Goal: Transaction & Acquisition: Download file/media

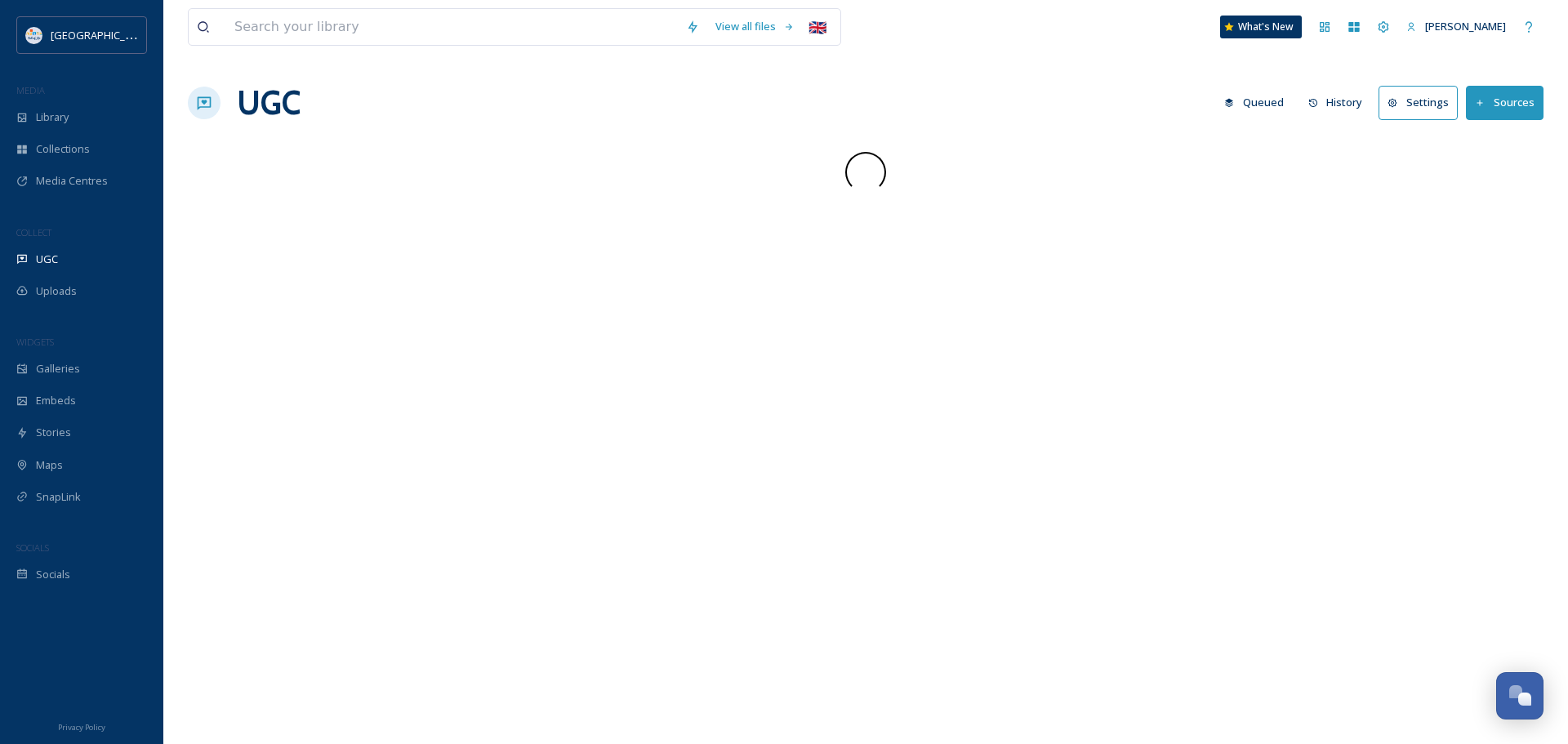
scroll to position [2227, 0]
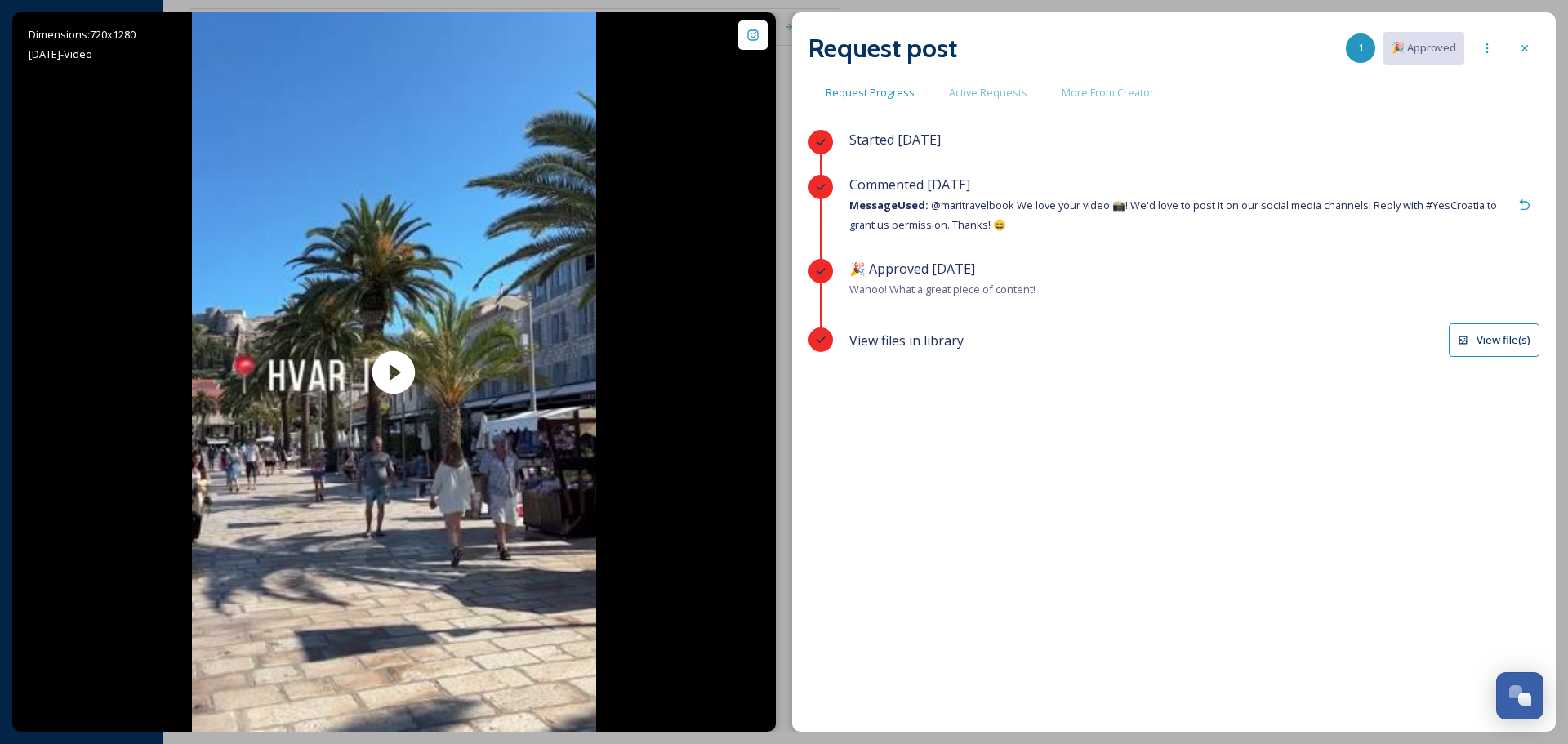
click at [1526, 338] on button "View file(s)" at bounding box center [1494, 340] width 90 height 34
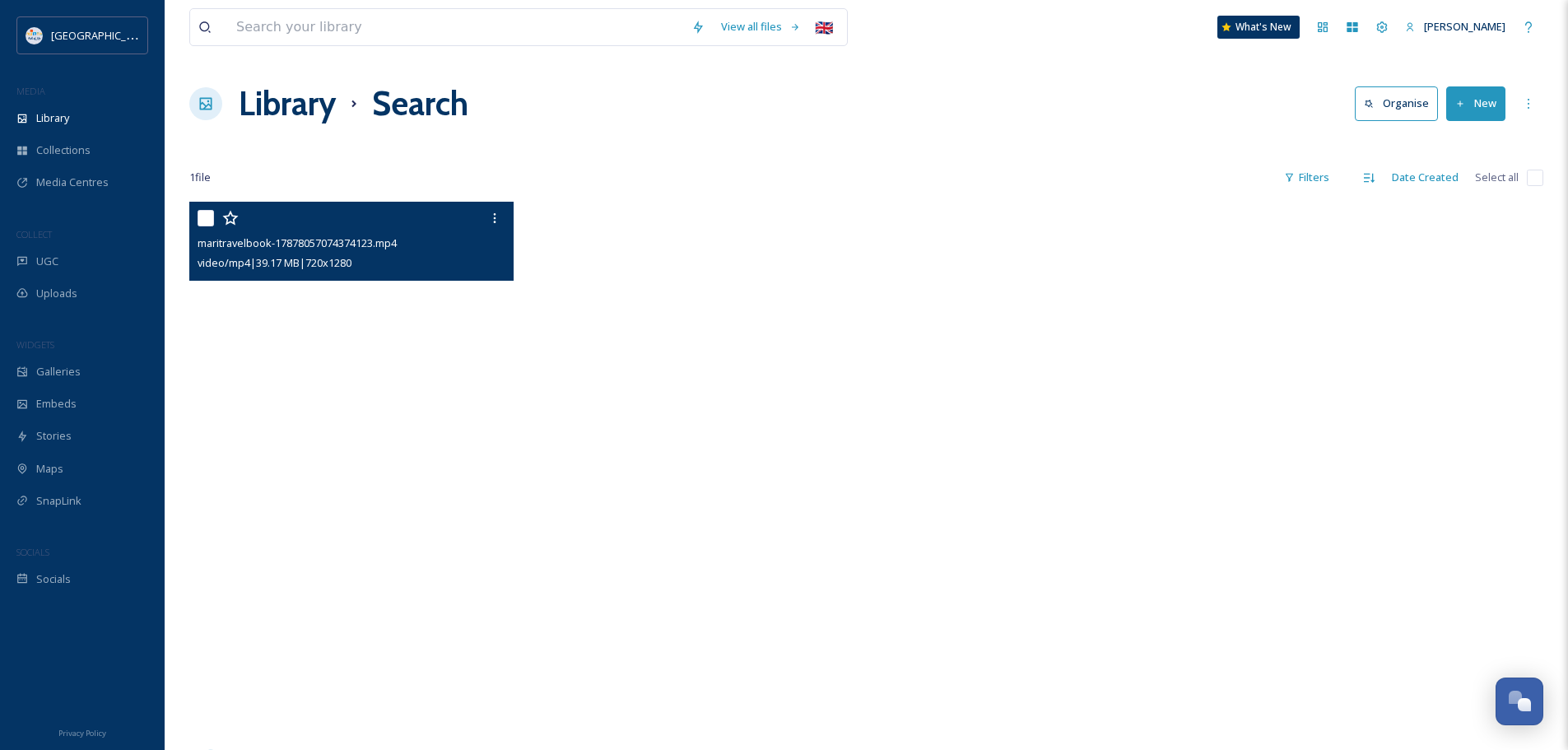
click at [420, 487] on video "maritravelbook-17878057074374123.mp4" at bounding box center [352, 490] width 325 height 576
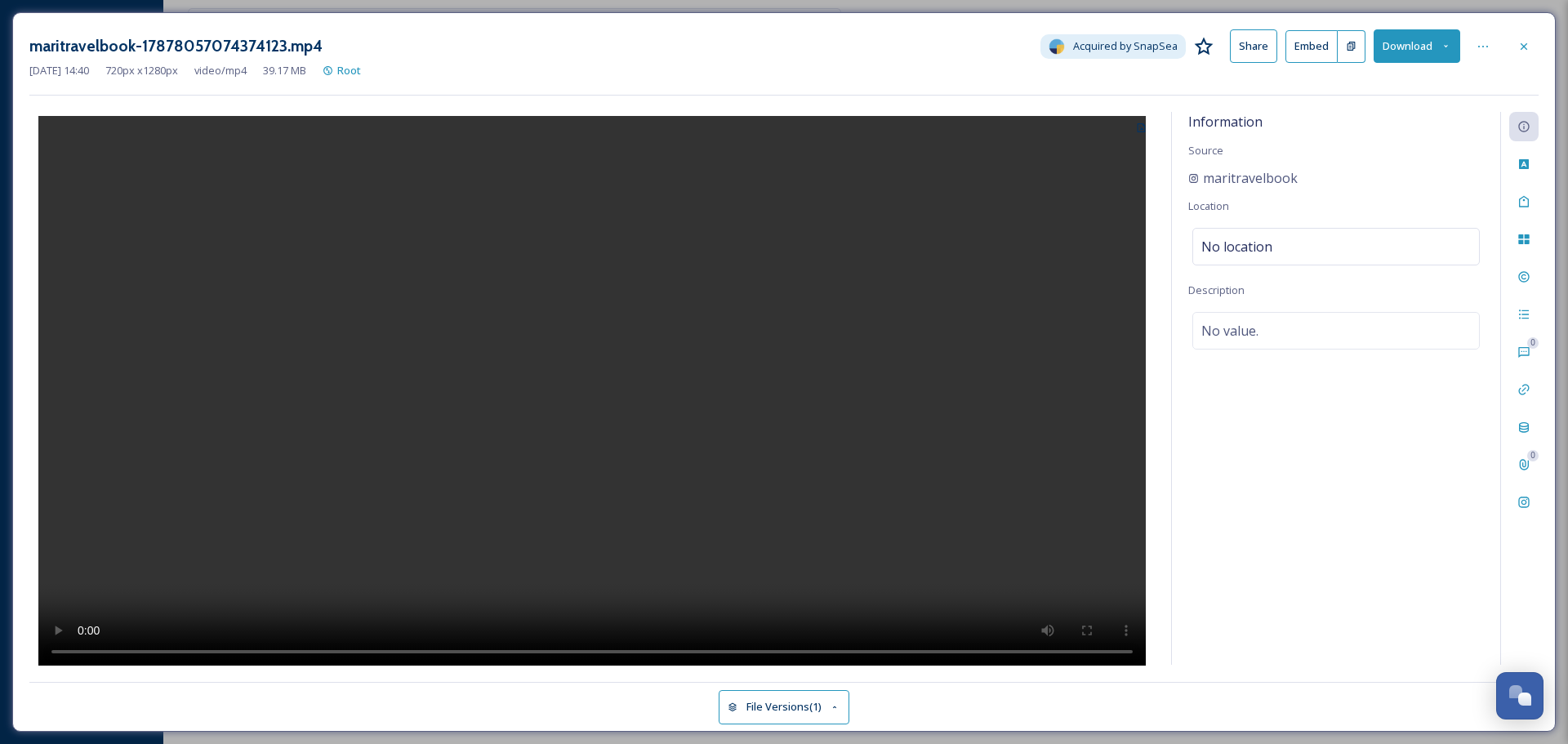
click at [695, 354] on video at bounding box center [592, 393] width 1107 height 554
click at [1446, 48] on icon at bounding box center [1445, 46] width 10 height 10
click at [1397, 88] on span "Download Original (720 x 1280)" at bounding box center [1374, 84] width 149 height 16
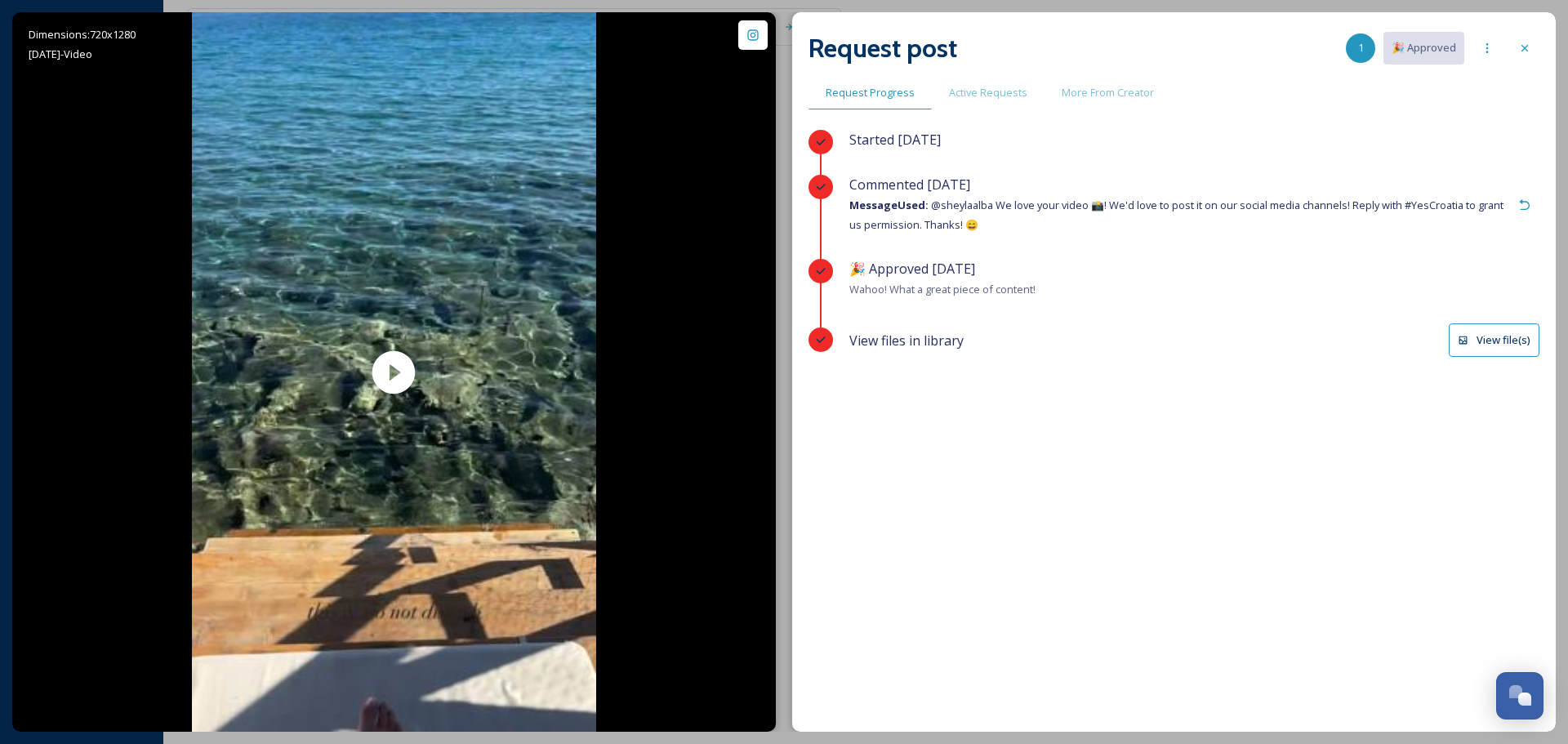
scroll to position [2227, 0]
click at [1508, 333] on button "View file(s)" at bounding box center [1494, 340] width 90 height 34
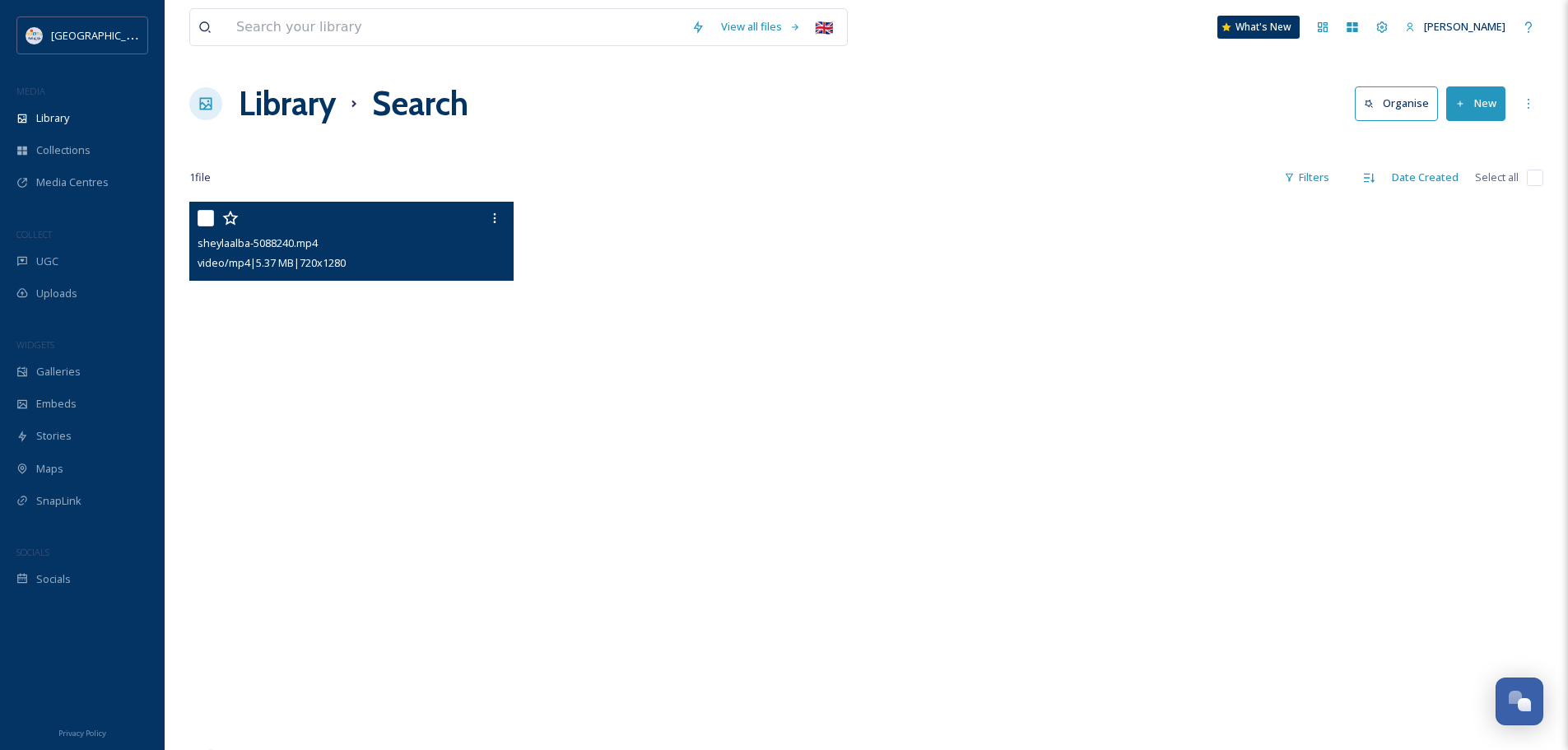
click at [399, 494] on video "sheylaalba-5088240.mp4" at bounding box center [352, 490] width 325 height 576
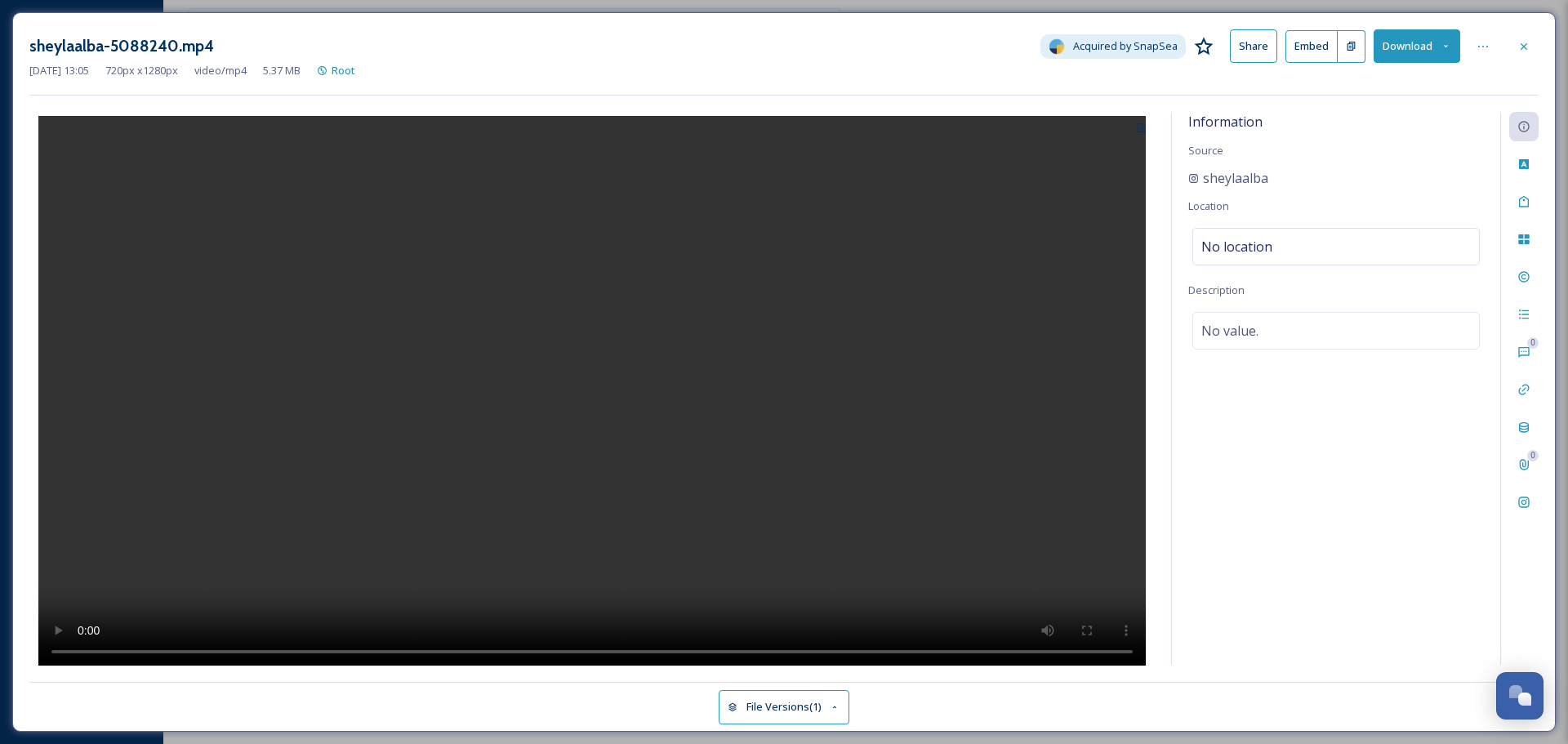
click at [1402, 55] on button "Download" at bounding box center [1416, 47] width 87 height 34
click at [1396, 84] on span "Download Original (720 x 1280)" at bounding box center [1374, 84] width 149 height 16
click at [609, 393] on video at bounding box center [592, 393] width 1107 height 554
click at [470, 318] on video at bounding box center [592, 393] width 1107 height 554
click at [591, 350] on video at bounding box center [592, 393] width 1107 height 554
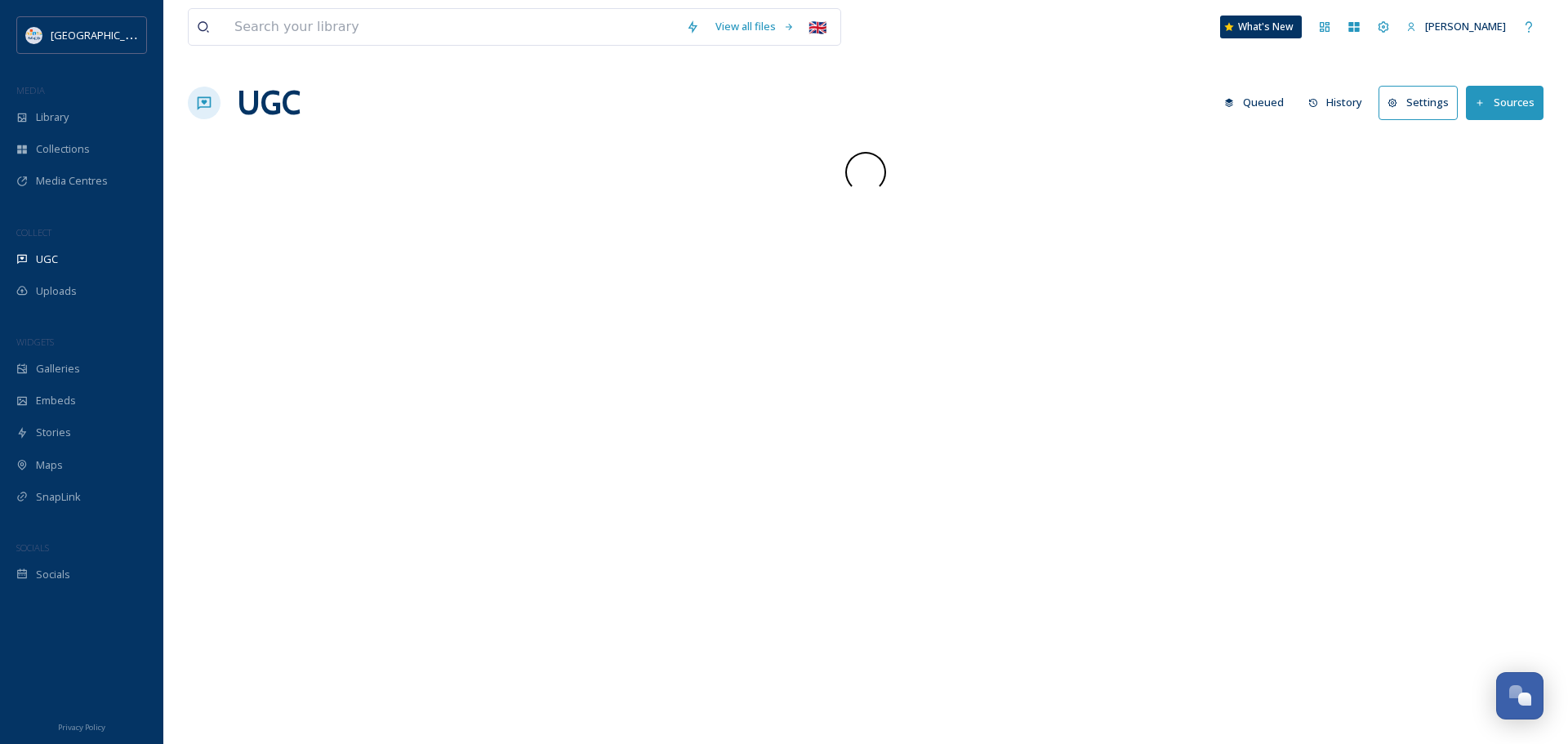
scroll to position [2227, 0]
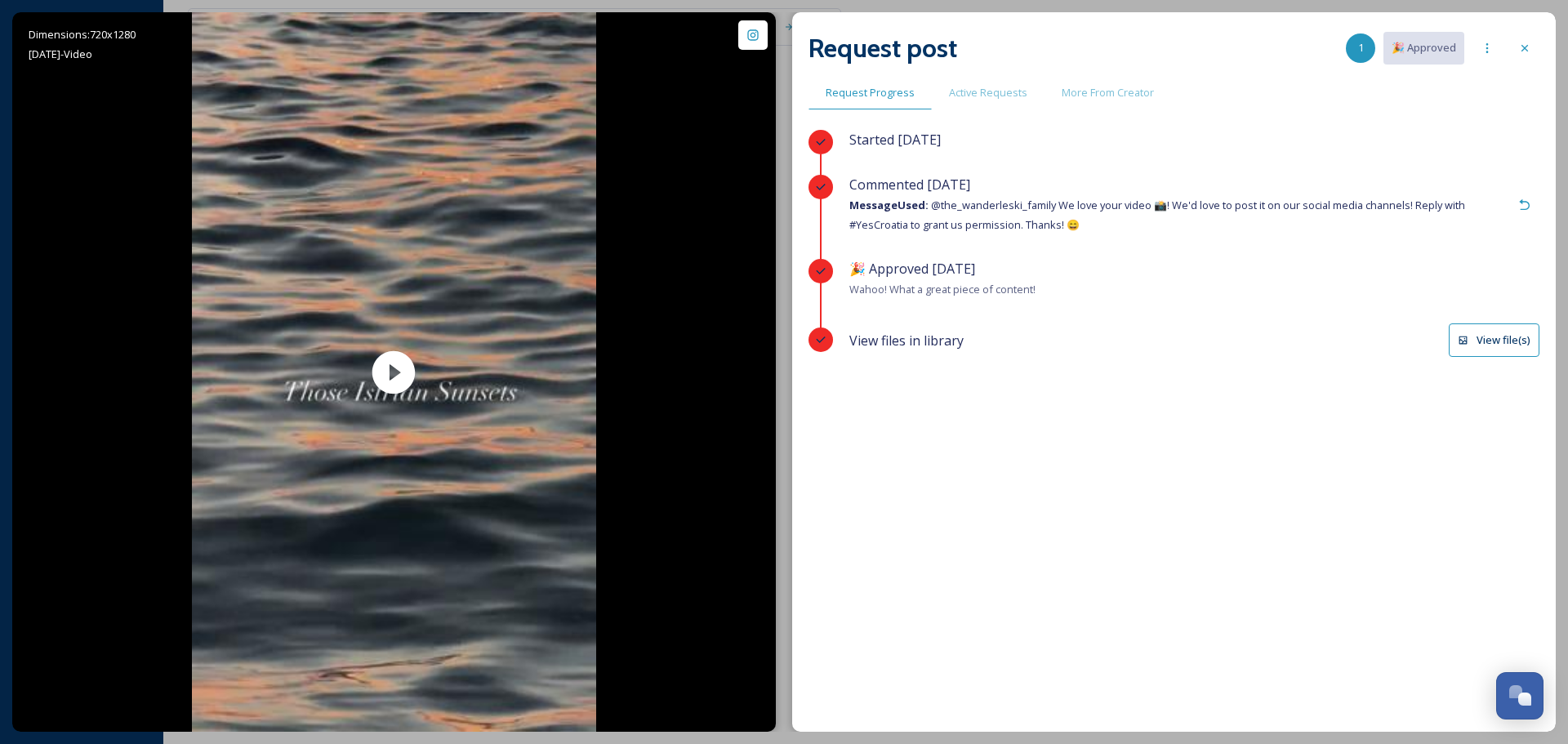
click at [1529, 345] on button "View file(s)" at bounding box center [1494, 340] width 90 height 34
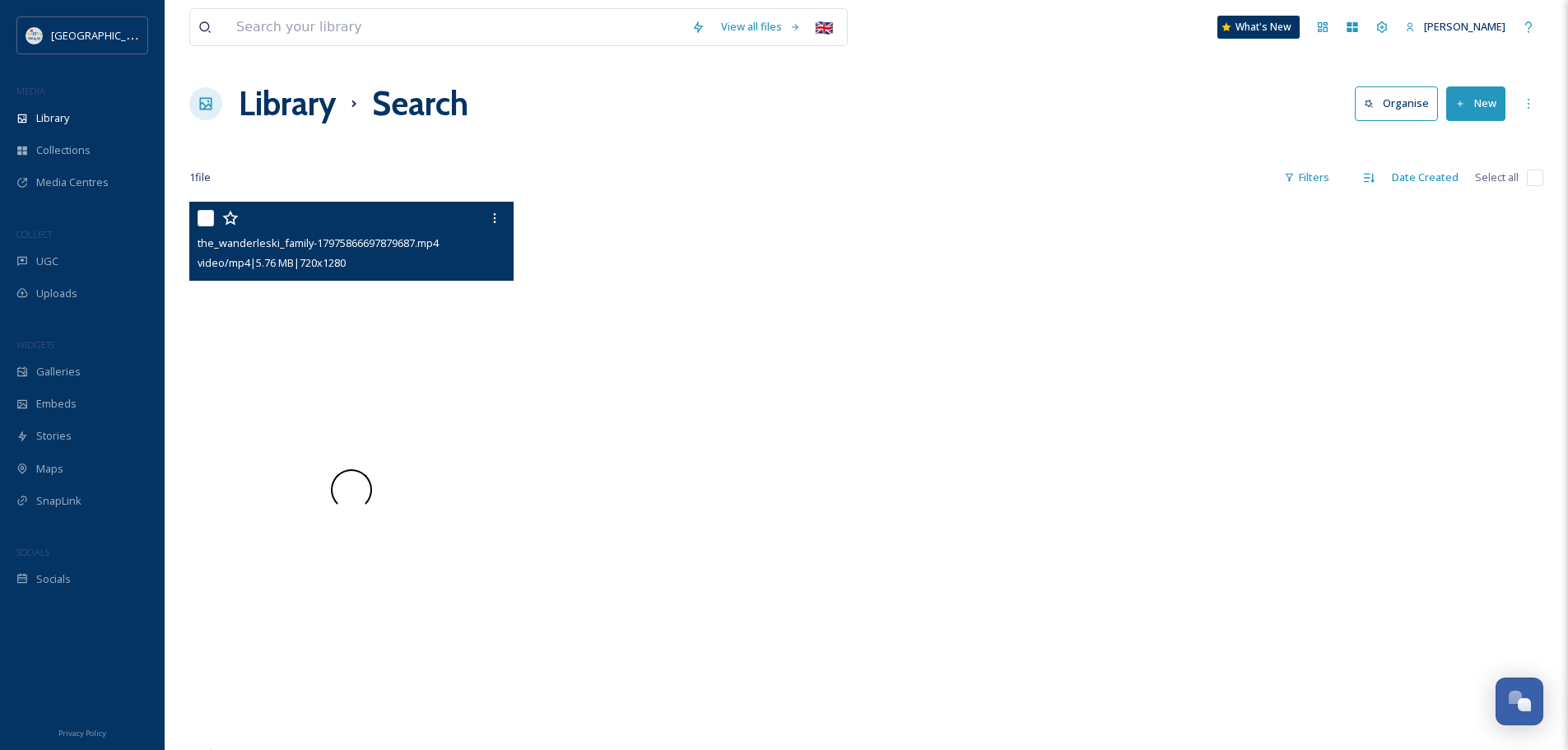
click at [340, 476] on video "the_wanderleski_family-17975866697879687.mp4" at bounding box center [352, 490] width 325 height 576
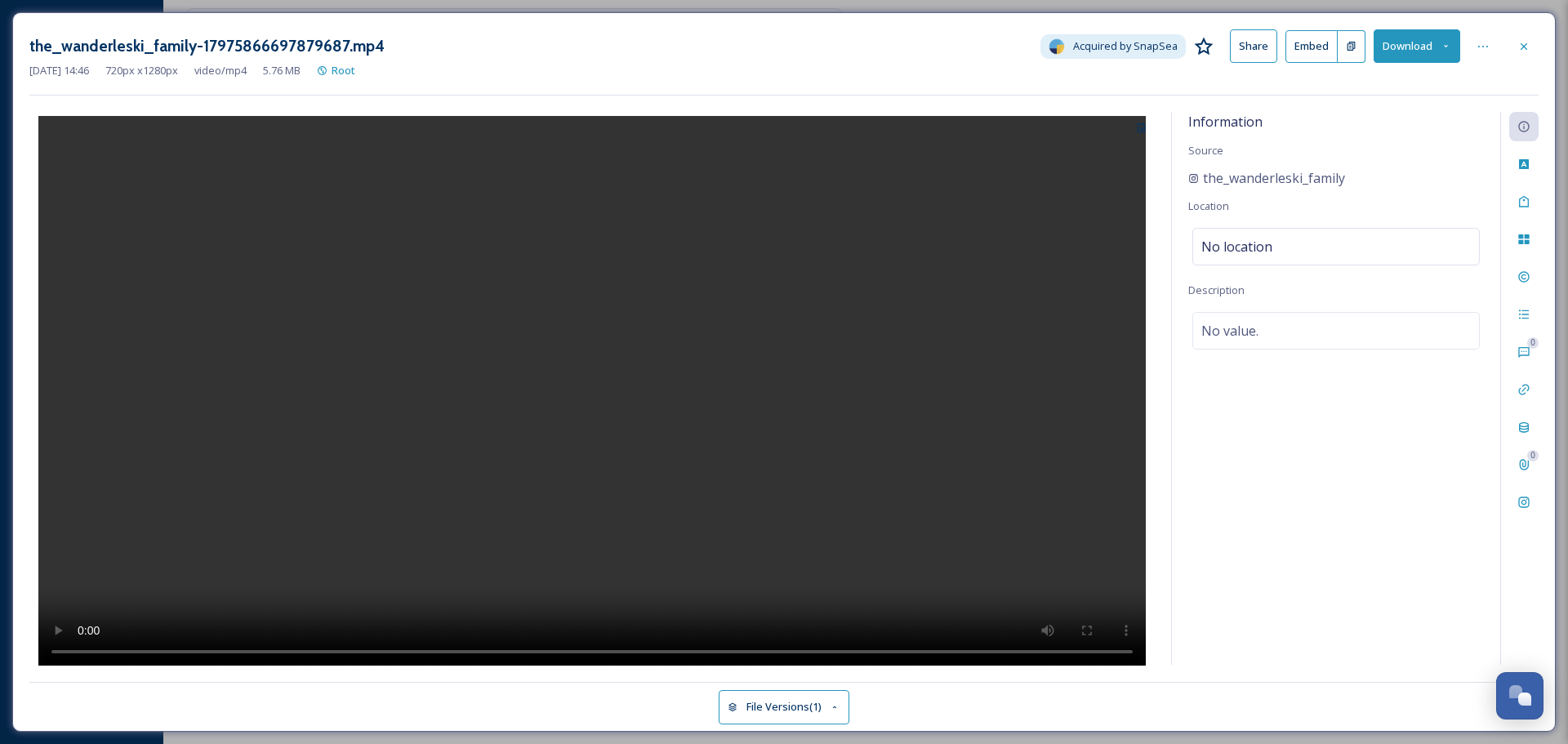
click at [1428, 47] on button "Download" at bounding box center [1416, 47] width 87 height 34
click at [1409, 86] on span "Download Original (720 x 1280)" at bounding box center [1374, 84] width 149 height 16
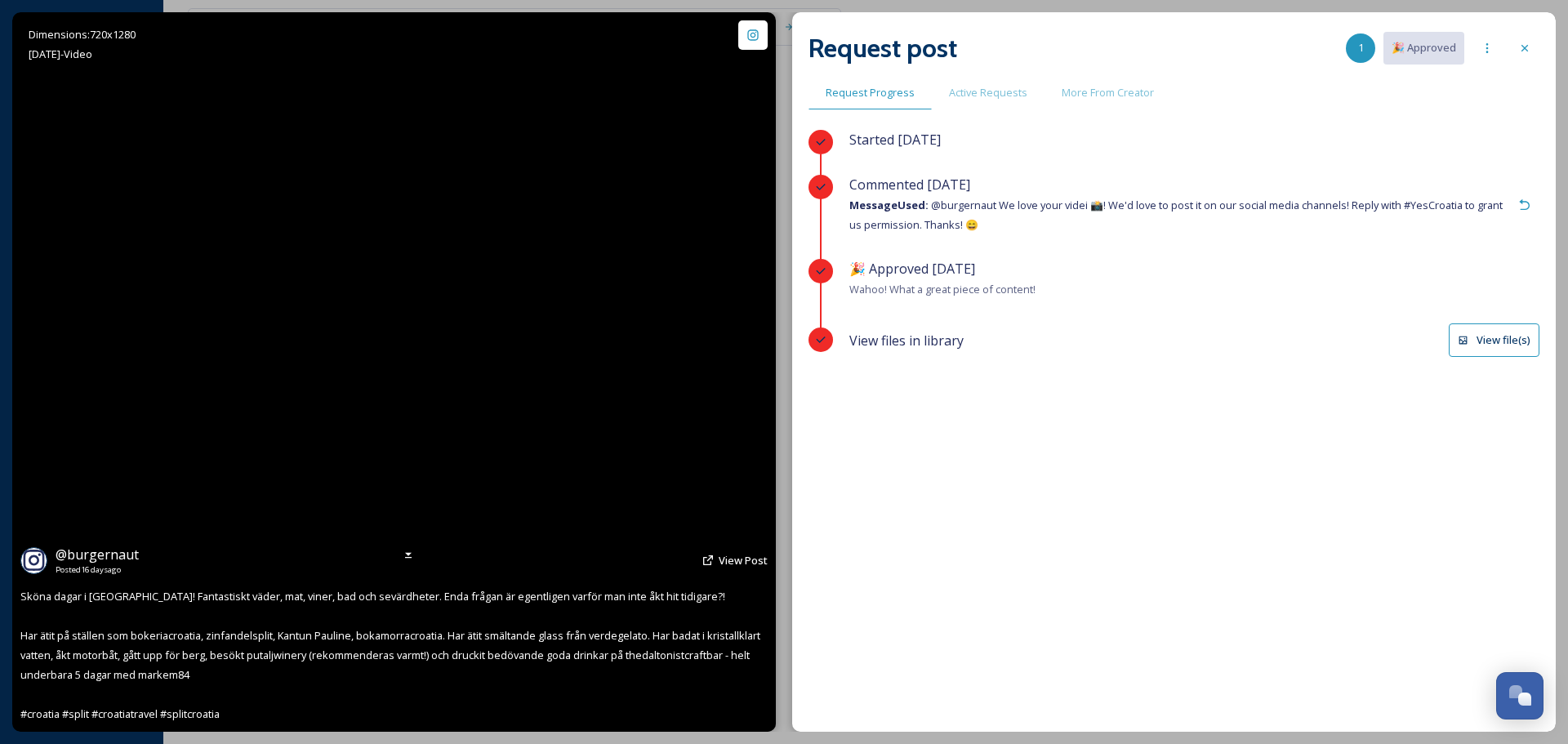
scroll to position [2227, 0]
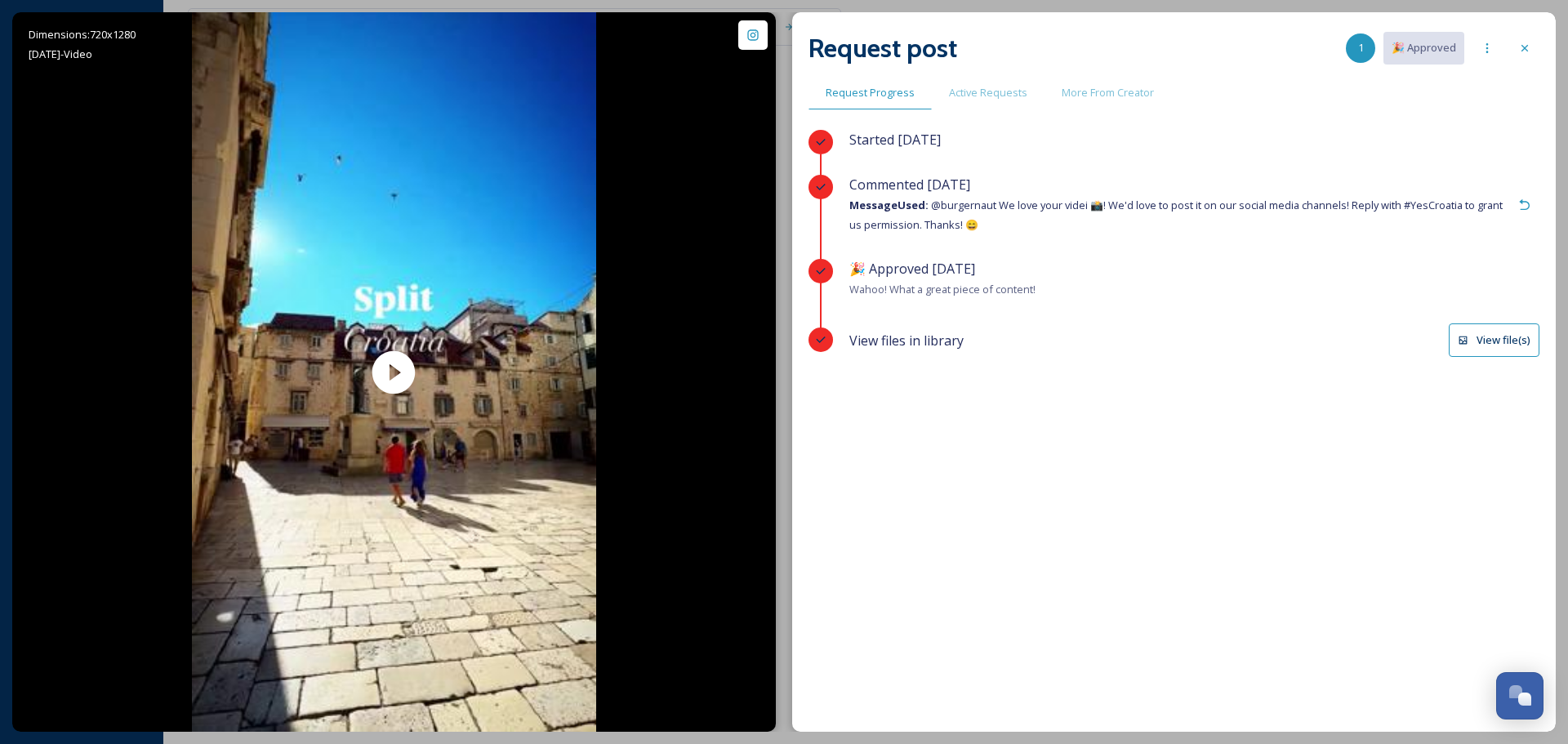
click at [1505, 339] on button "View file(s)" at bounding box center [1494, 340] width 90 height 34
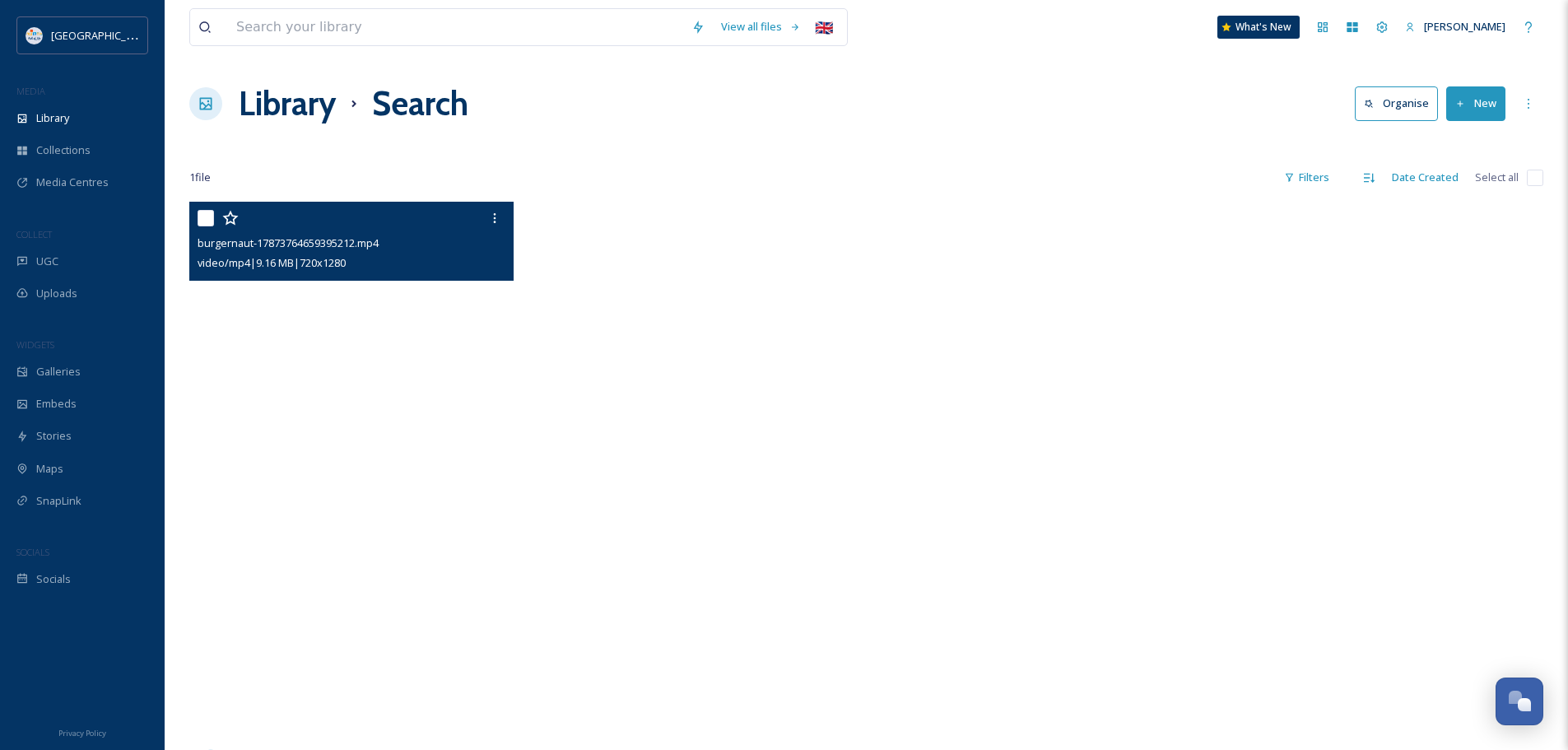
click at [339, 447] on video "burgernaut-17873764659395212.mp4" at bounding box center [352, 490] width 325 height 576
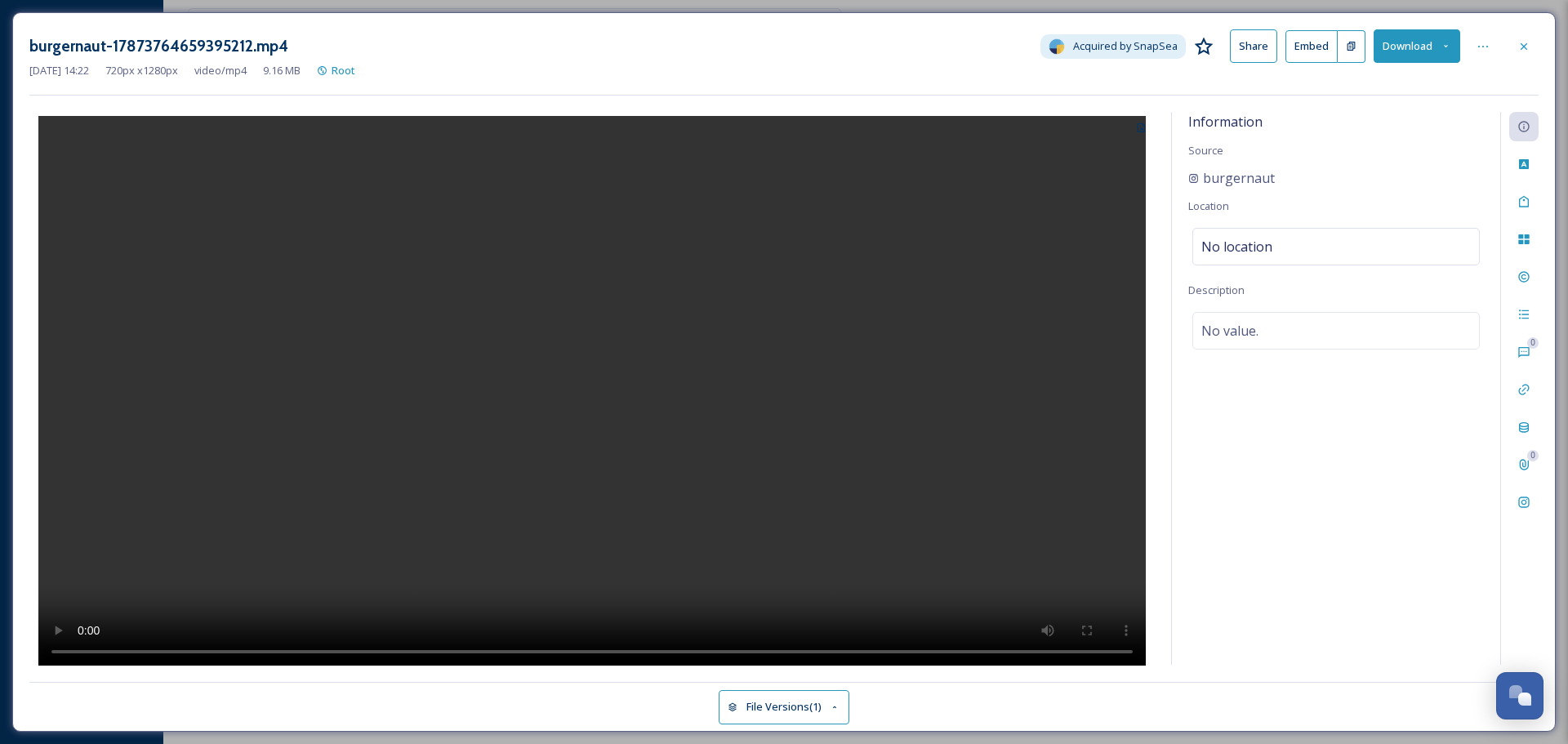
click at [696, 355] on video at bounding box center [592, 393] width 1107 height 554
click at [1445, 43] on icon at bounding box center [1445, 46] width 10 height 10
click at [1415, 83] on span "Download Original (720 x 1280)" at bounding box center [1374, 84] width 149 height 16
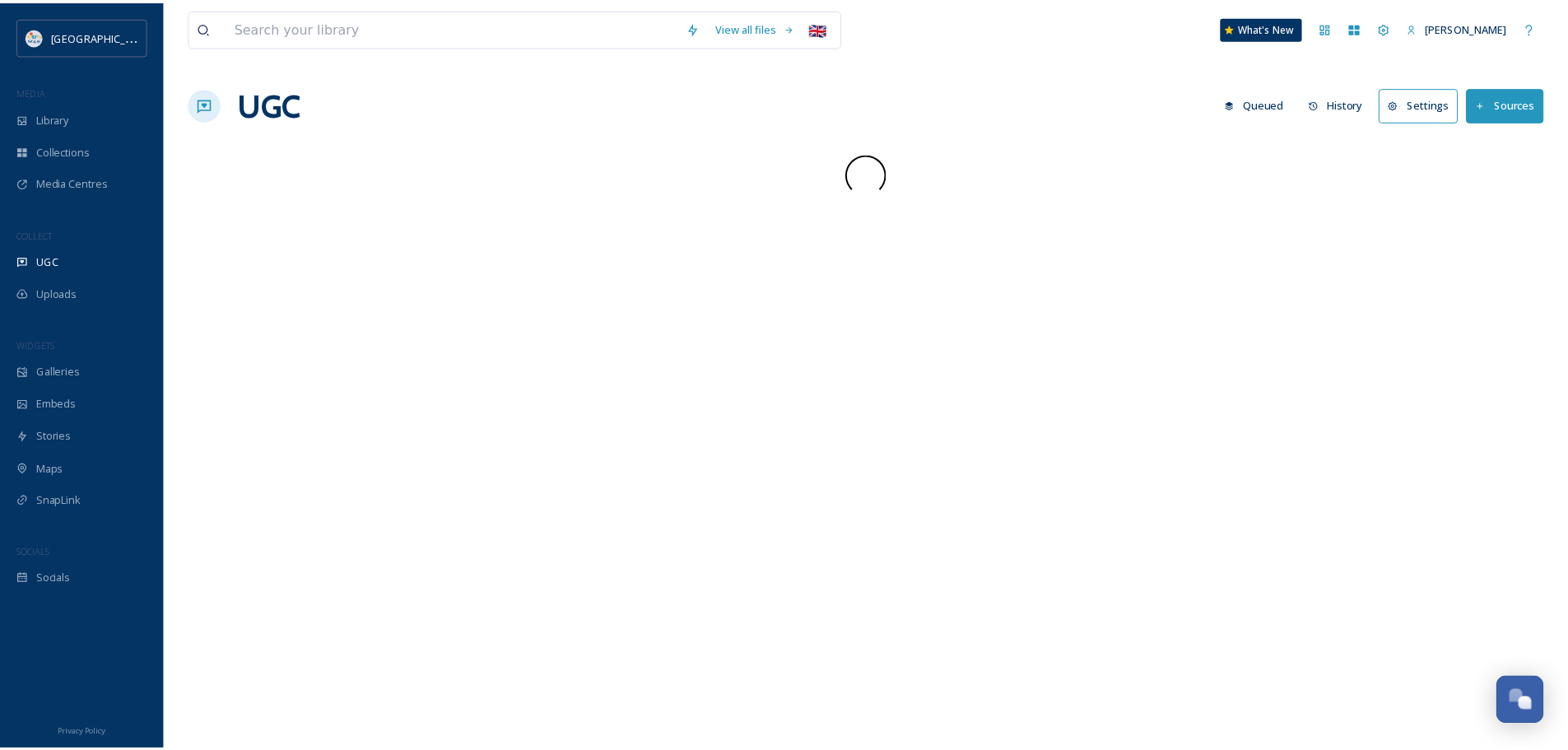
scroll to position [2245, 0]
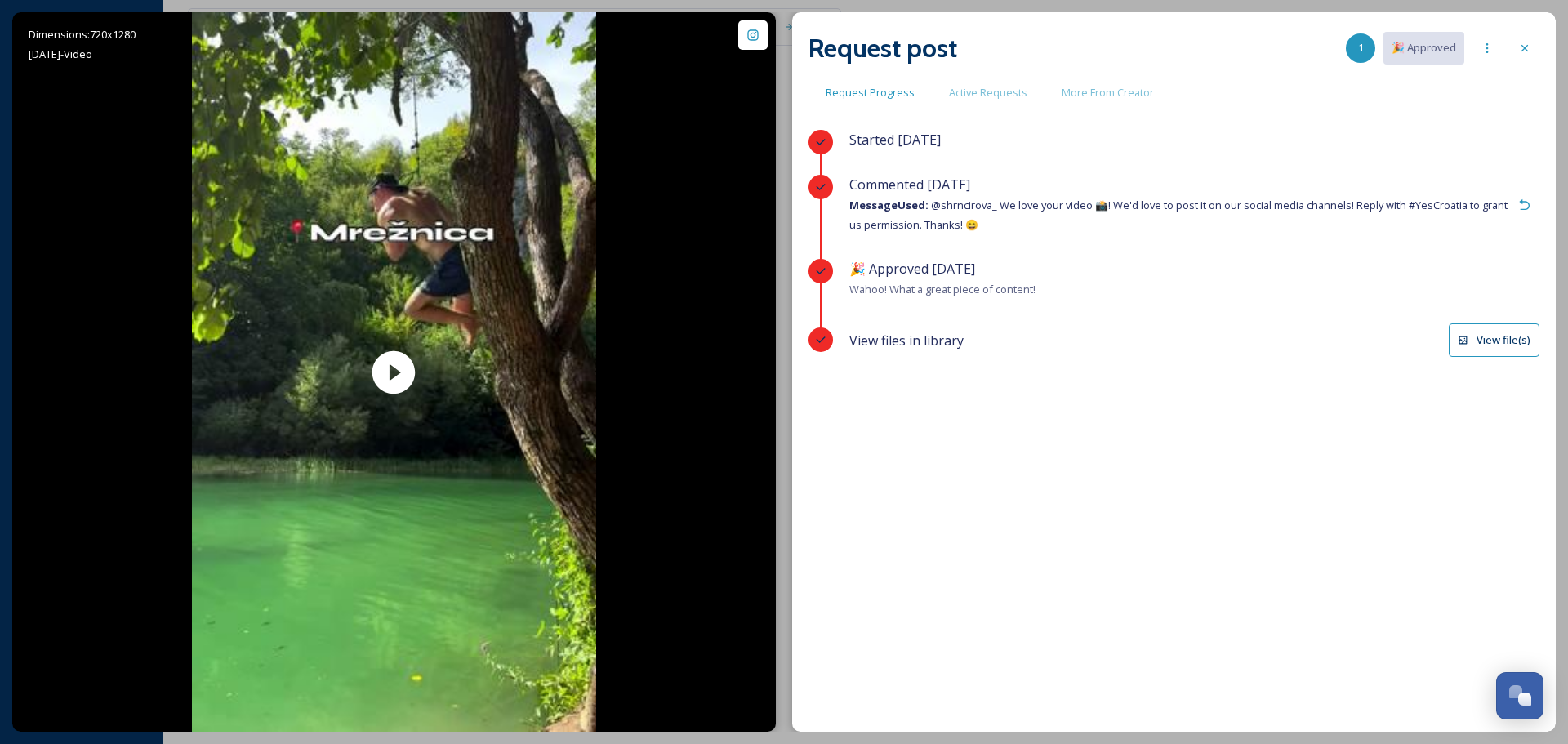
click at [1487, 338] on button "View file(s)" at bounding box center [1494, 340] width 90 height 34
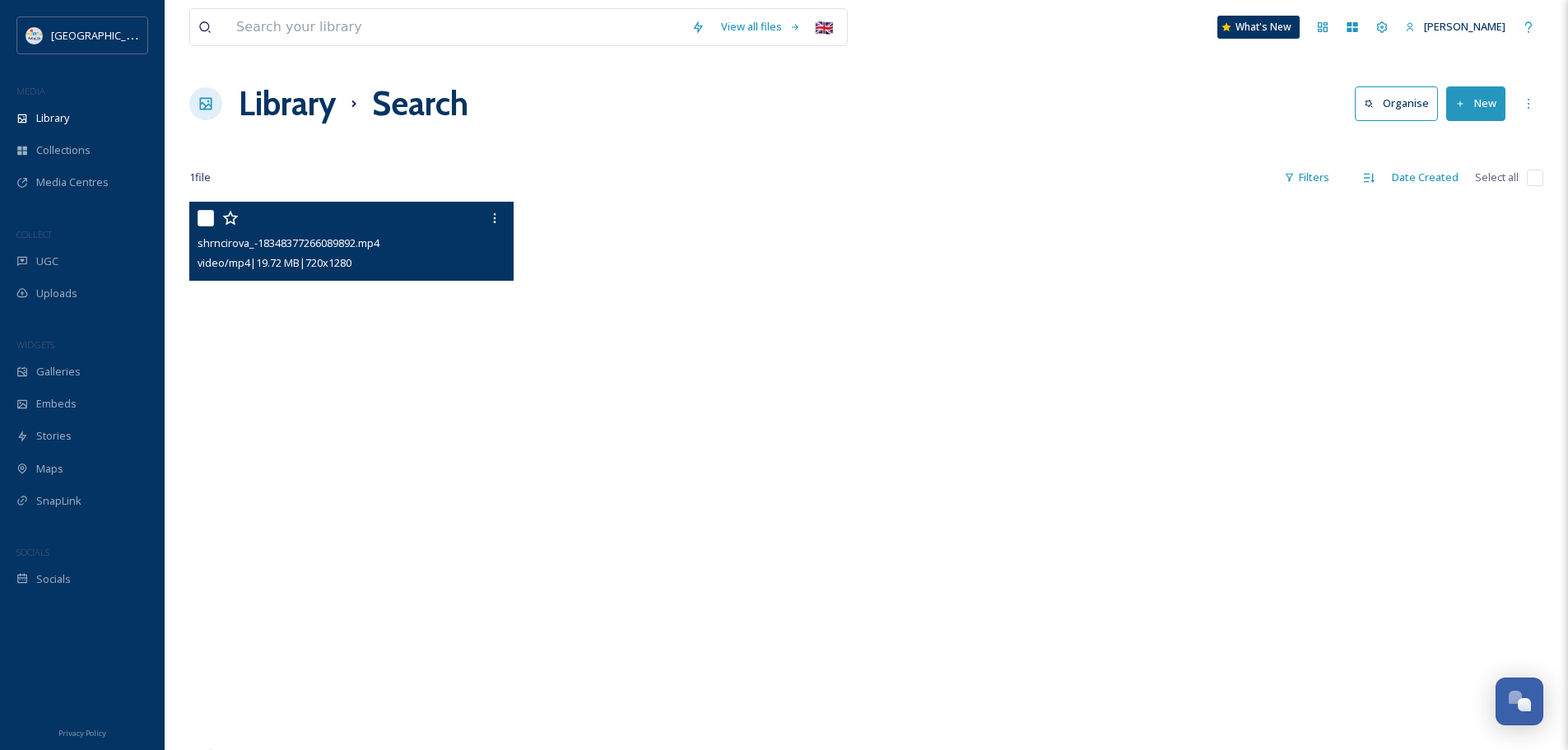
click at [366, 463] on video "shrncirova_-18348377266089892.mp4" at bounding box center [352, 490] width 325 height 576
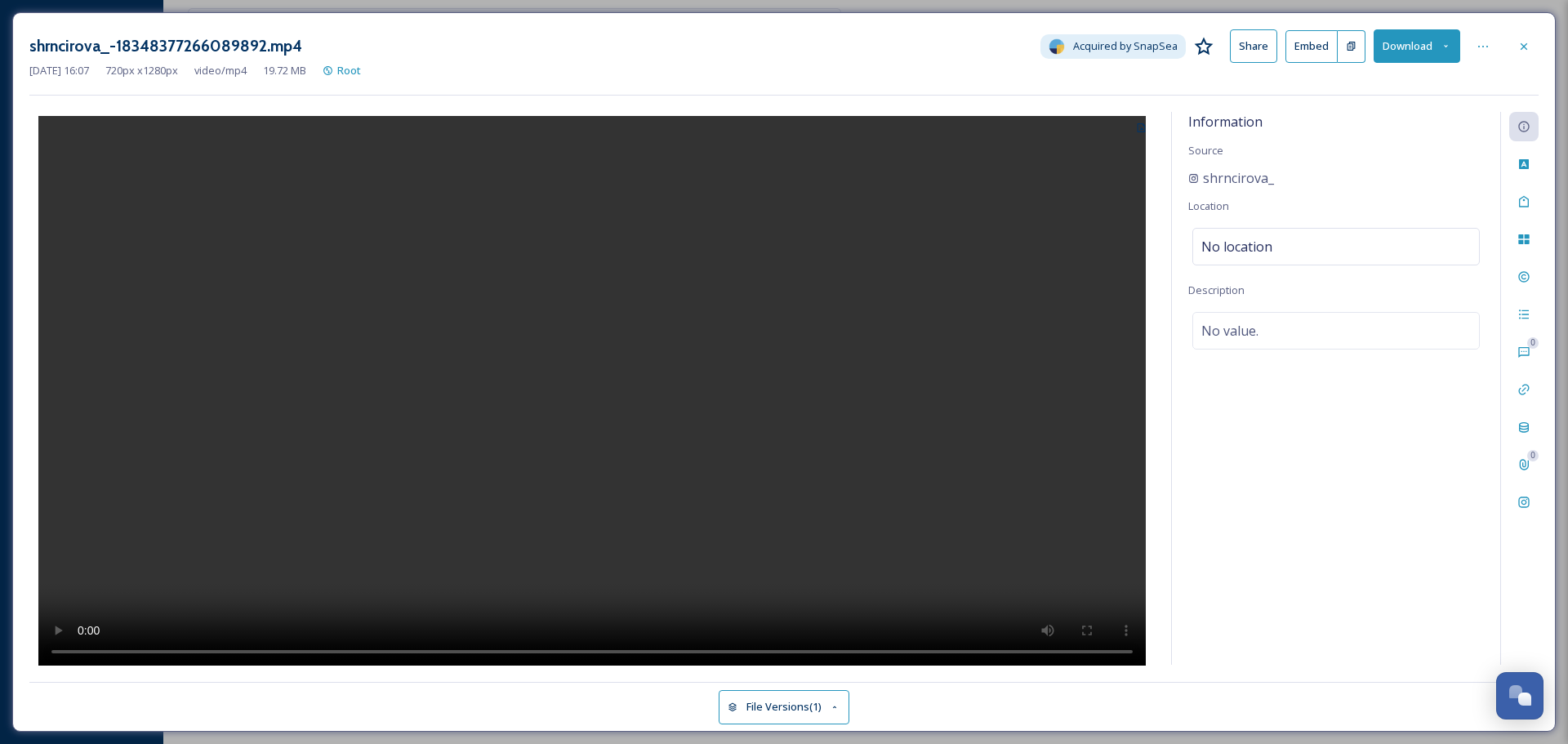
click at [1450, 50] on icon at bounding box center [1445, 46] width 10 height 10
click at [1394, 80] on span "Download Original (720 x 1280)" at bounding box center [1374, 84] width 149 height 16
click at [1520, 41] on icon at bounding box center [1523, 47] width 13 height 13
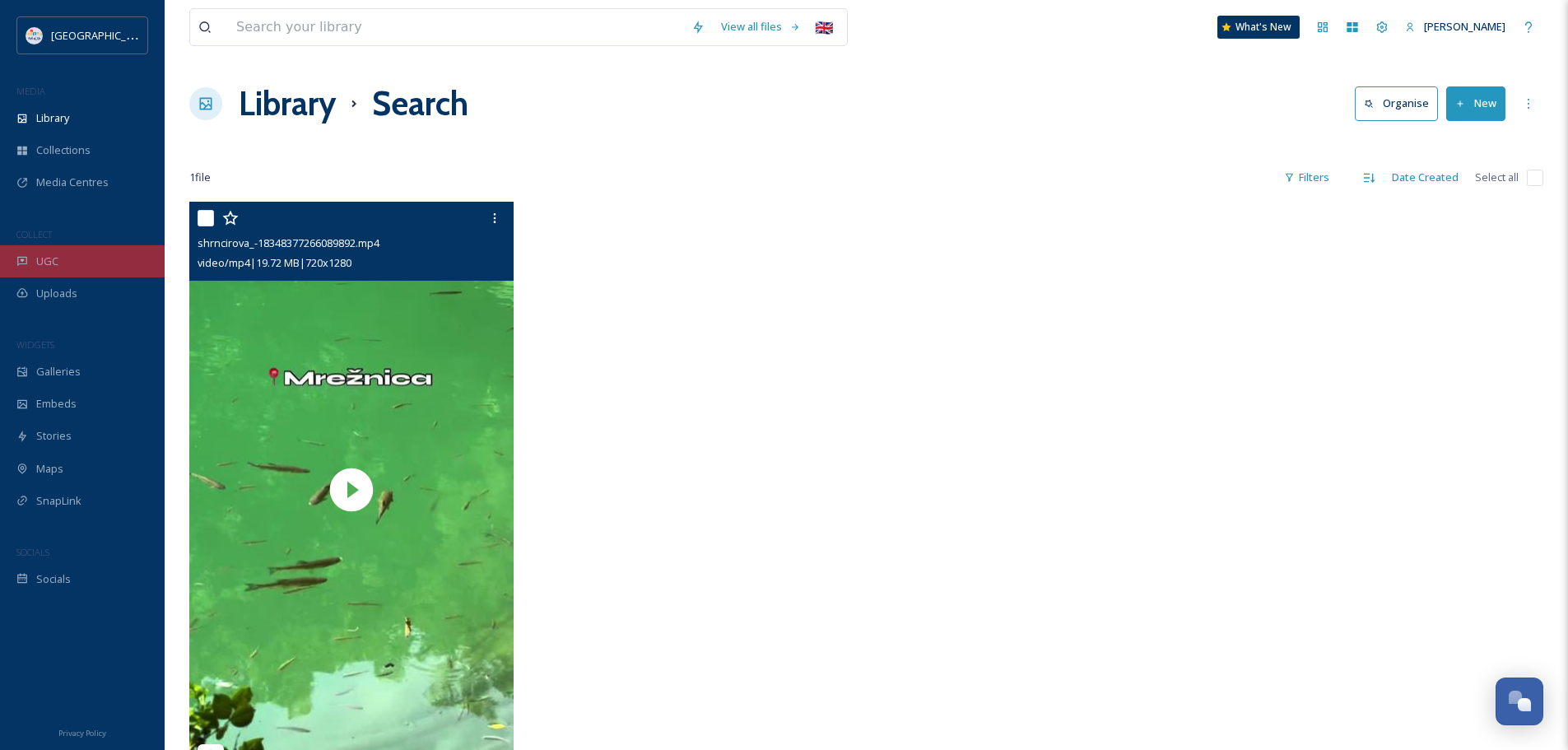
click at [45, 265] on span "UGC" at bounding box center [48, 261] width 23 height 16
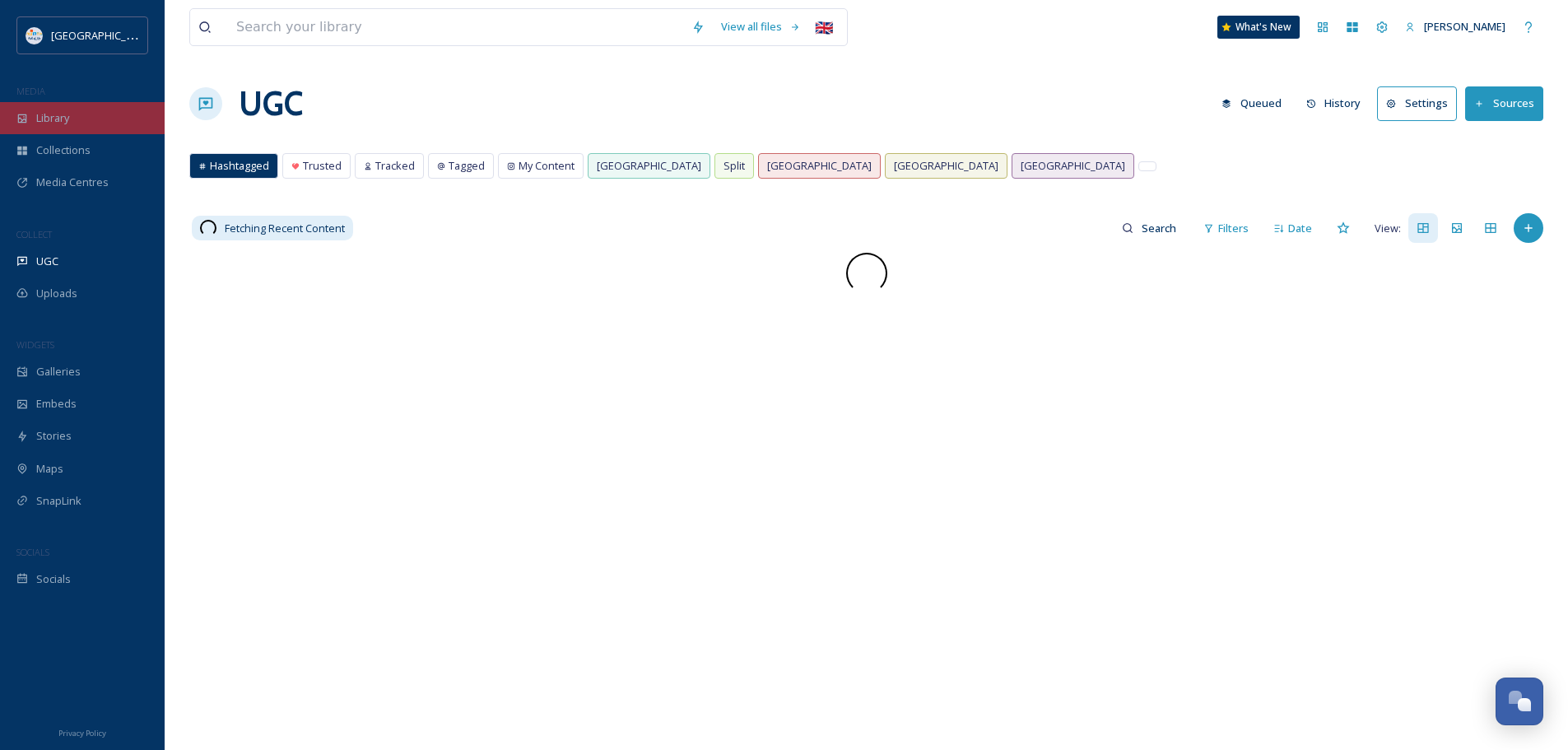
click at [80, 128] on div "Library" at bounding box center [82, 118] width 164 height 32
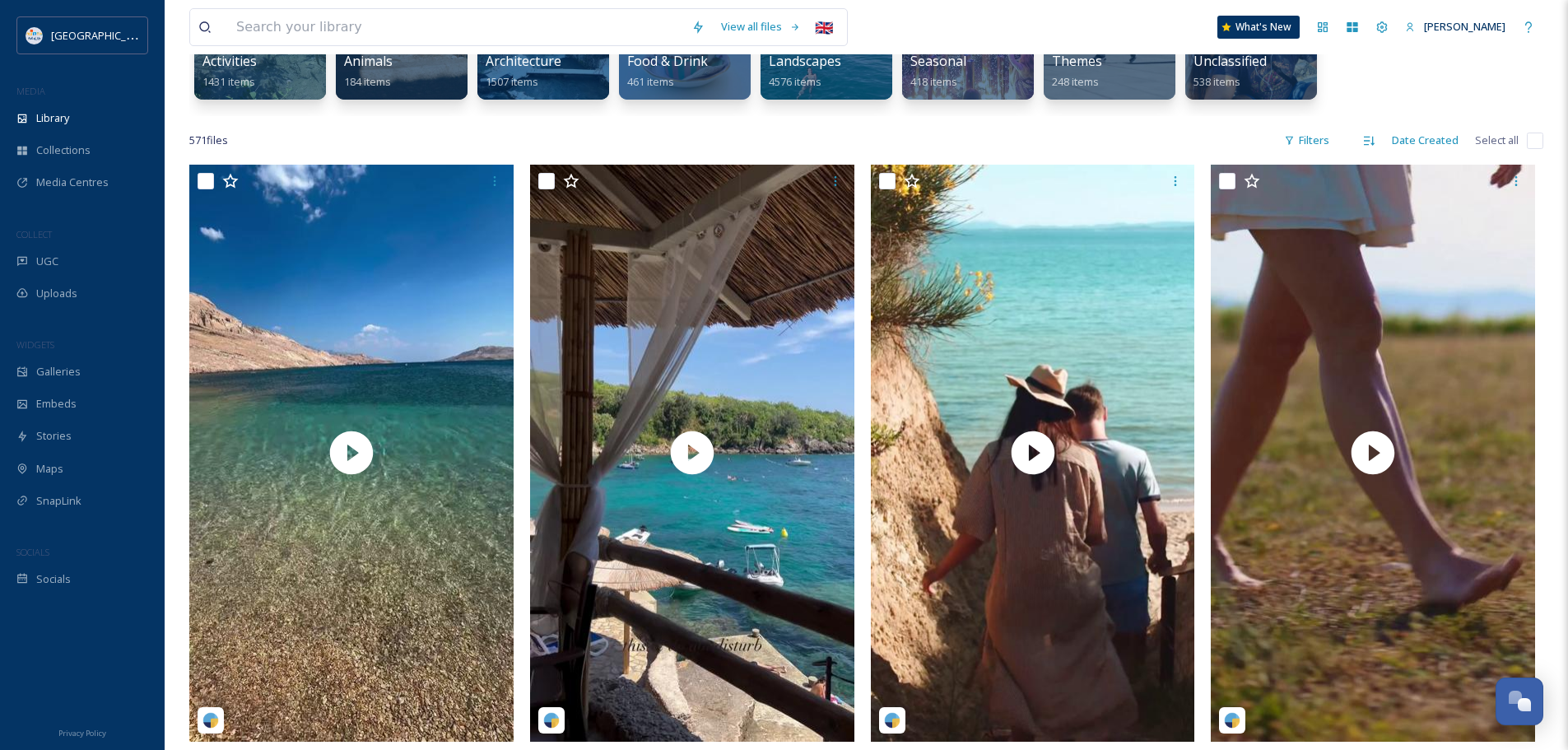
scroll to position [247, 0]
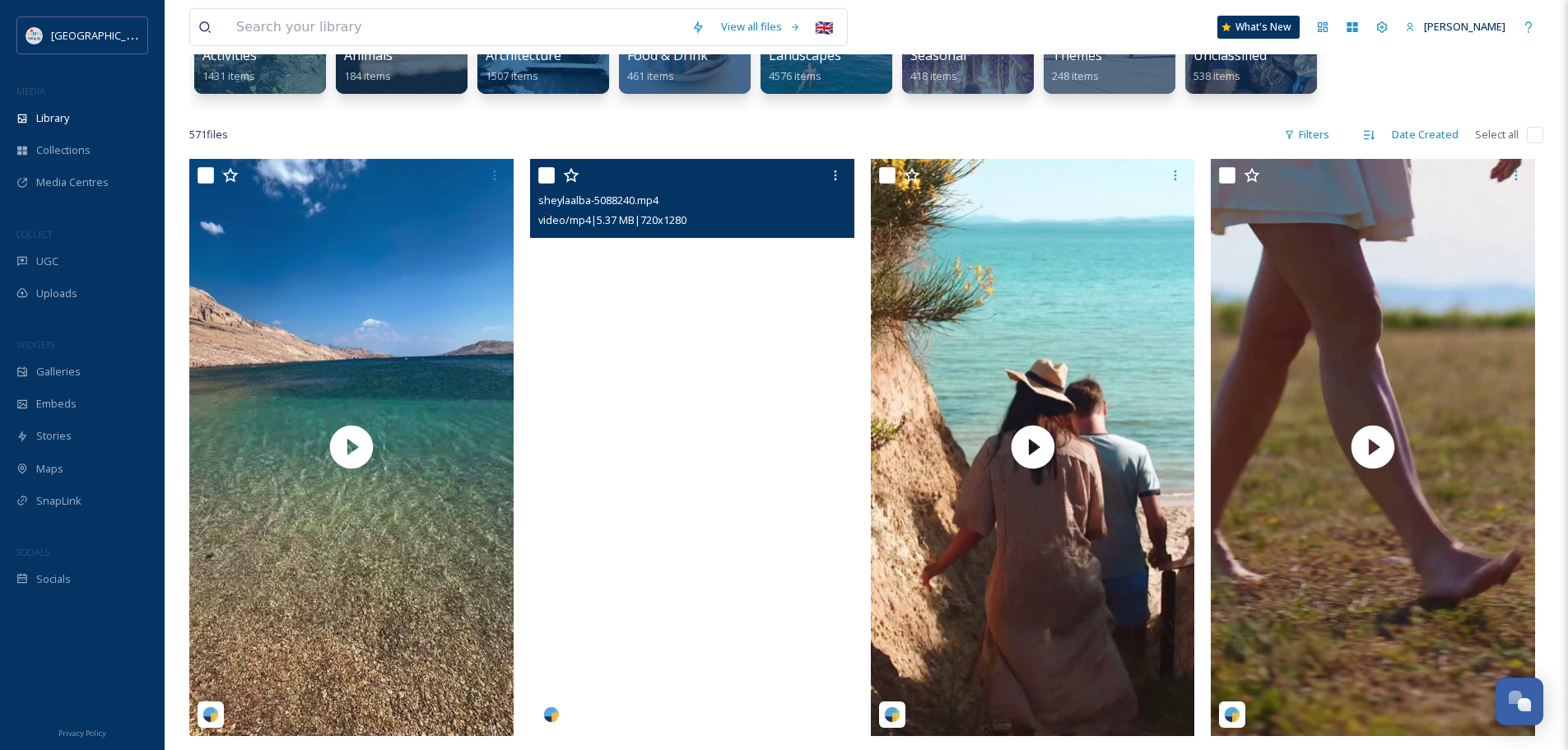
click at [701, 434] on video "sheylaalba-5088240.mp4" at bounding box center [693, 447] width 325 height 576
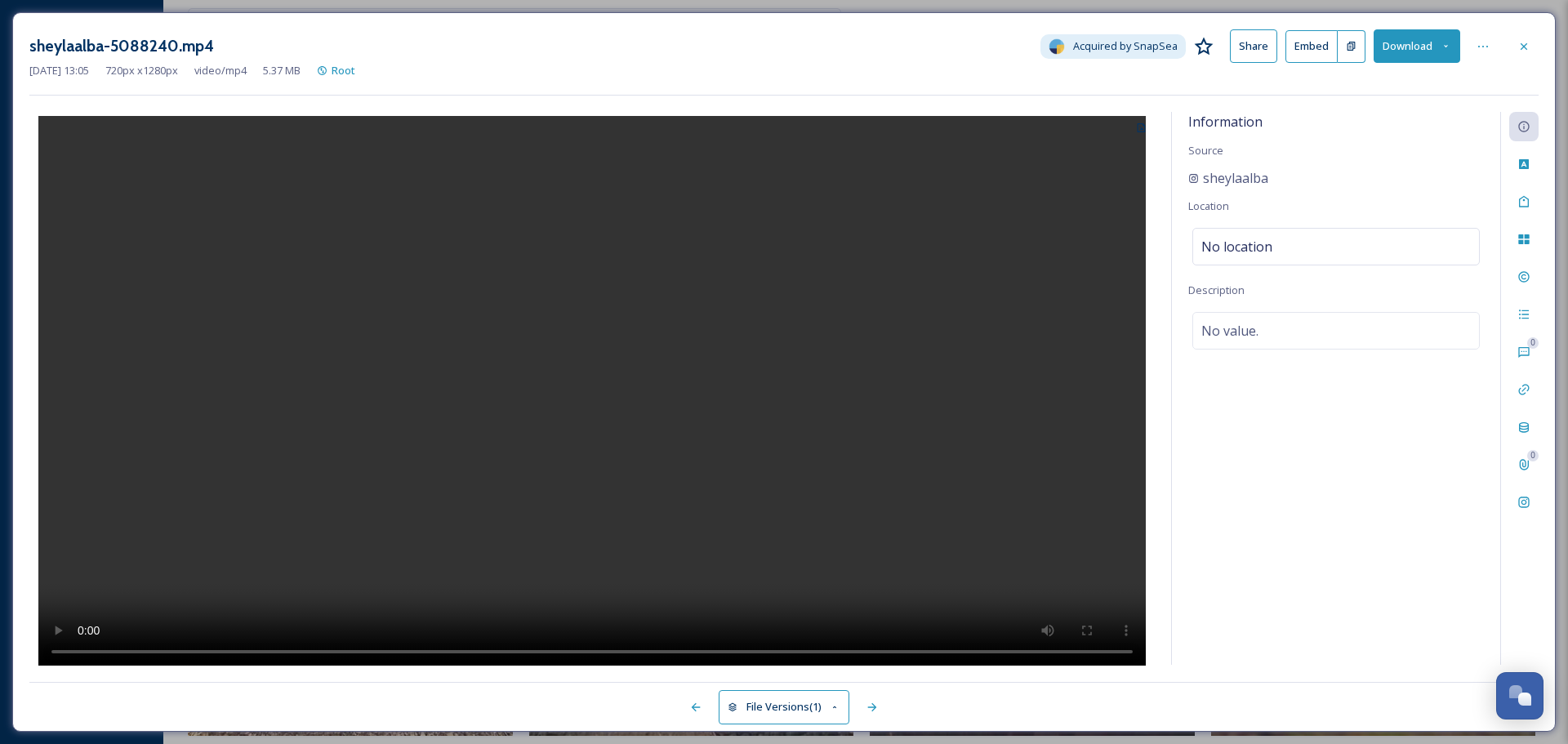
click at [605, 425] on video at bounding box center [592, 393] width 1107 height 554
click at [1516, 46] on div at bounding box center [1523, 47] width 30 height 30
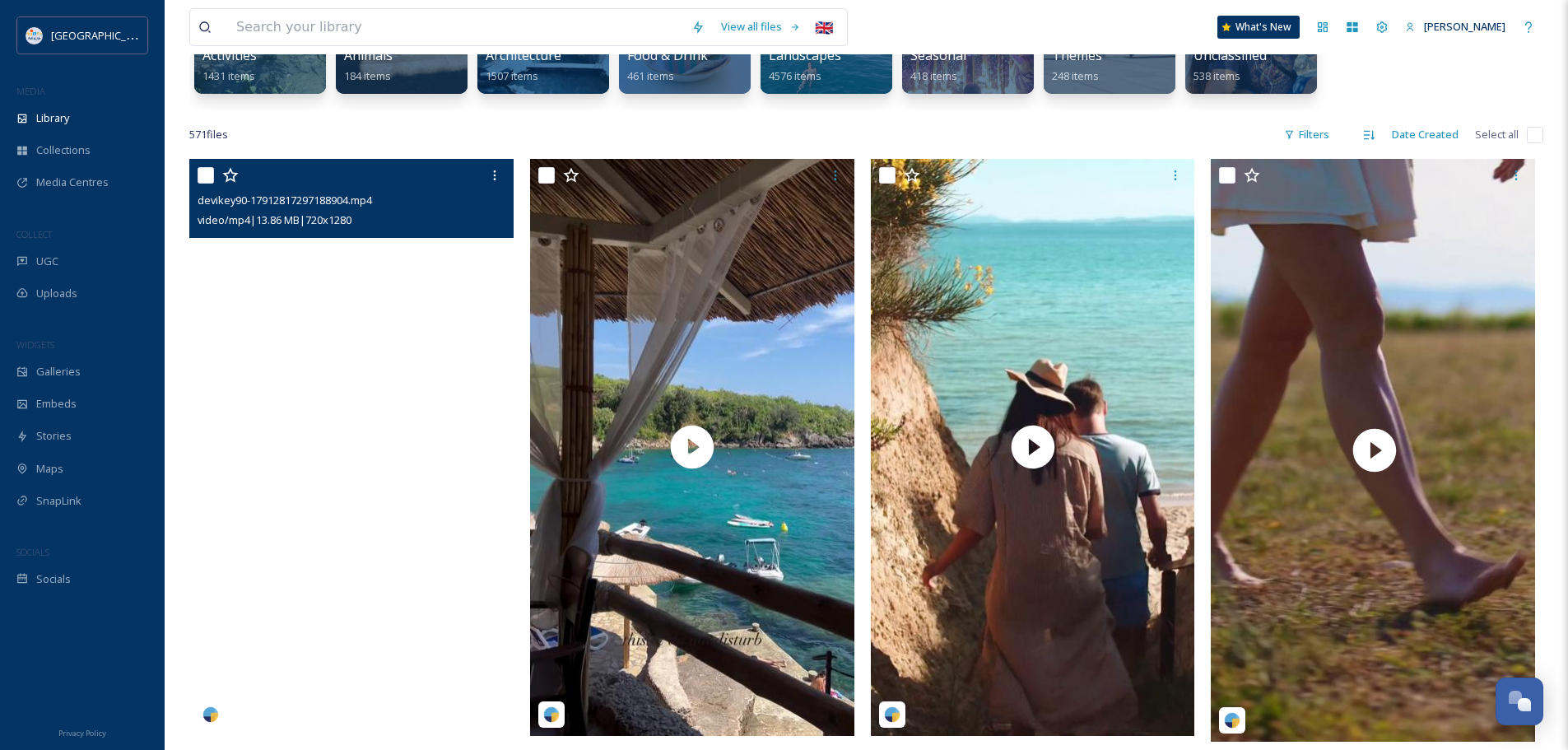
click at [391, 441] on video "devikey90-17912817297188904.mp4" at bounding box center [352, 447] width 325 height 576
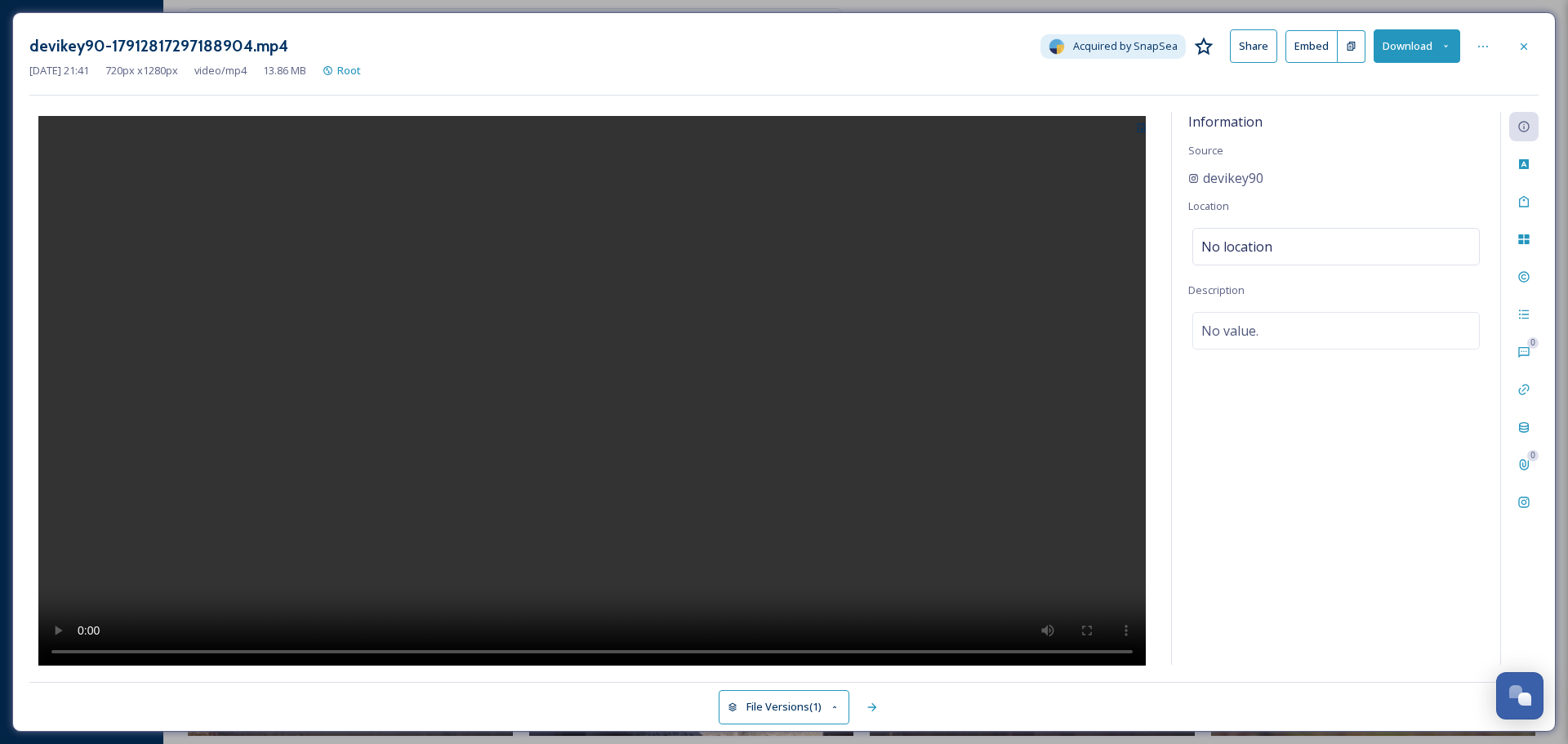
click at [677, 410] on video at bounding box center [592, 393] width 1107 height 554
click at [1523, 35] on div at bounding box center [1523, 47] width 30 height 30
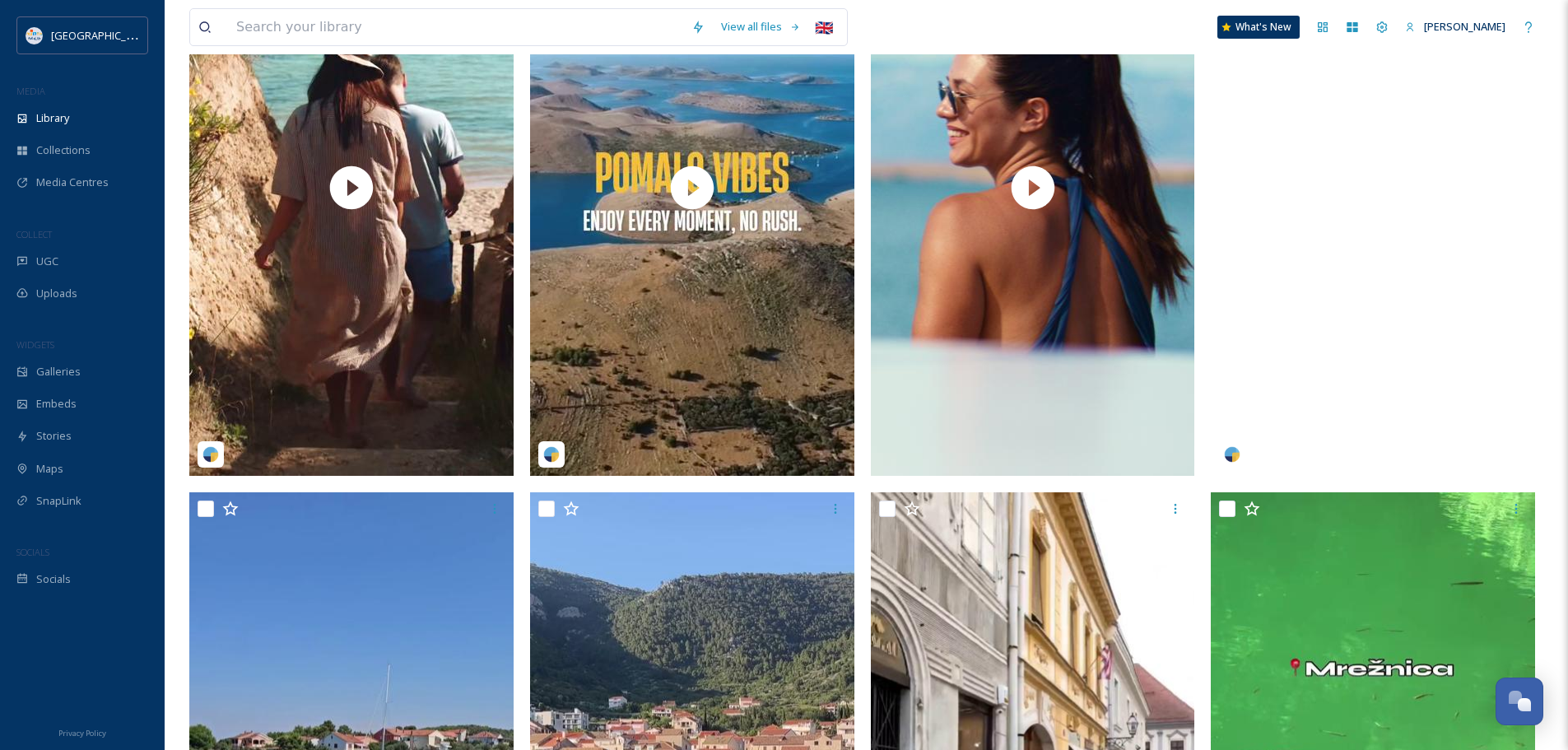
scroll to position [1071, 0]
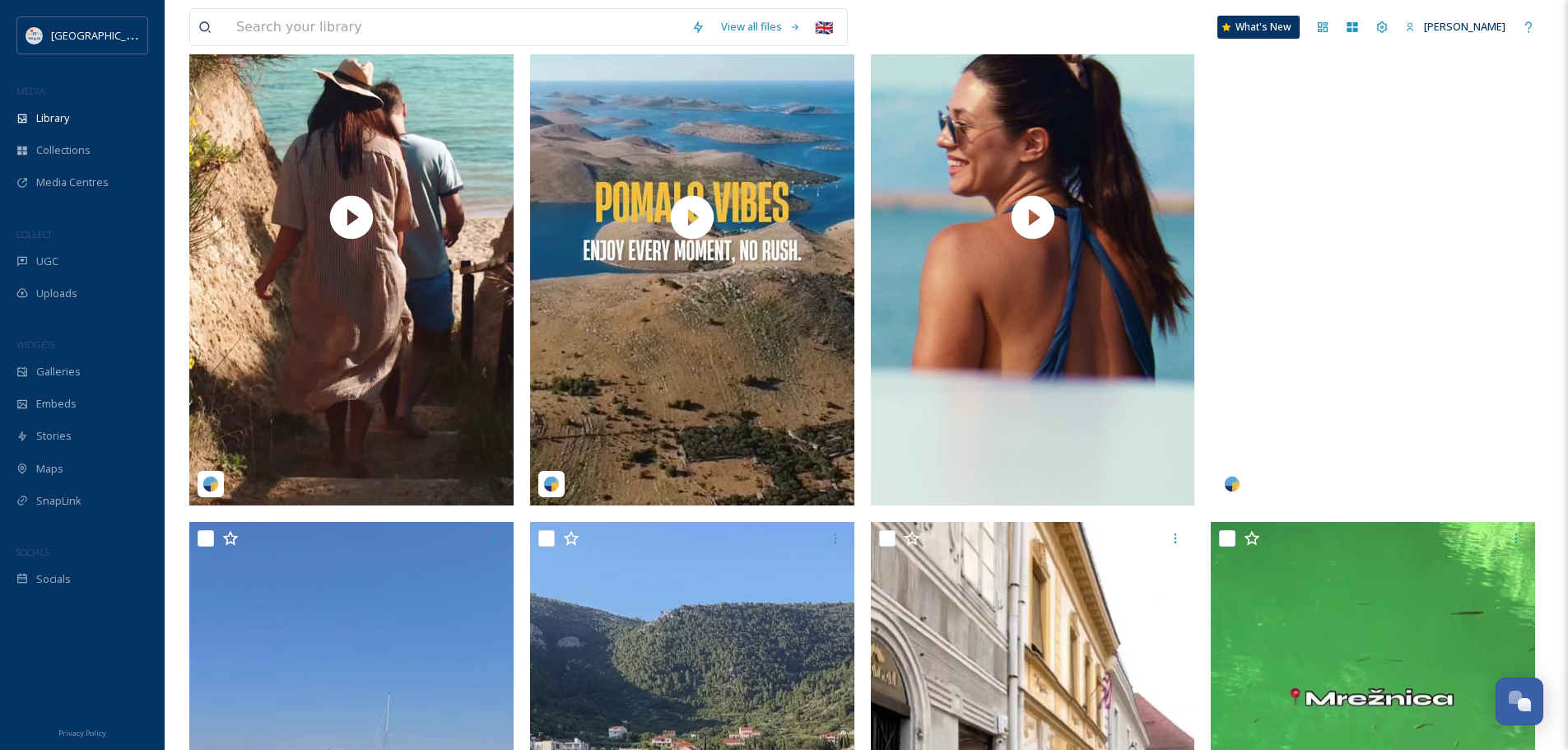
click at [1374, 278] on video "villa_iris_kvarner-18151004614377218.mp4" at bounding box center [1374, 218] width 325 height 576
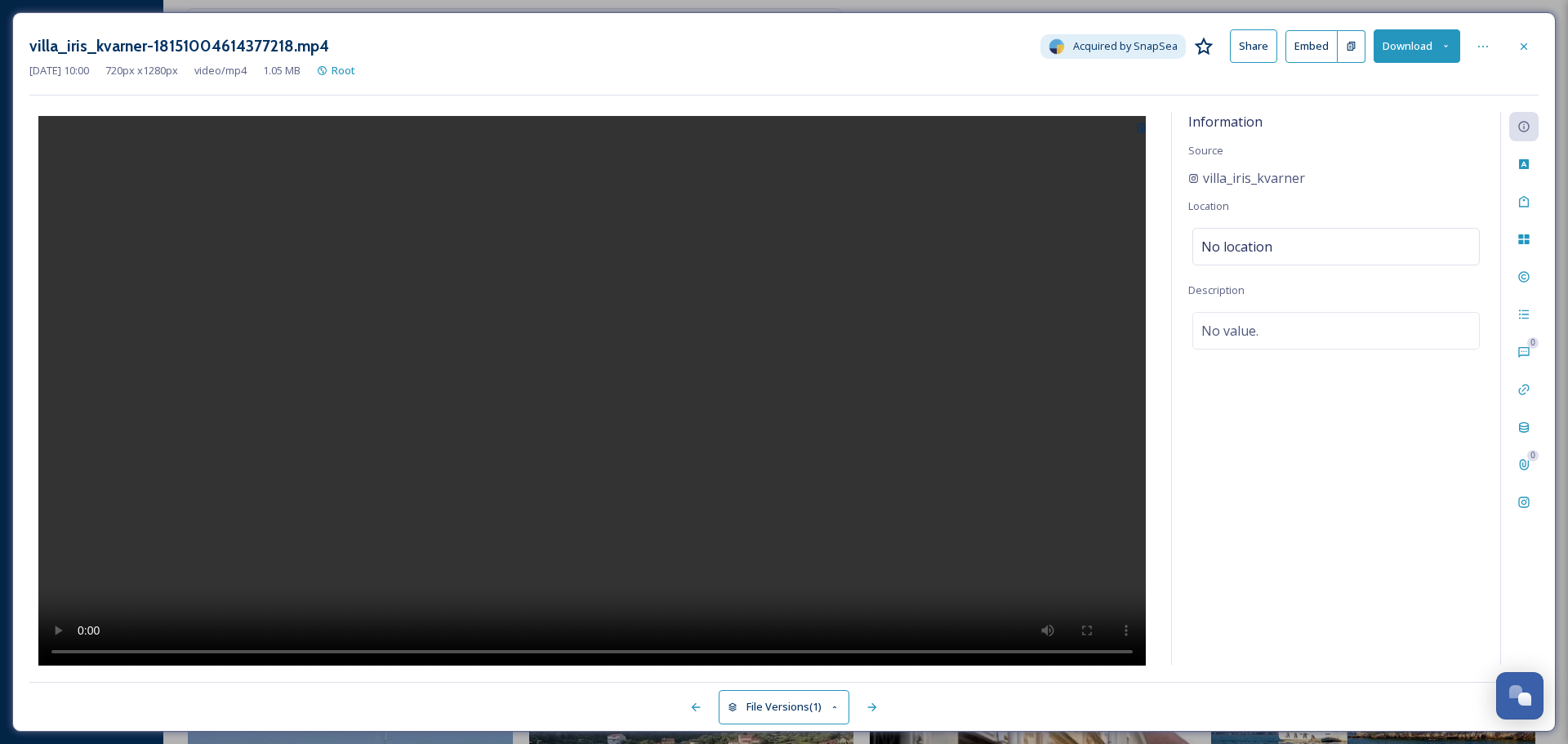
click at [540, 410] on video at bounding box center [592, 393] width 1107 height 554
click at [1529, 40] on icon at bounding box center [1523, 47] width 13 height 13
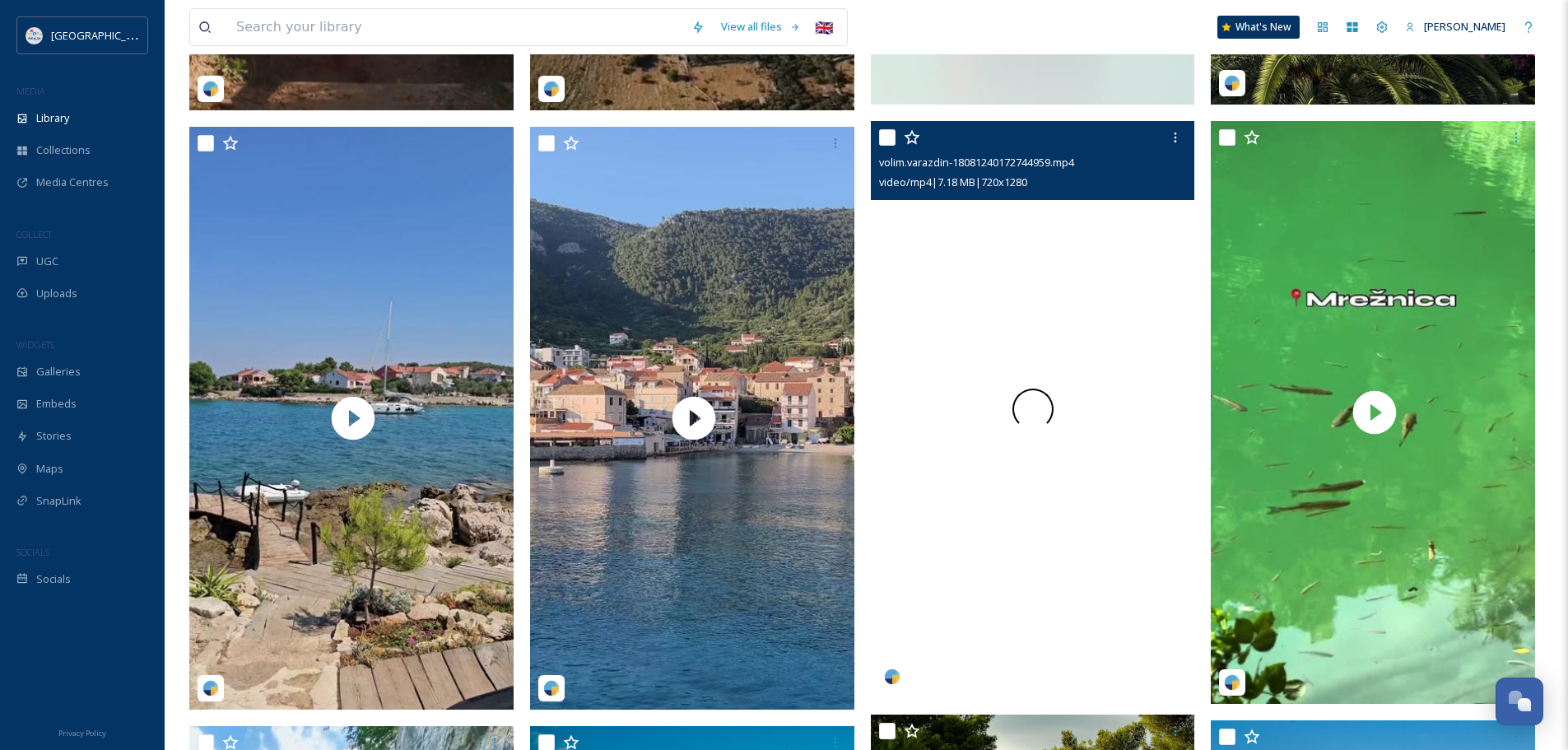
scroll to position [1482, 0]
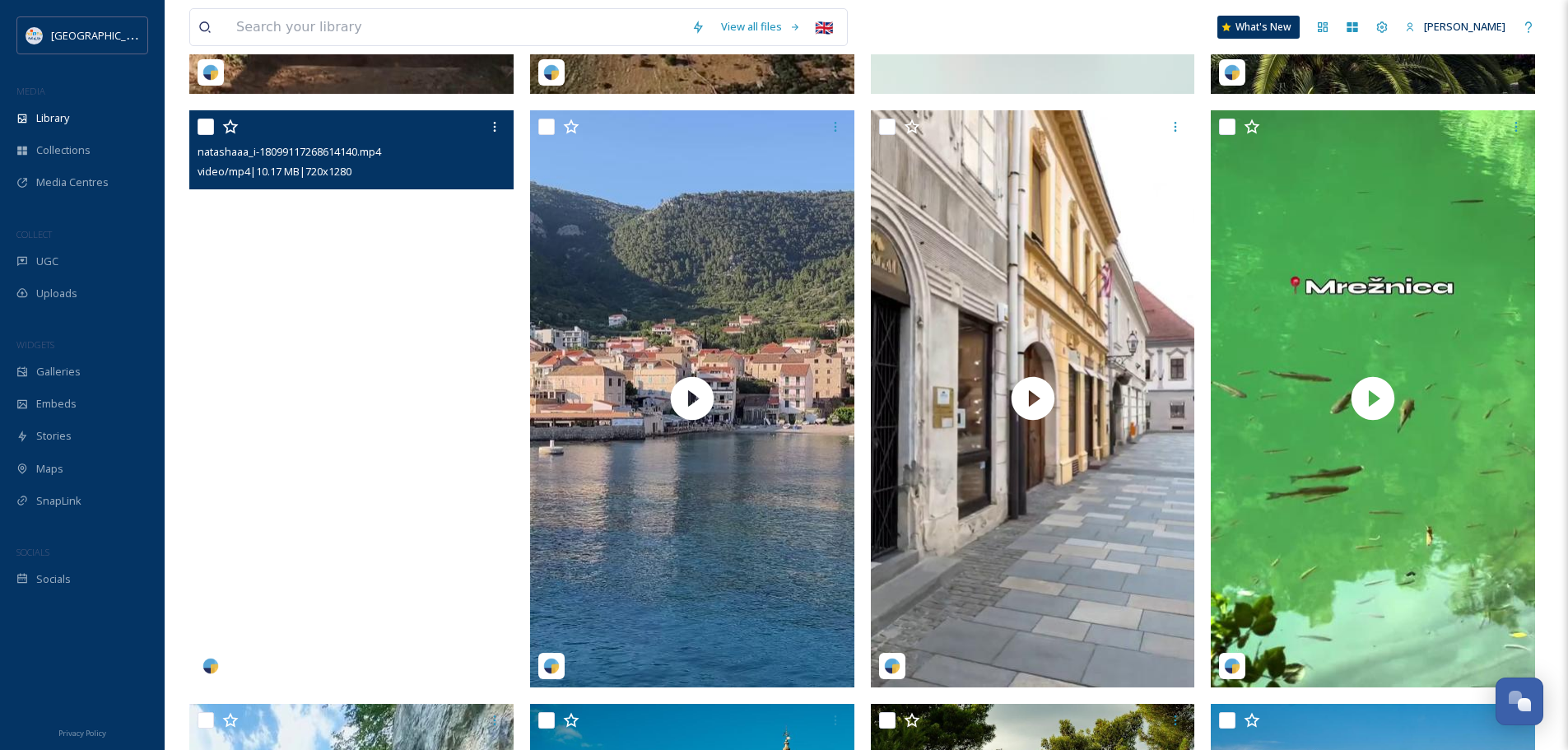
click at [449, 397] on video "natashaaa_i-18099117268614140.mp4" at bounding box center [352, 399] width 325 height 576
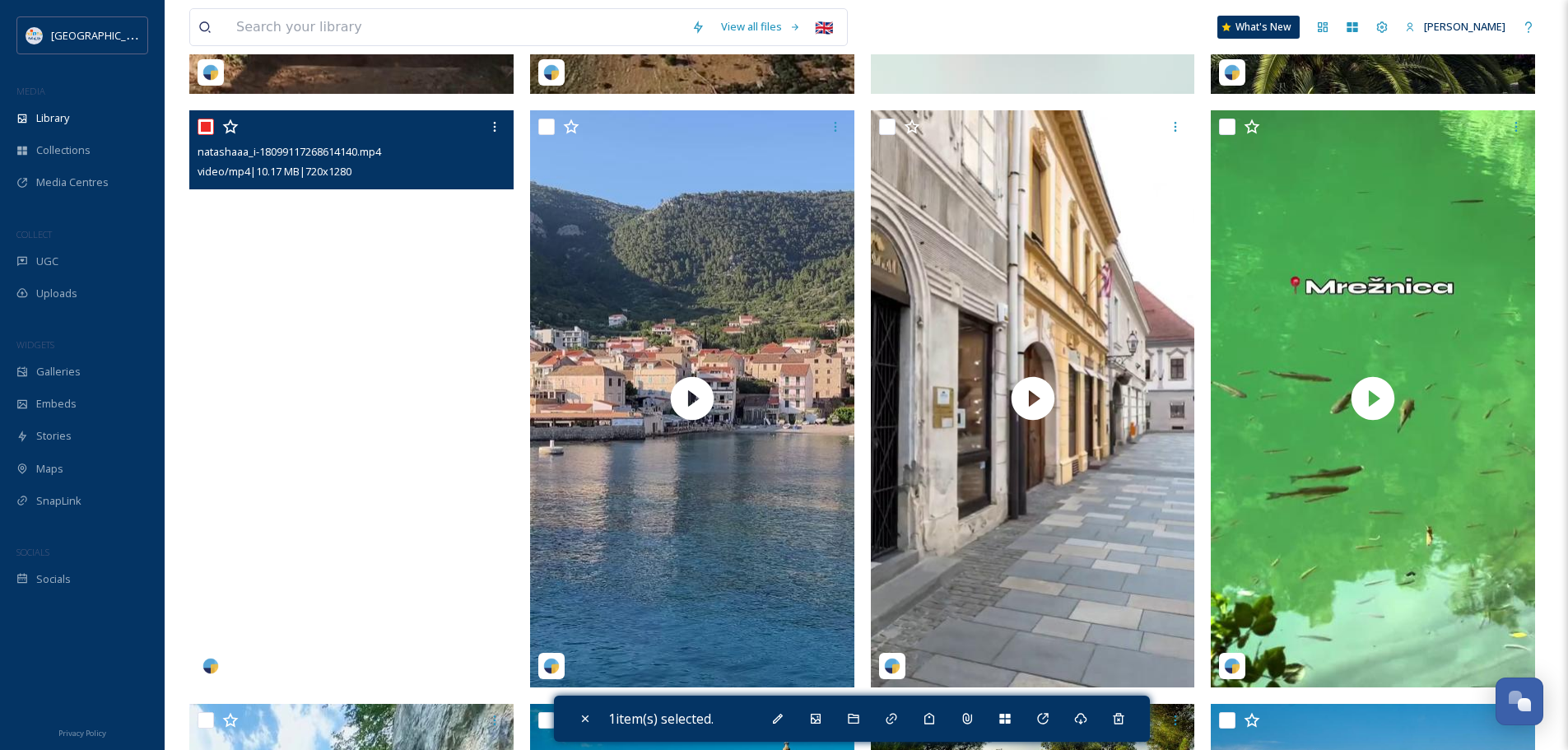
click at [366, 402] on video "natashaaa_i-18099117268614140.mp4" at bounding box center [352, 399] width 325 height 576
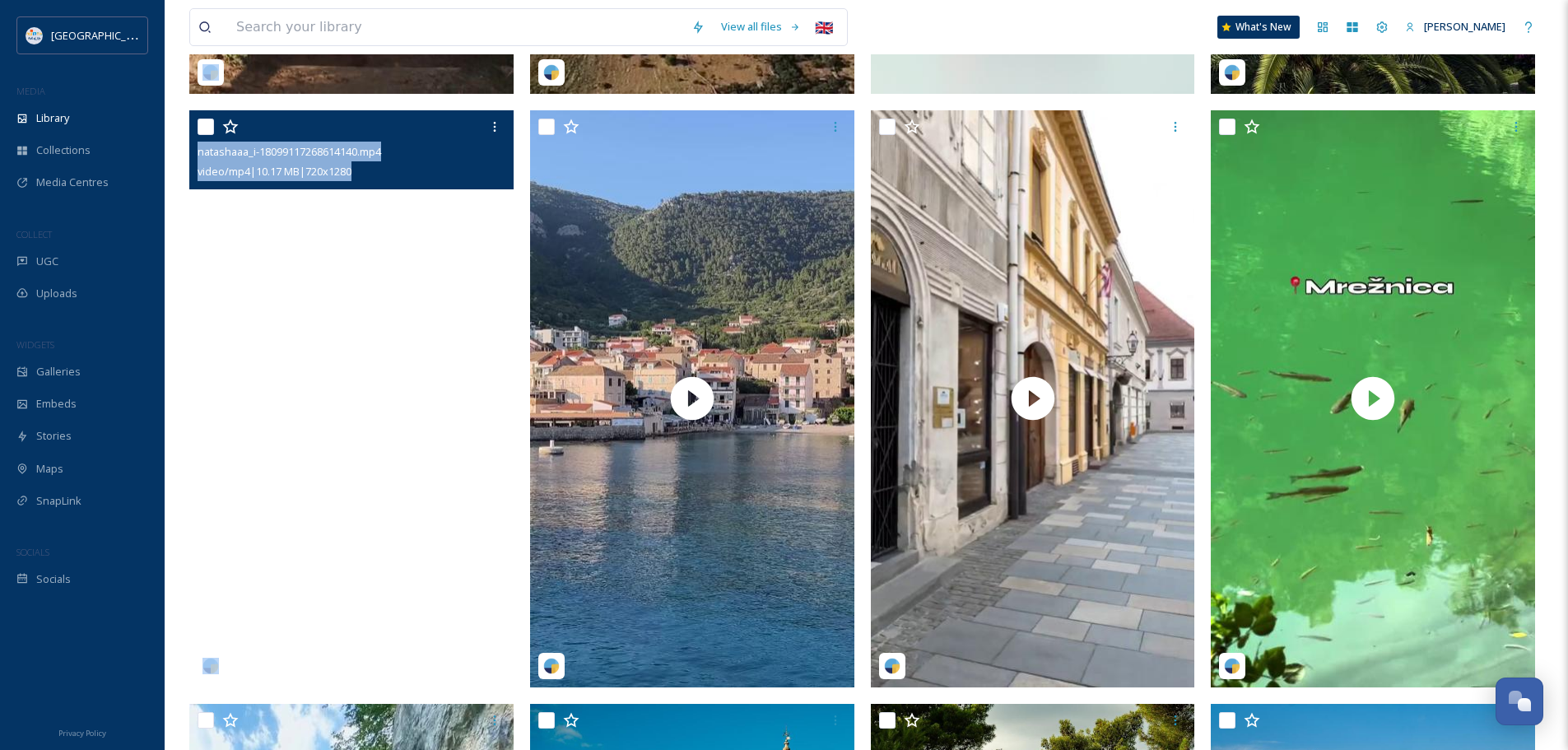
click at [367, 412] on video "natashaaa_i-18099117268614140.mp4" at bounding box center [352, 399] width 325 height 576
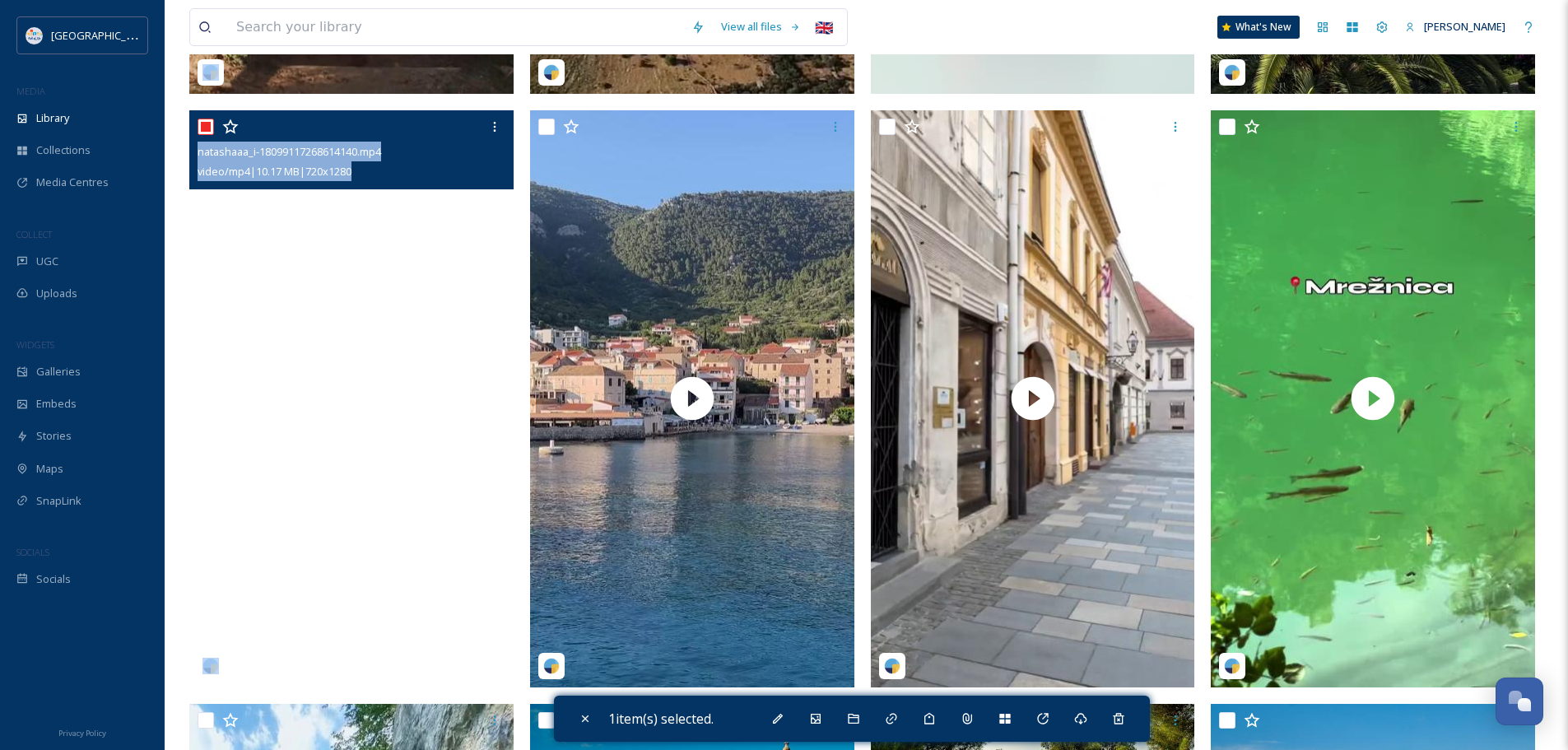
click at [366, 412] on video "natashaaa_i-18099117268614140.mp4" at bounding box center [352, 399] width 325 height 576
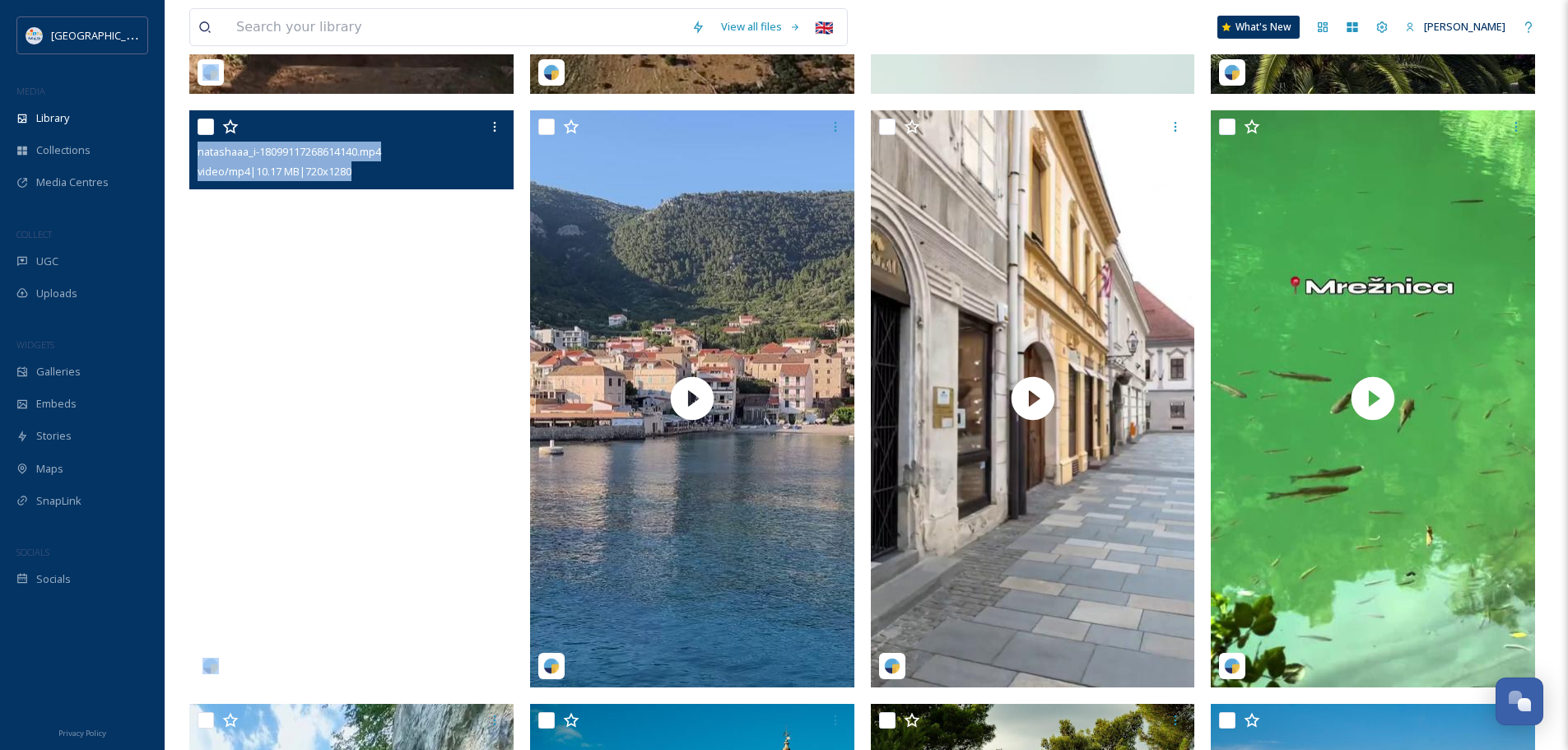
click at [326, 410] on video "natashaaa_i-18099117268614140.mp4" at bounding box center [352, 399] width 325 height 576
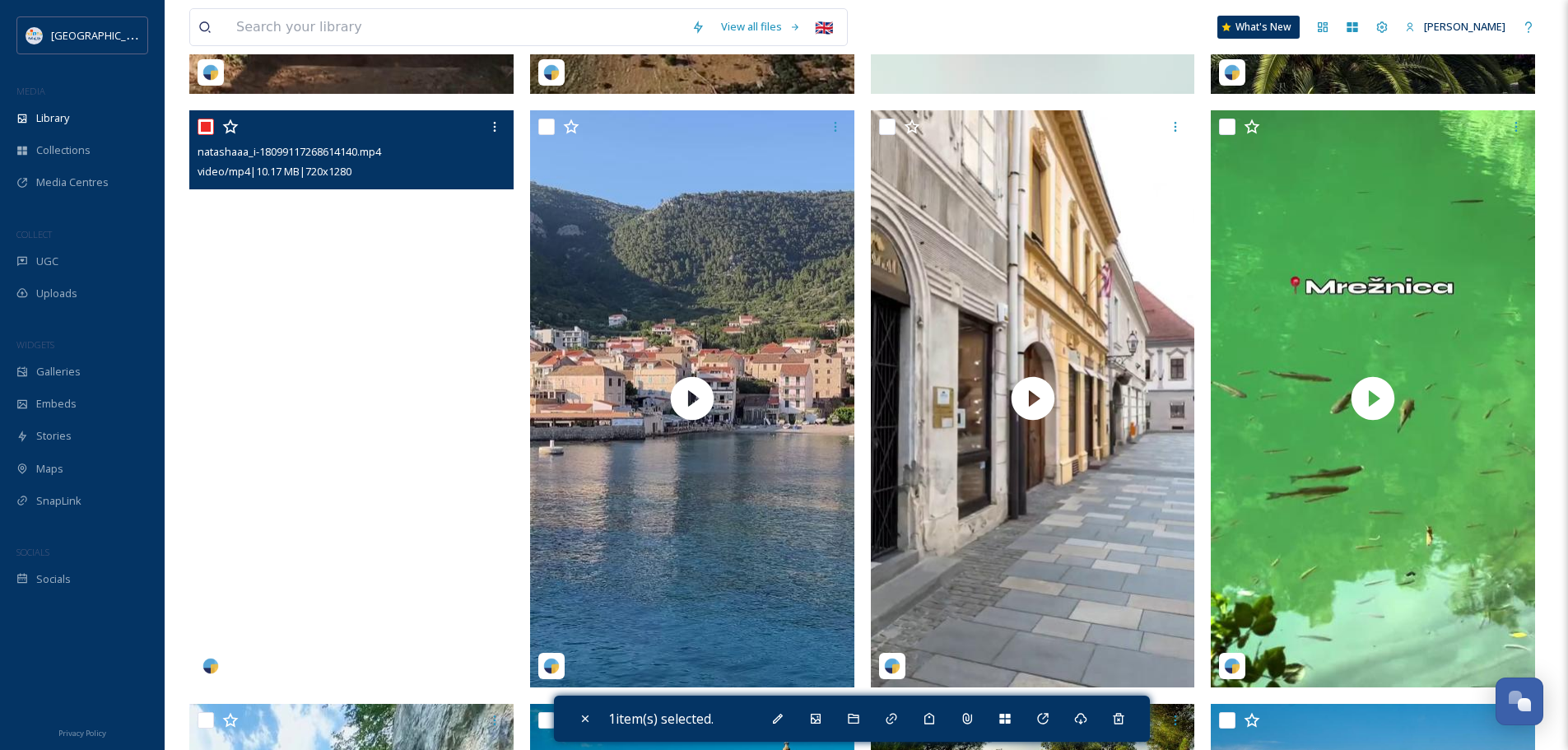
click at [346, 369] on video "natashaaa_i-18099117268614140.mp4" at bounding box center [352, 399] width 325 height 576
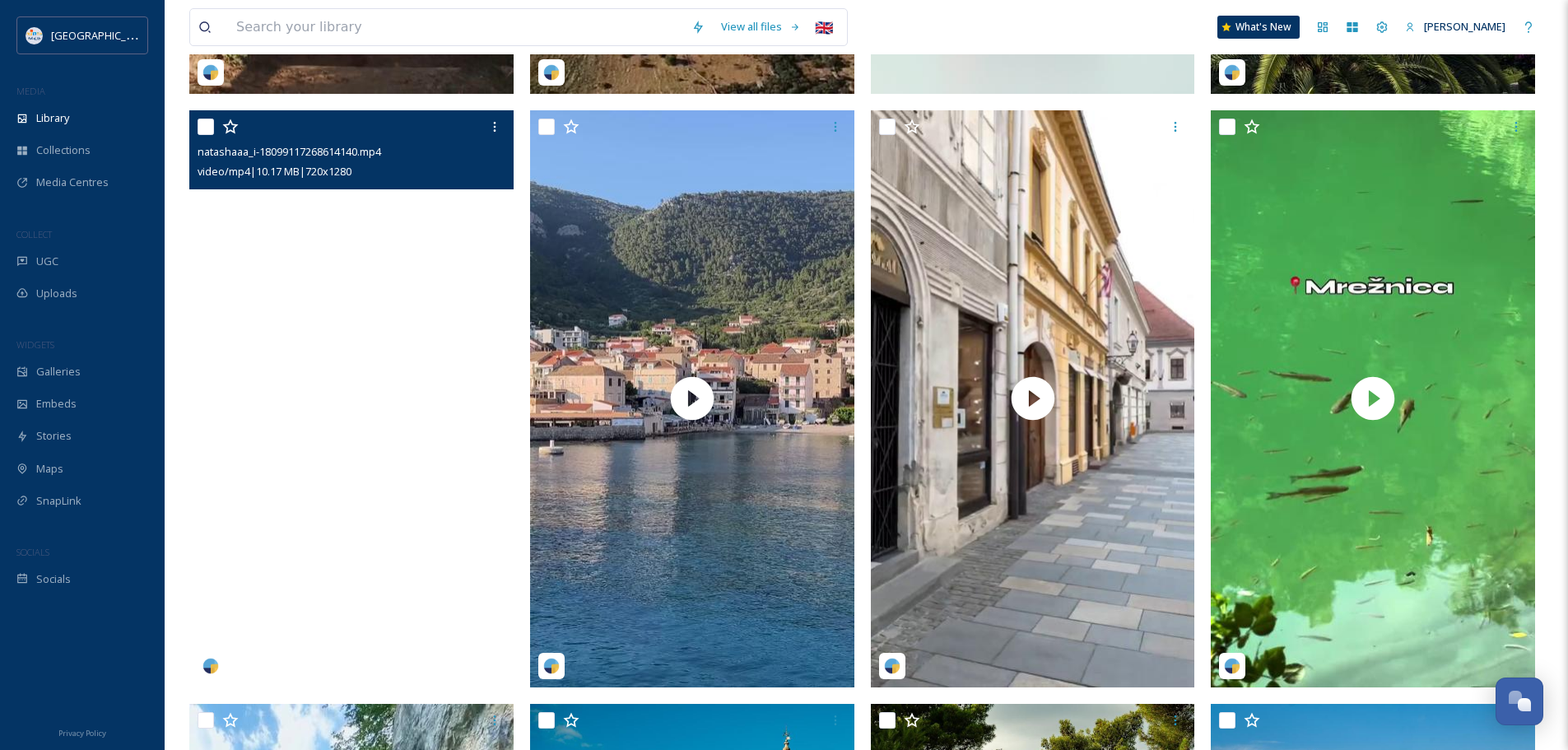
click at [341, 388] on video "natashaaa_i-18099117268614140.mp4" at bounding box center [352, 399] width 325 height 576
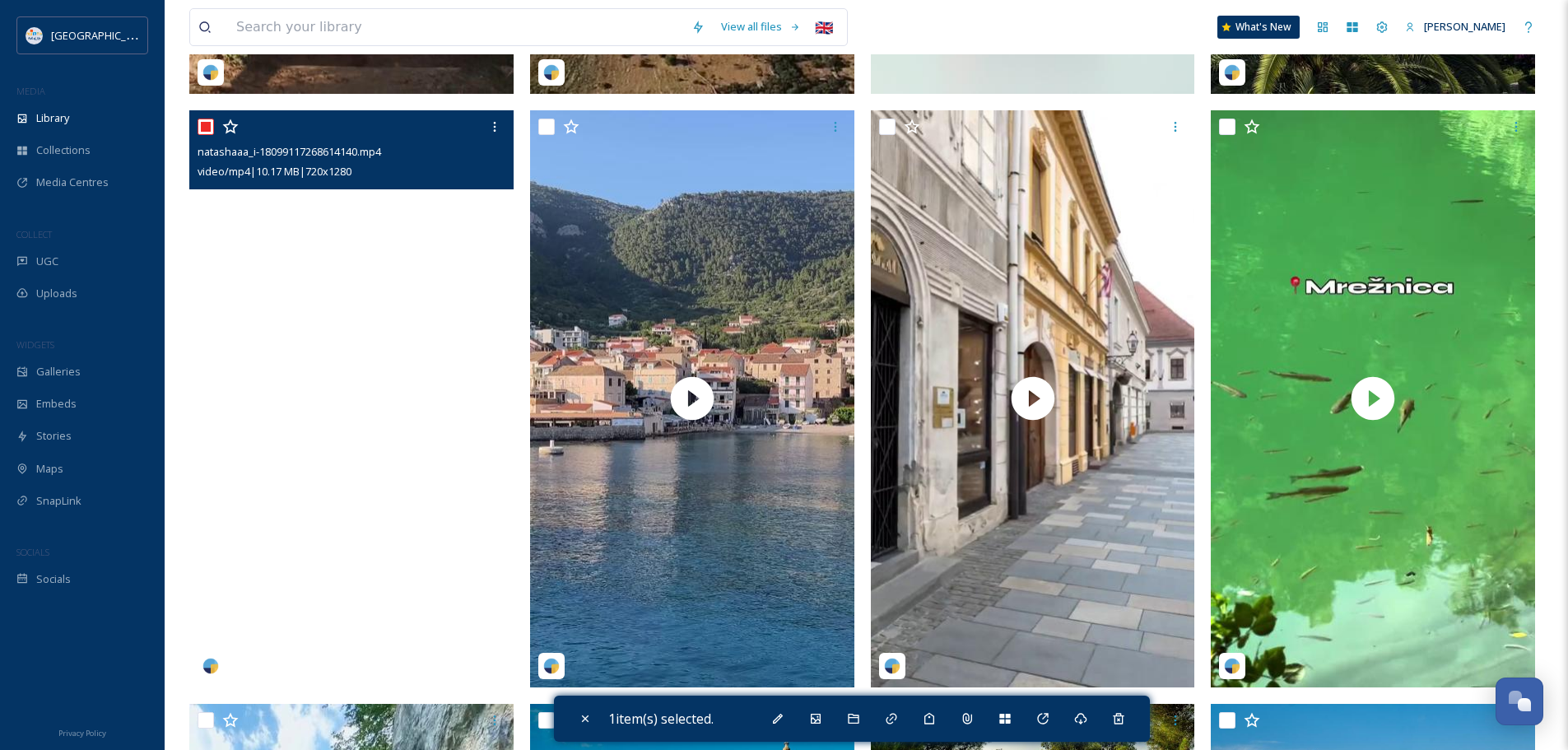
click at [341, 388] on video "natashaaa_i-18099117268614140.mp4" at bounding box center [352, 399] width 325 height 576
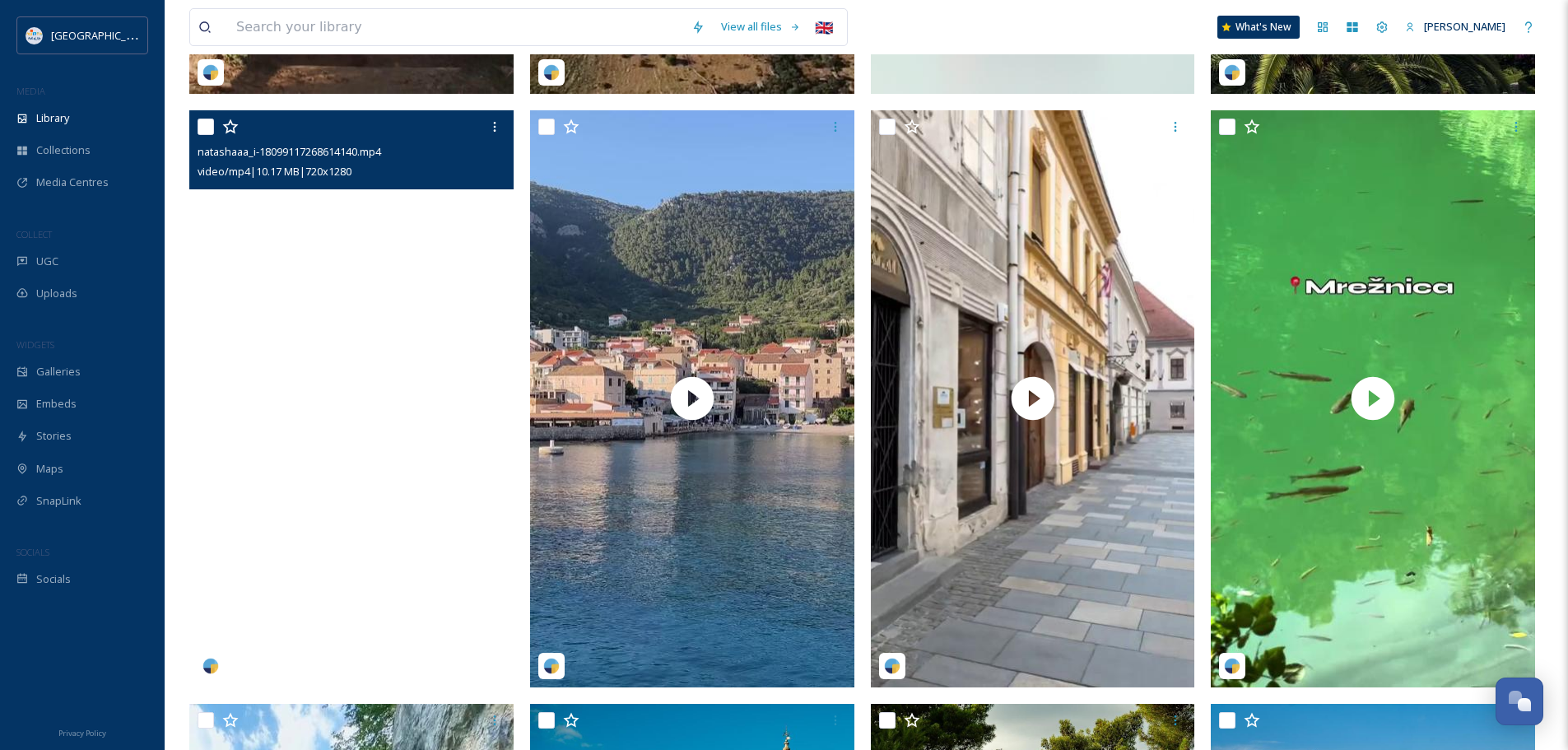
click at [216, 650] on video "natashaaa_i-18099117268614140.mp4" at bounding box center [352, 399] width 325 height 576
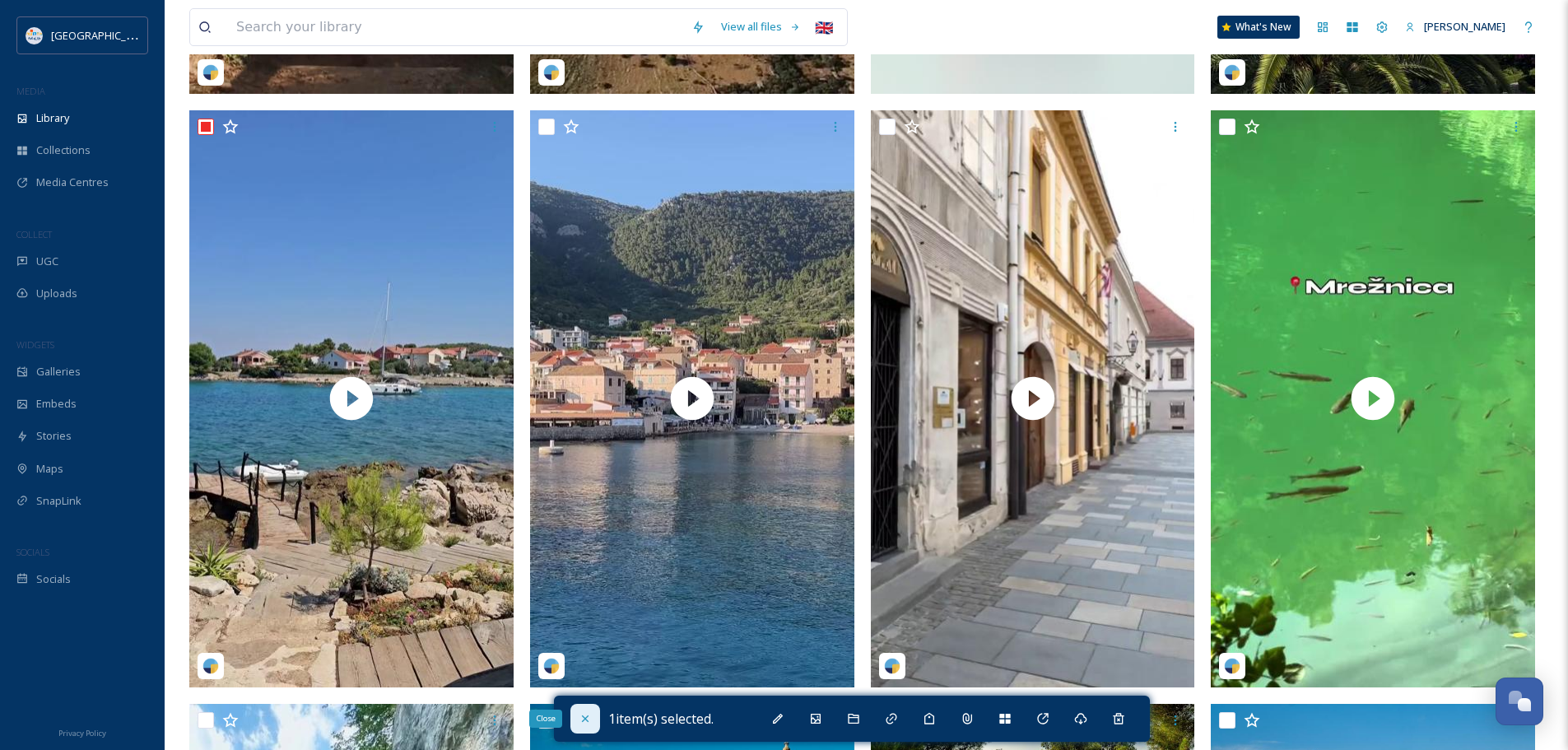
click at [584, 723] on icon at bounding box center [586, 719] width 13 height 13
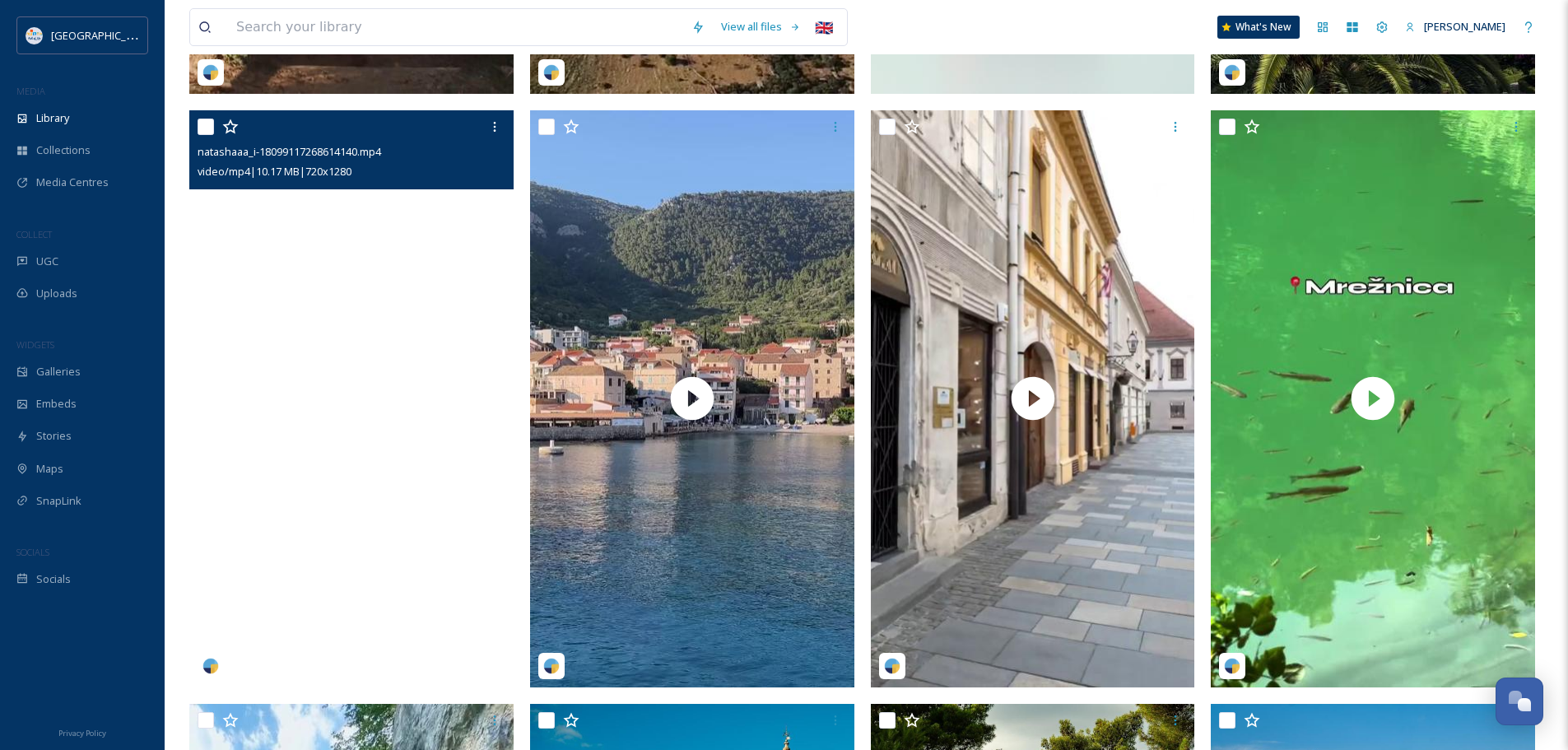
click at [394, 448] on video "natashaaa_i-18099117268614140.mp4" at bounding box center [352, 399] width 325 height 576
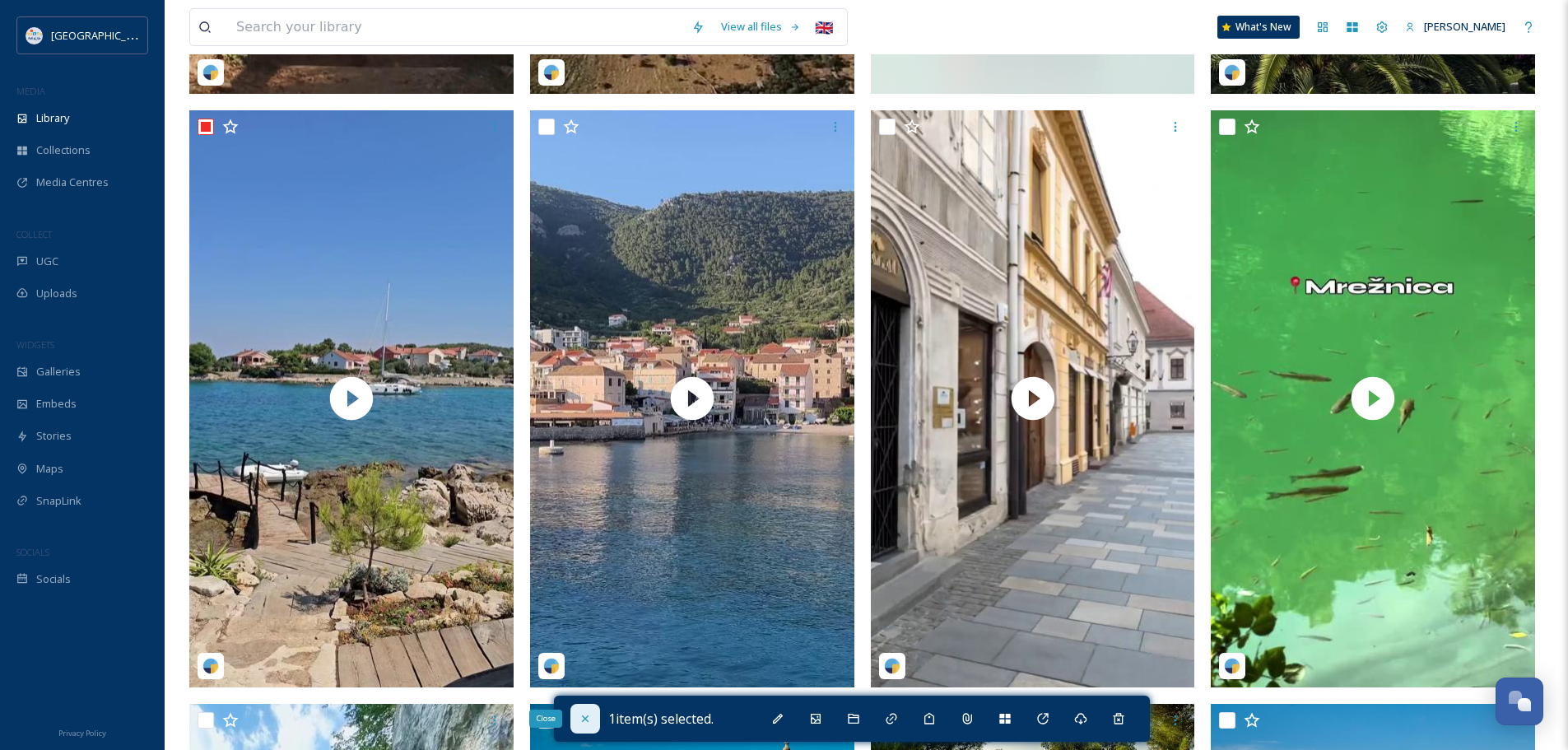
click at [576, 713] on div "Close" at bounding box center [586, 719] width 30 height 30
checkbox input "false"
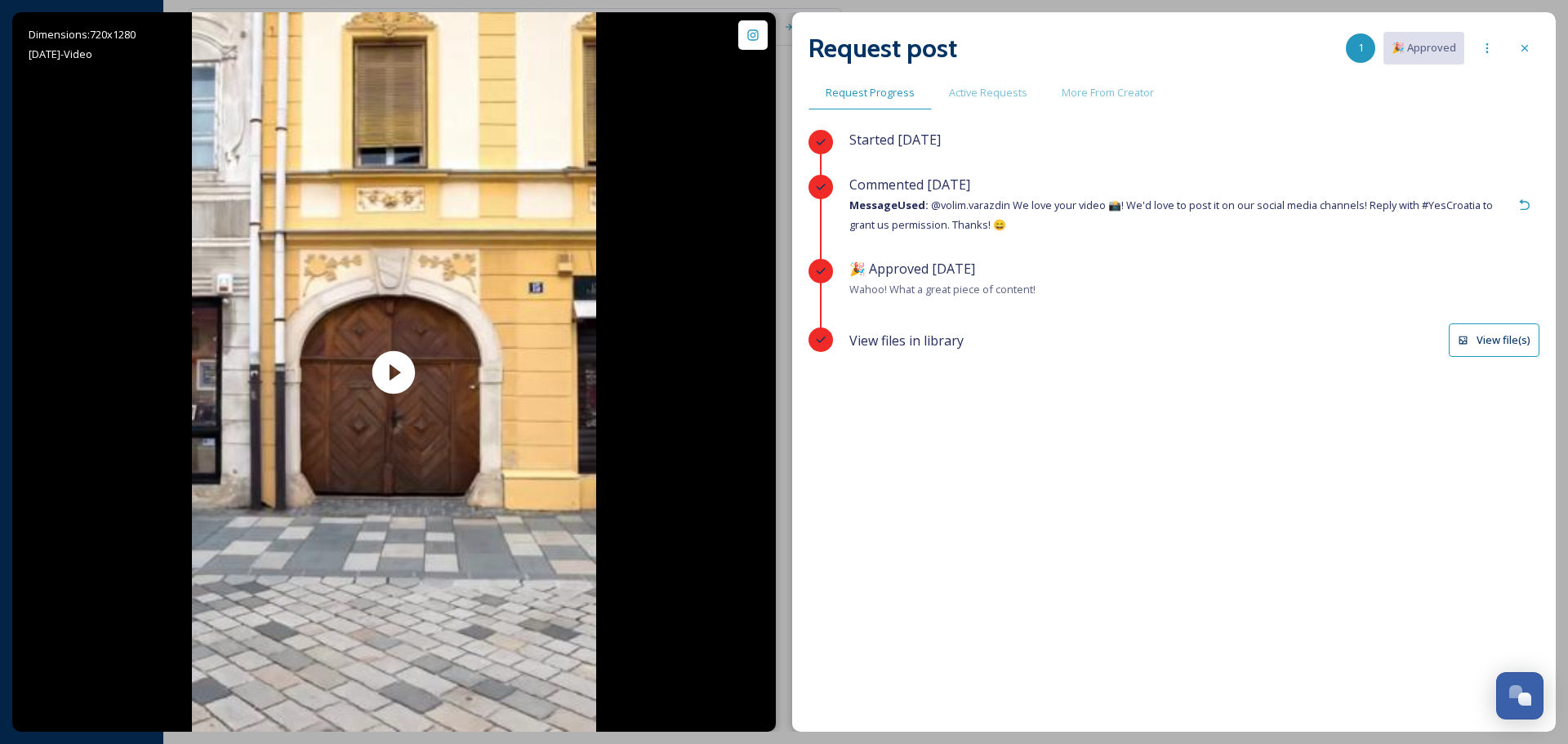
scroll to position [2227, 0]
click at [1469, 342] on button "View file(s)" at bounding box center [1494, 340] width 90 height 34
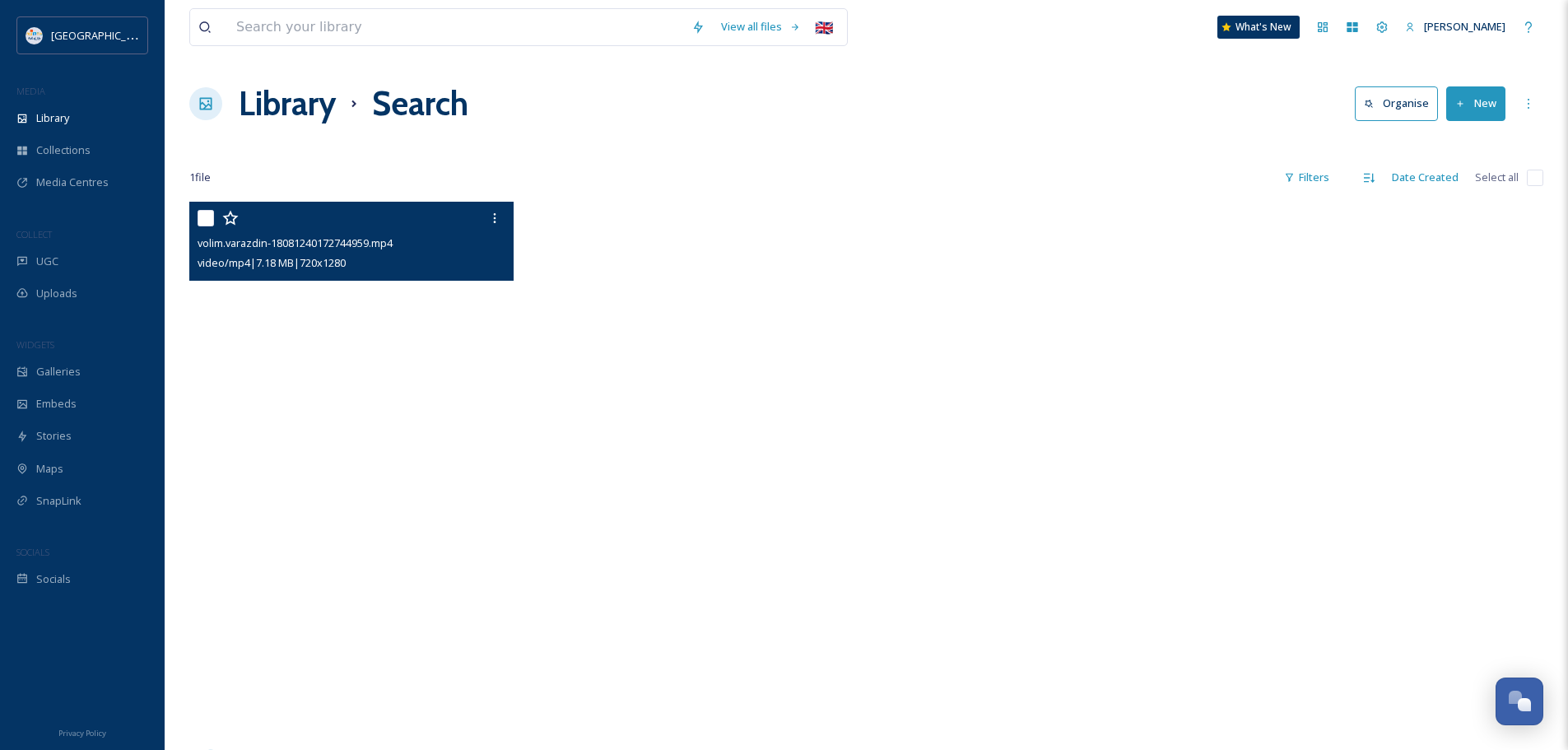
click at [359, 471] on video "volim.varazdin-18081240172744959.mp4" at bounding box center [352, 490] width 325 height 576
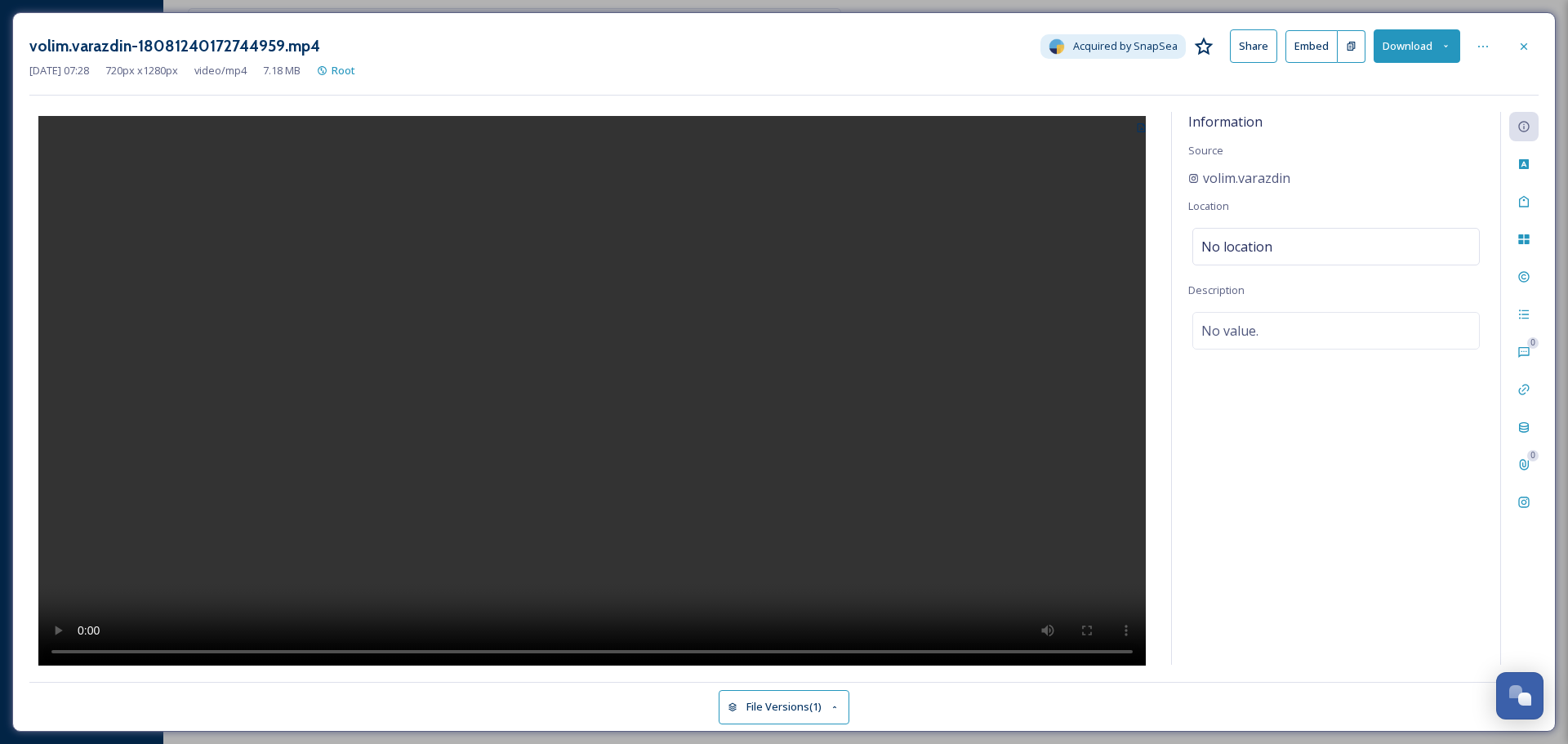
click at [666, 345] on video at bounding box center [592, 393] width 1107 height 554
click at [1442, 51] on button "Download" at bounding box center [1416, 47] width 87 height 34
click at [1425, 83] on span "Download Original (720 x 1280)" at bounding box center [1374, 84] width 149 height 16
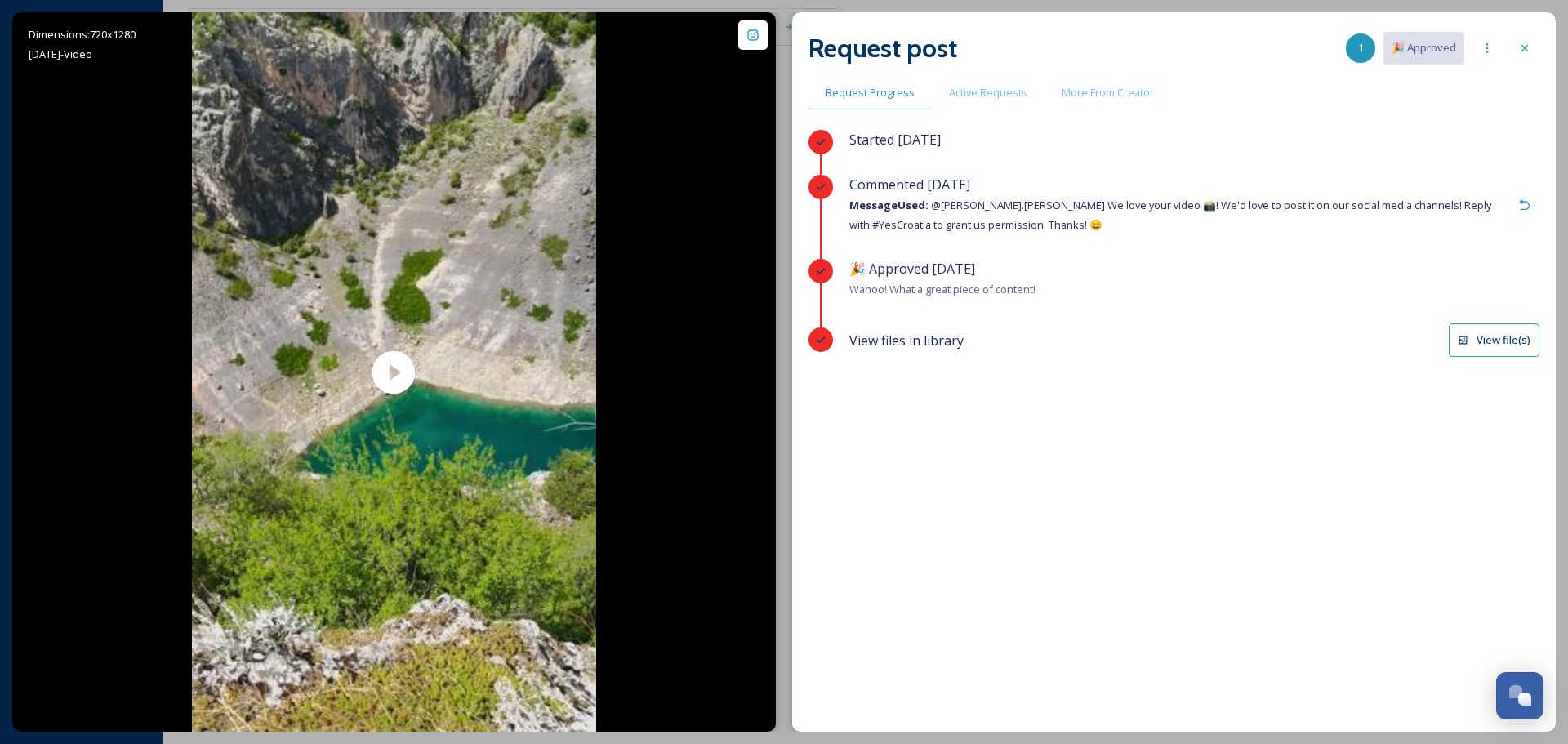
scroll to position [2227, 0]
click at [1512, 333] on button "View file(s)" at bounding box center [1494, 340] width 90 height 34
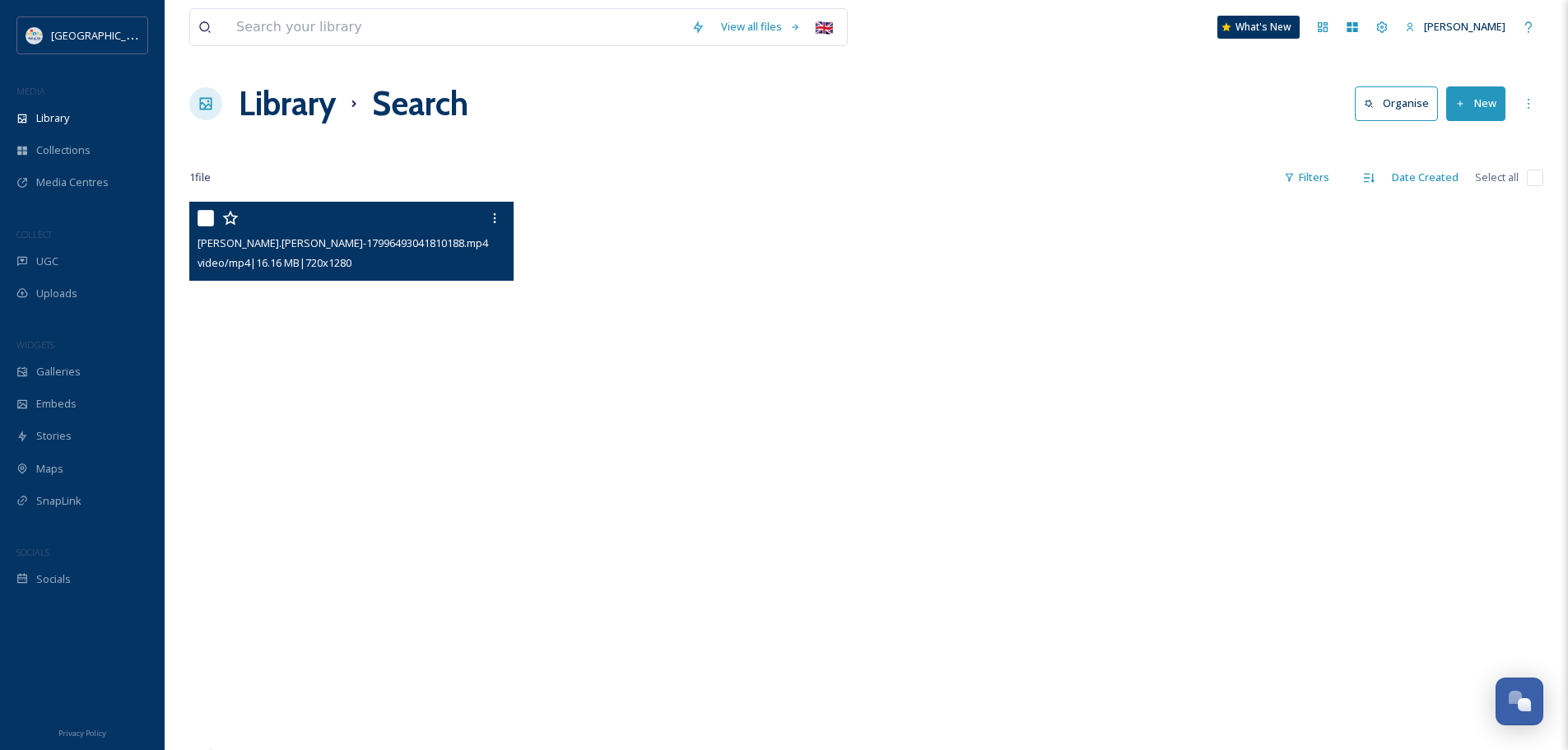
click at [344, 476] on video "sanela.marinic-17996493041810188.mp4" at bounding box center [352, 490] width 325 height 576
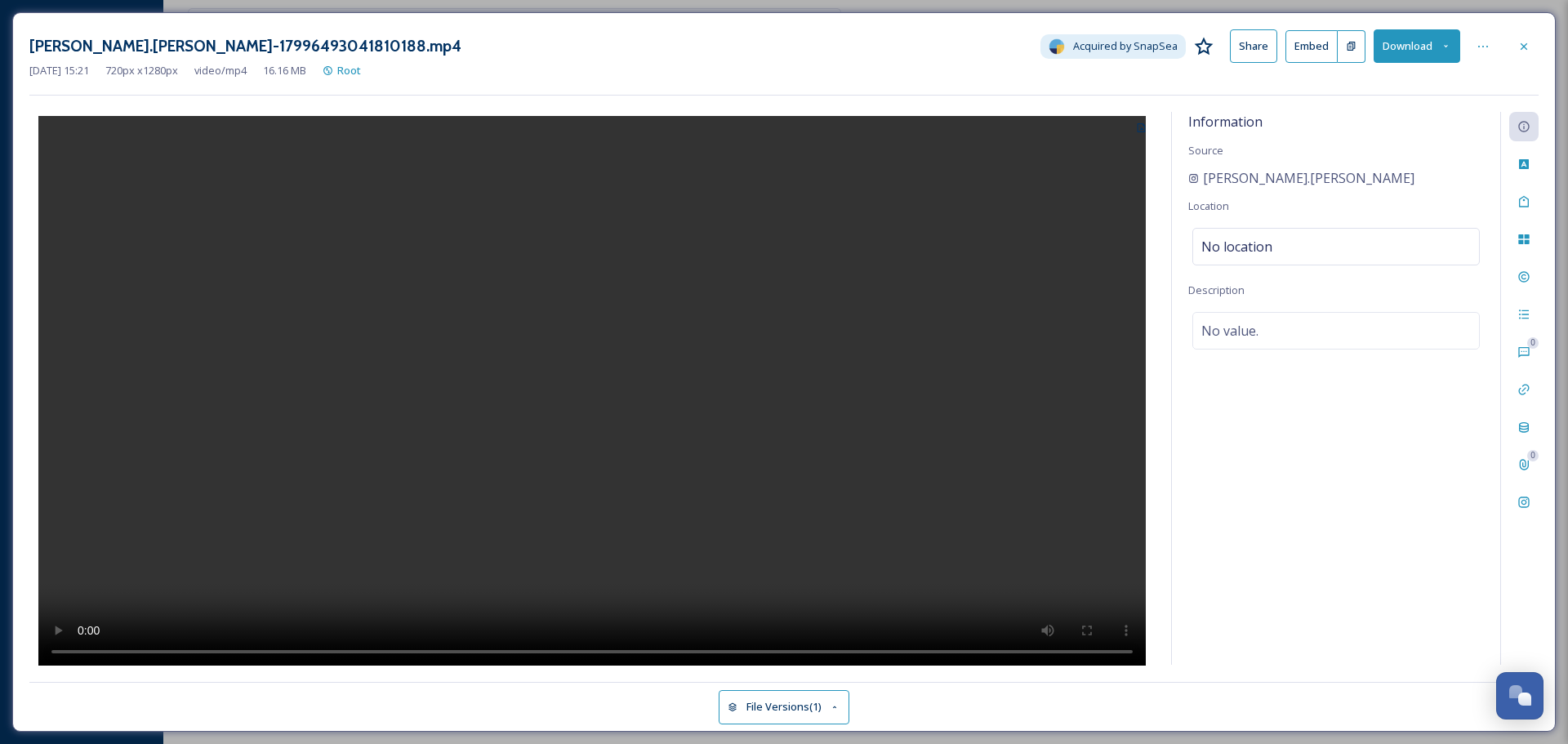
click at [623, 410] on video at bounding box center [592, 393] width 1107 height 554
click at [1450, 47] on icon at bounding box center [1445, 46] width 10 height 10
click at [1390, 80] on span "Download Original (720 x 1280)" at bounding box center [1374, 84] width 149 height 16
click at [1245, 449] on div "Information Source sanela.marinic Location No location Description No value." at bounding box center [1335, 388] width 328 height 553
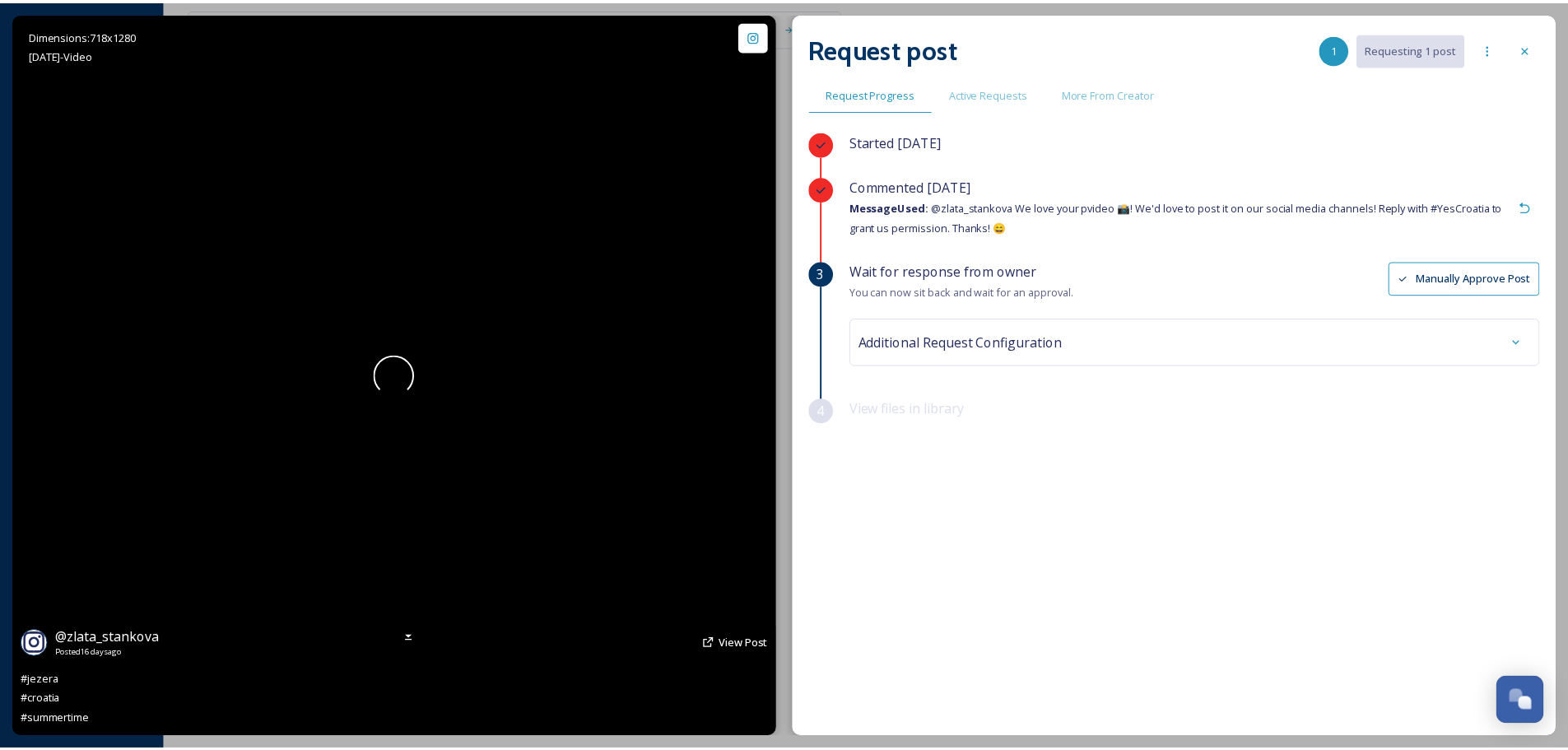
scroll to position [2245, 0]
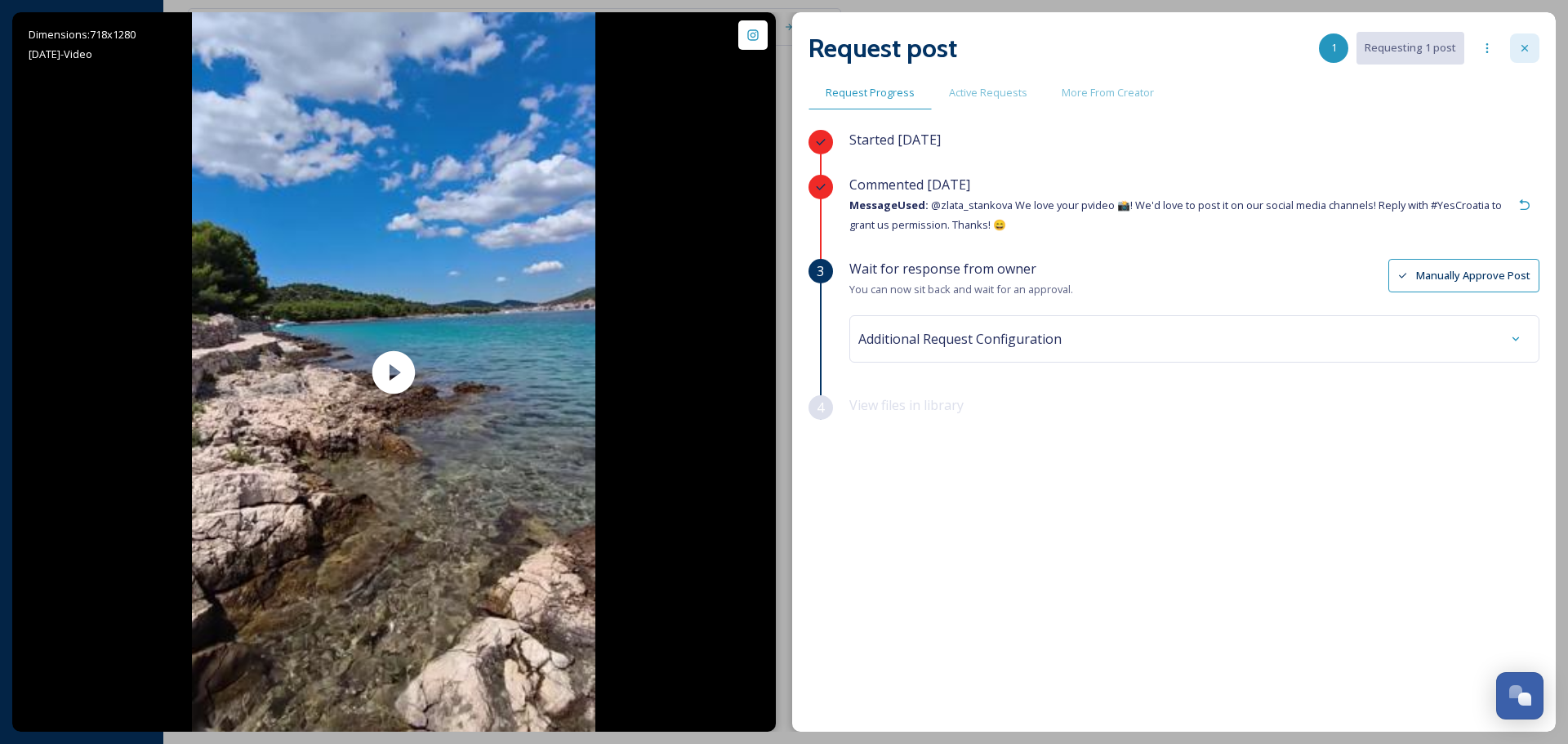
click at [1517, 47] on div at bounding box center [1524, 48] width 30 height 30
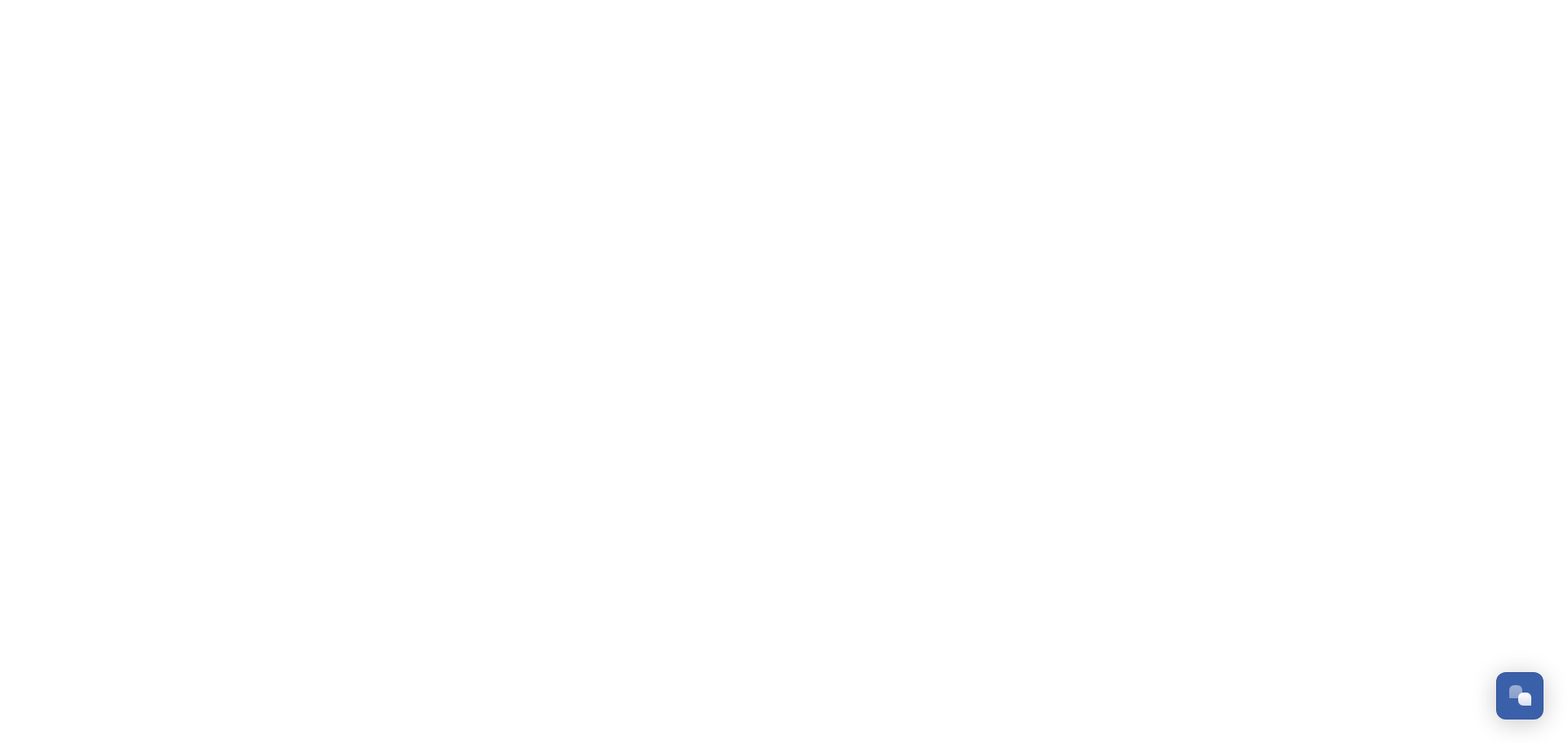
scroll to position [2227, 0]
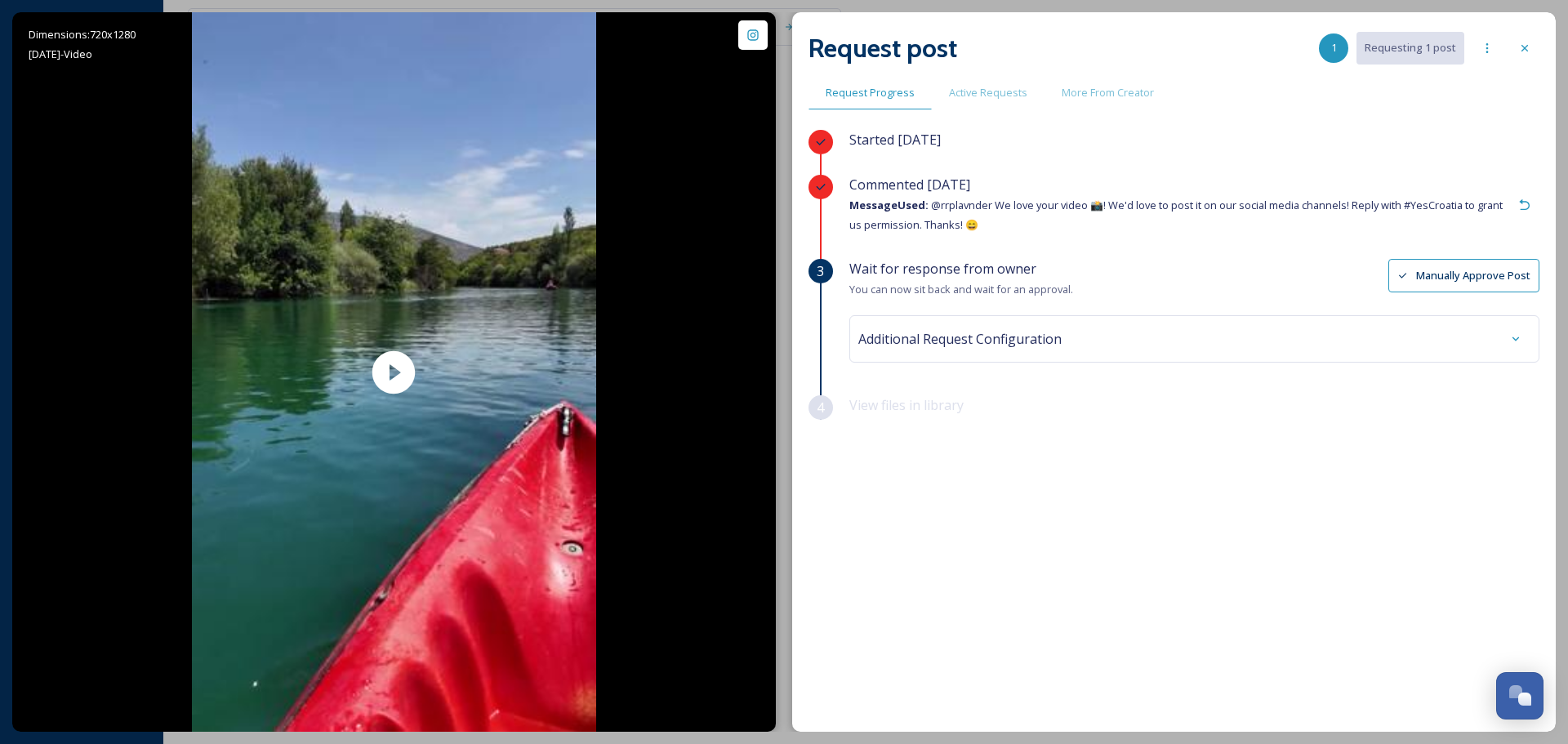
click at [1086, 169] on div "Started [DATE]" at bounding box center [1194, 153] width 690 height 45
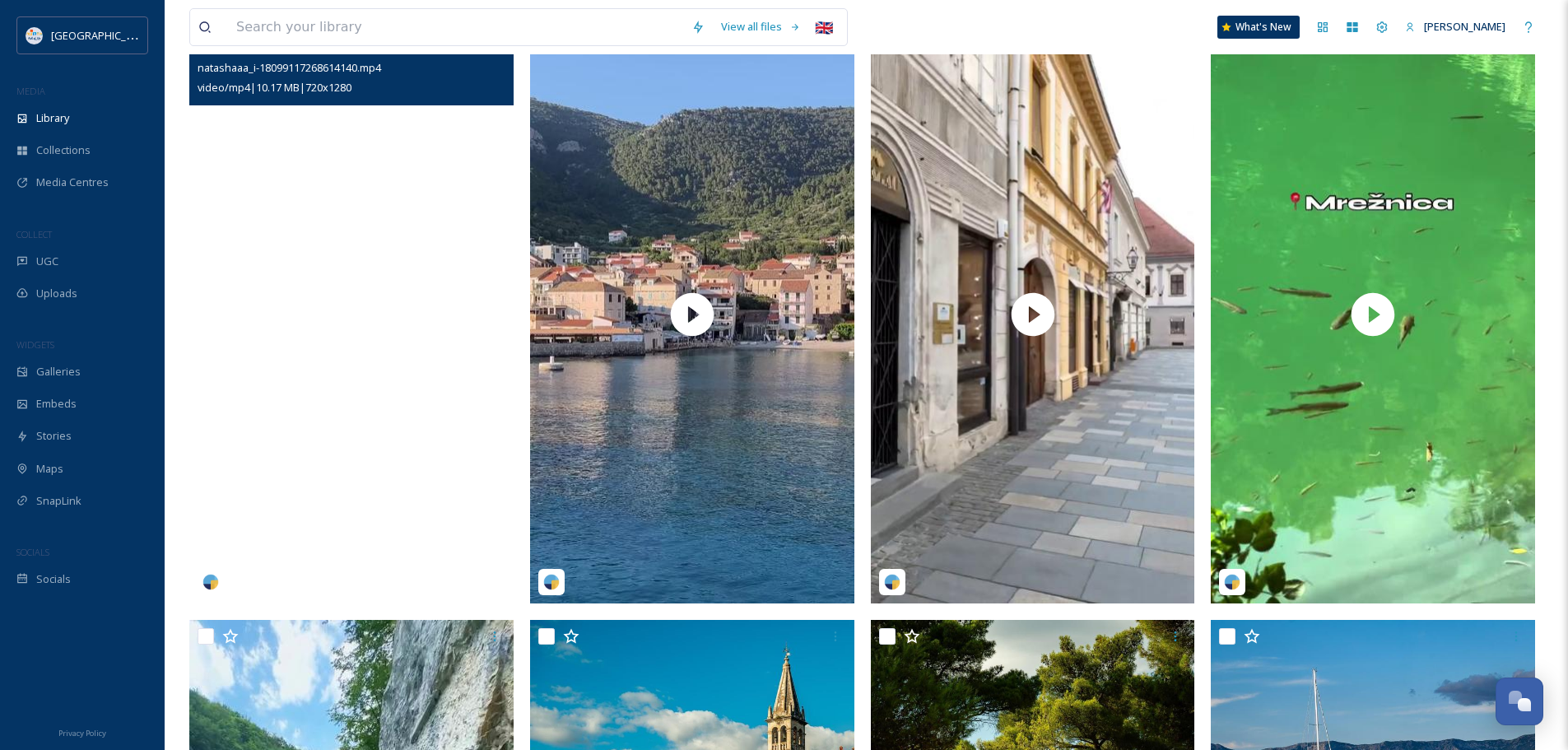
scroll to position [1565, 0]
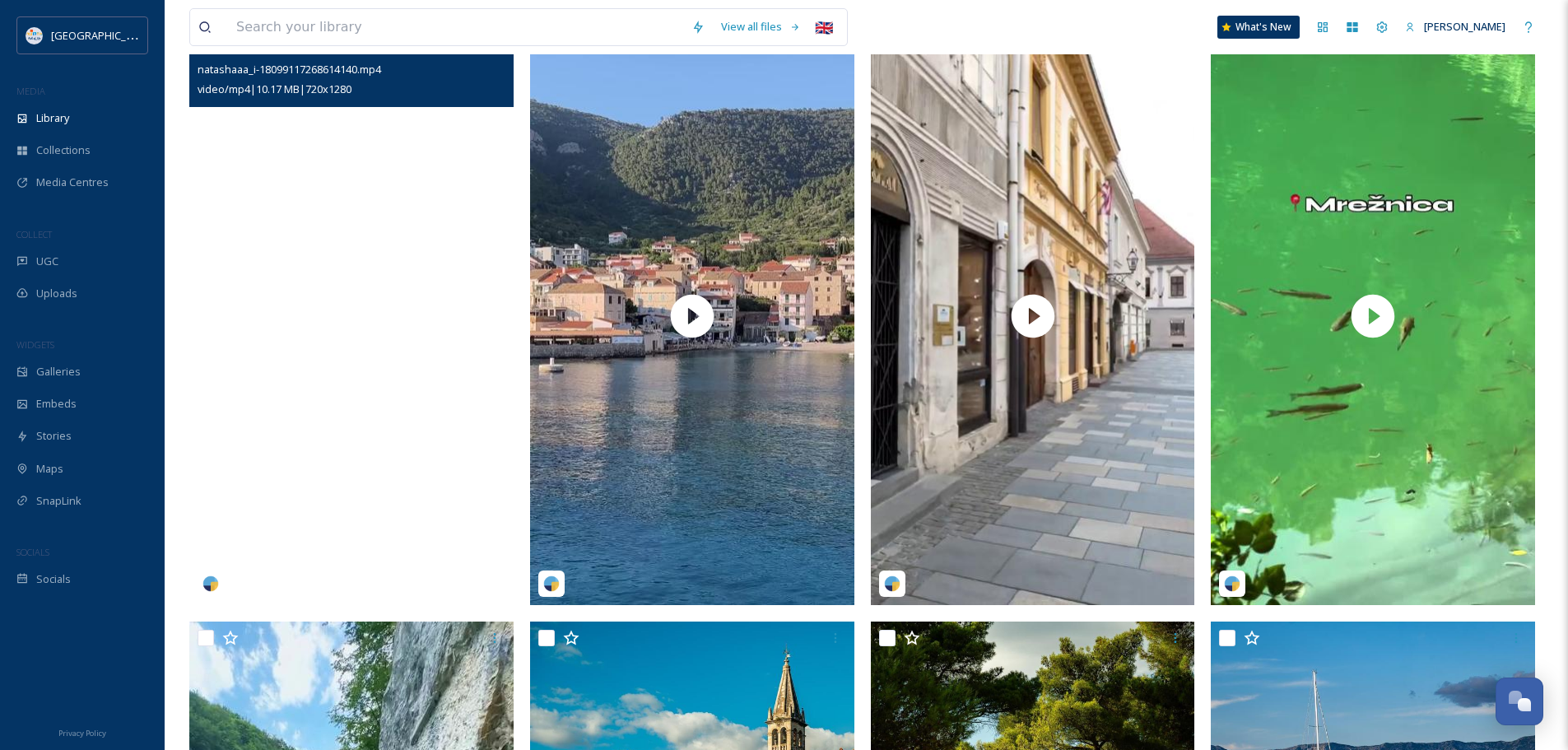
click at [390, 339] on video "natashaaa_i-18099117268614140.mp4" at bounding box center [352, 316] width 325 height 576
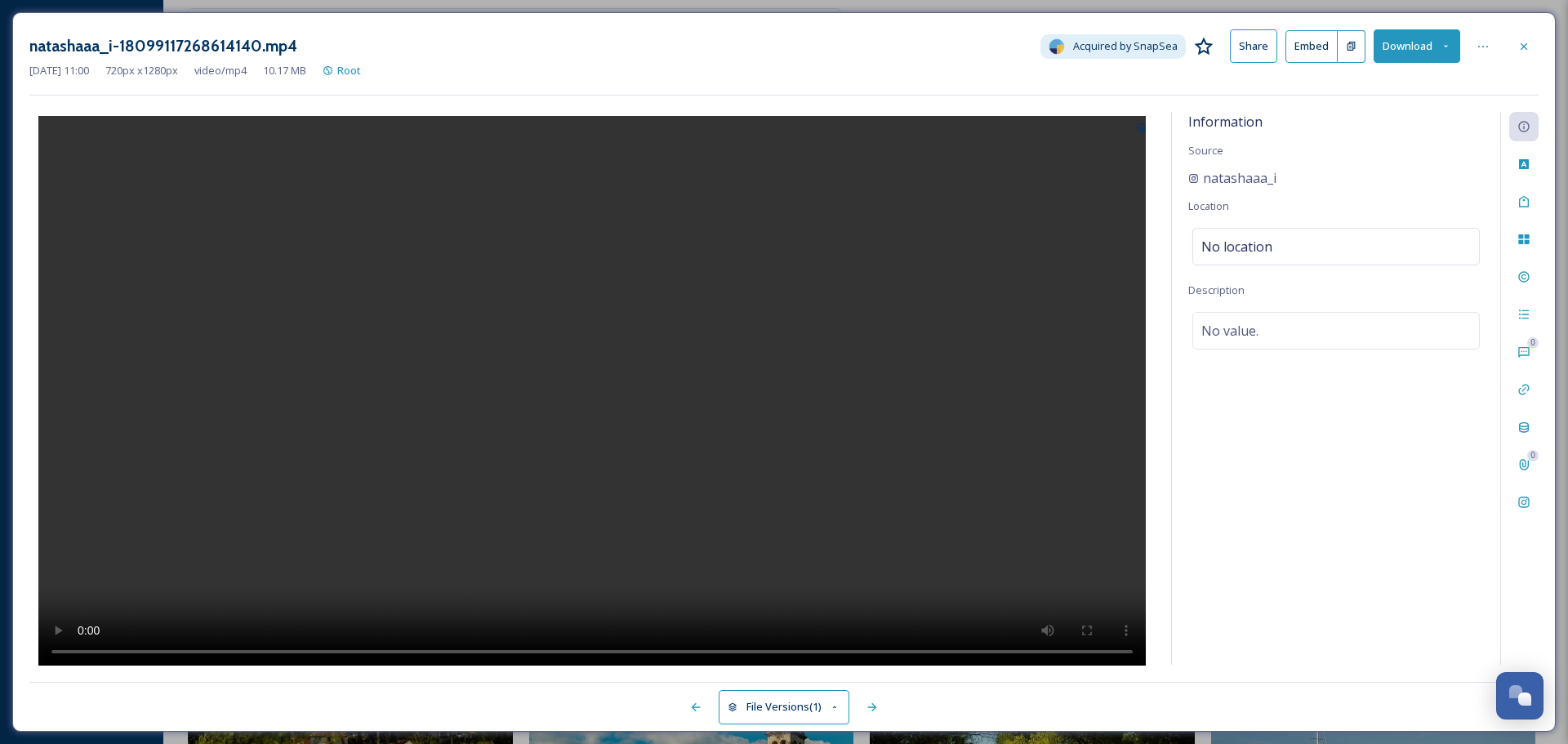
click at [653, 350] on video at bounding box center [592, 393] width 1107 height 554
click at [1520, 503] on icon at bounding box center [1523, 503] width 13 height 13
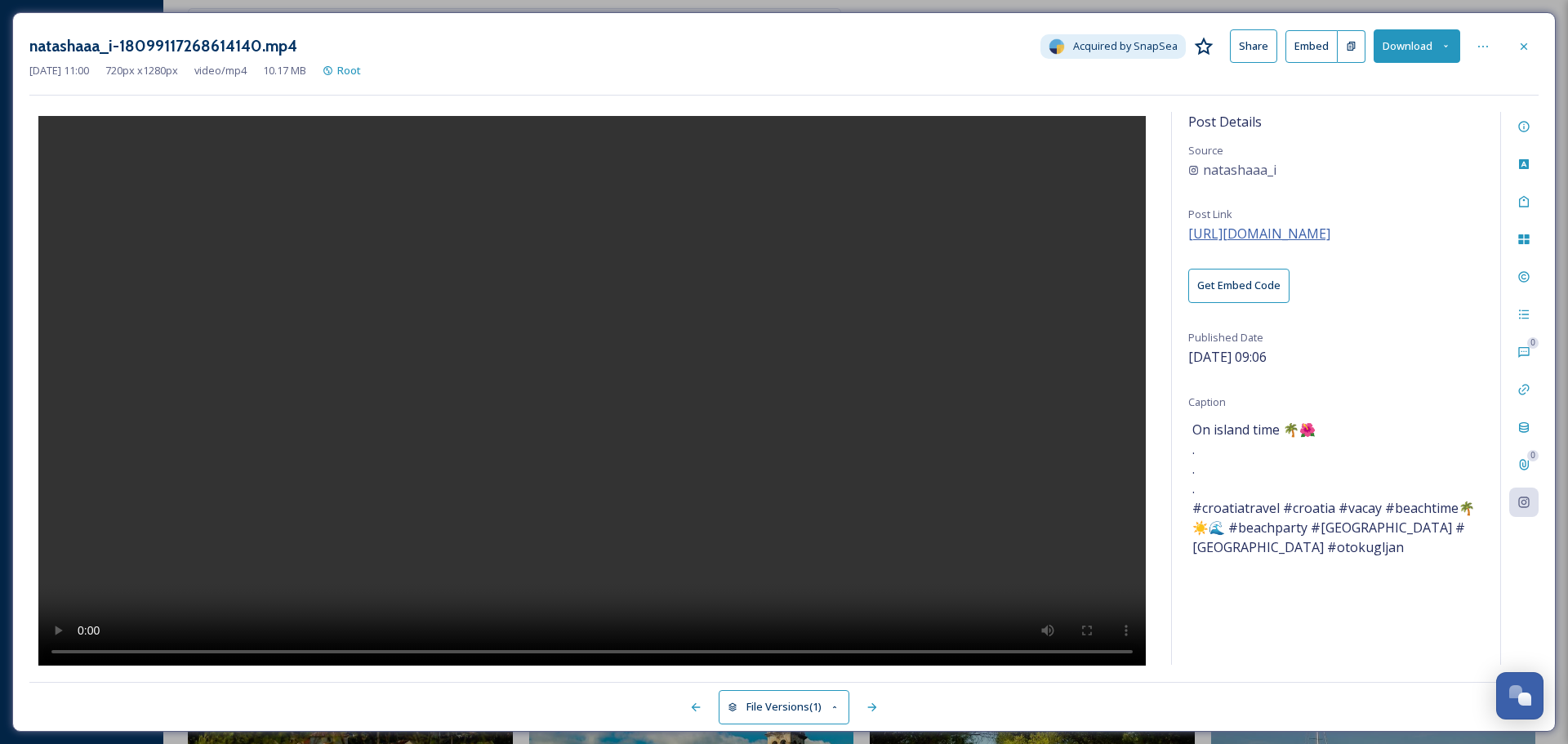
click at [1300, 233] on span "https://www.instagram.com/reel/DNNKdQ6NcR0/" at bounding box center [1259, 233] width 142 height 18
click at [1509, 43] on div at bounding box center [1523, 47] width 30 height 30
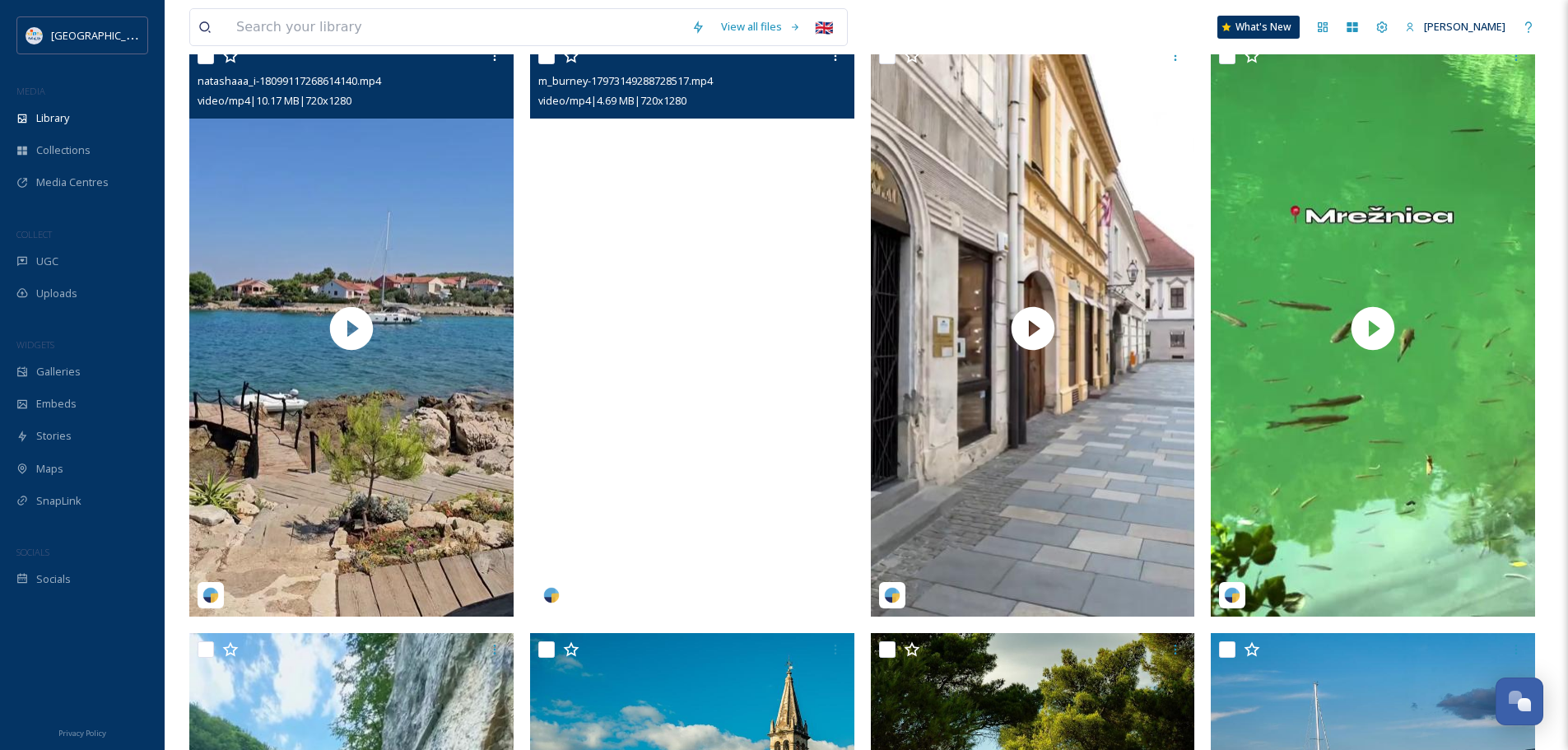
click at [717, 315] on video "m_burney-17973149288728517.mp4" at bounding box center [693, 328] width 325 height 576
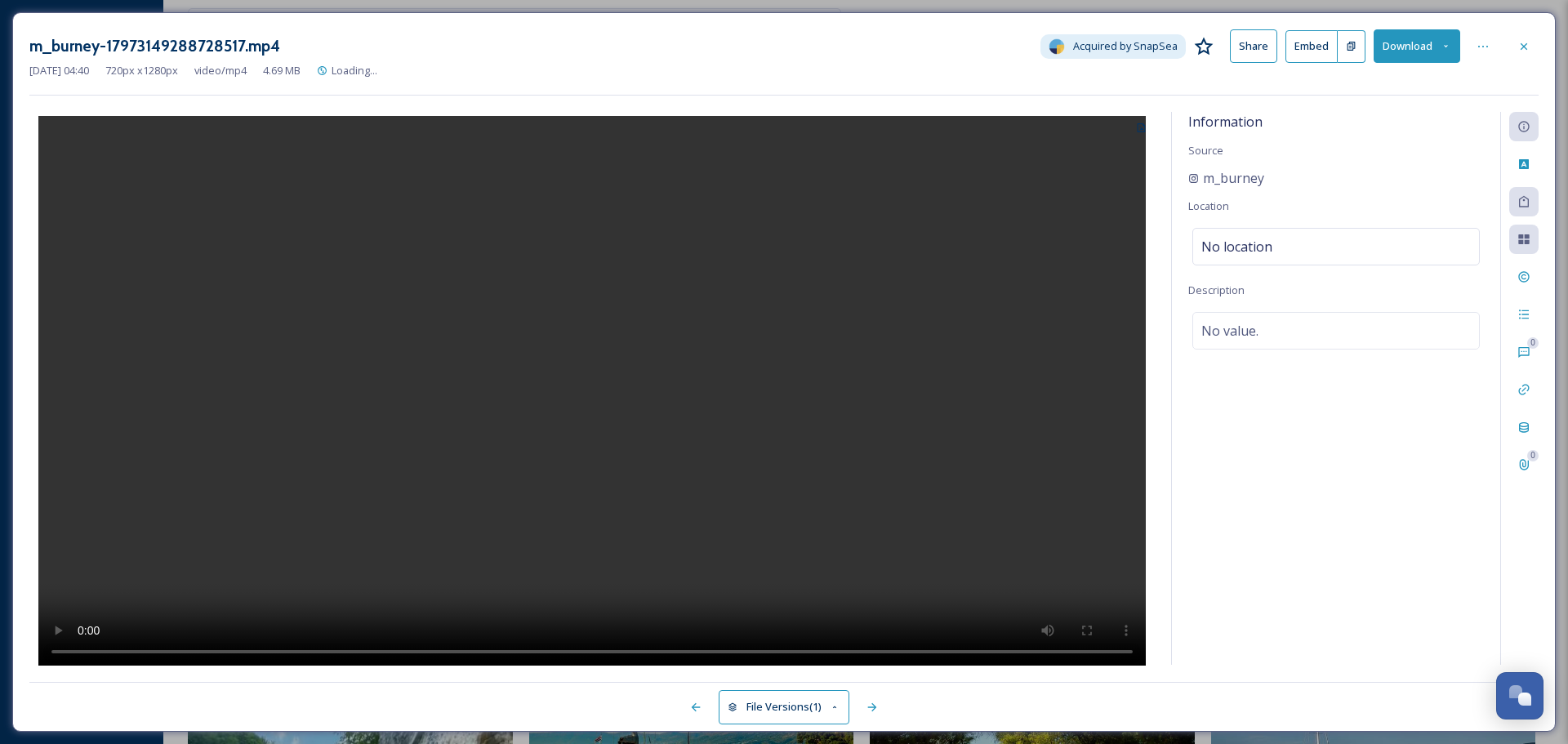
click at [662, 339] on video at bounding box center [592, 393] width 1107 height 554
click at [1528, 54] on div at bounding box center [1523, 47] width 30 height 30
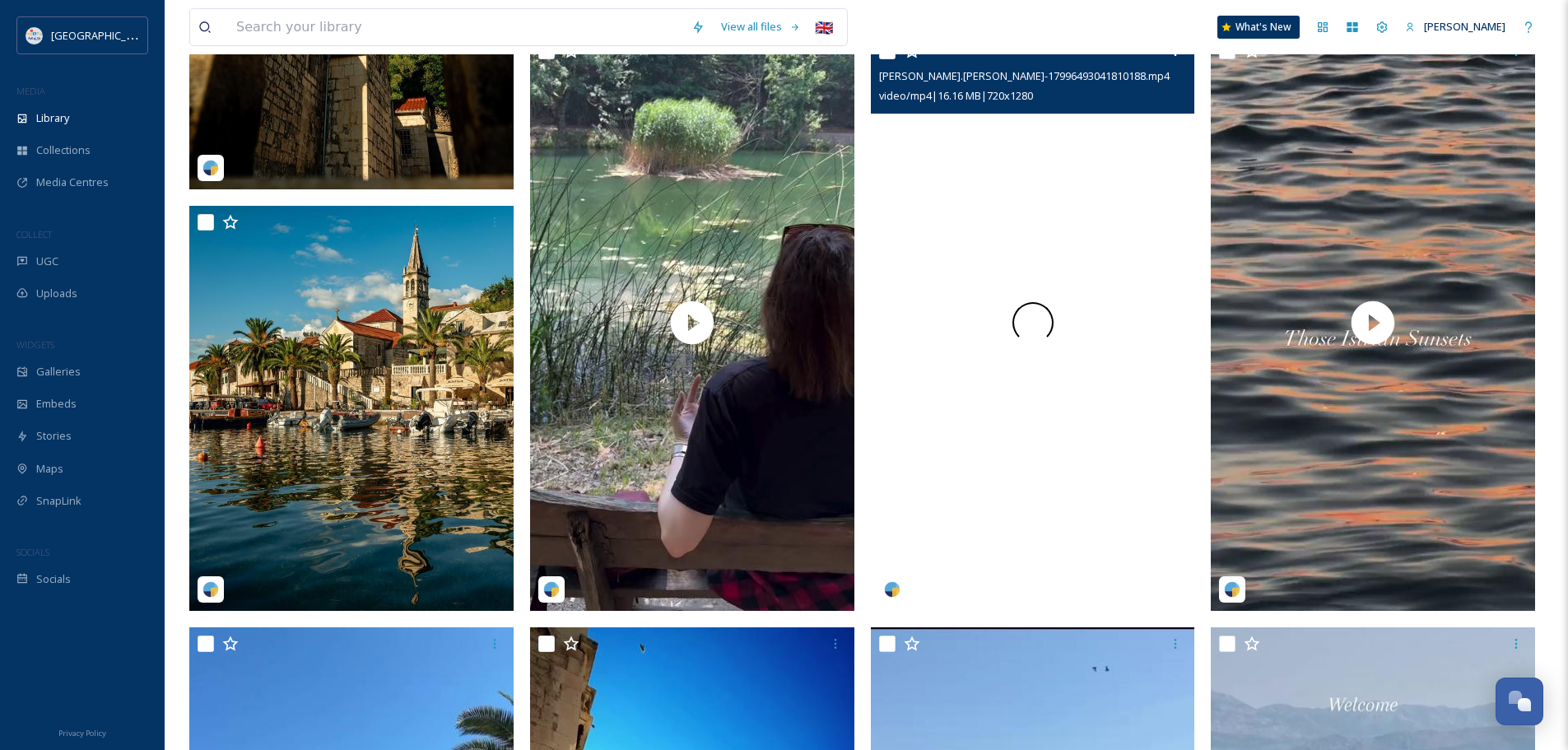
scroll to position [4283, 0]
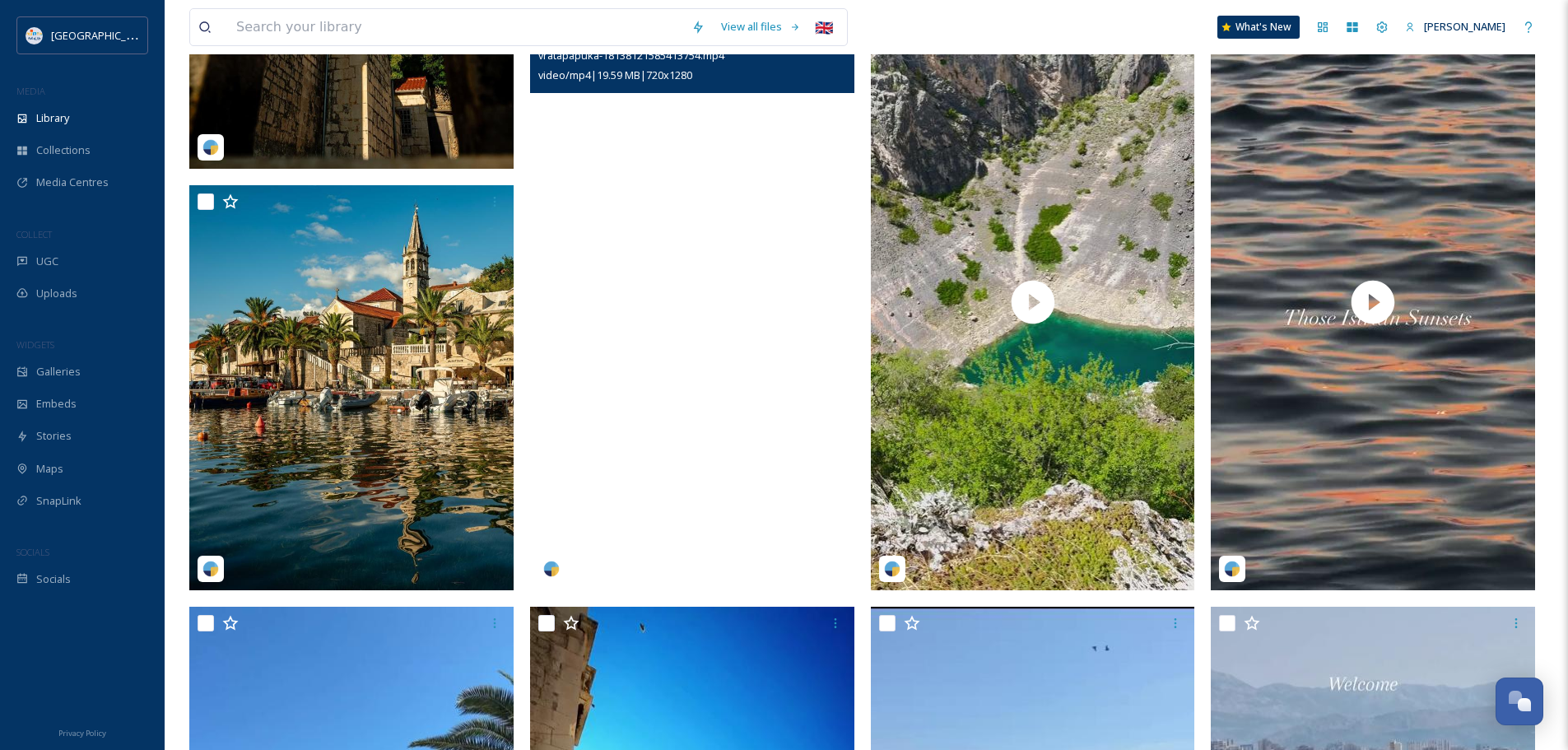
click at [770, 306] on video "vratapapuka-18138121585413754.mp4" at bounding box center [693, 302] width 325 height 576
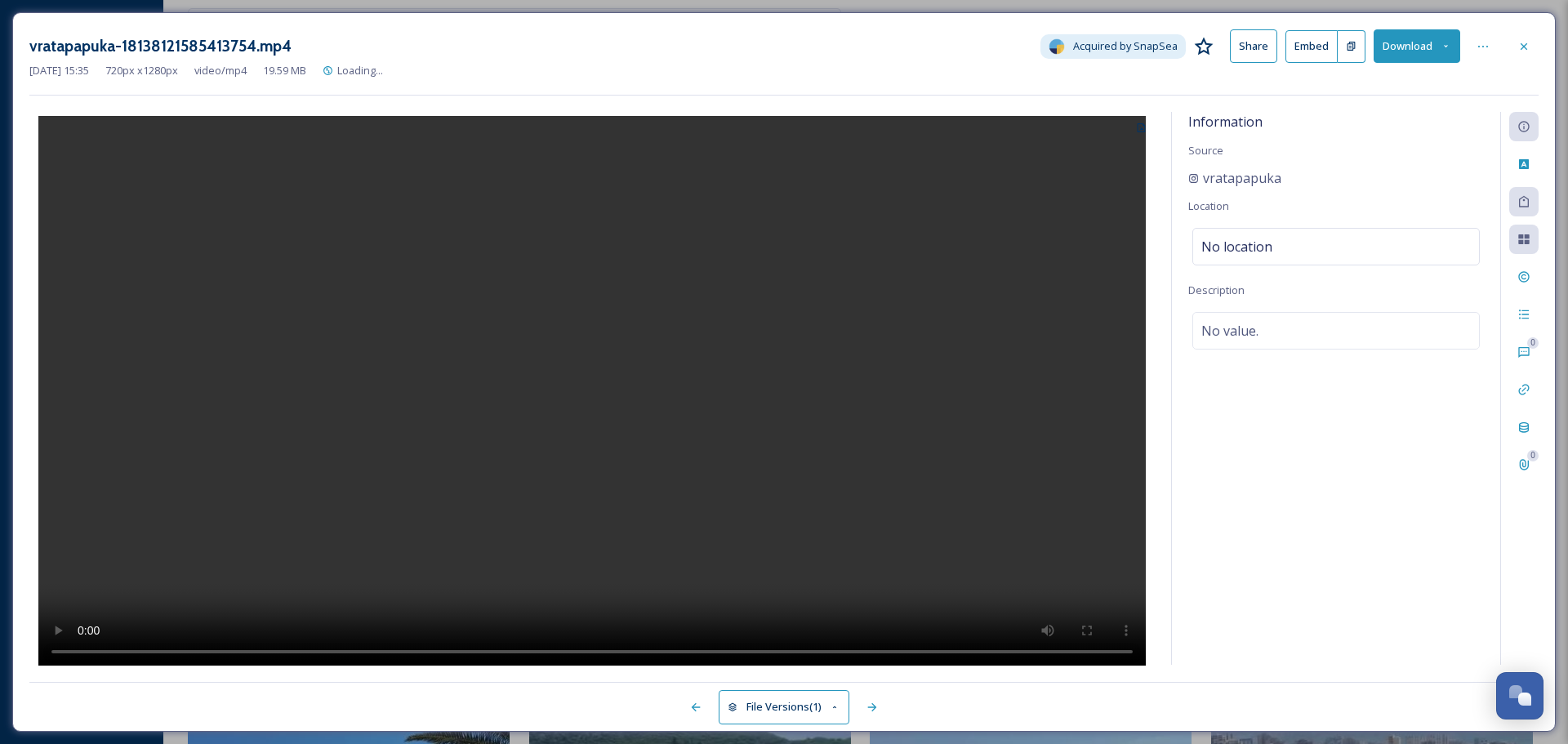
click at [663, 319] on video at bounding box center [592, 393] width 1107 height 554
click at [1534, 44] on div at bounding box center [1523, 47] width 30 height 30
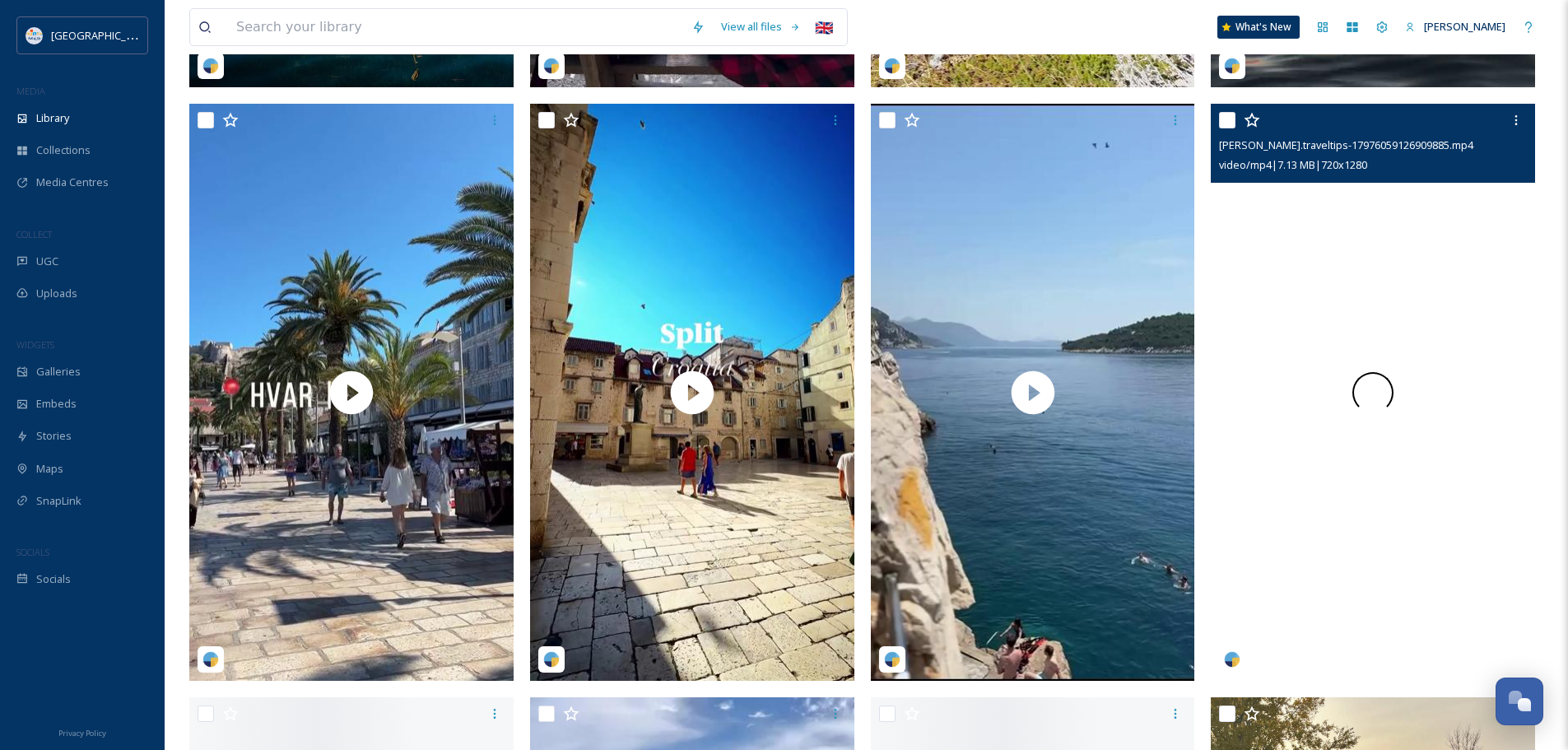
scroll to position [4860, 0]
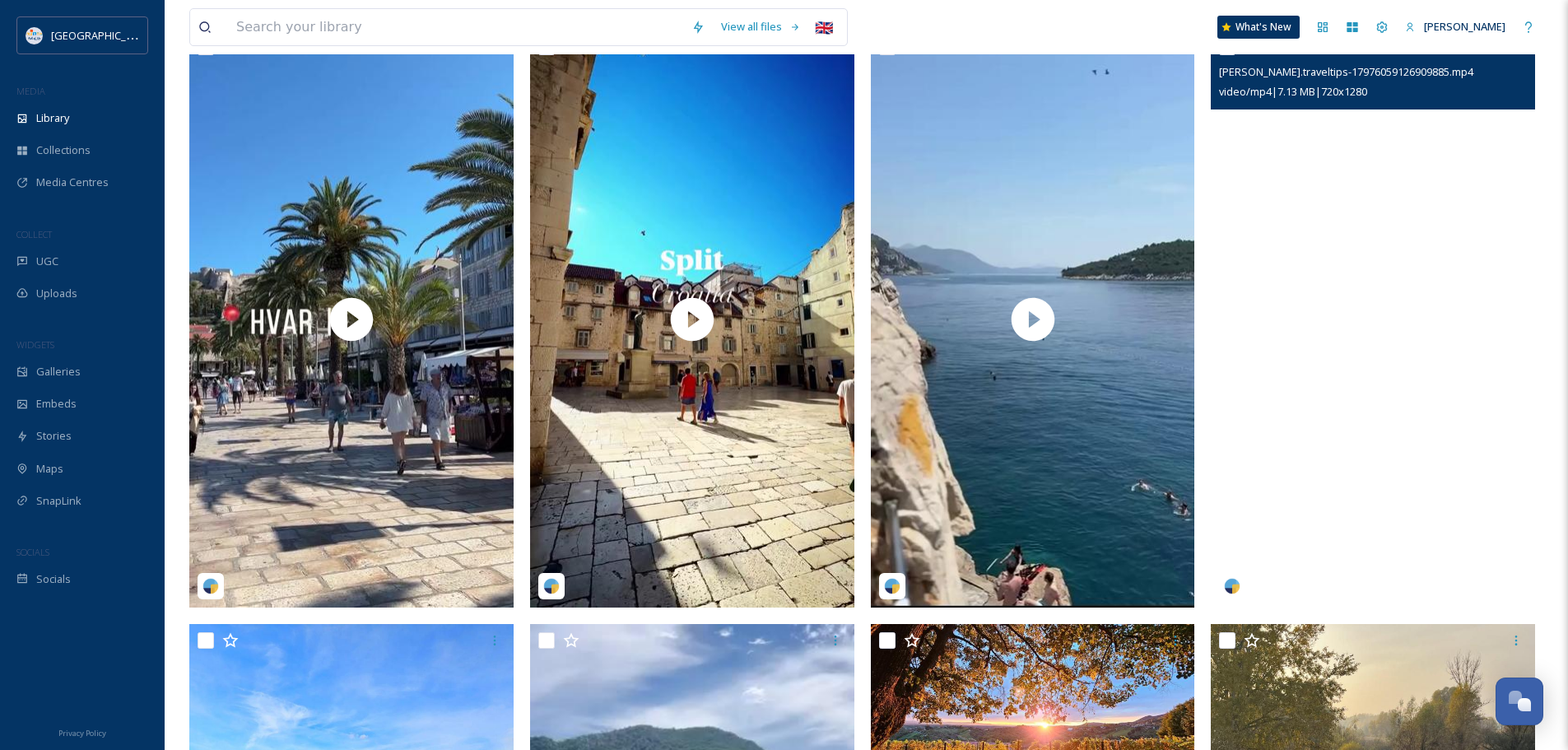
click at [1384, 340] on video "tricia.traveltips-17976059126909885.mp4" at bounding box center [1374, 318] width 325 height 576
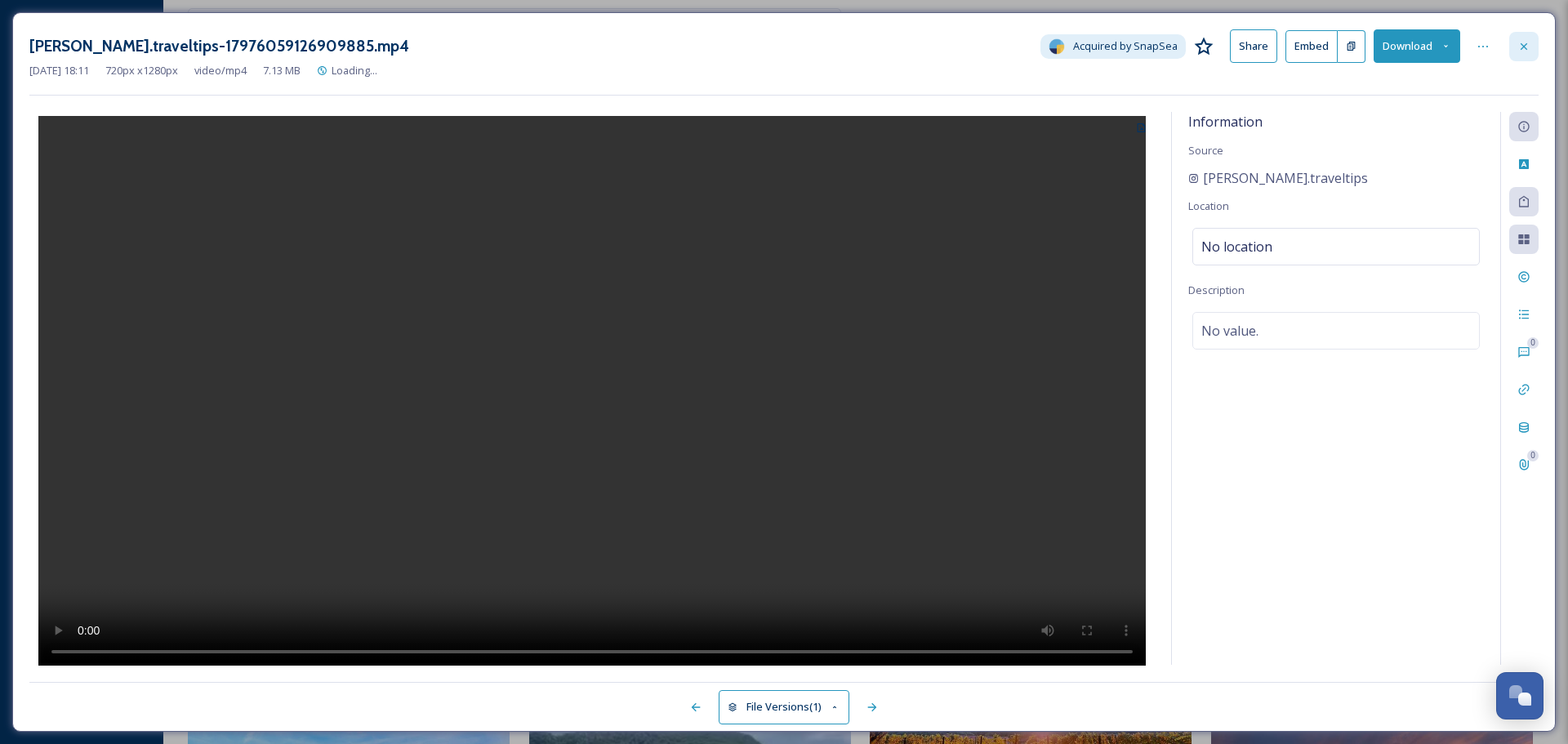
click at [1530, 44] on div at bounding box center [1523, 47] width 30 height 30
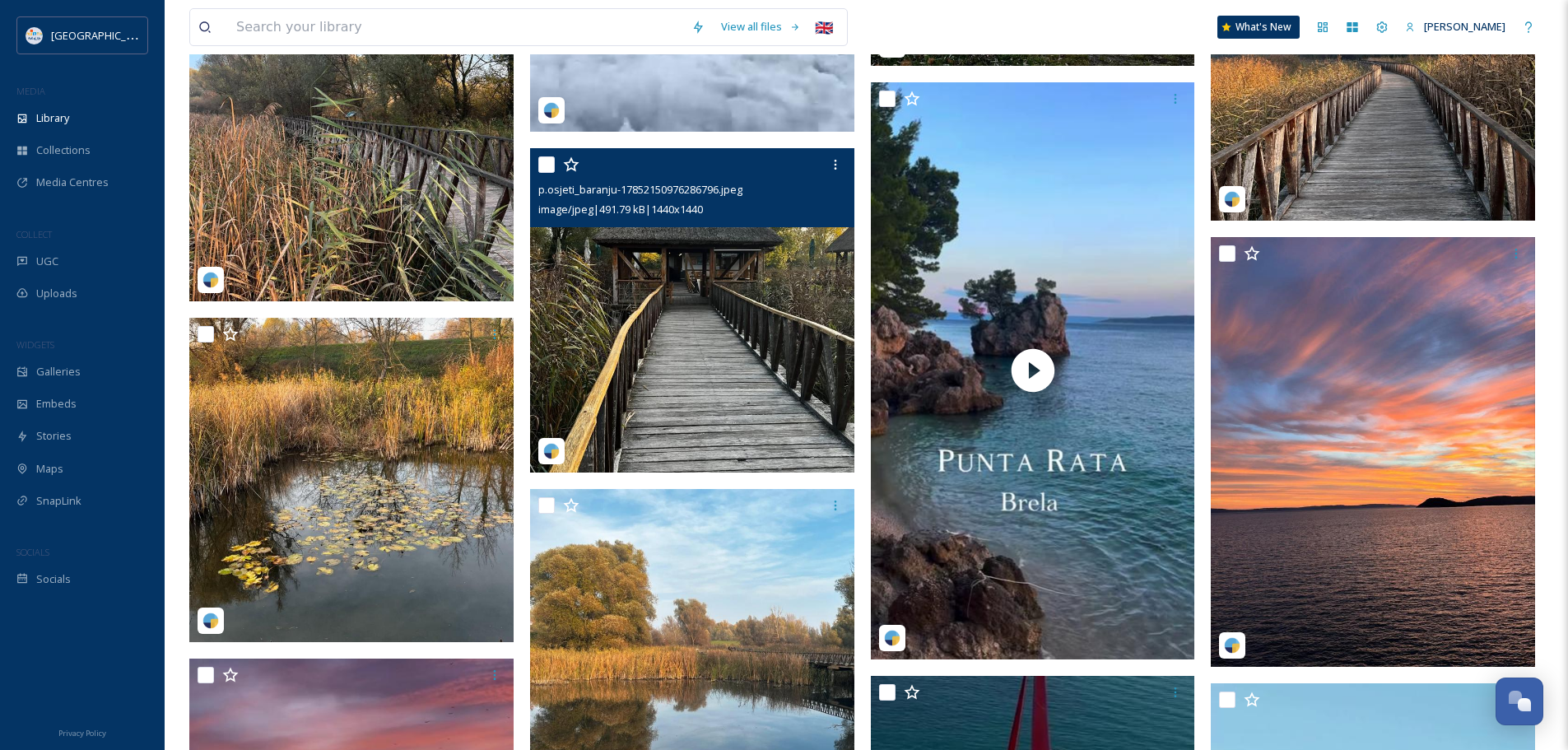
scroll to position [5930, 0]
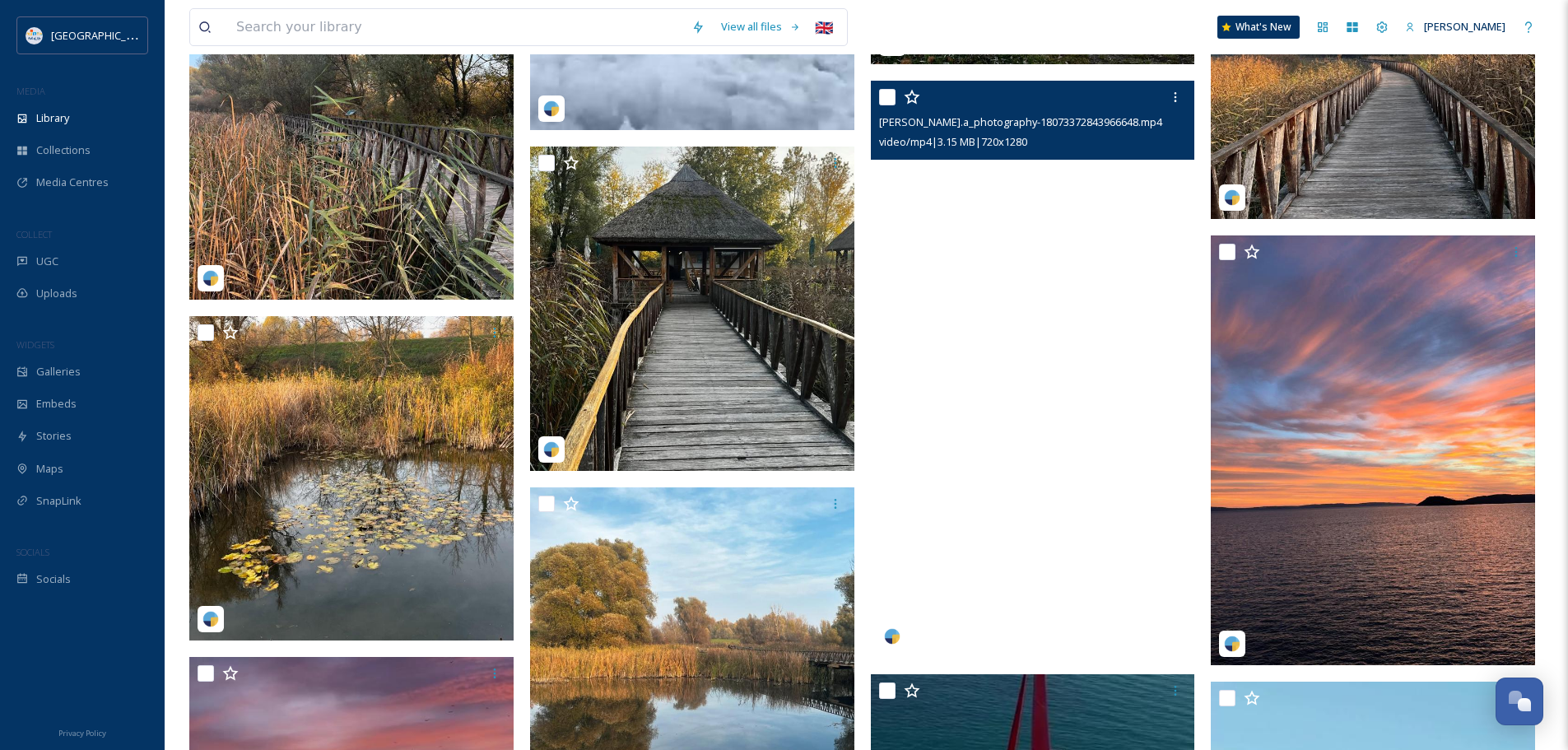
click at [1031, 375] on video "caroline.a_photography-18073372843966648.mp4" at bounding box center [1033, 369] width 325 height 576
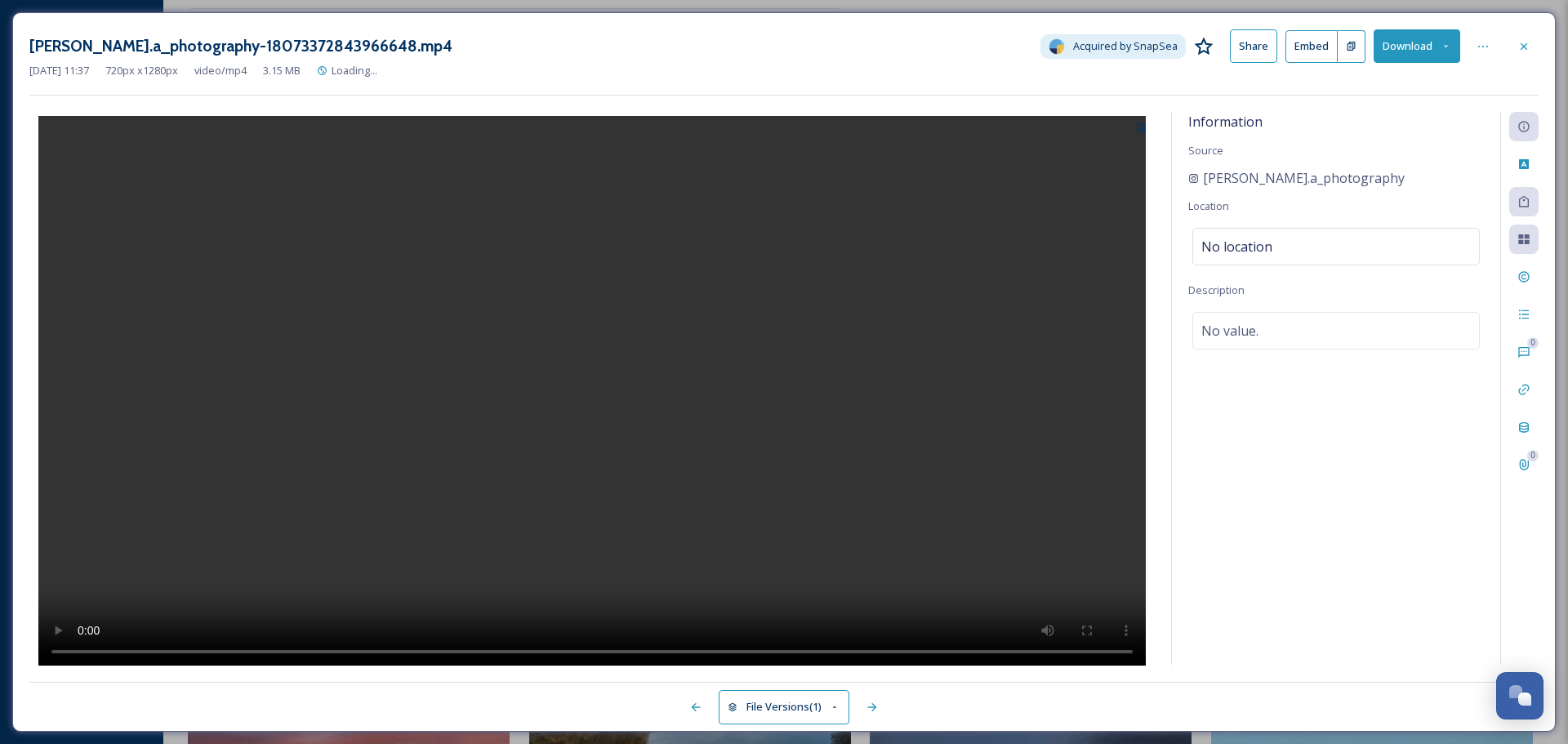
click at [589, 407] on video at bounding box center [592, 393] width 1107 height 554
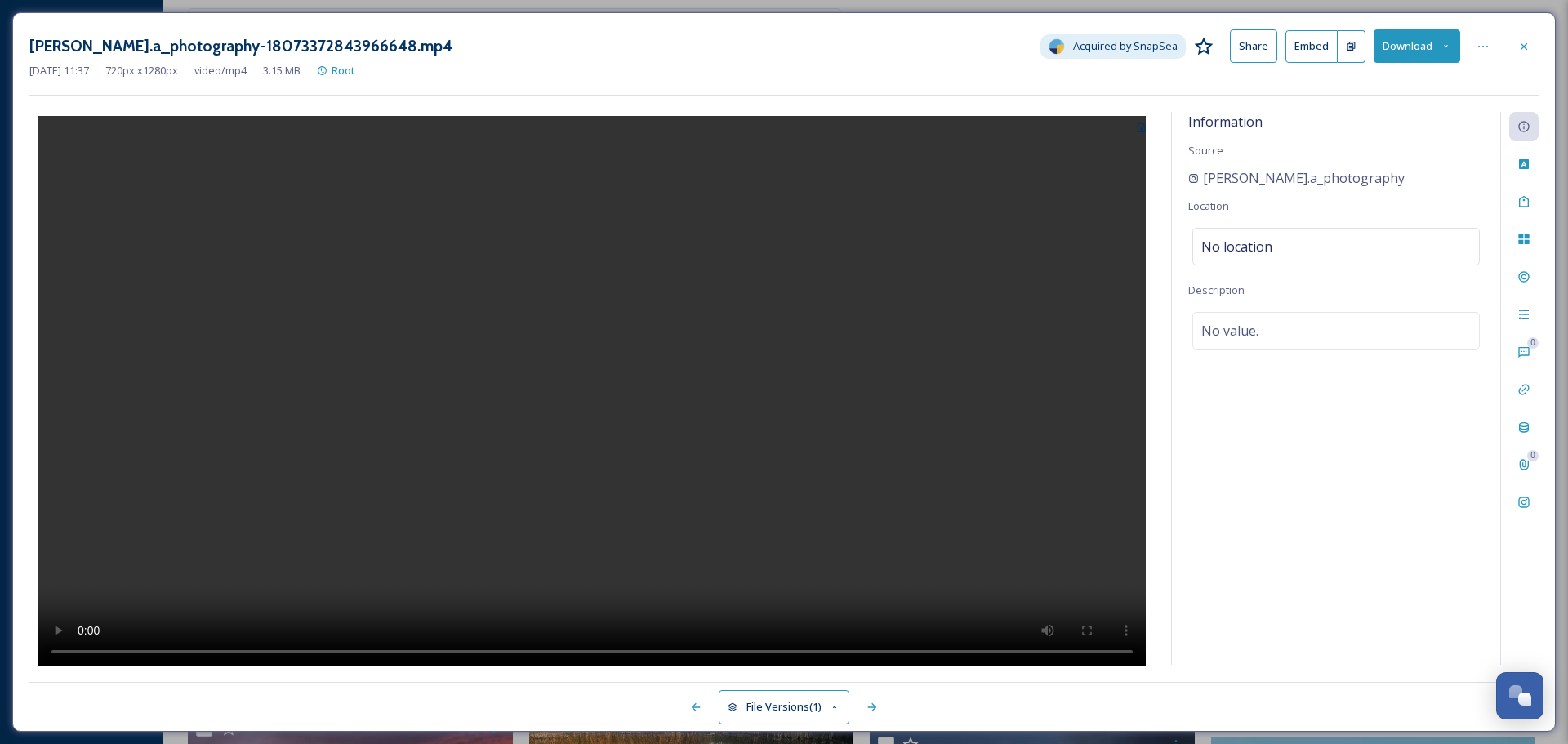
click at [656, 357] on video at bounding box center [592, 393] width 1107 height 554
click at [1523, 40] on icon at bounding box center [1523, 47] width 13 height 13
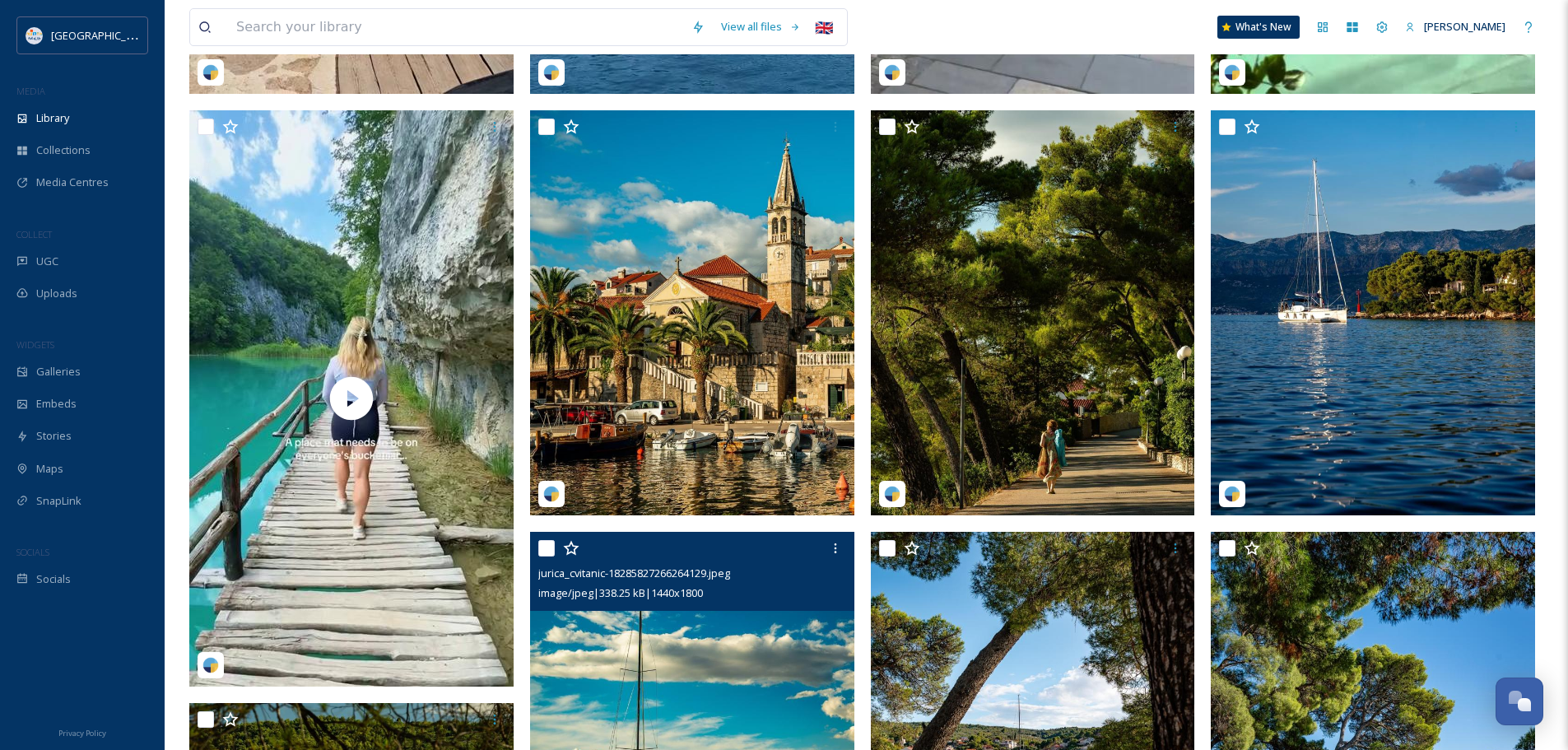
scroll to position [2059, 0]
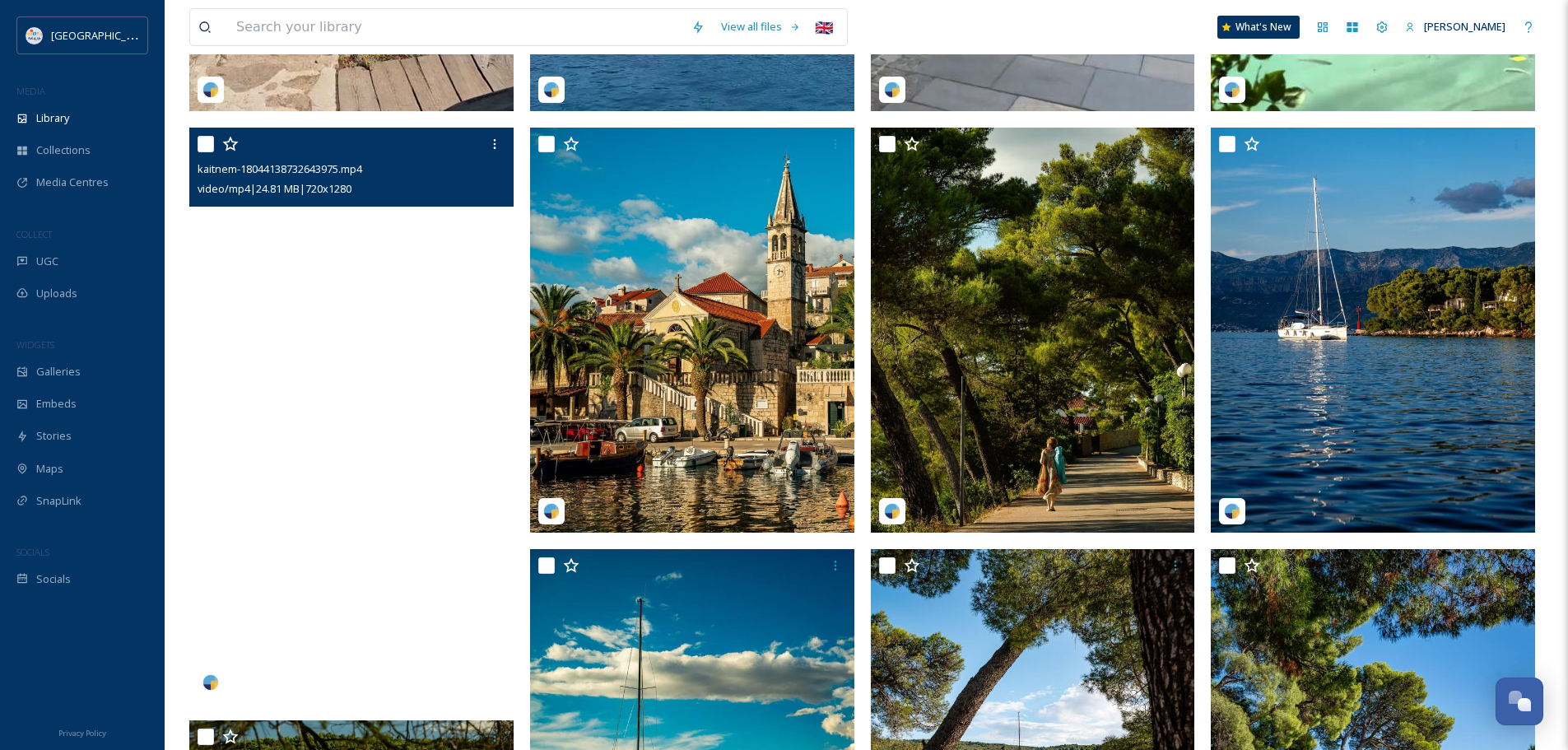
click at [348, 431] on video "kaitnem-18044138732643975.mp4" at bounding box center [352, 416] width 325 height 576
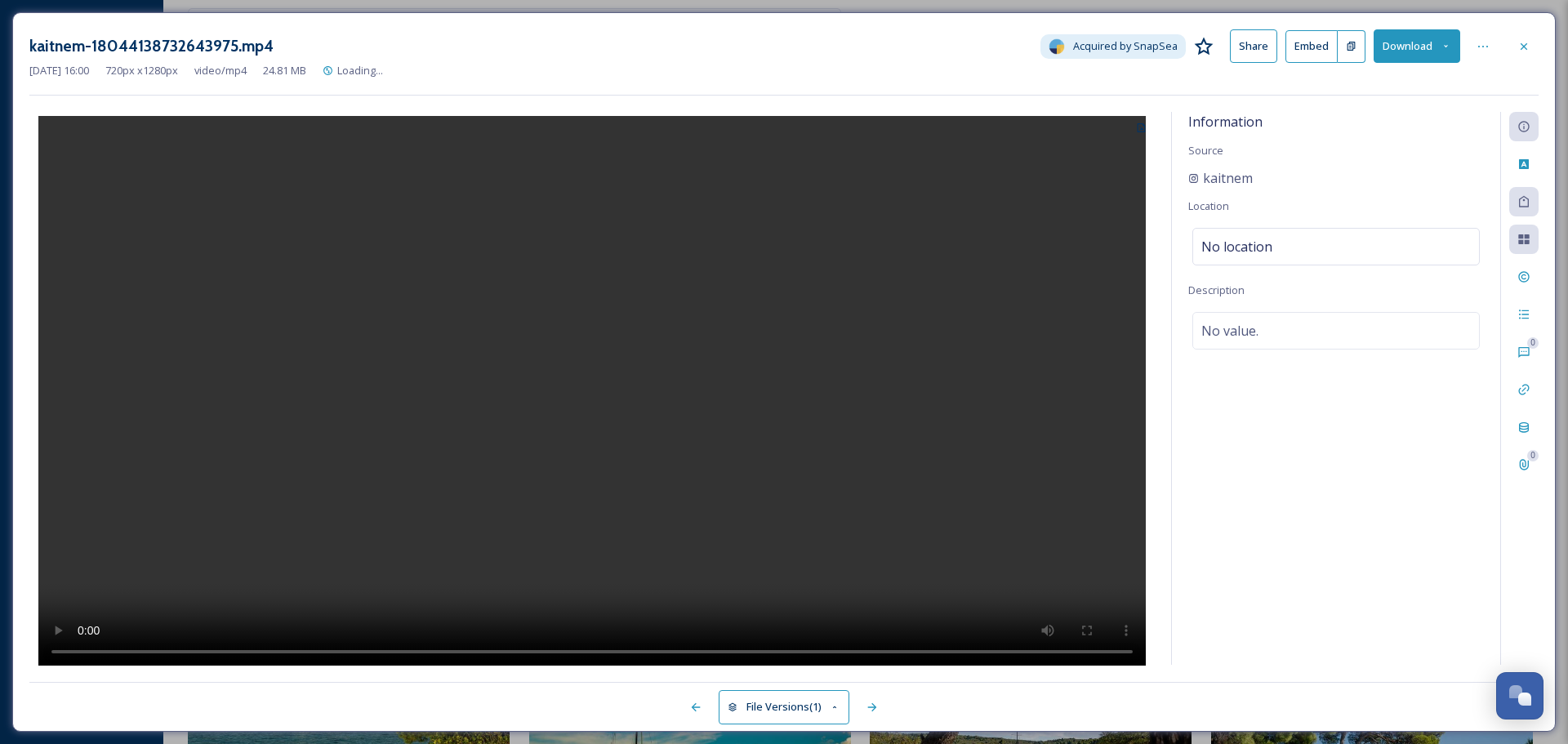
click at [666, 399] on video at bounding box center [592, 393] width 1107 height 554
click at [1454, 45] on button "Download" at bounding box center [1416, 47] width 87 height 34
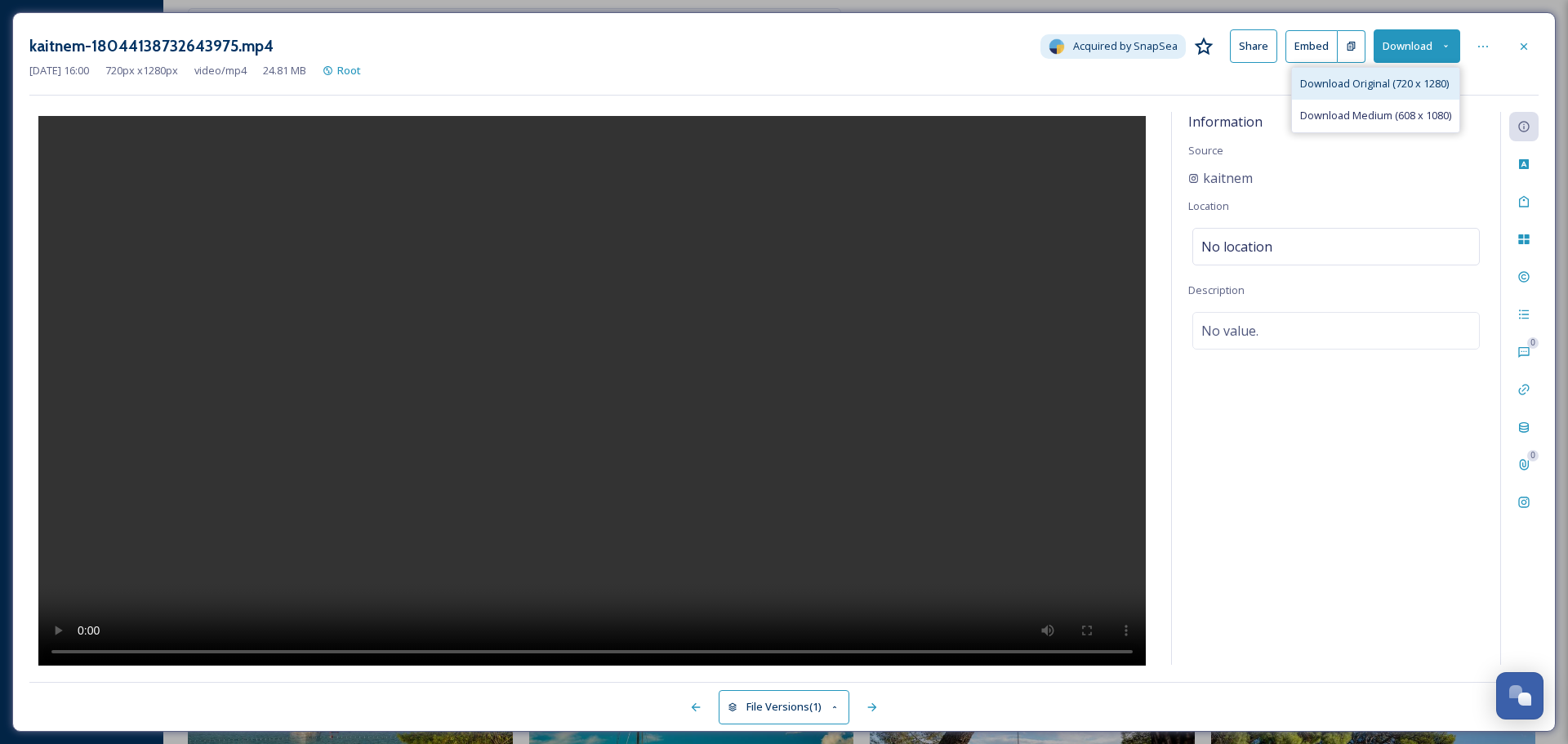
click at [1387, 87] on span "Download Original (720 x 1280)" at bounding box center [1374, 84] width 149 height 16
click at [1531, 37] on div at bounding box center [1523, 47] width 30 height 30
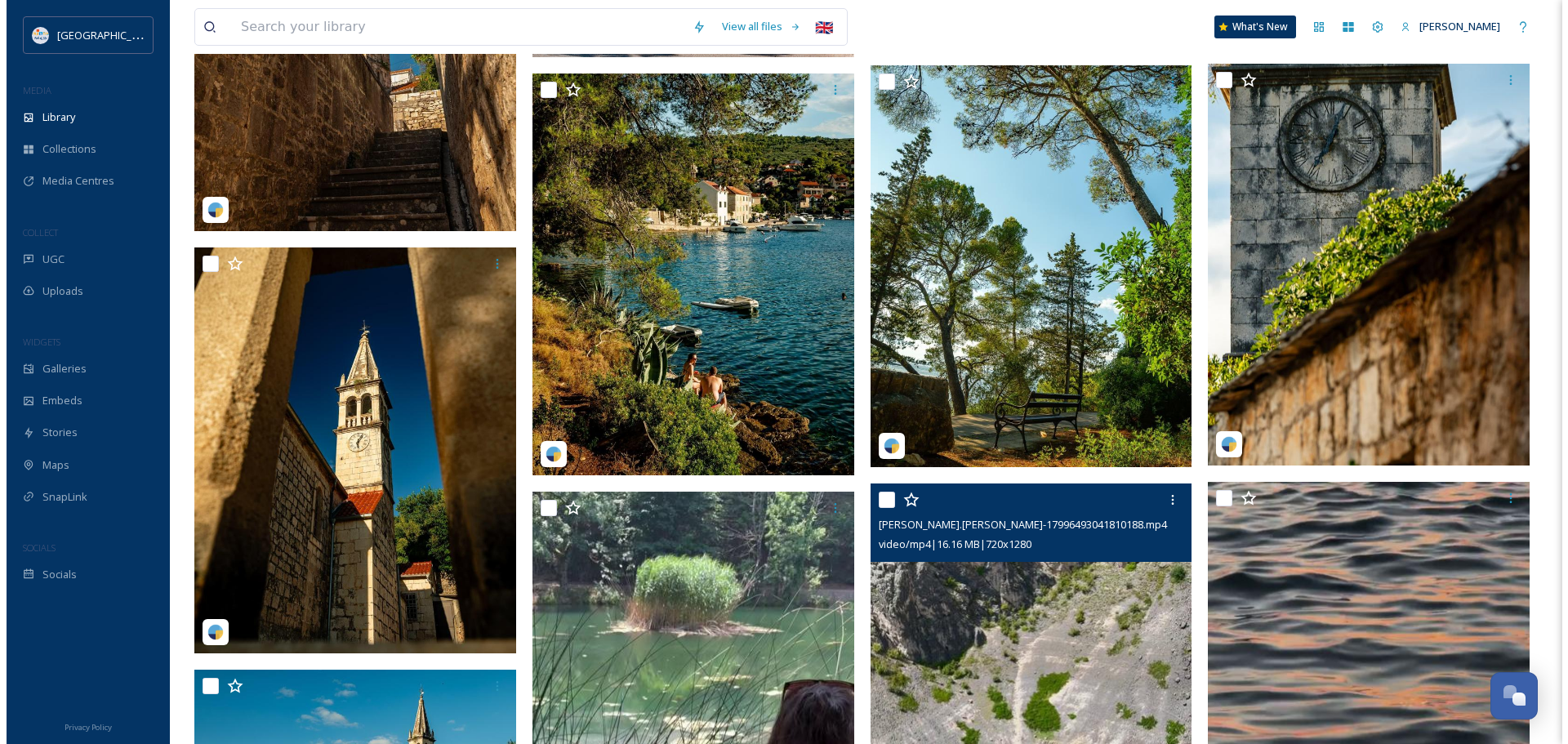
scroll to position [3595, 0]
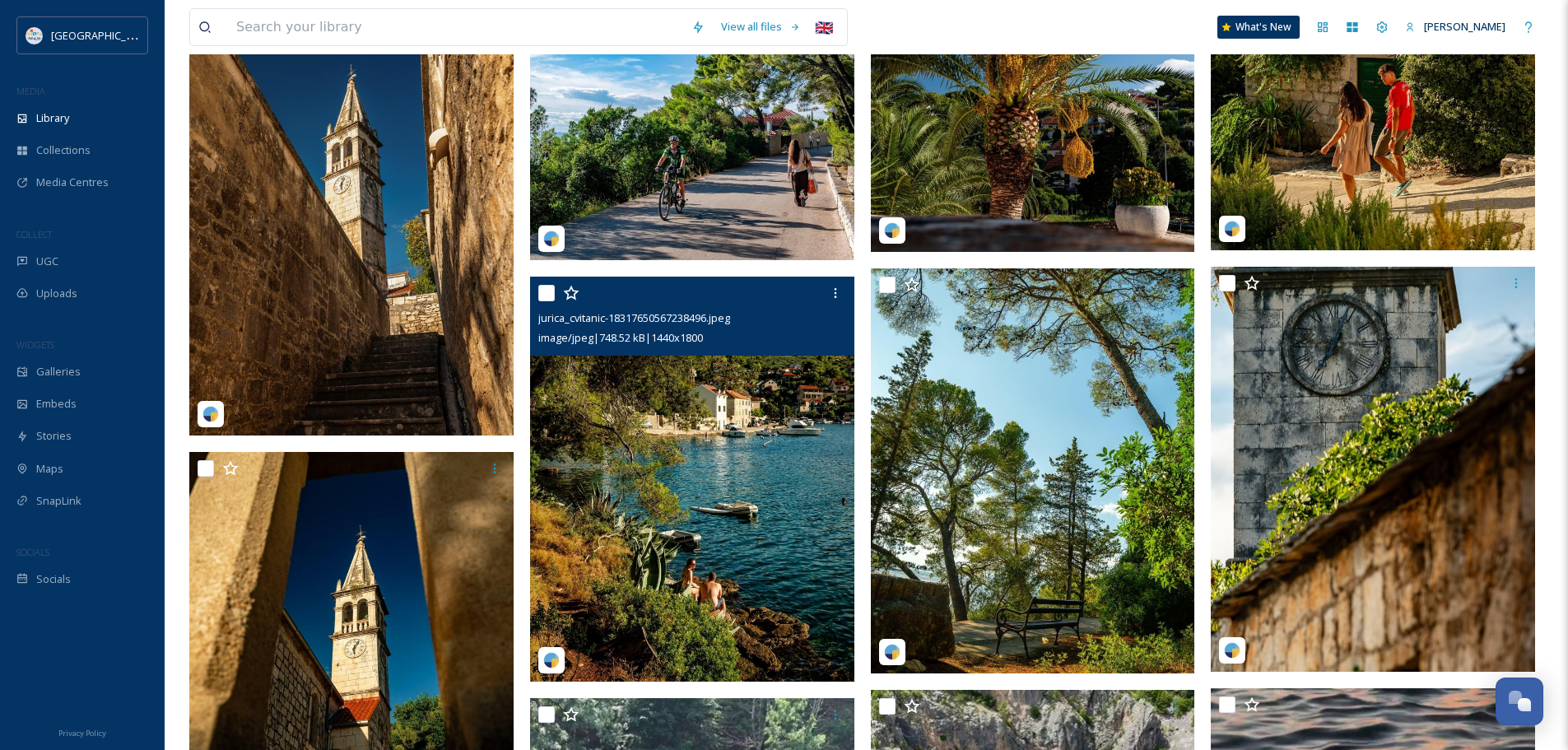
click at [695, 413] on img at bounding box center [693, 480] width 325 height 406
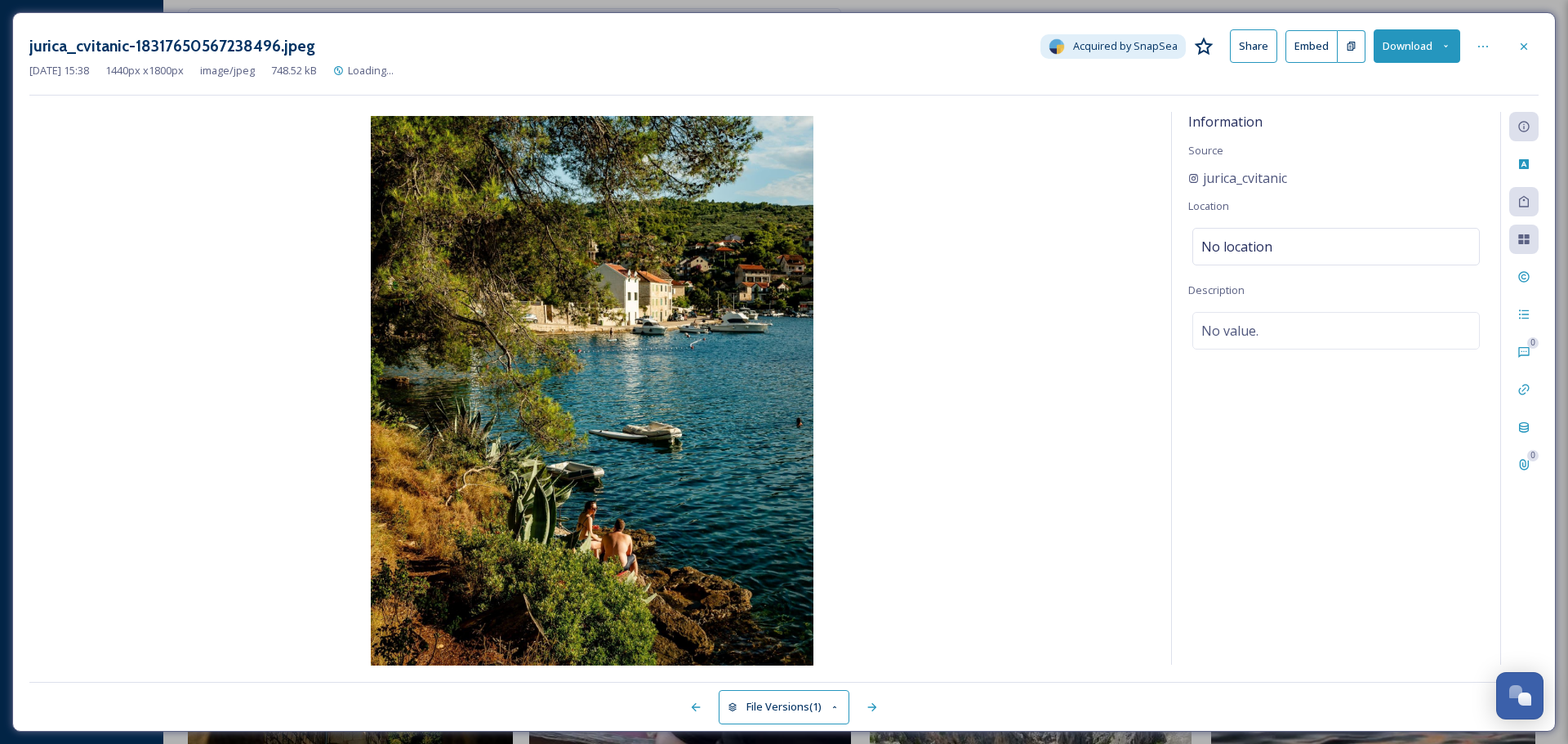
click at [1431, 43] on button "Download" at bounding box center [1416, 47] width 87 height 34
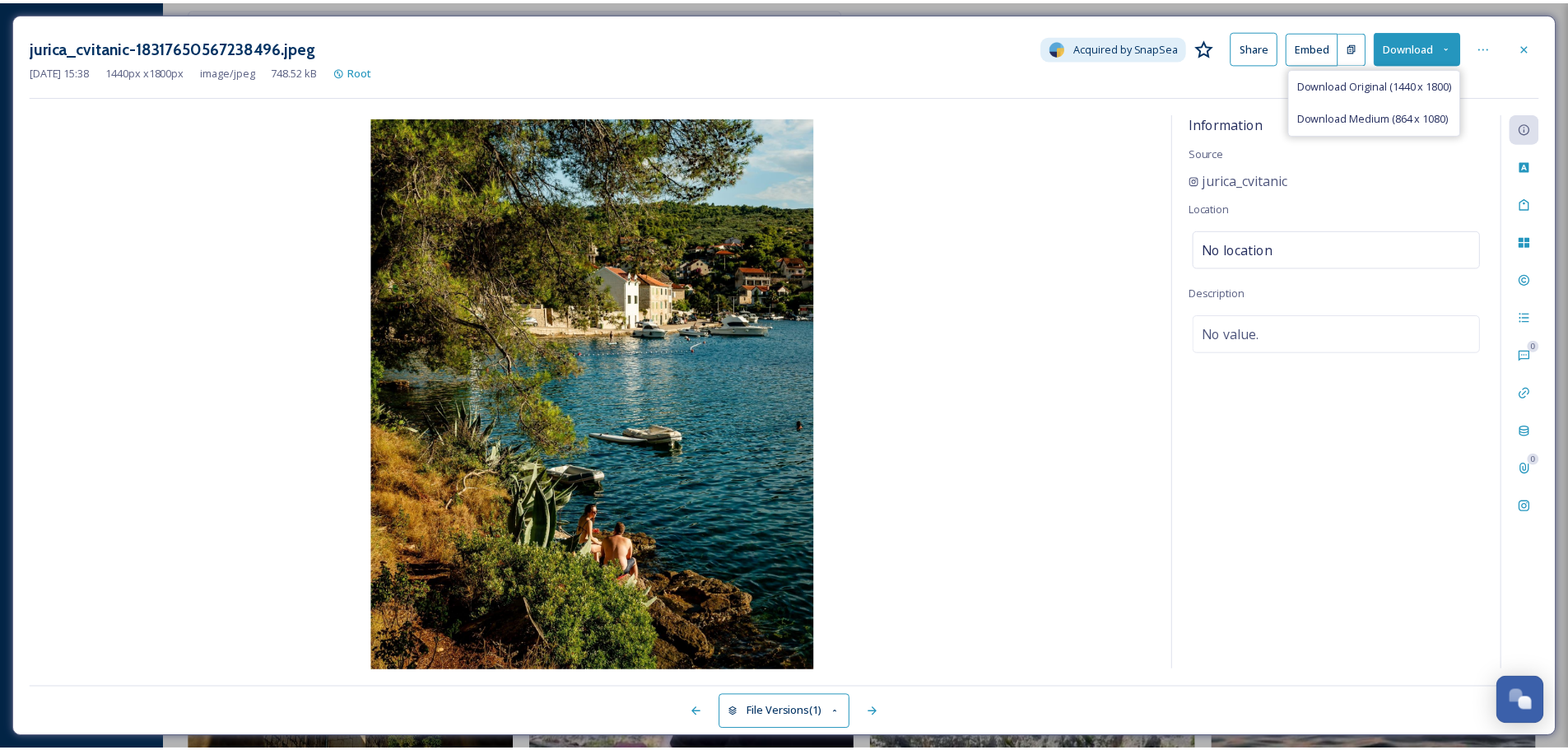
scroll to position [3630, 0]
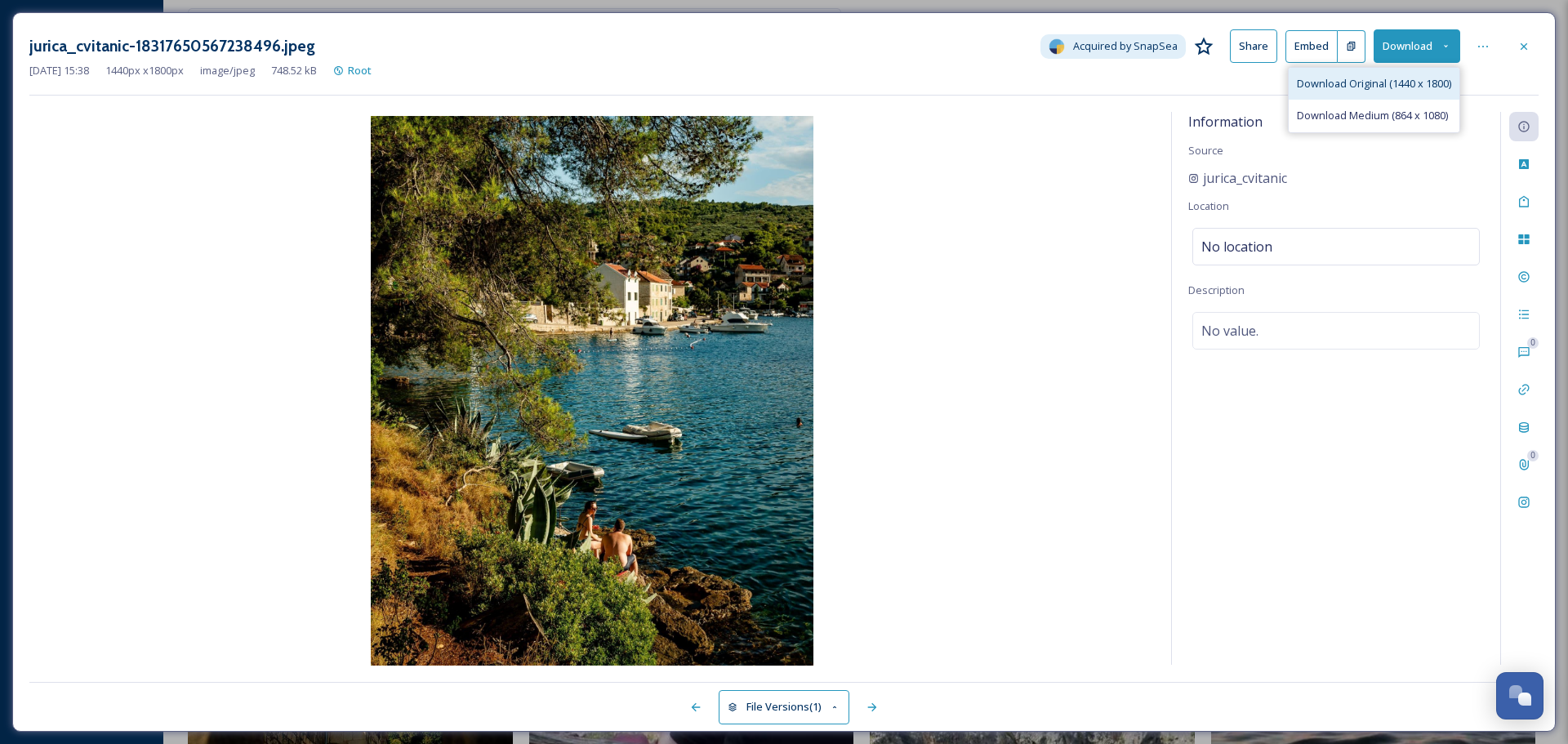
click at [1396, 77] on span "Download Original (1440 x 1800)" at bounding box center [1374, 84] width 154 height 16
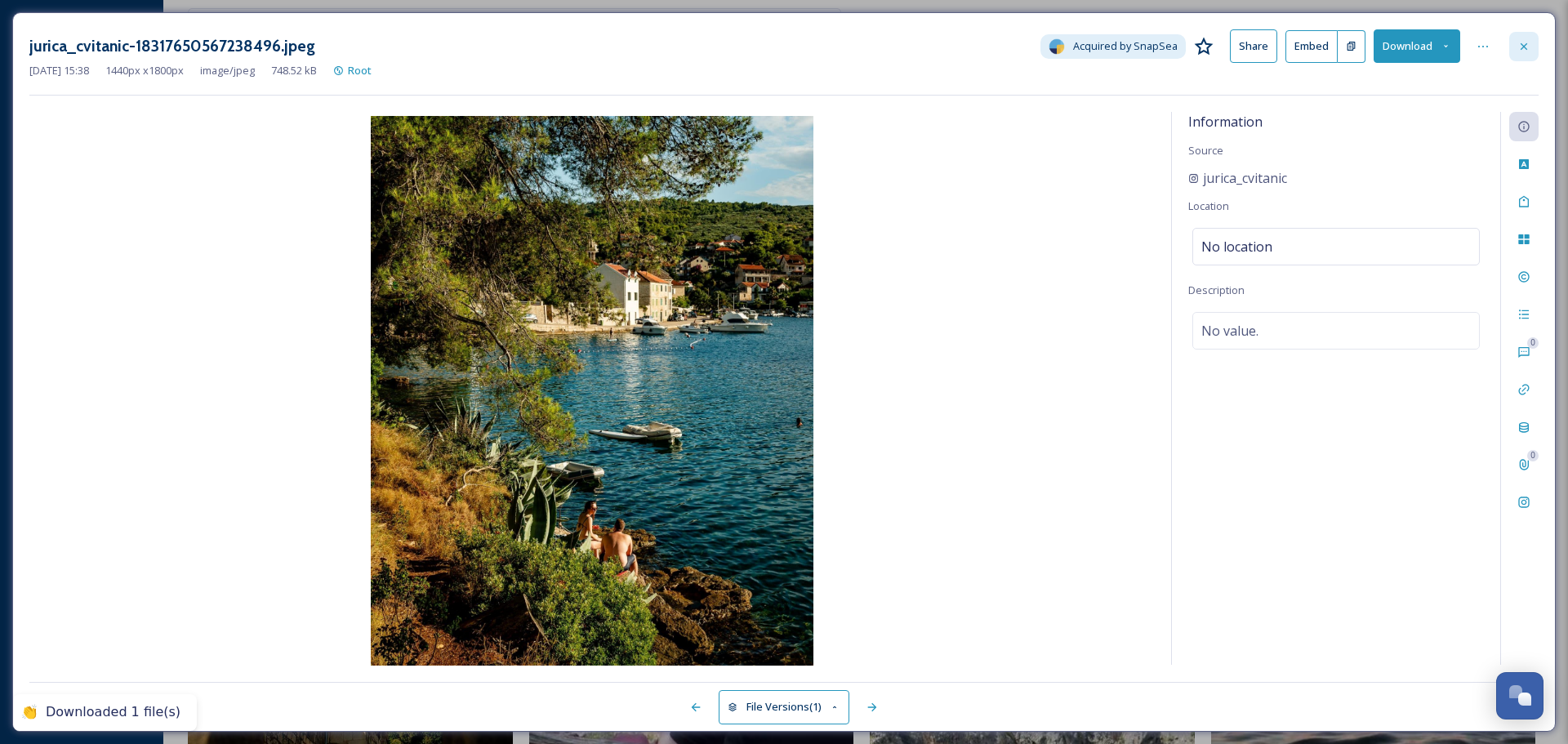
click at [1523, 47] on icon at bounding box center [1523, 47] width 13 height 13
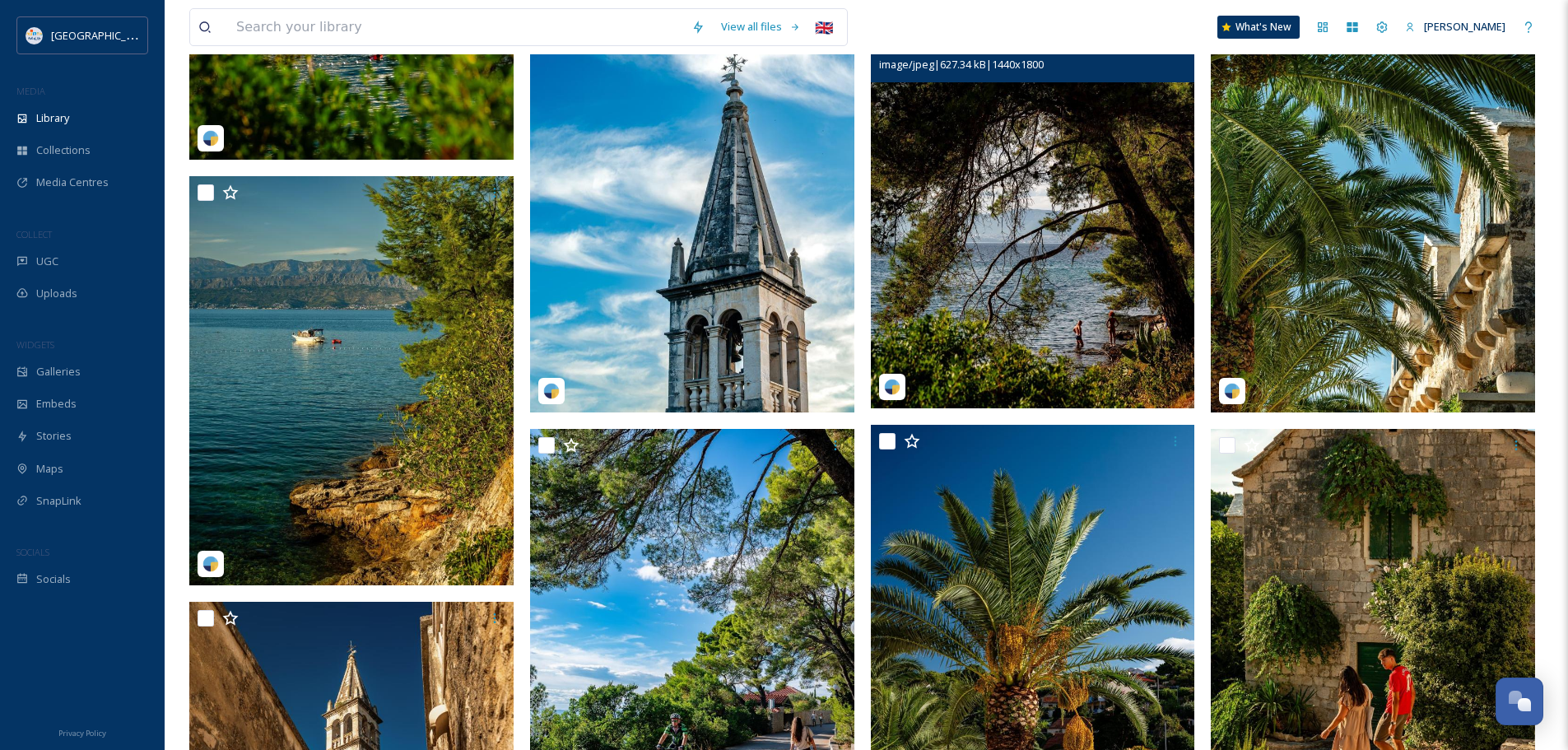
scroll to position [2971, 0]
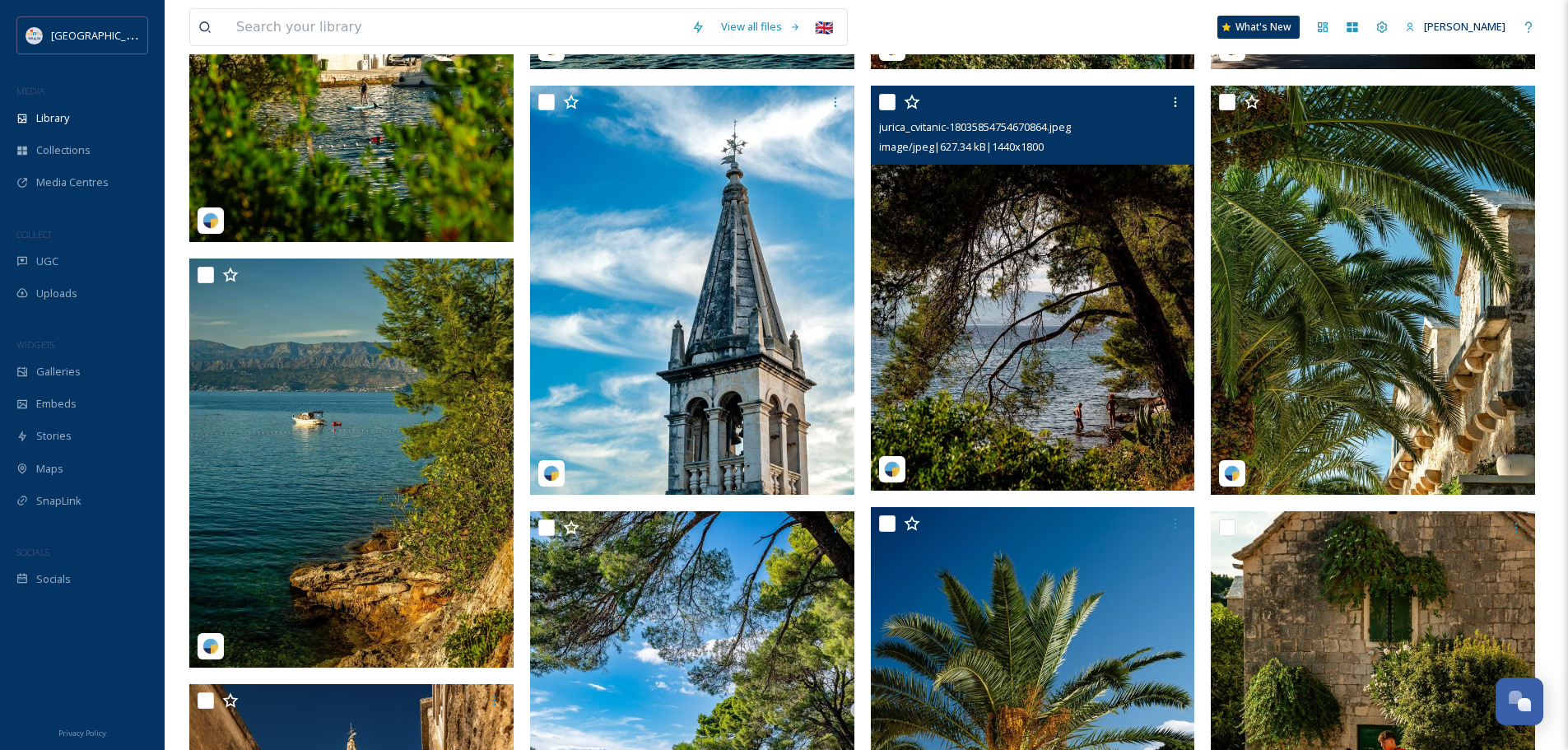
click at [1043, 326] on img at bounding box center [1033, 288] width 325 height 406
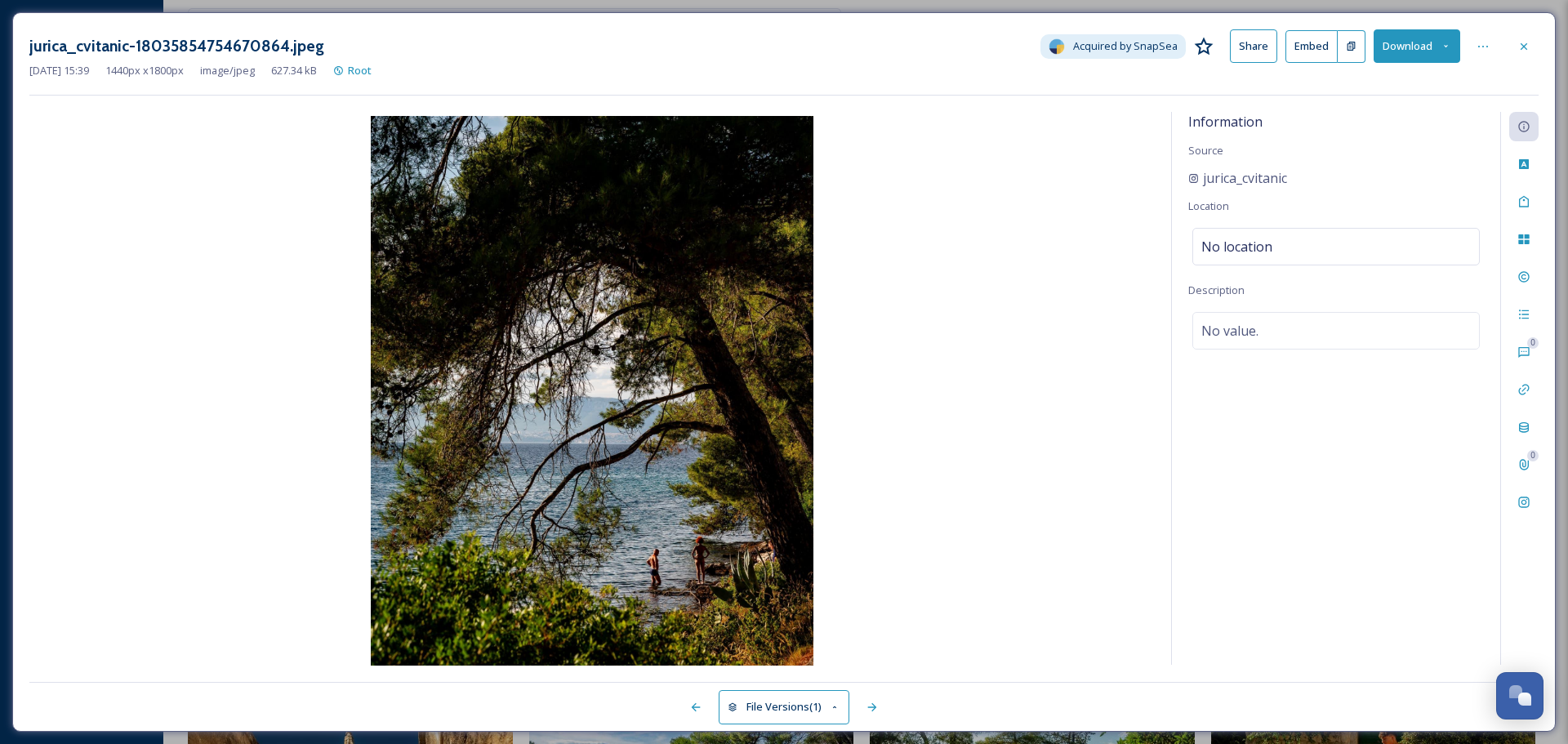
click at [1411, 51] on button "Download" at bounding box center [1416, 47] width 87 height 34
click at [1403, 83] on span "Download Original (1440 x 1800)" at bounding box center [1374, 84] width 154 height 16
click at [1524, 51] on icon at bounding box center [1523, 47] width 13 height 13
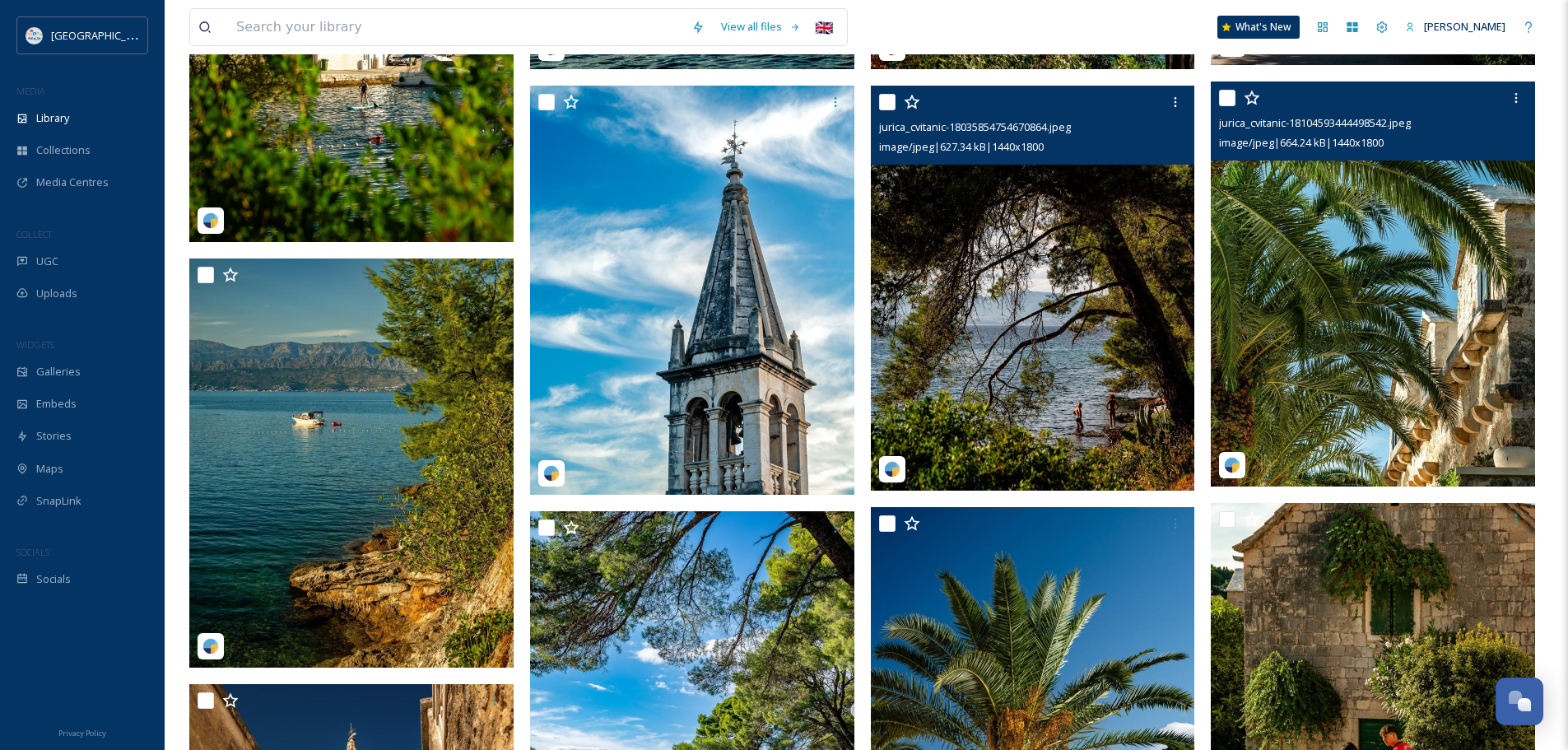
click at [1339, 308] on img at bounding box center [1374, 284] width 325 height 406
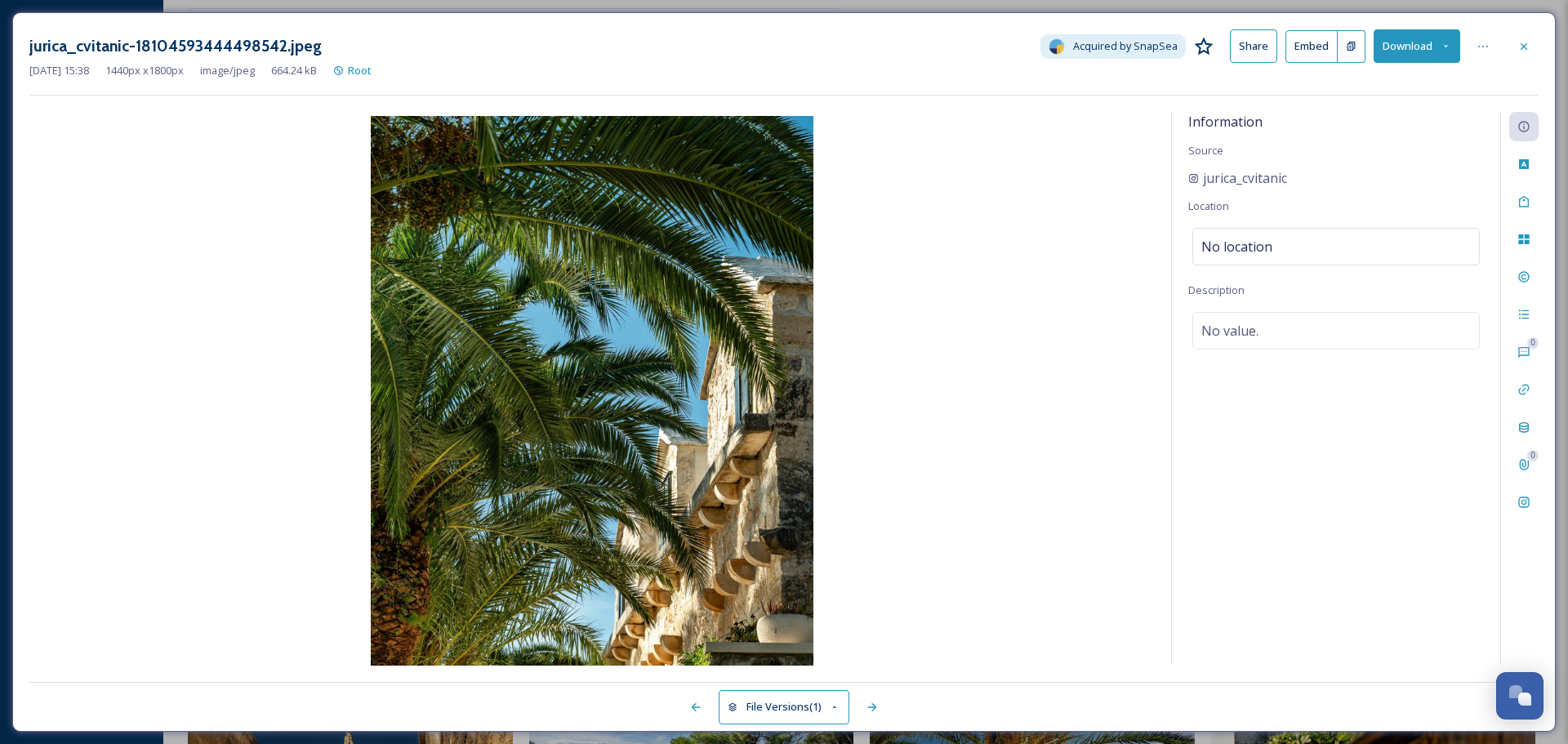
click at [1415, 54] on button "Download" at bounding box center [1416, 47] width 87 height 34
click at [1382, 95] on div "Download Original (1440 x 1800)" at bounding box center [1374, 84] width 170 height 32
click at [1527, 48] on icon at bounding box center [1523, 47] width 13 height 13
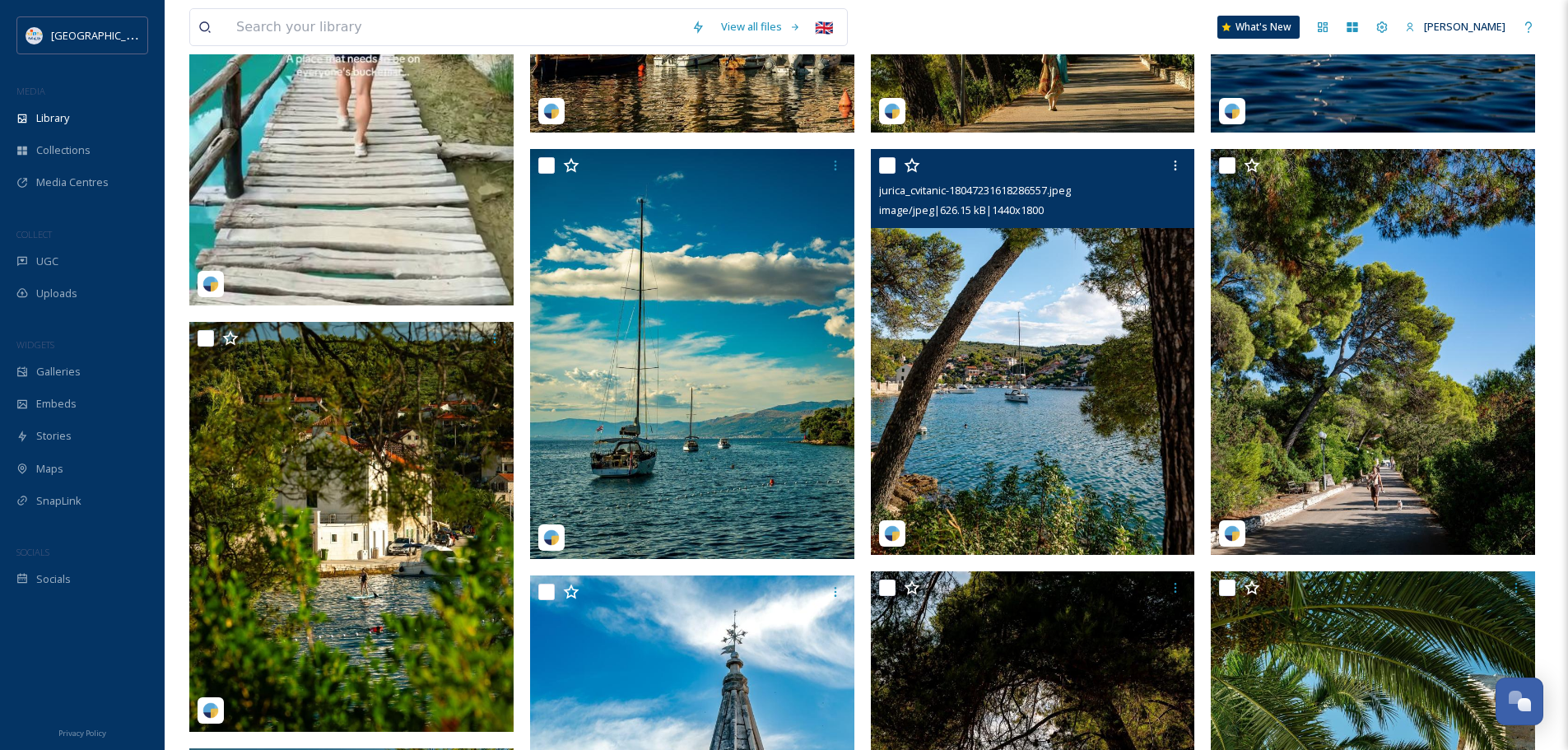
scroll to position [2476, 0]
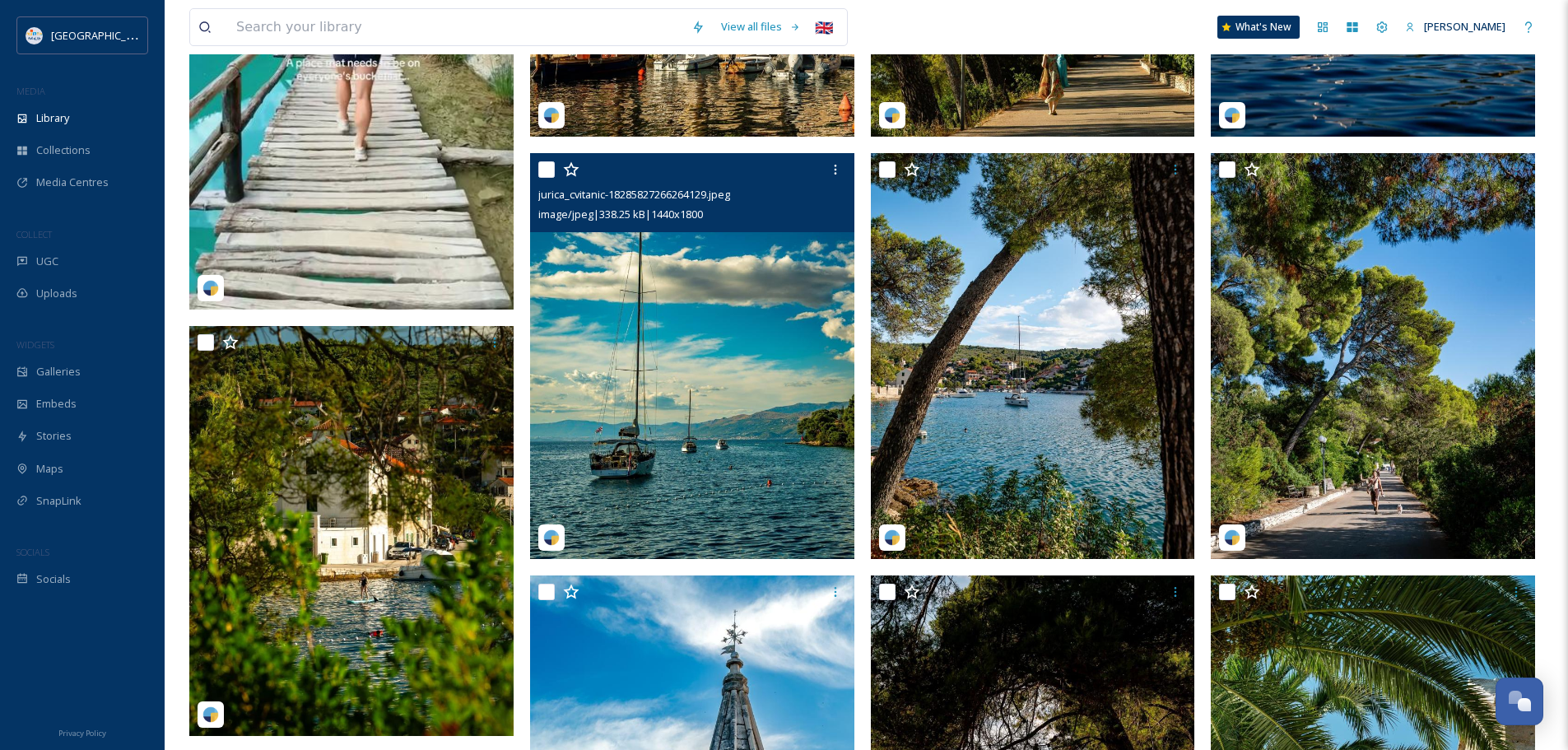
click at [645, 390] on img at bounding box center [693, 356] width 325 height 406
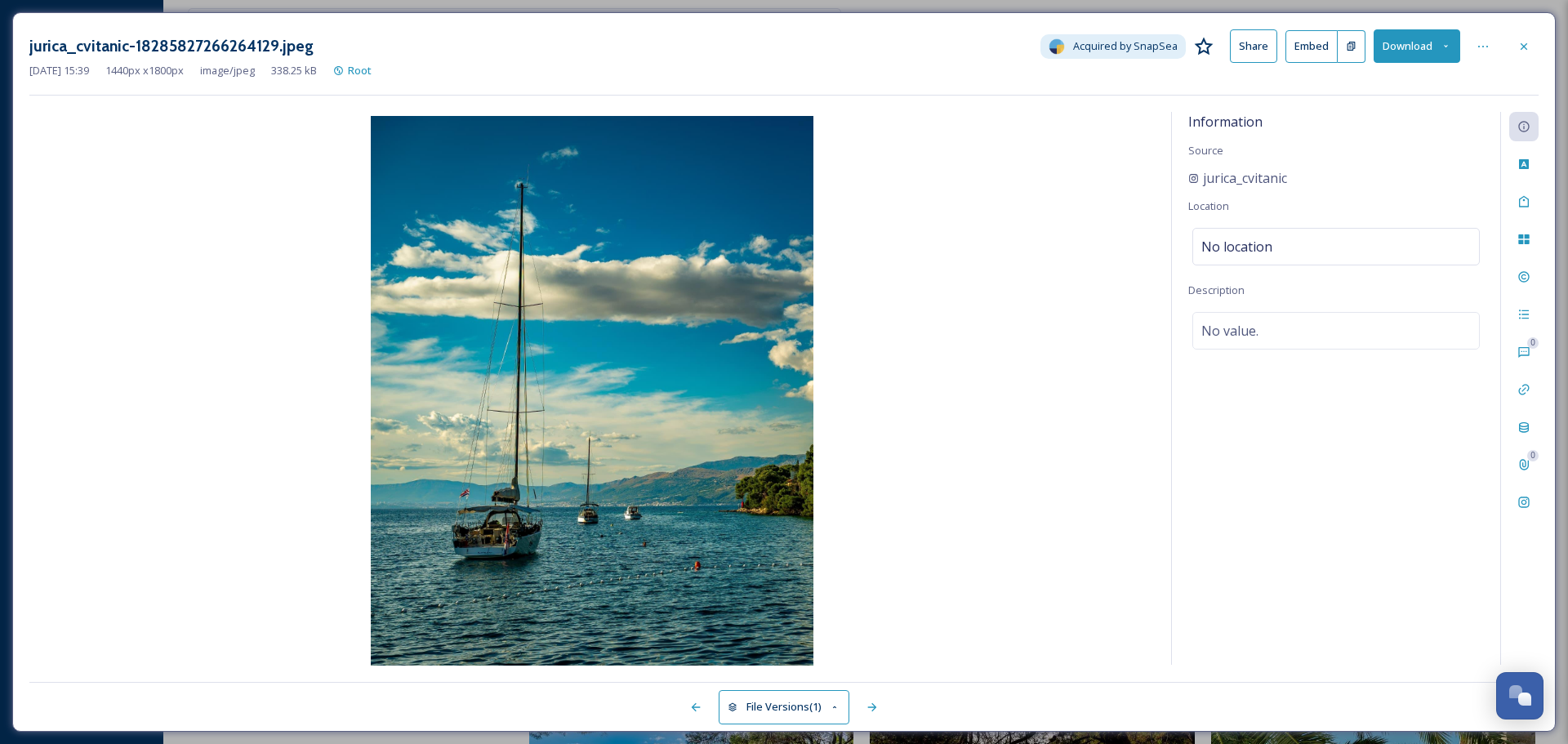
click at [1407, 47] on button "Download" at bounding box center [1416, 47] width 87 height 34
click at [1389, 78] on span "Download Original (1440 x 1800)" at bounding box center [1374, 84] width 154 height 16
click at [1522, 47] on icon at bounding box center [1523, 46] width 7 height 7
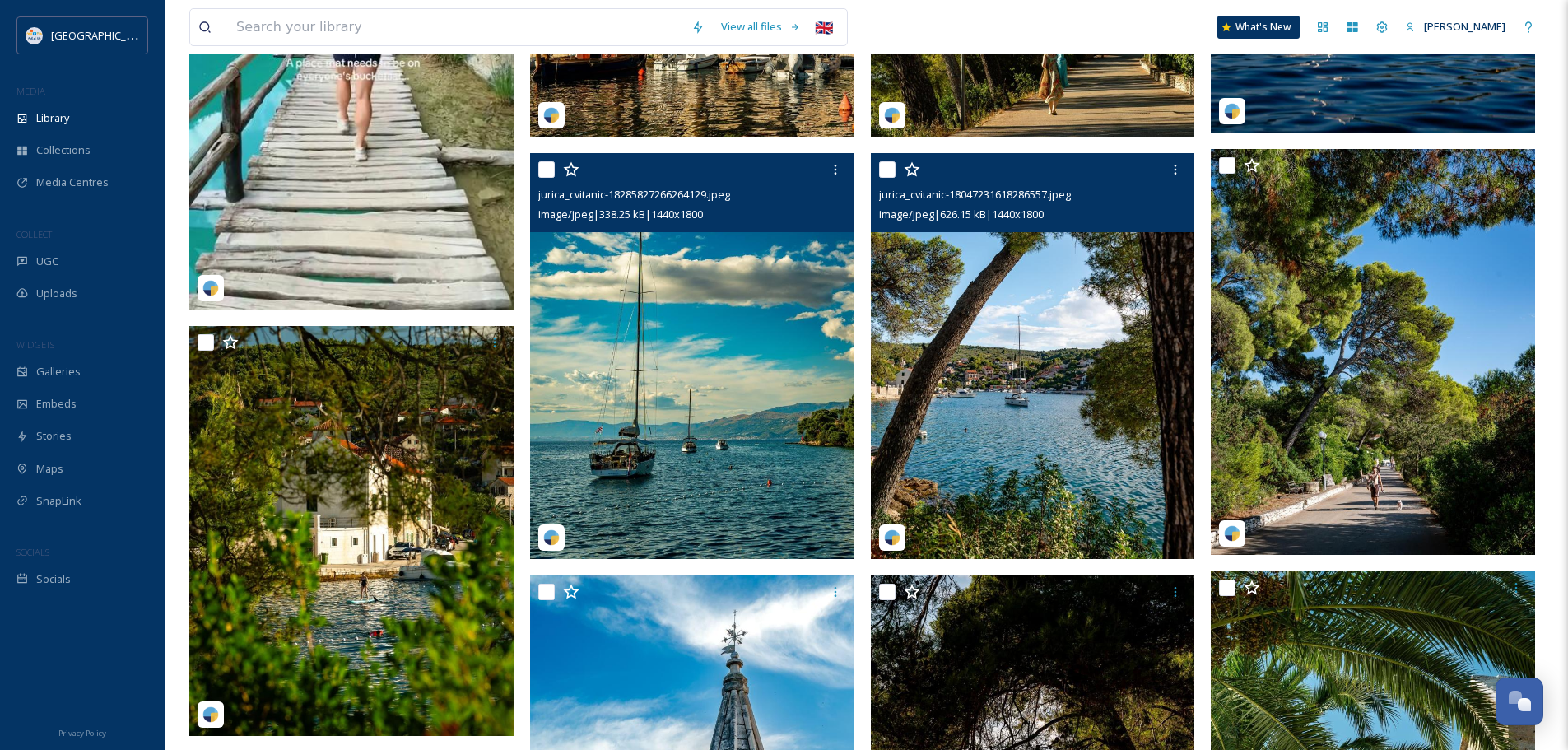
click at [1127, 339] on img at bounding box center [1033, 356] width 325 height 406
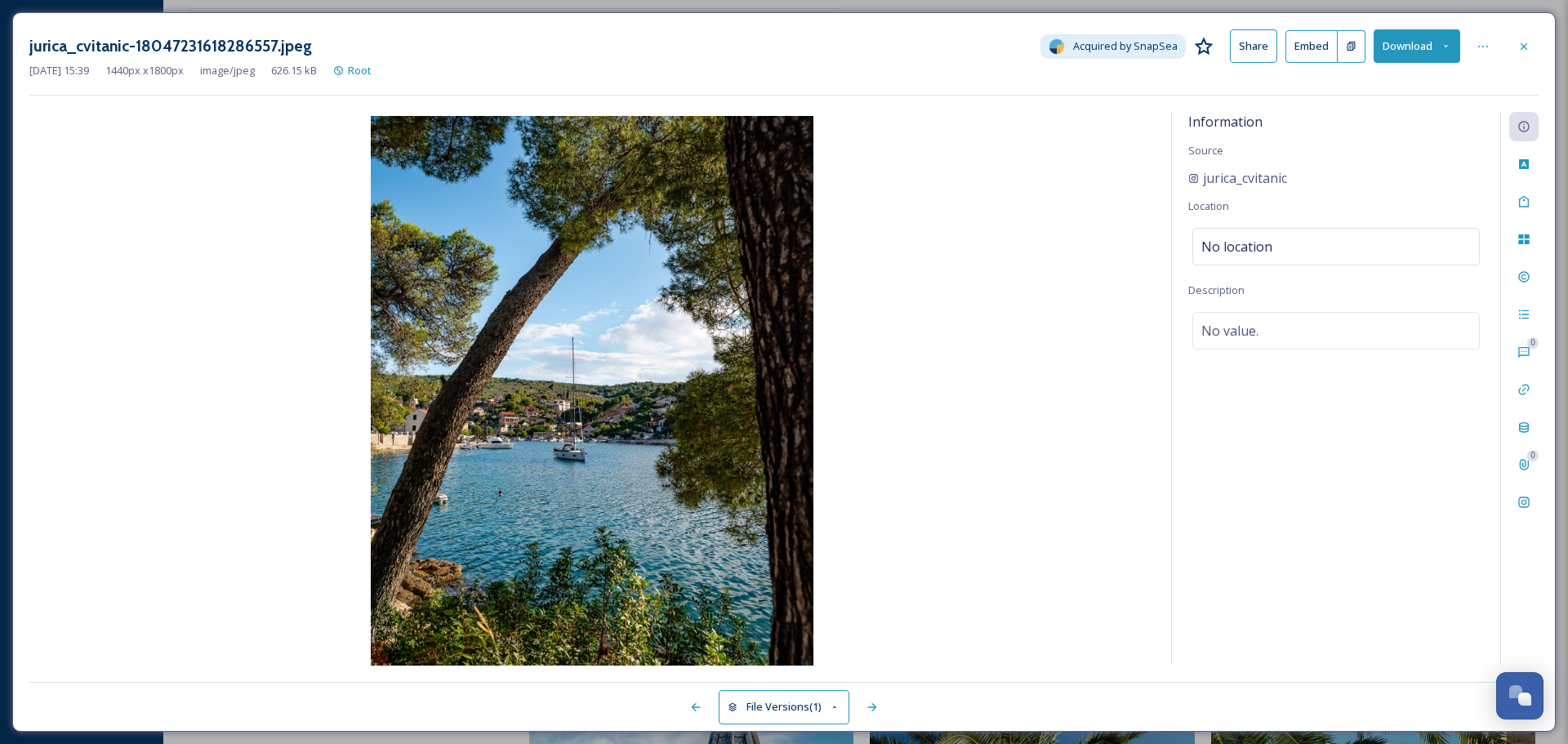
click at [1412, 34] on button "Download" at bounding box center [1416, 47] width 87 height 34
click at [1386, 91] on span "Download Original (1440 x 1800)" at bounding box center [1374, 84] width 154 height 16
click at [1531, 46] on div at bounding box center [1523, 47] width 30 height 30
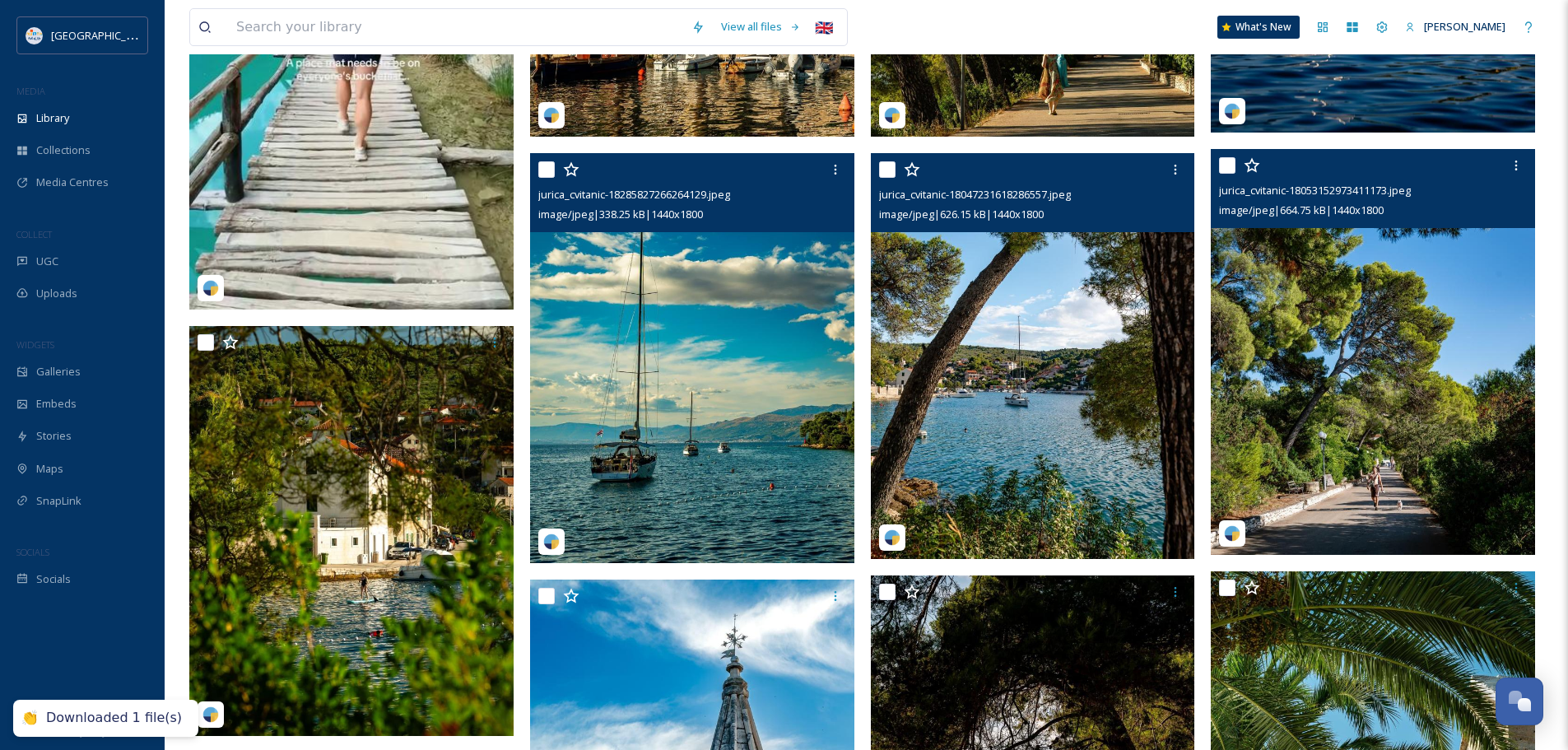
click at [1374, 303] on img at bounding box center [1374, 352] width 325 height 406
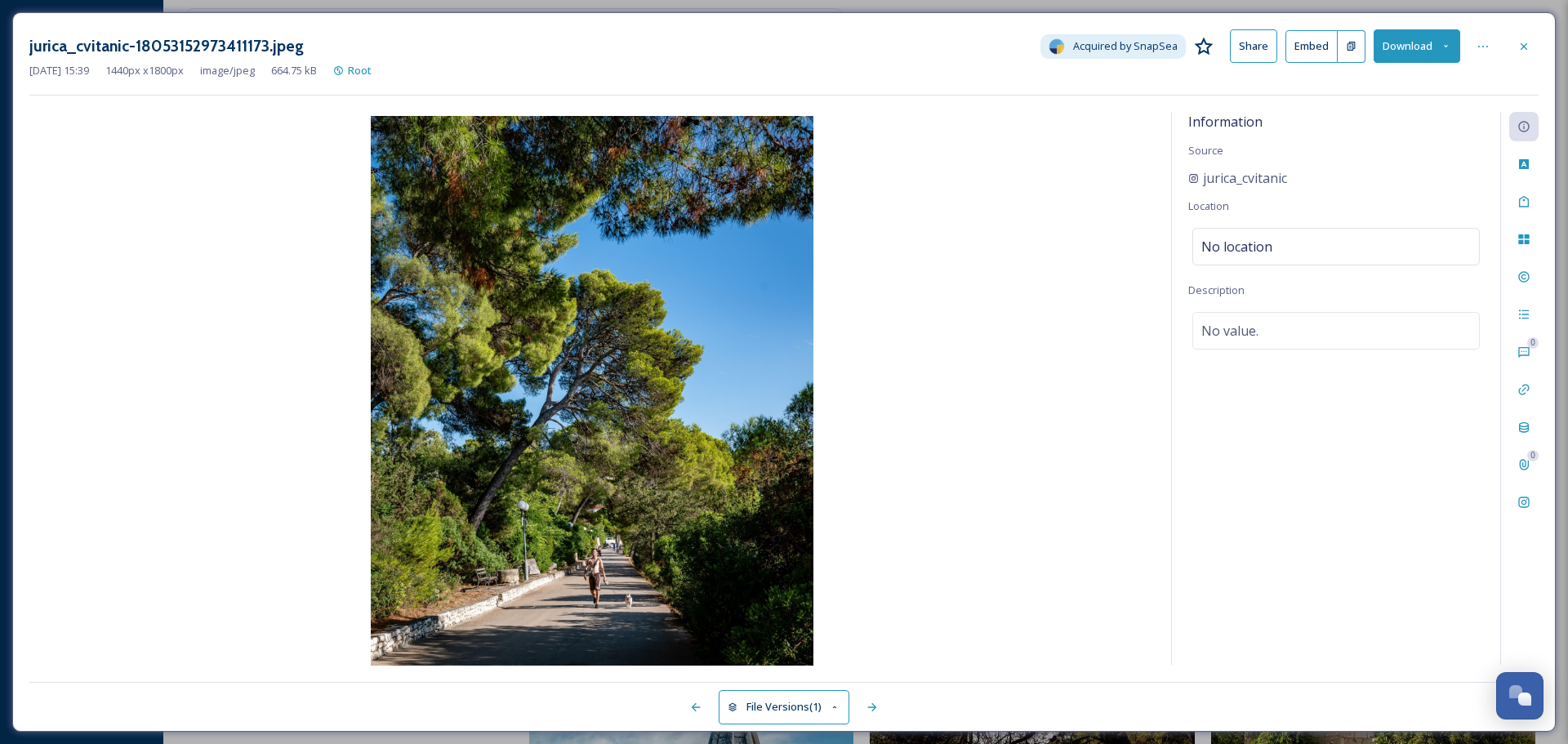
click at [1399, 36] on button "Download" at bounding box center [1416, 47] width 87 height 34
click at [1388, 78] on span "Download Original (1440 x 1800)" at bounding box center [1374, 84] width 154 height 16
click at [1526, 48] on icon at bounding box center [1523, 46] width 7 height 7
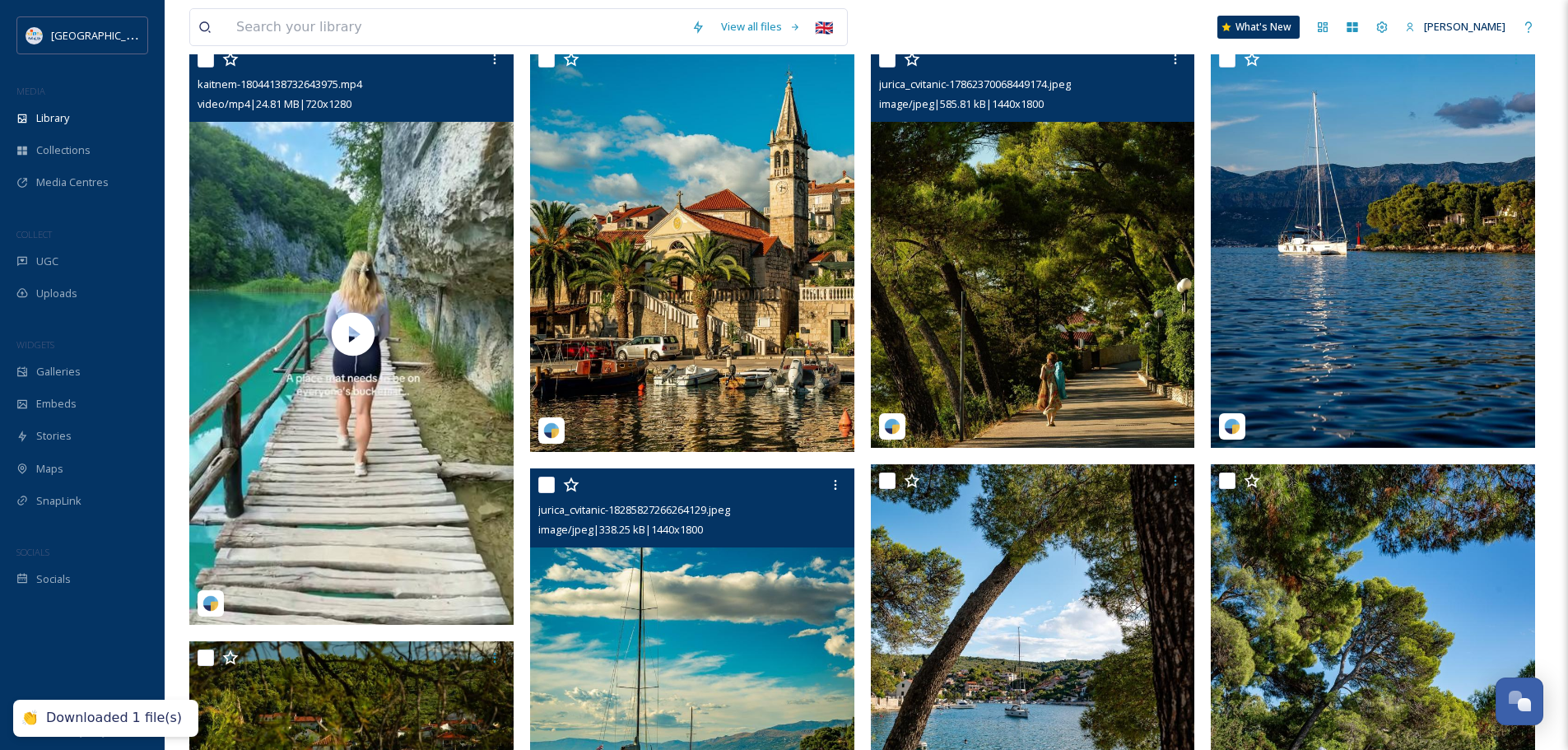
scroll to position [2065, 0]
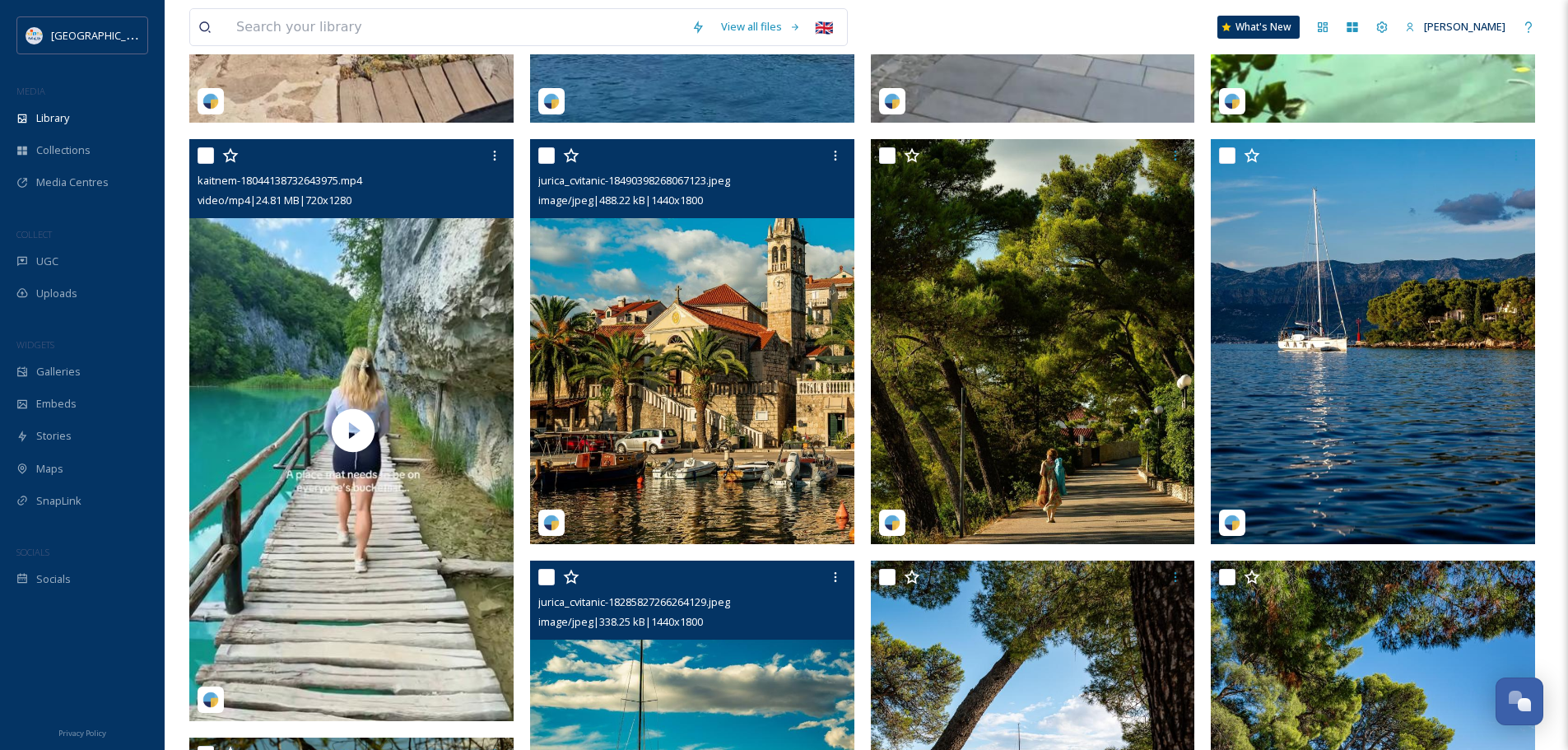
click at [693, 348] on img at bounding box center [693, 342] width 325 height 406
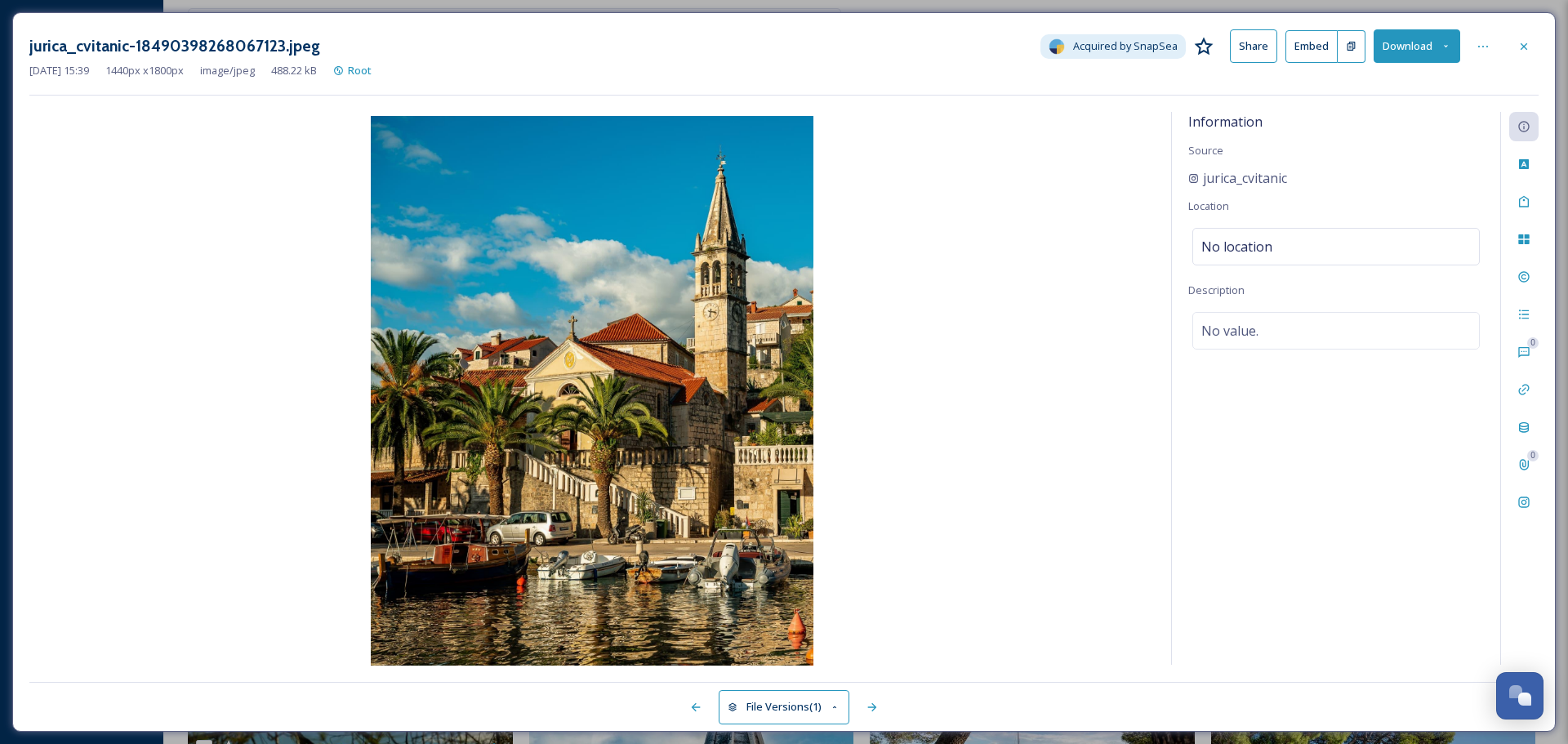
click at [1415, 39] on button "Download" at bounding box center [1416, 47] width 87 height 34
click at [1382, 82] on span "Download Original (1440 x 1800)" at bounding box center [1374, 84] width 154 height 16
click at [1521, 41] on icon at bounding box center [1523, 47] width 13 height 13
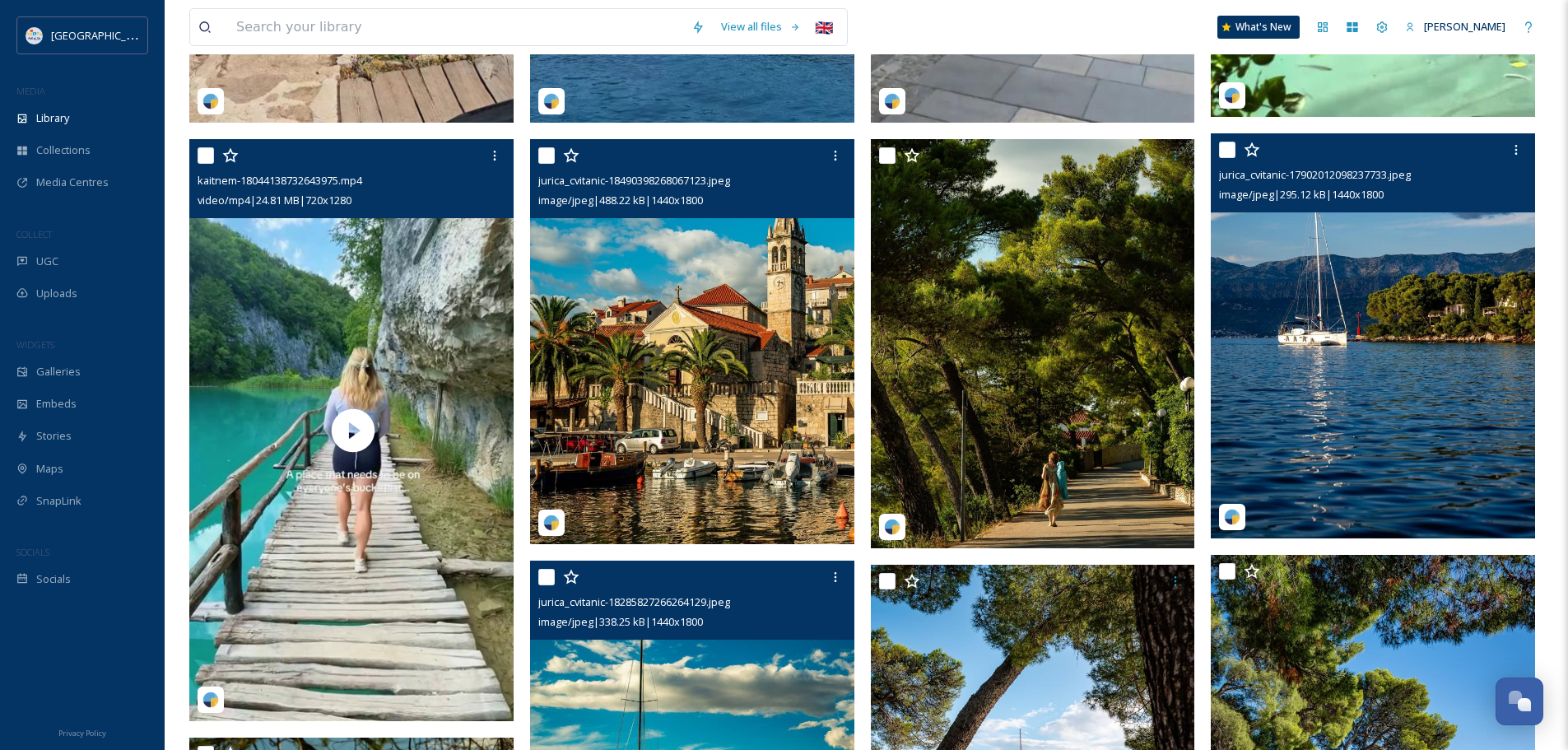
click at [1406, 346] on img at bounding box center [1374, 336] width 325 height 406
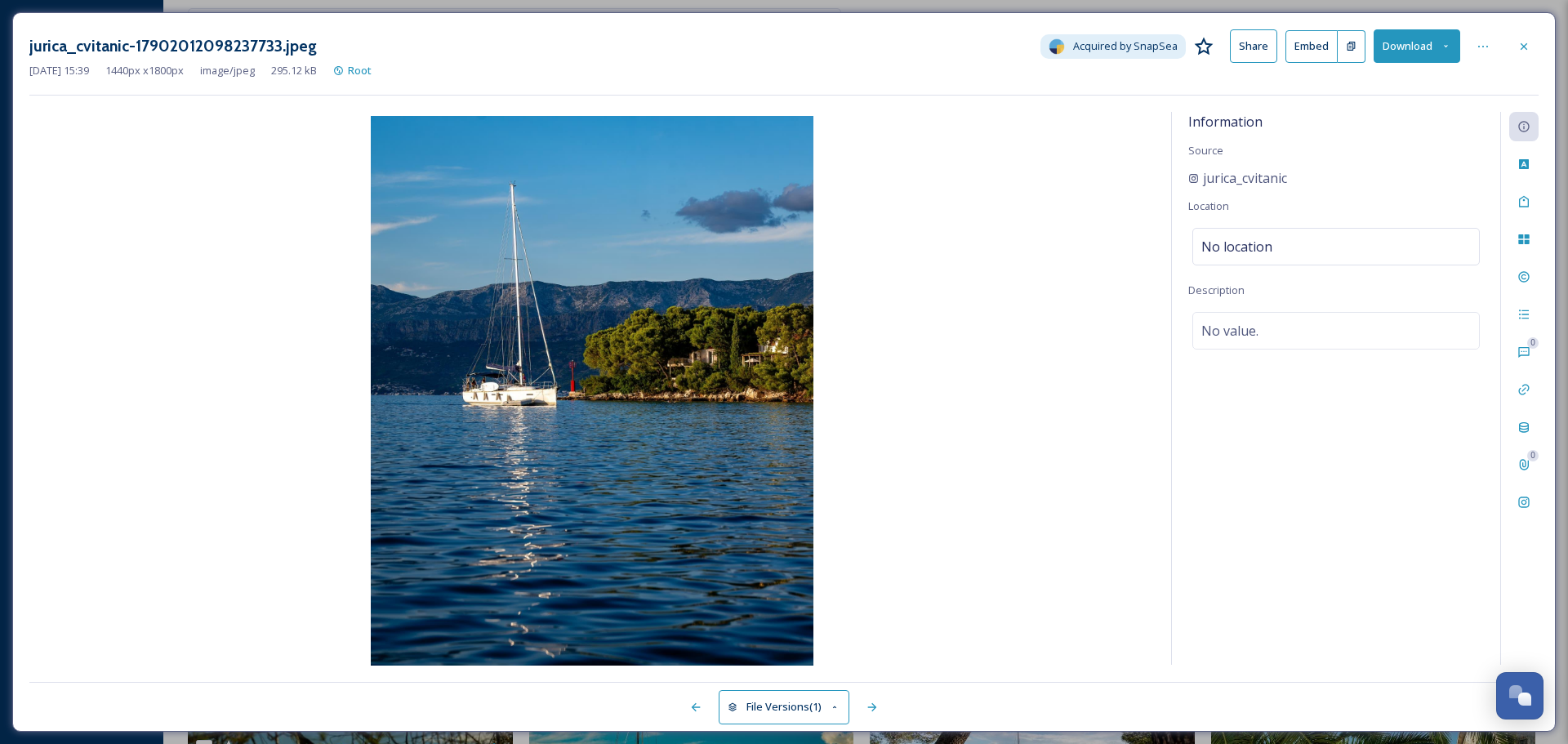
click at [1400, 39] on button "Download" at bounding box center [1416, 47] width 87 height 34
click at [1398, 87] on span "Download Original (1440 x 1800)" at bounding box center [1374, 84] width 154 height 16
click at [1529, 50] on icon at bounding box center [1523, 47] width 13 height 13
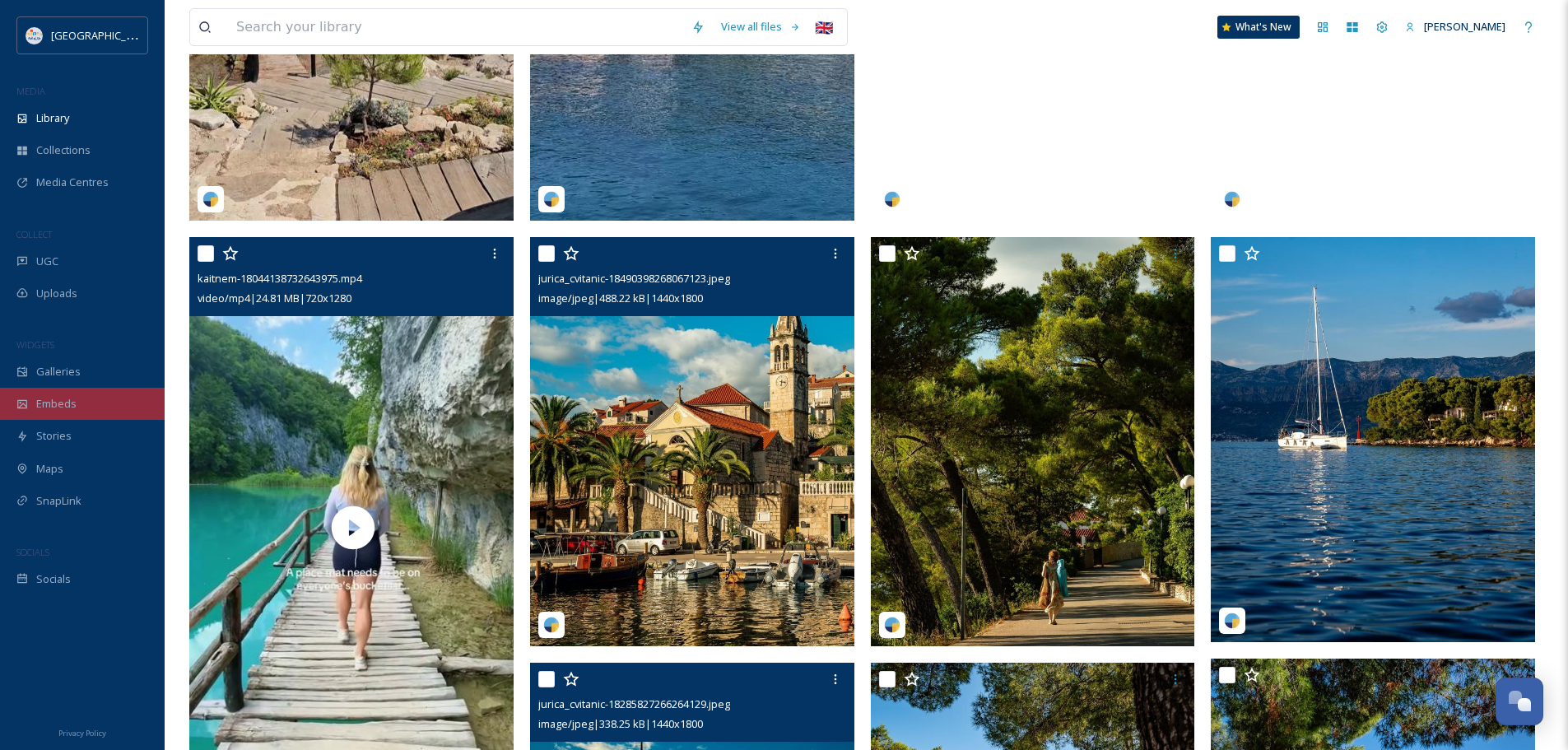
scroll to position [1982, 0]
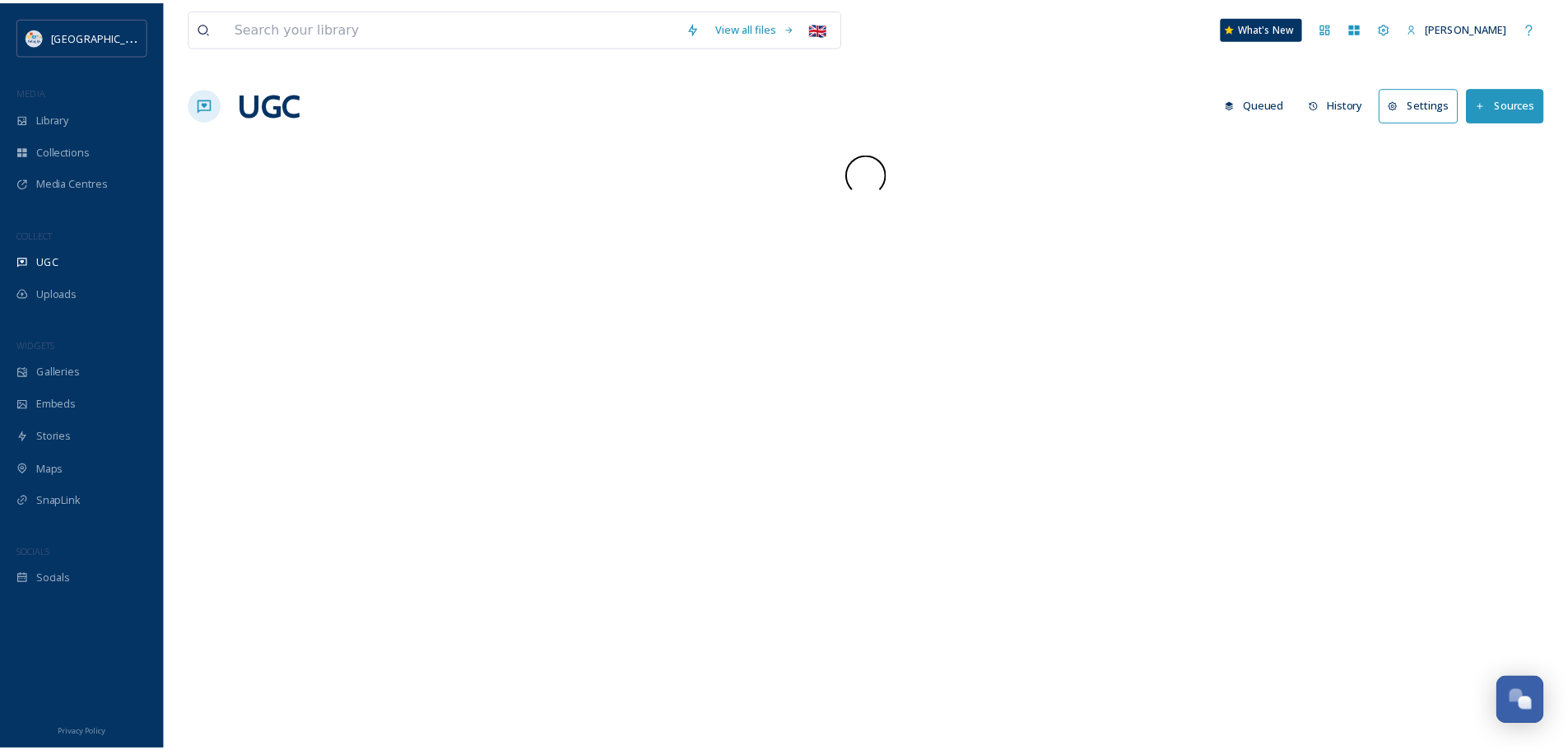
scroll to position [2245, 0]
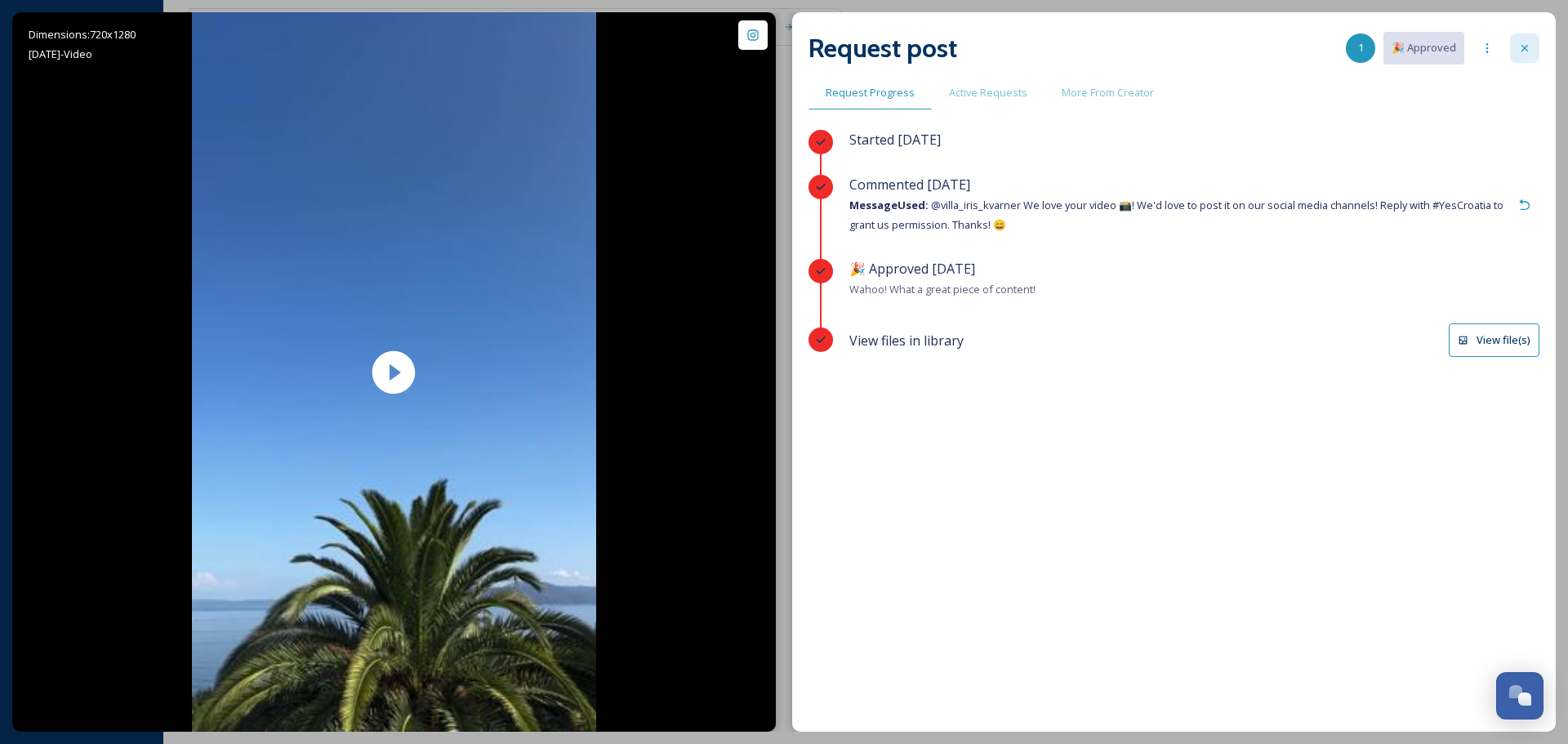
click at [1535, 40] on div at bounding box center [1524, 48] width 30 height 30
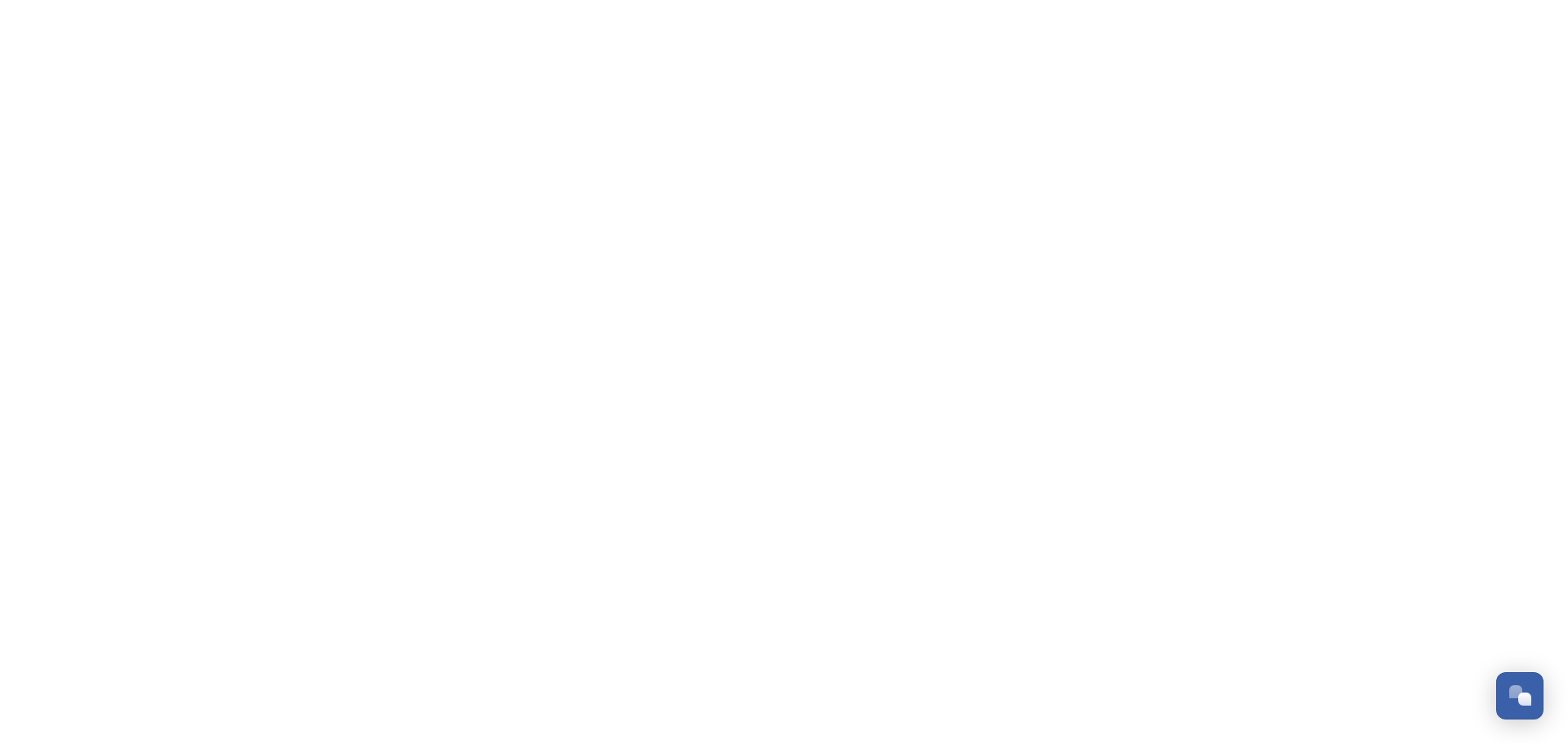
scroll to position [2227, 0]
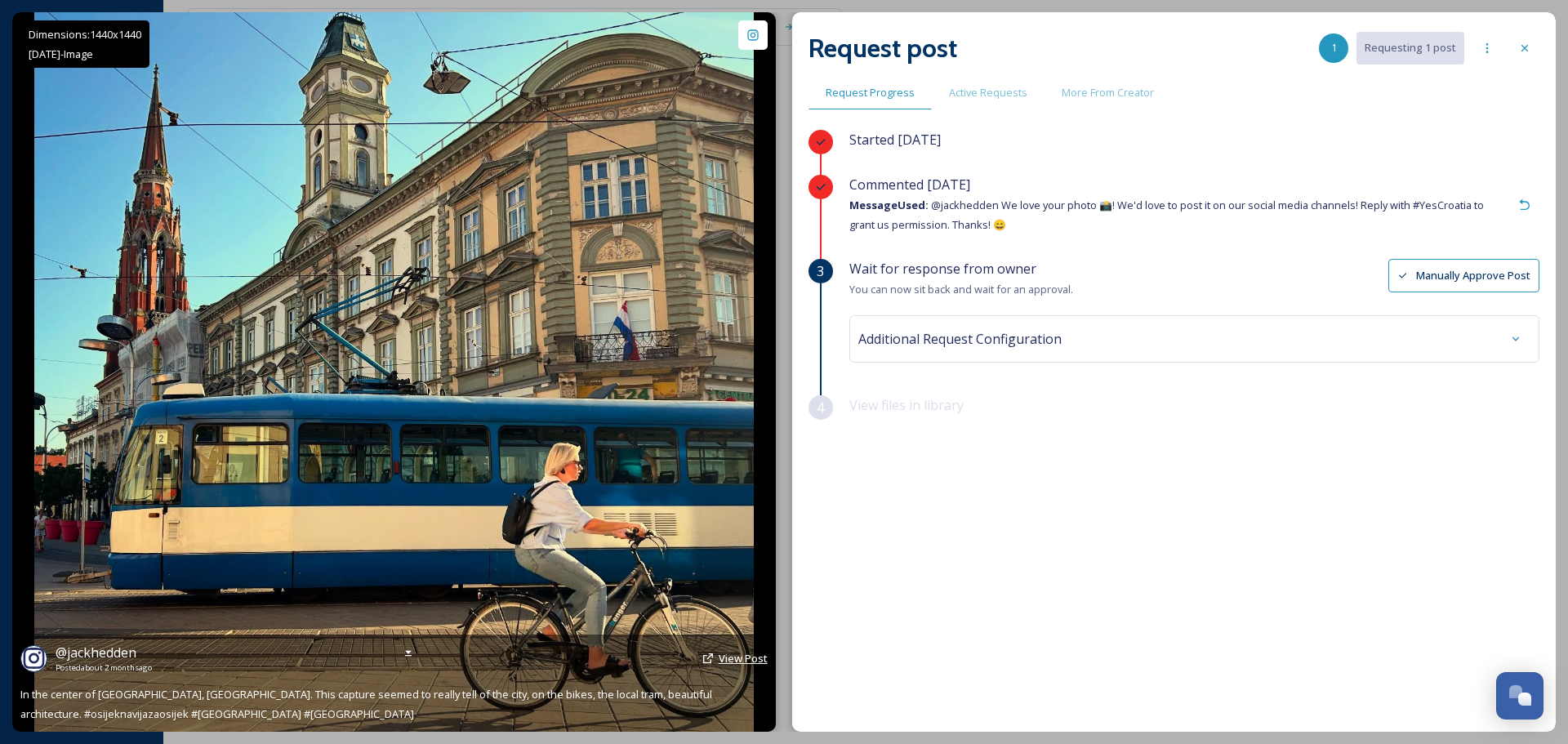
click at [735, 656] on span "View Post" at bounding box center [743, 658] width 49 height 15
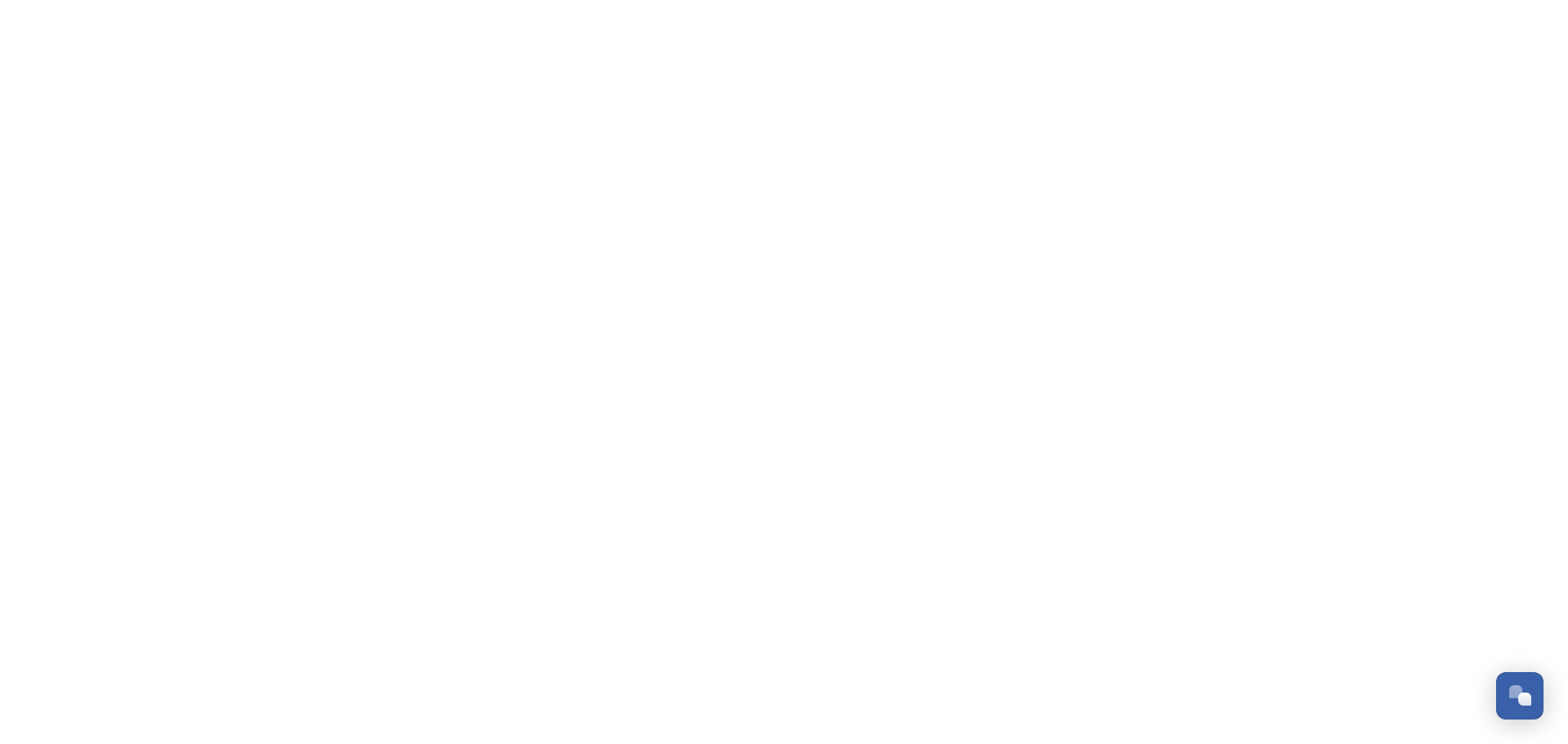
scroll to position [2227, 0]
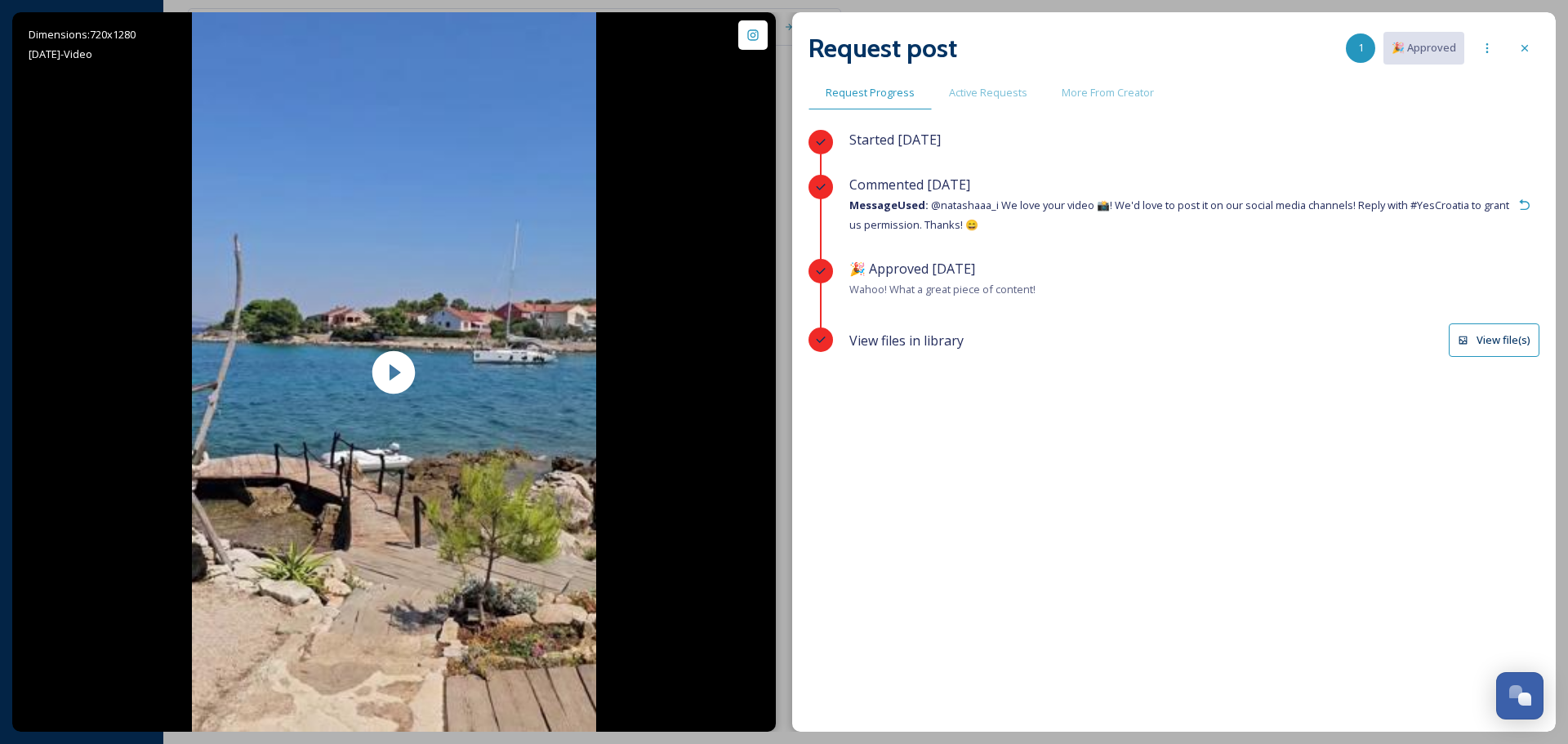
scroll to position [2227, 0]
click at [1498, 331] on button "View file(s)" at bounding box center [1494, 340] width 90 height 34
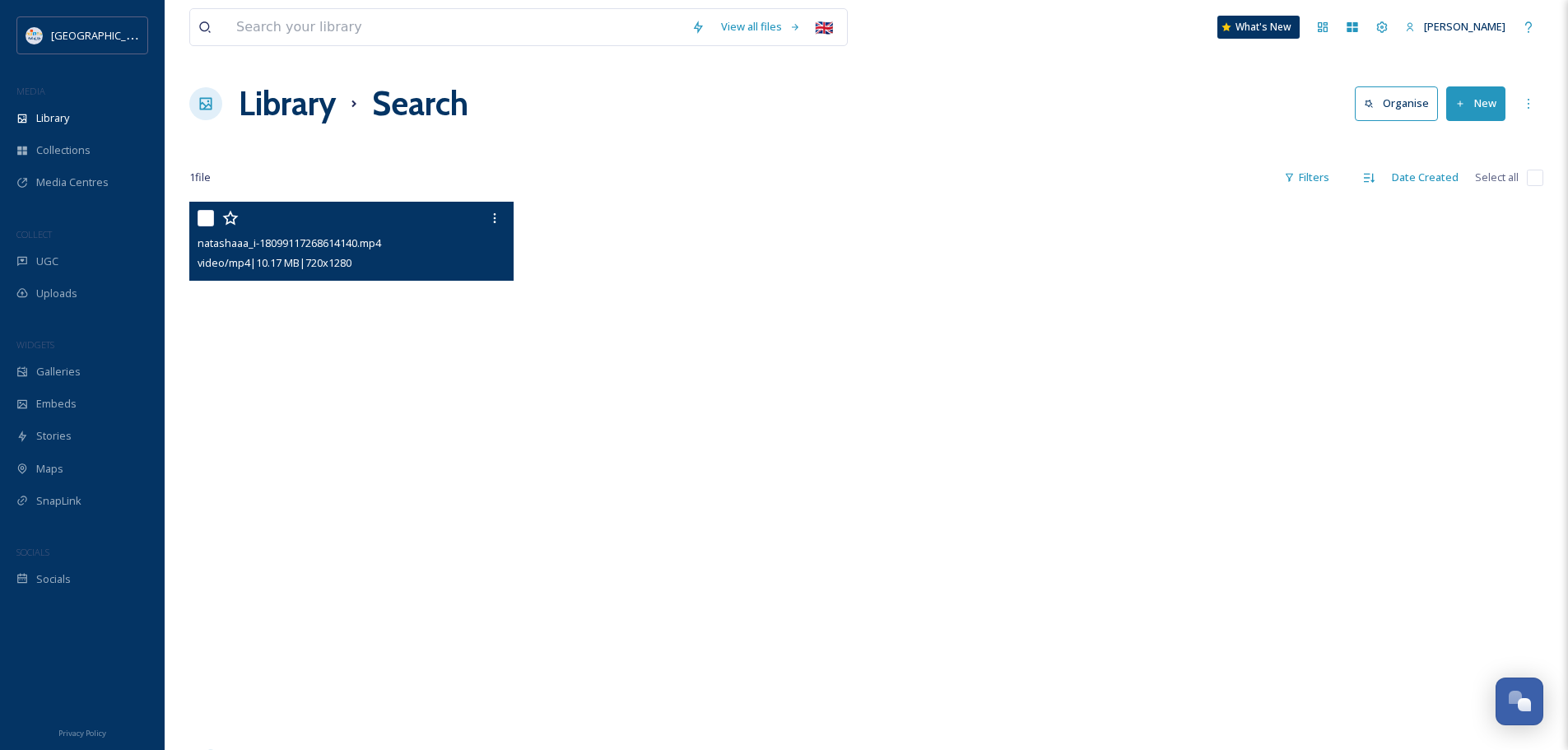
click at [368, 527] on video "natashaaa_i-18099117268614140.mp4" at bounding box center [352, 490] width 325 height 576
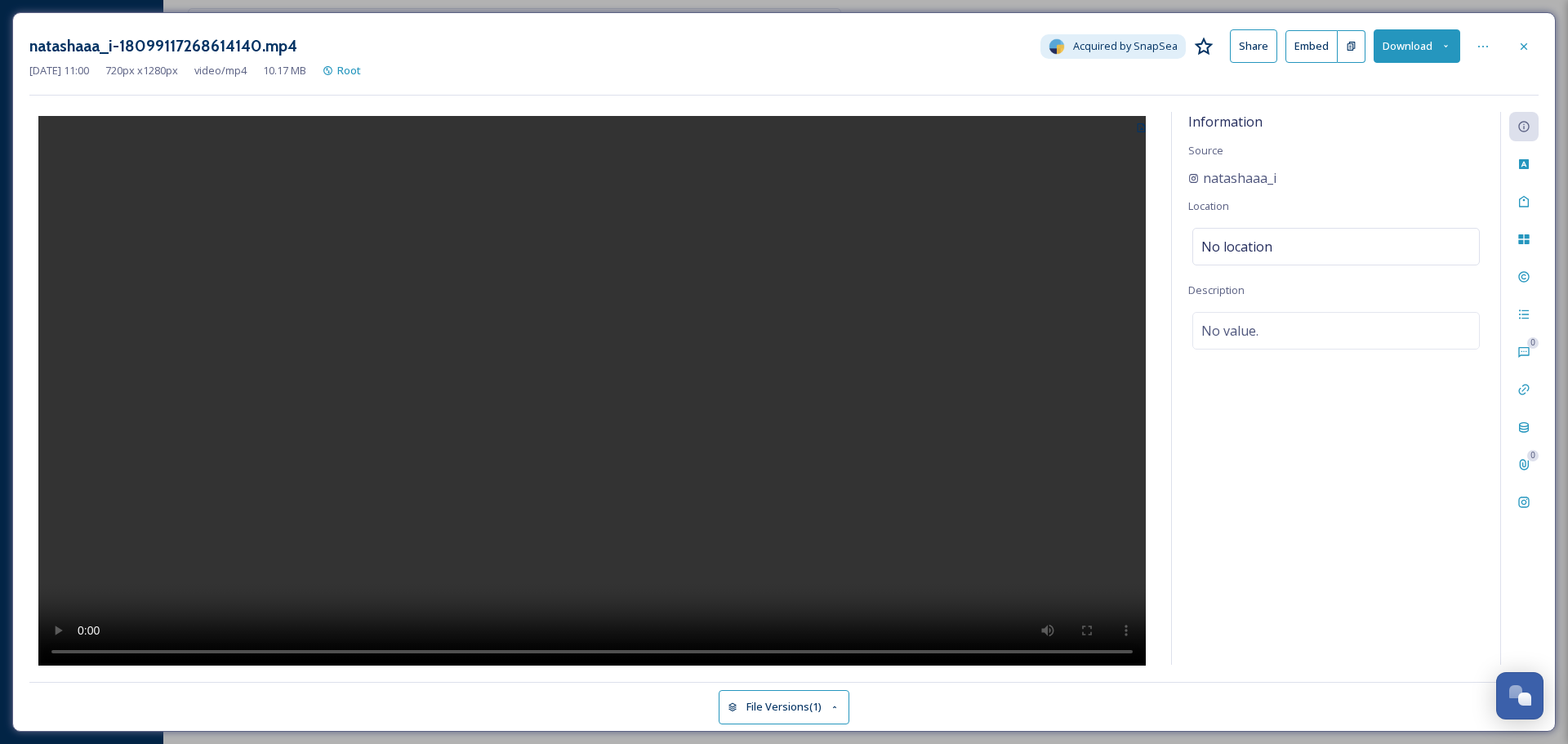
click at [606, 385] on video at bounding box center [592, 393] width 1107 height 554
click at [1449, 49] on icon at bounding box center [1445, 46] width 10 height 10
click at [1390, 84] on span "Download Original (720 x 1280)" at bounding box center [1374, 84] width 149 height 16
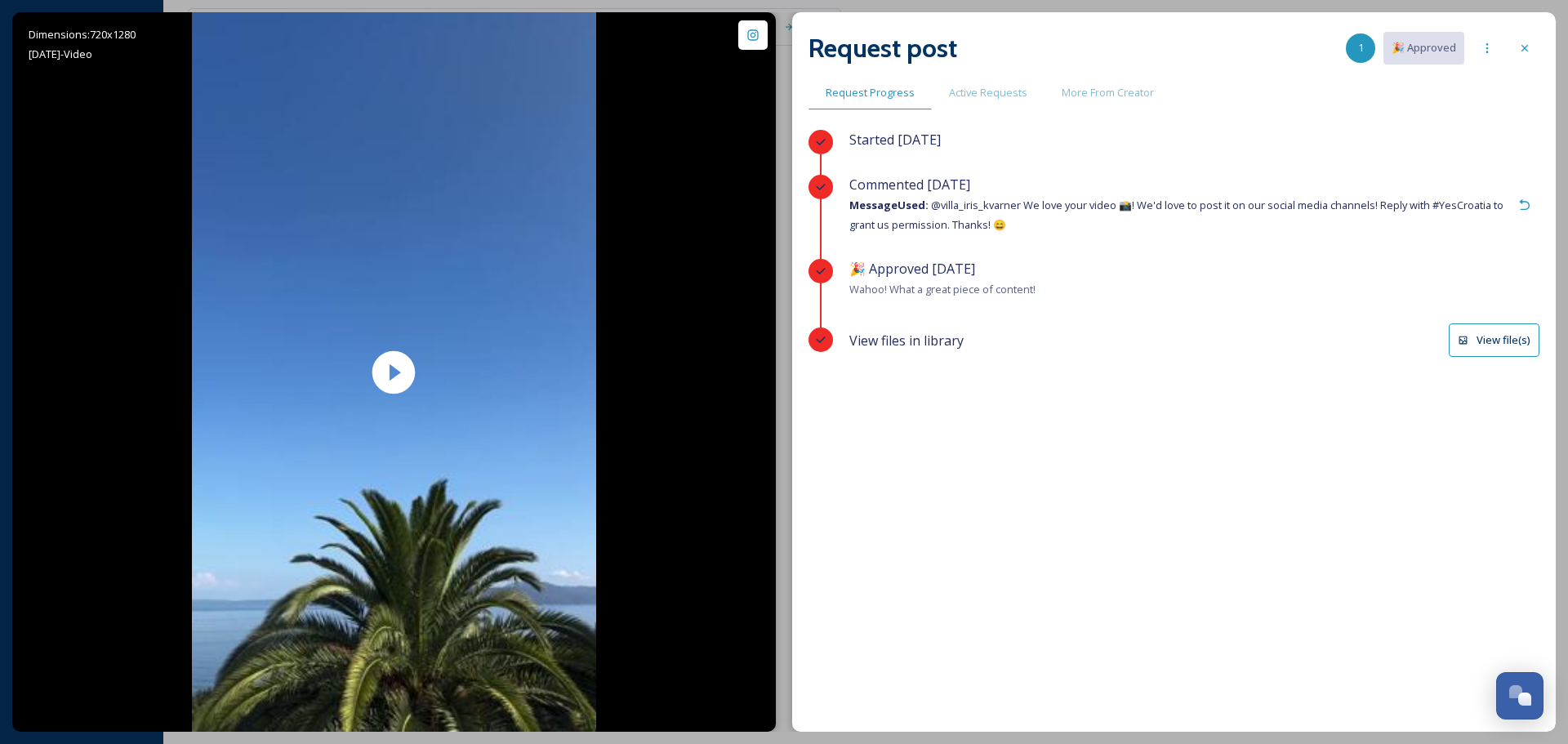
scroll to position [2227, 0]
click at [1501, 343] on button "View file(s)" at bounding box center [1494, 340] width 90 height 34
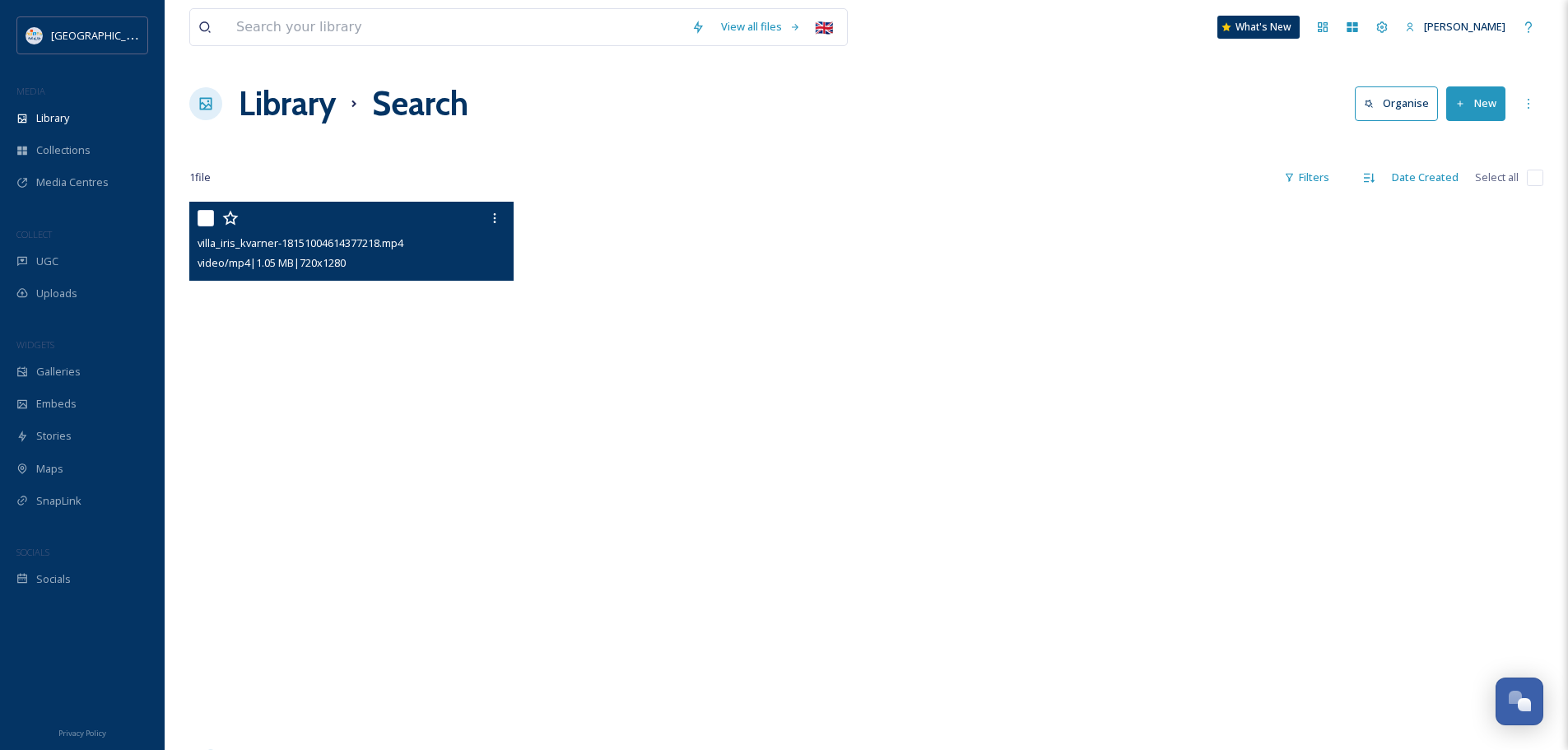
click at [447, 433] on video "villa_iris_kvarner-18151004614377218.mp4" at bounding box center [352, 490] width 325 height 576
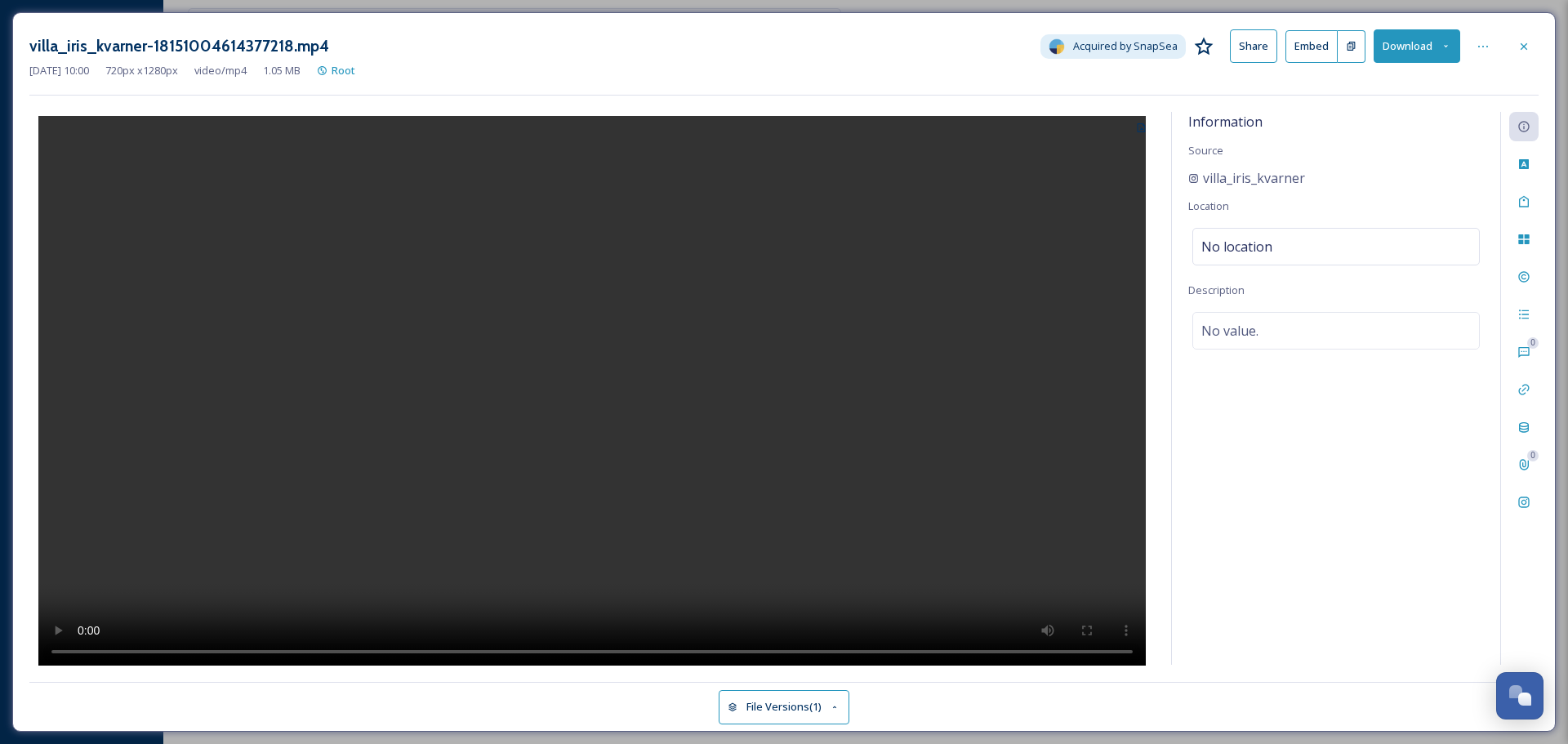
click at [1443, 47] on icon at bounding box center [1445, 46] width 10 height 10
click at [1390, 75] on div "Download Original (720 x 1280)" at bounding box center [1375, 84] width 168 height 32
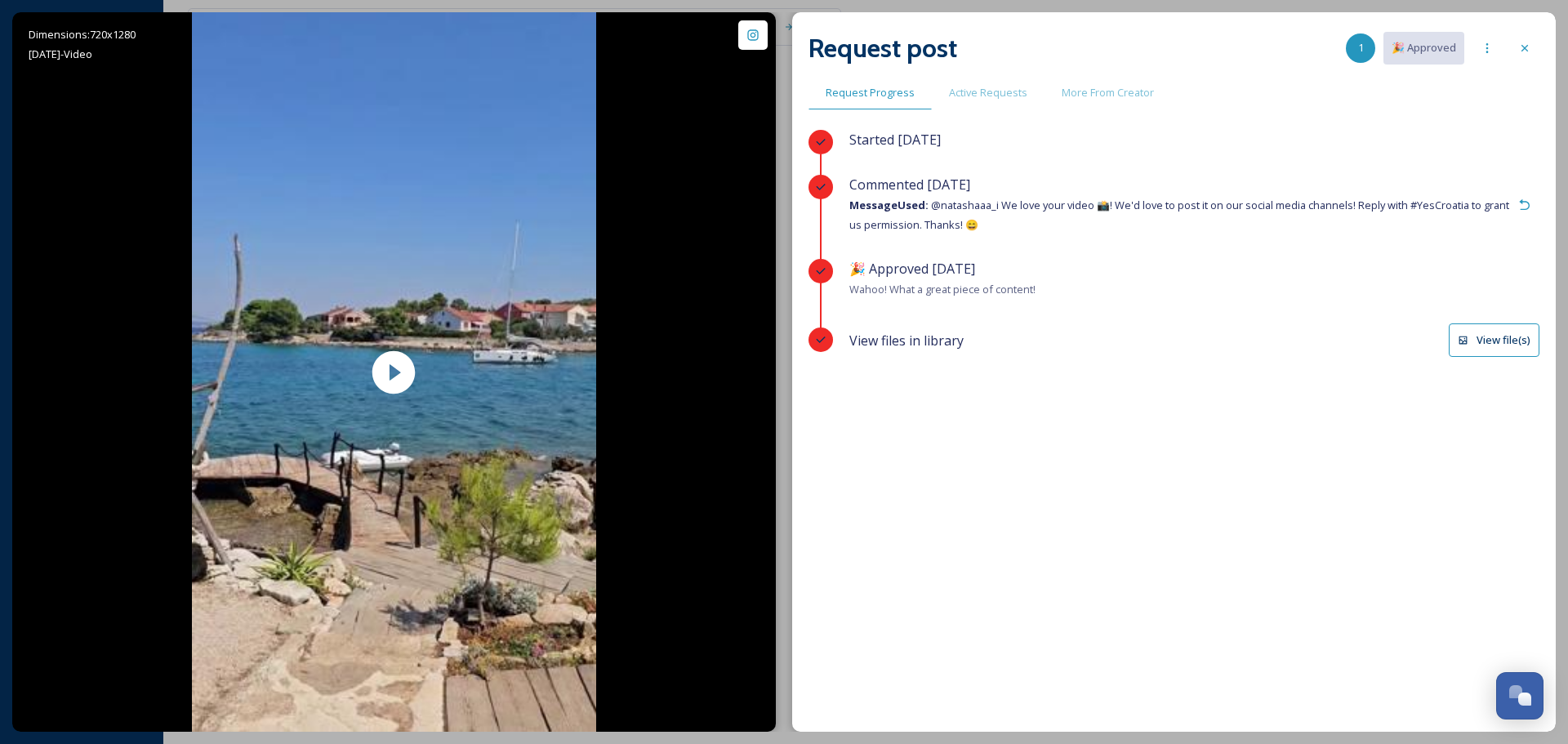
scroll to position [2227, 0]
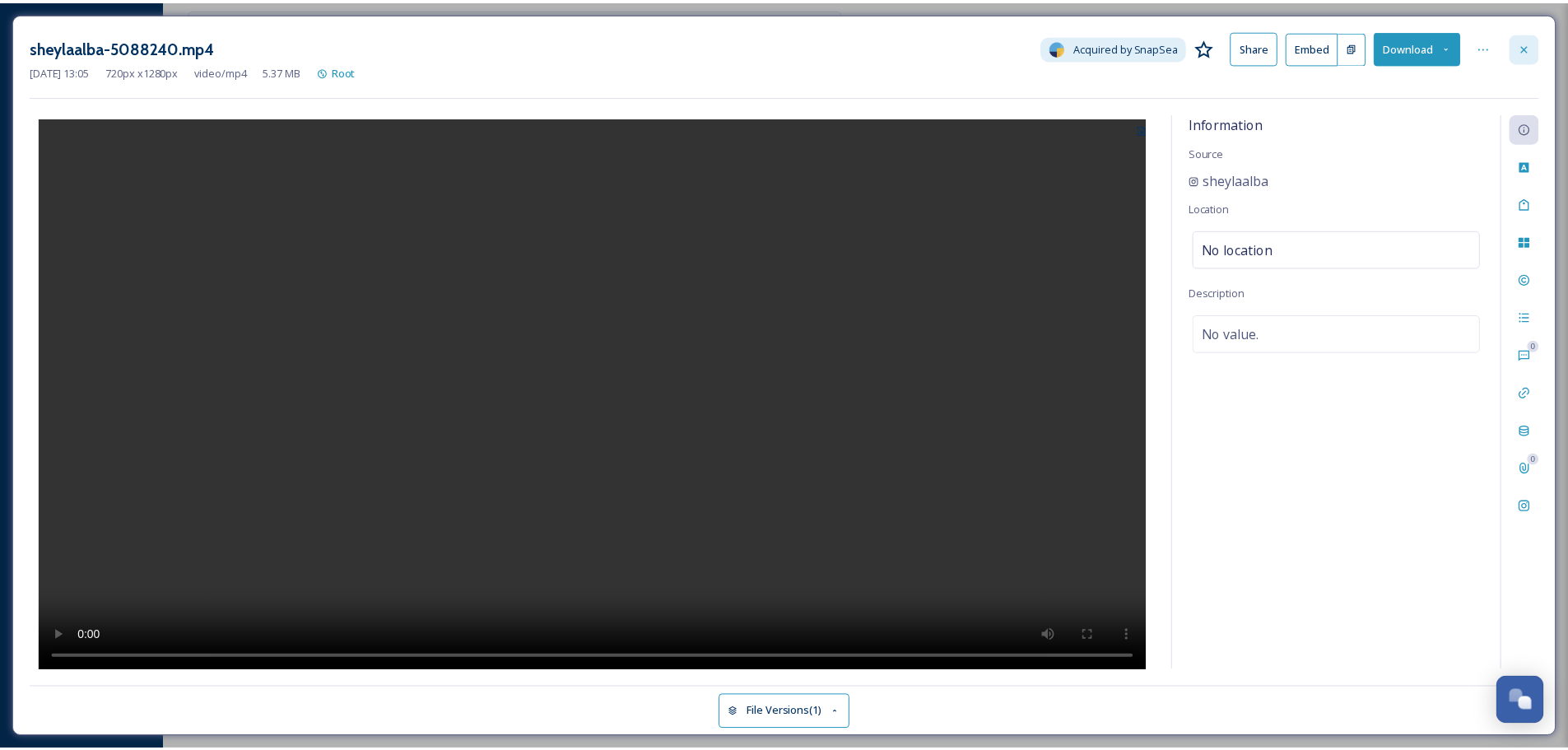
scroll to position [2245, 0]
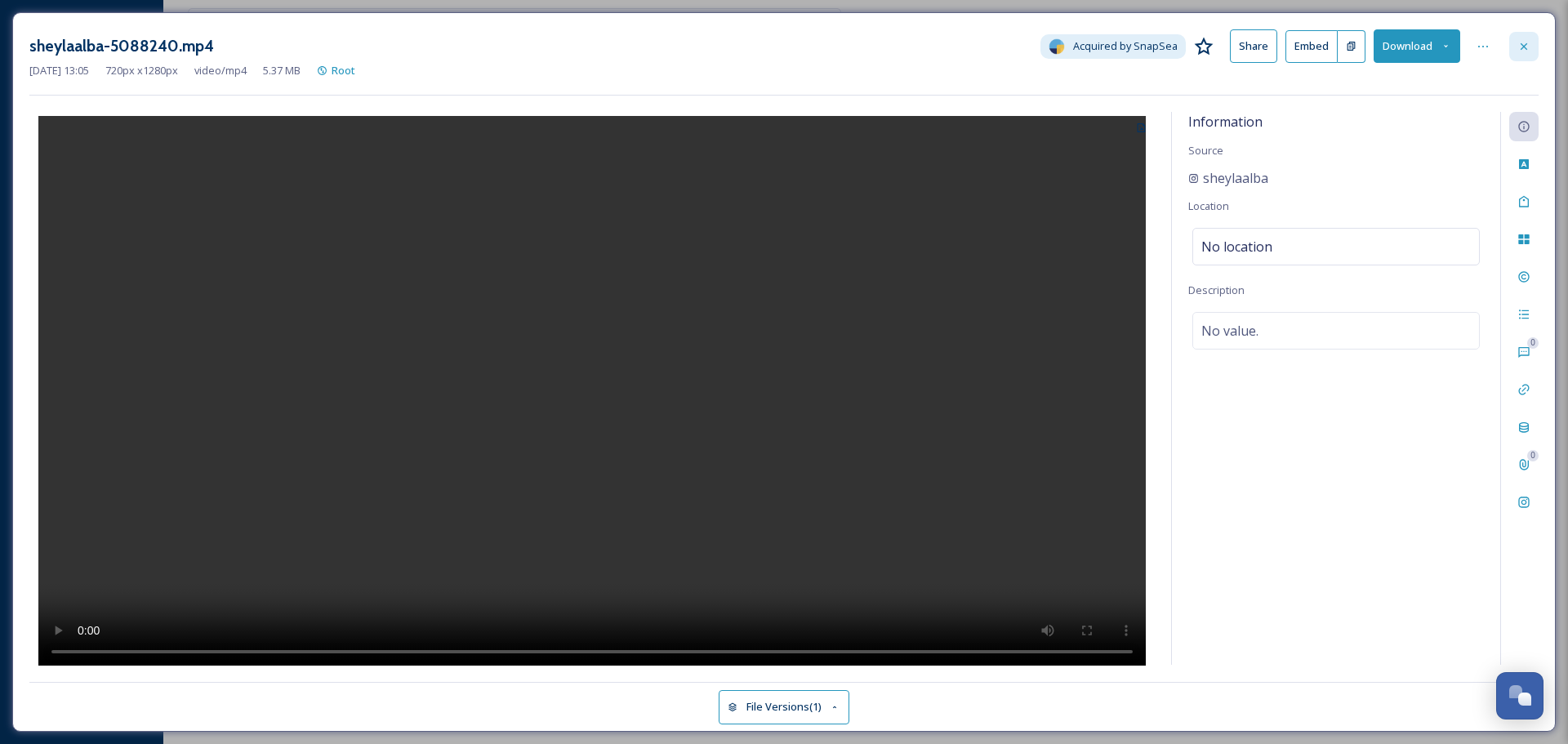
click at [1515, 40] on div at bounding box center [1523, 47] width 30 height 30
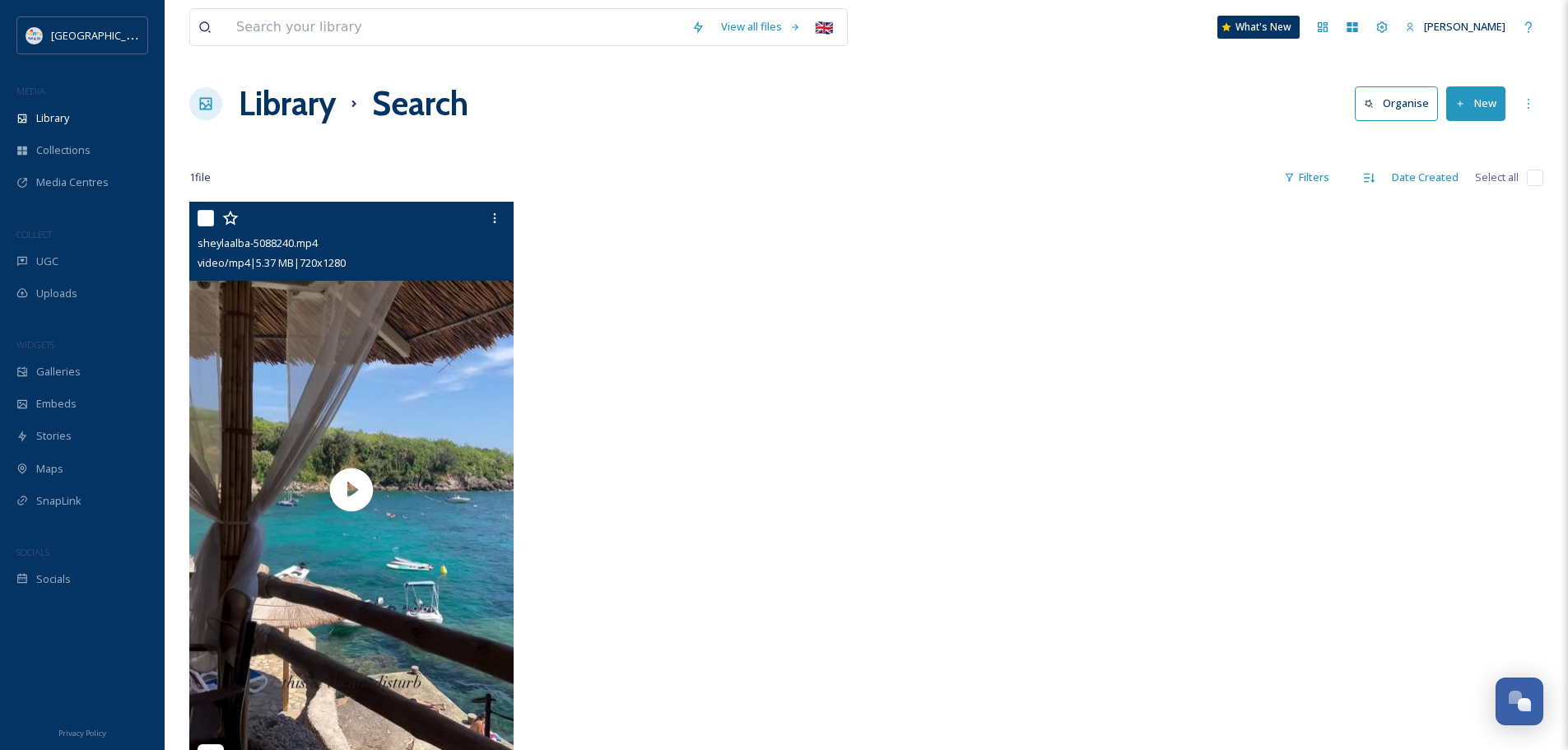
click at [560, 344] on div at bounding box center [696, 494] width 332 height 585
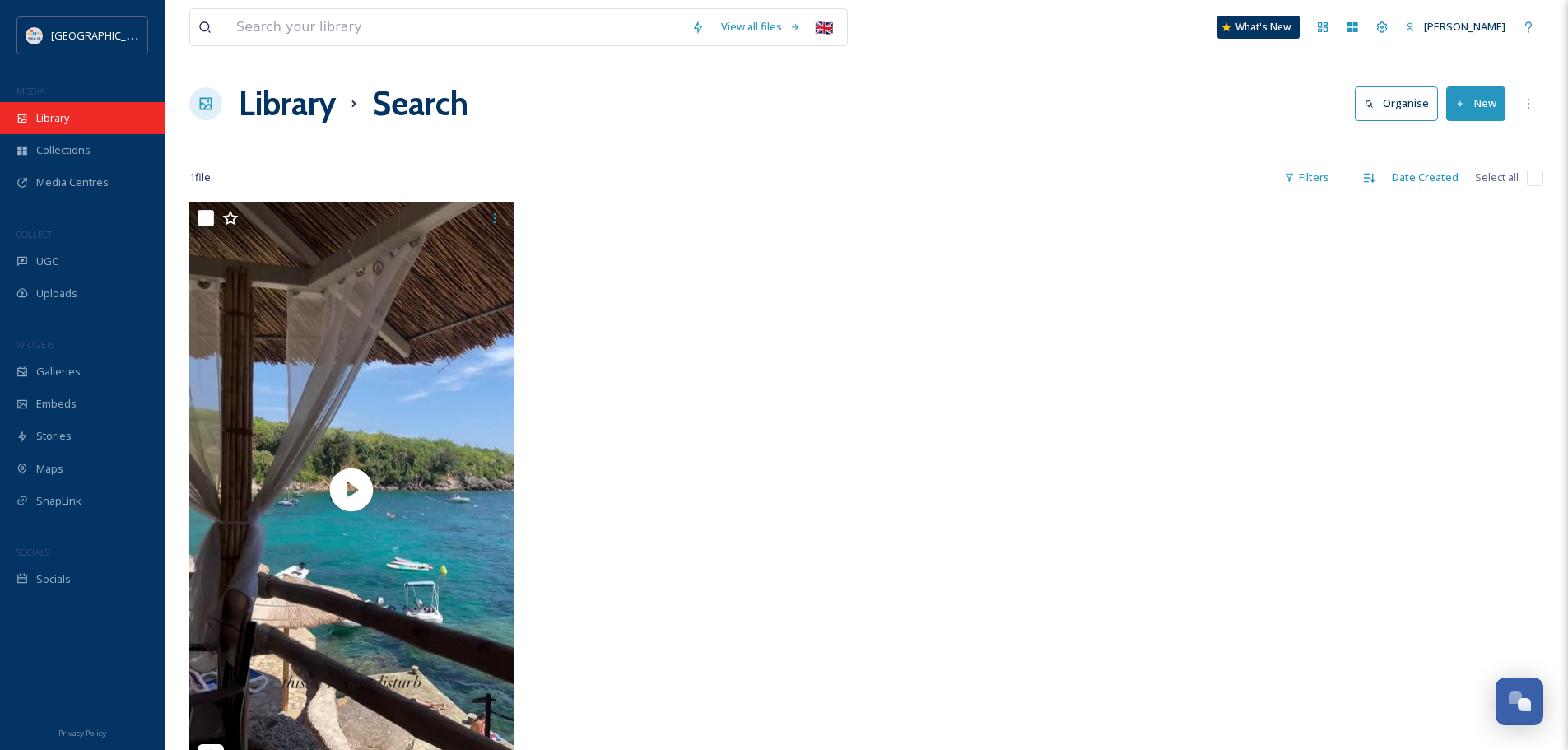
click at [69, 114] on span "Library" at bounding box center [53, 118] width 33 height 16
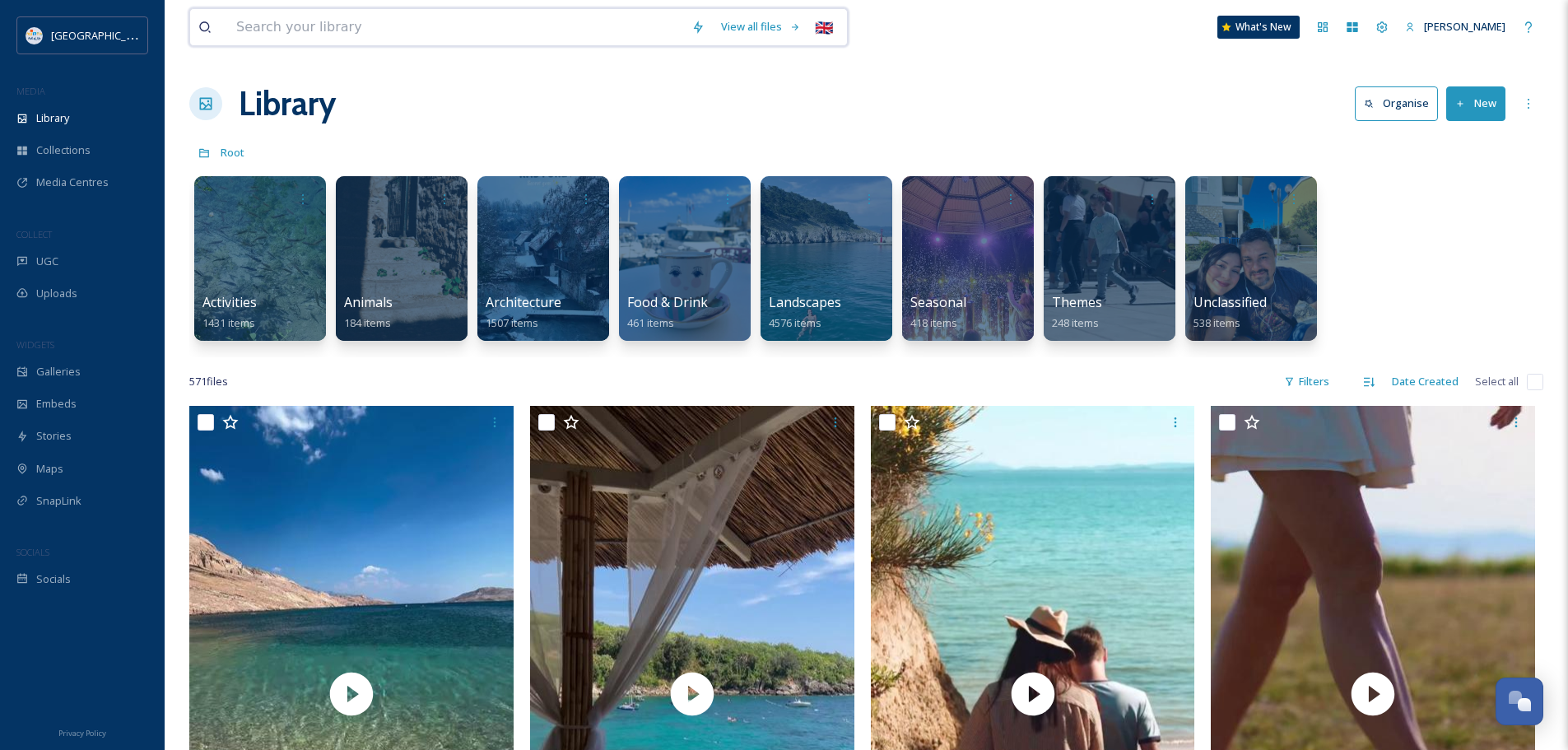
click at [377, 22] on input at bounding box center [455, 27] width 455 height 37
type input "[GEOGRAPHIC_DATA]"
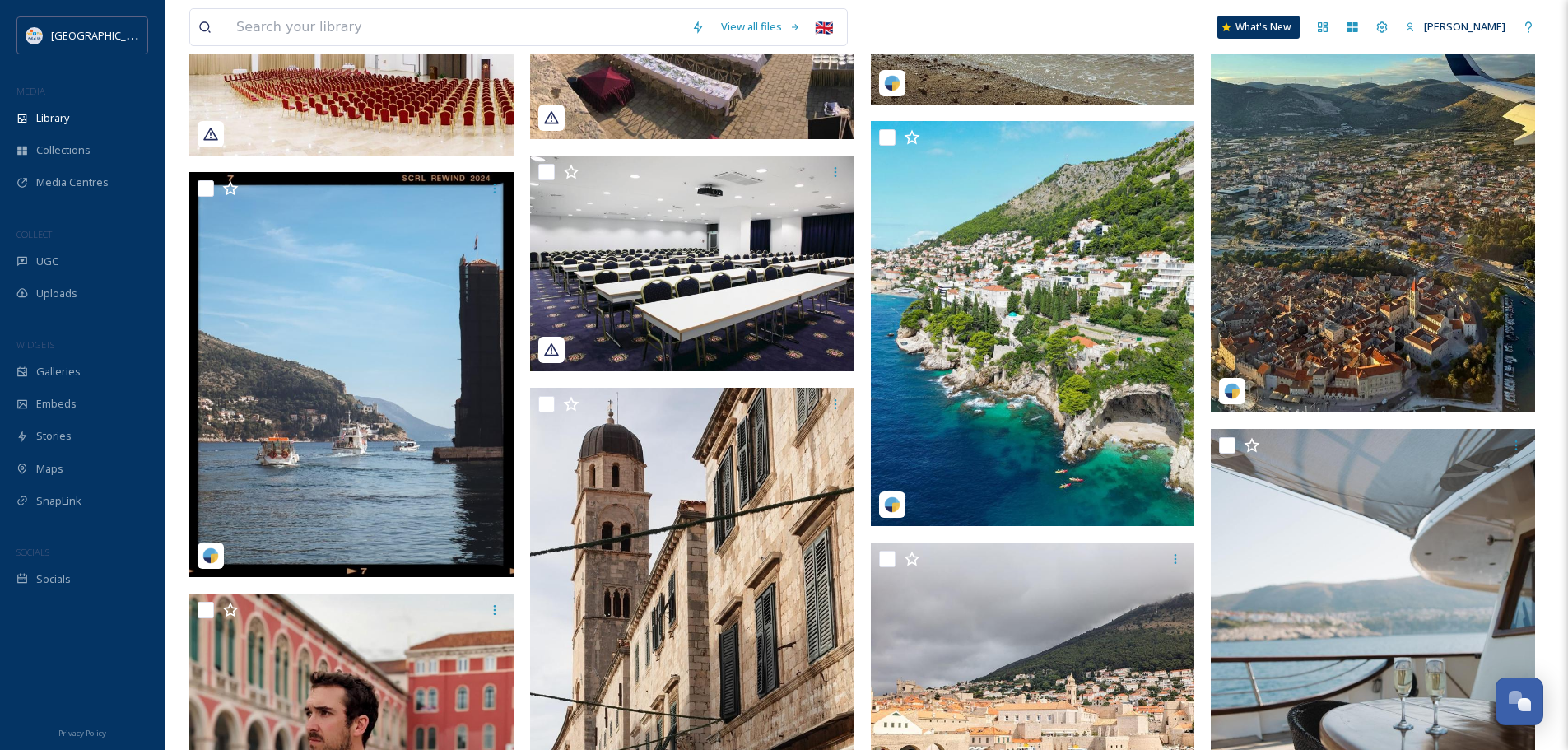
scroll to position [7495, 0]
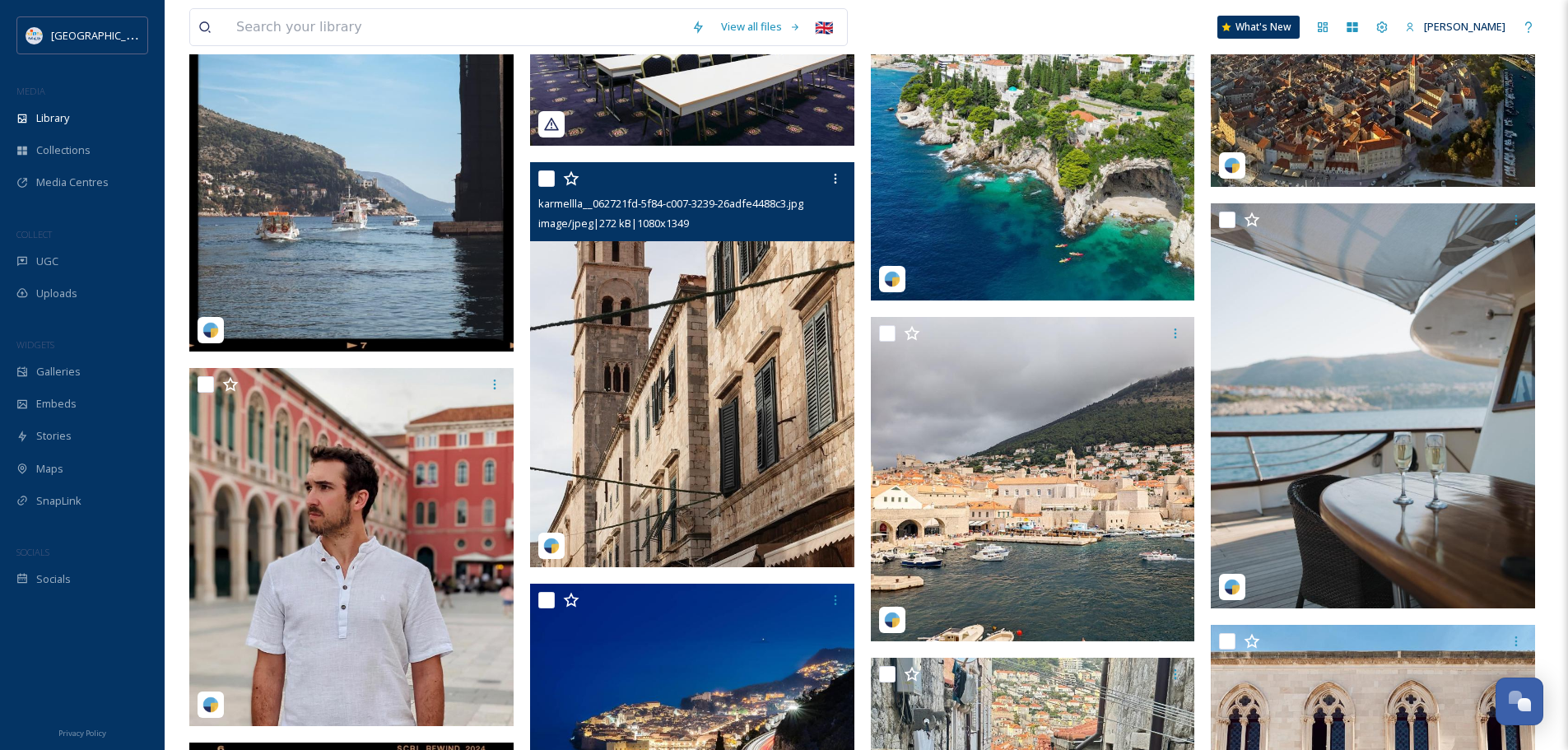
click at [700, 350] on img at bounding box center [693, 365] width 325 height 406
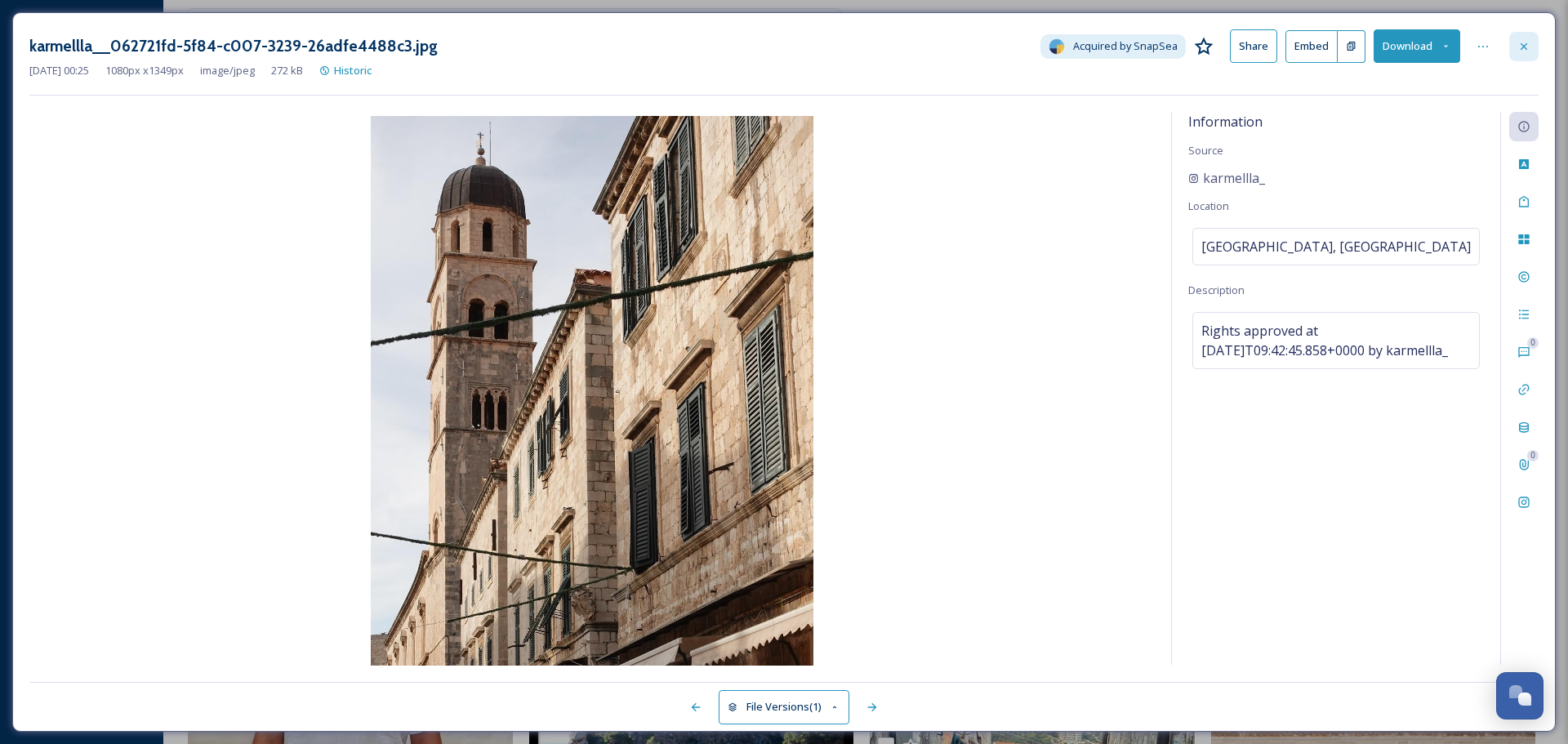
click at [1521, 43] on icon at bounding box center [1523, 47] width 13 height 13
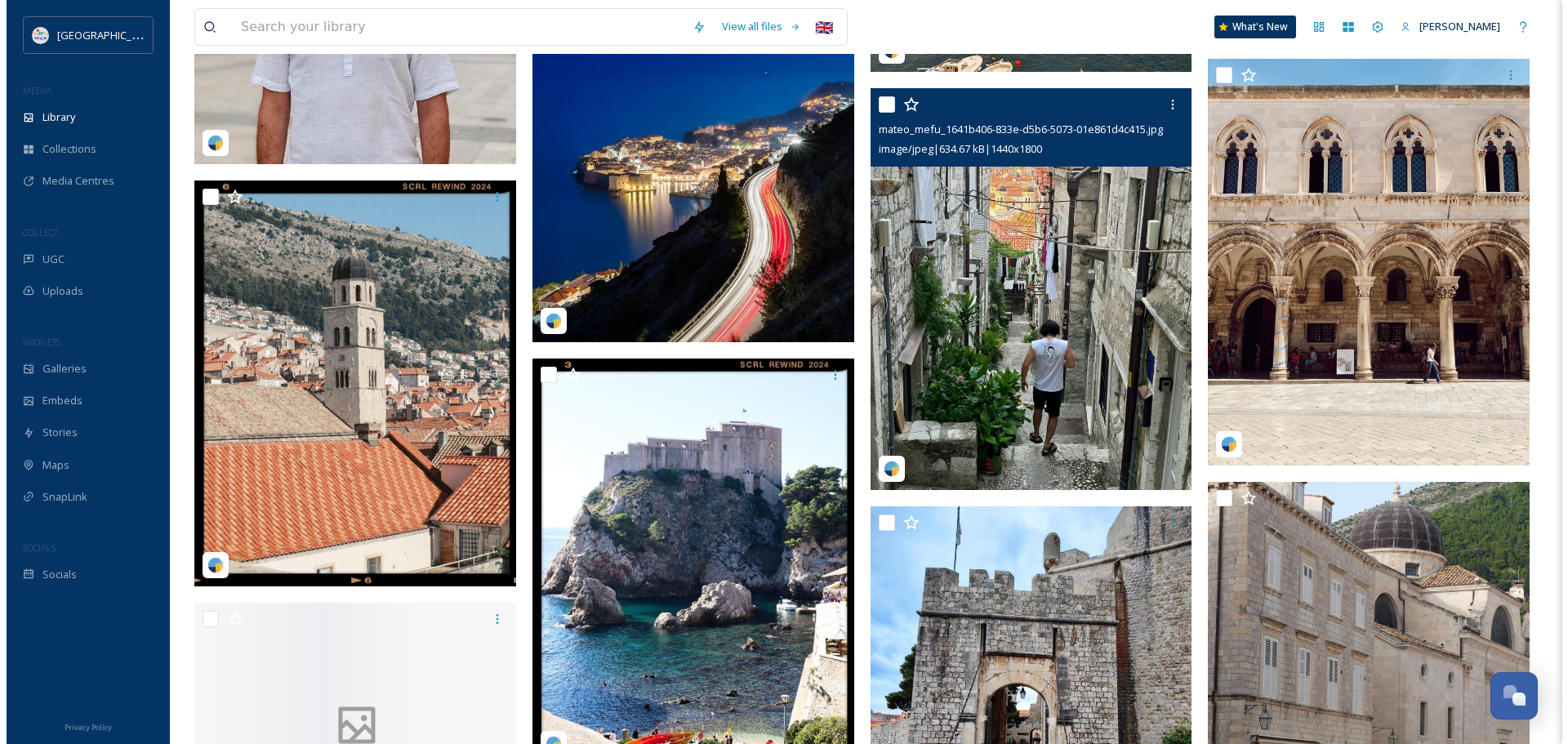
scroll to position [8088, 0]
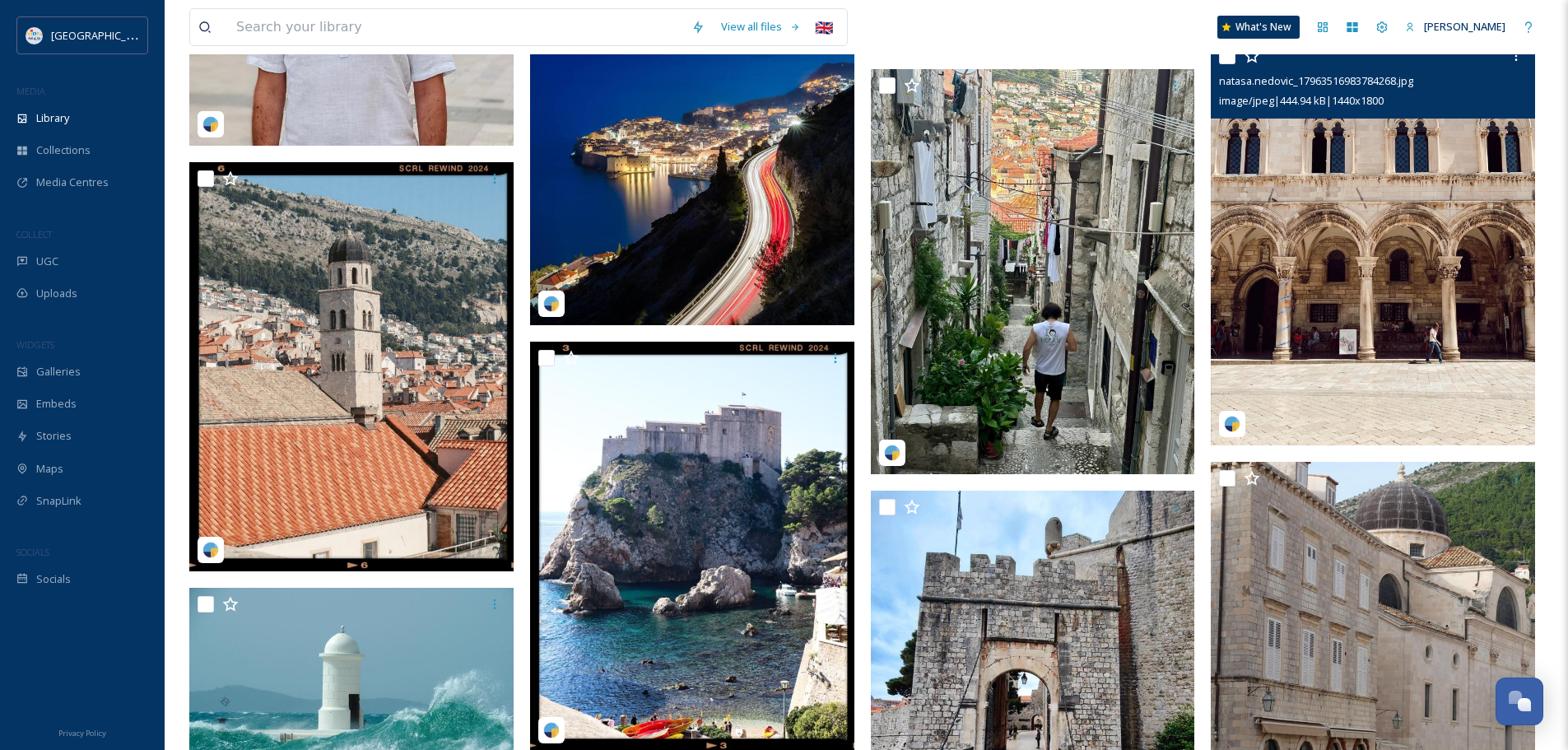
click at [1398, 238] on img at bounding box center [1374, 242] width 325 height 406
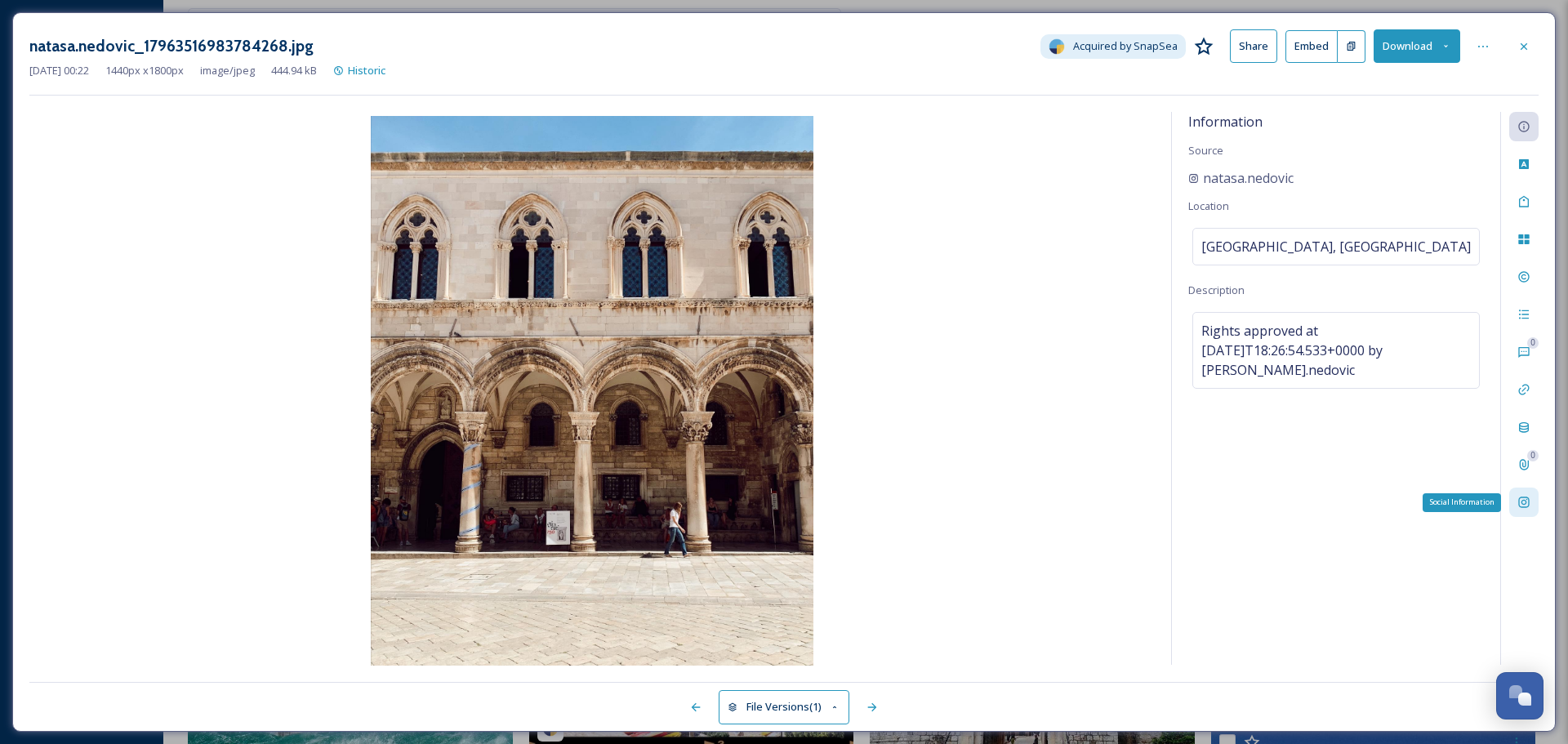
click at [1523, 494] on div "Social Information" at bounding box center [1523, 503] width 30 height 30
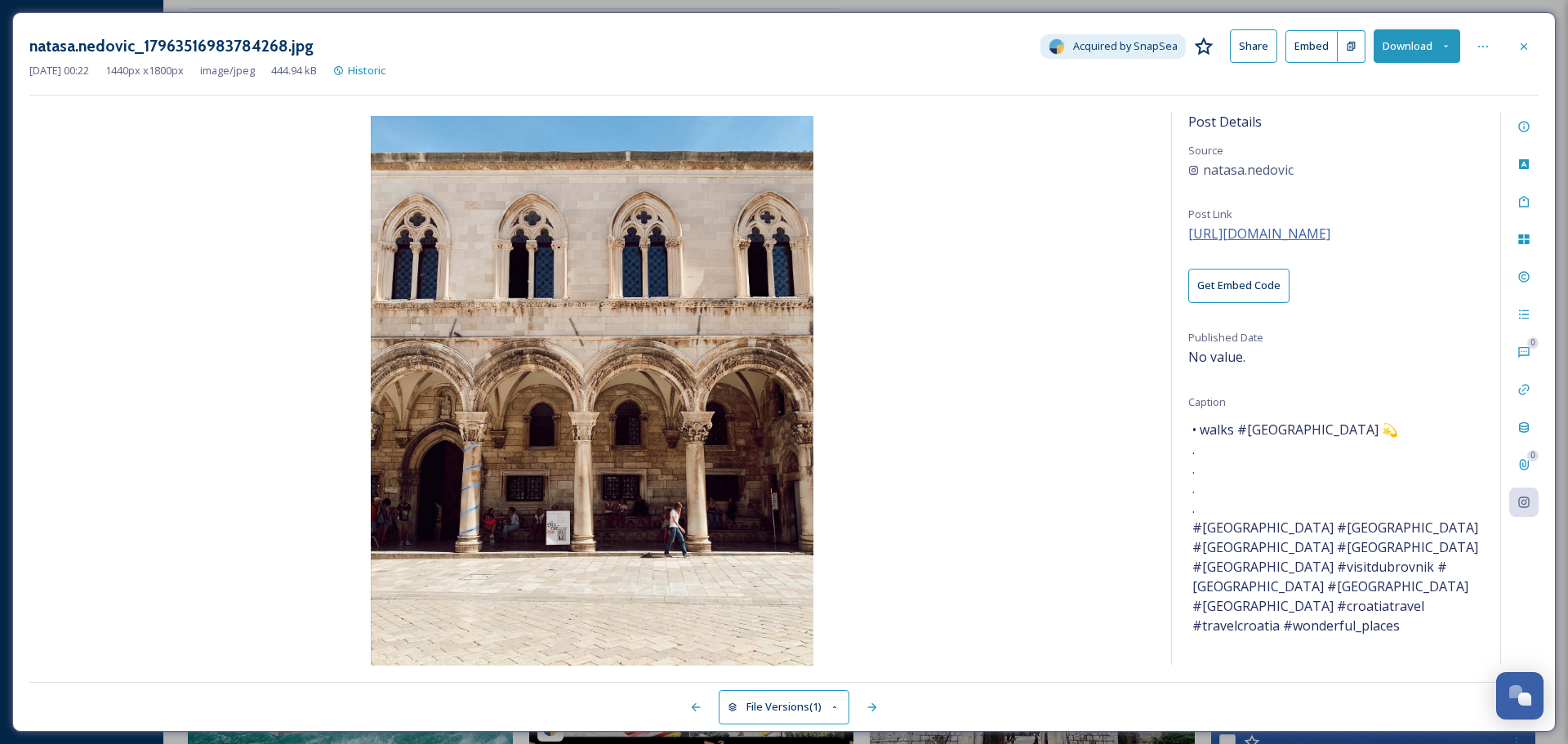
click at [1278, 232] on span "[URL][DOMAIN_NAME]" at bounding box center [1259, 233] width 142 height 18
click at [1400, 42] on button "Download" at bounding box center [1416, 47] width 87 height 34
click at [1397, 80] on span "Download Original (1440 x 1800)" at bounding box center [1374, 84] width 154 height 16
click at [1082, 196] on img at bounding box center [592, 393] width 1125 height 553
